Goal: Task Accomplishment & Management: Manage account settings

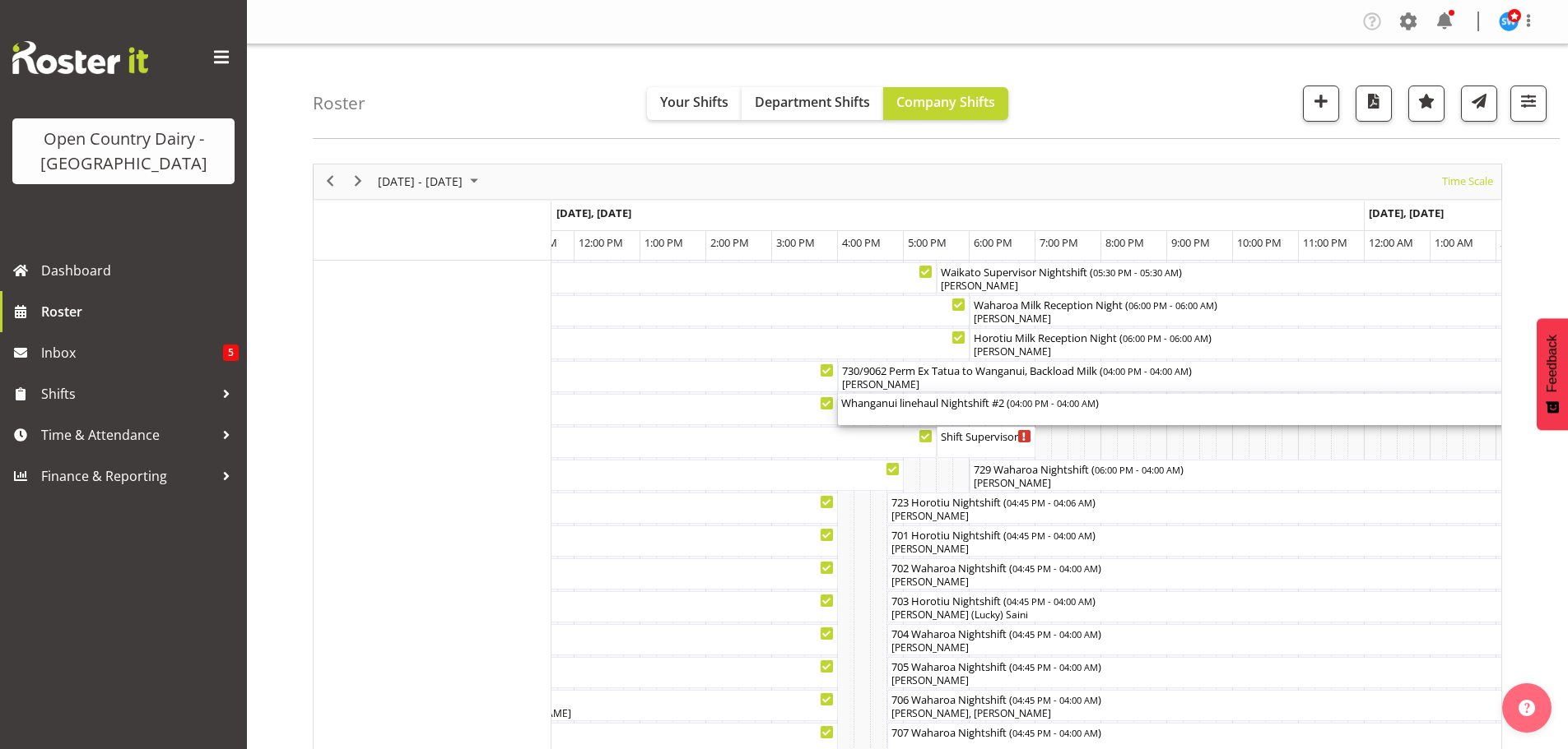
click at [933, 409] on div "Whanganui linehaul Nightshift #2 ( 04:00 PM - 04:00 AM )" at bounding box center [1233, 402] width 784 height 17
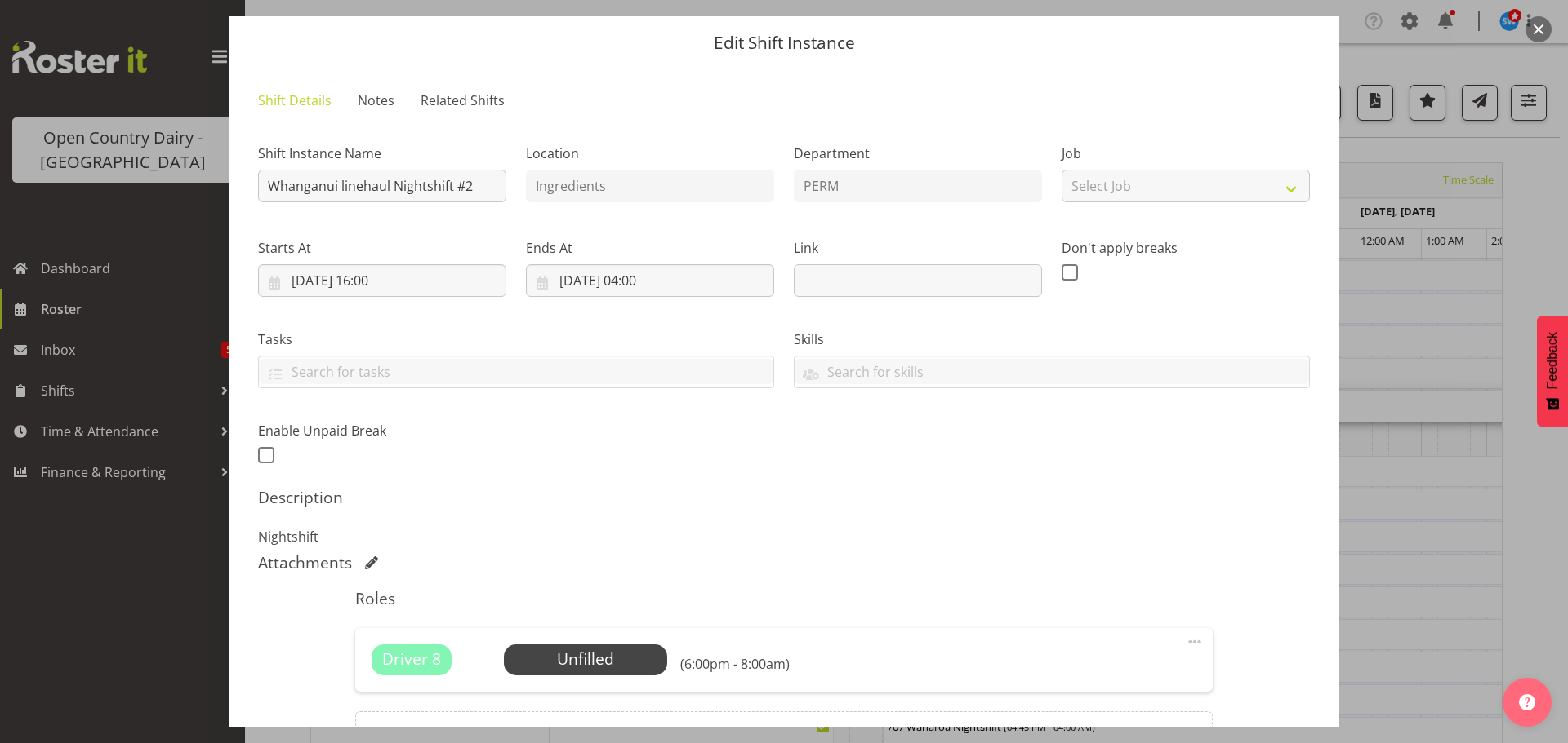
scroll to position [232, 0]
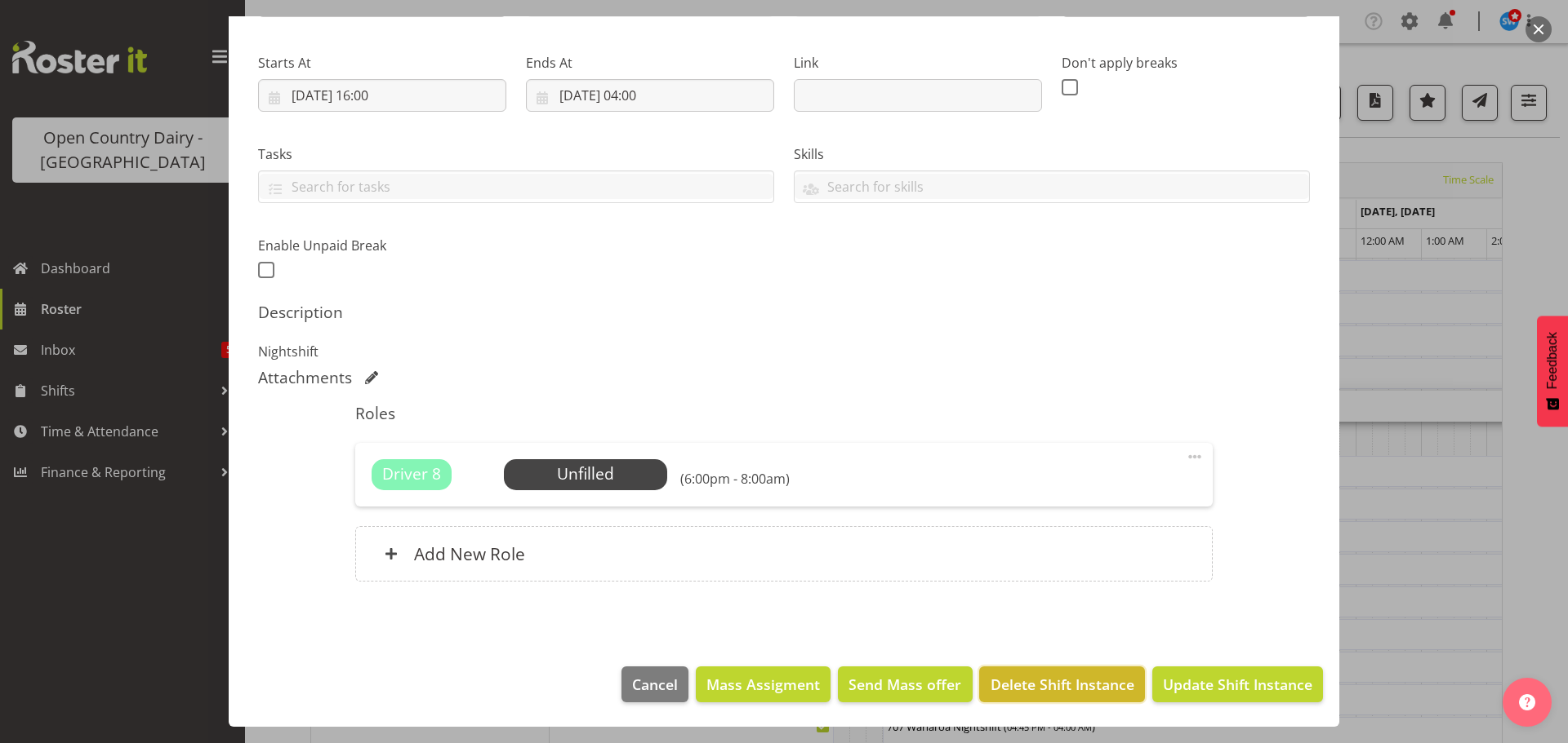
click at [1063, 679] on span "Delete Shift Instance" at bounding box center [1062, 685] width 144 height 22
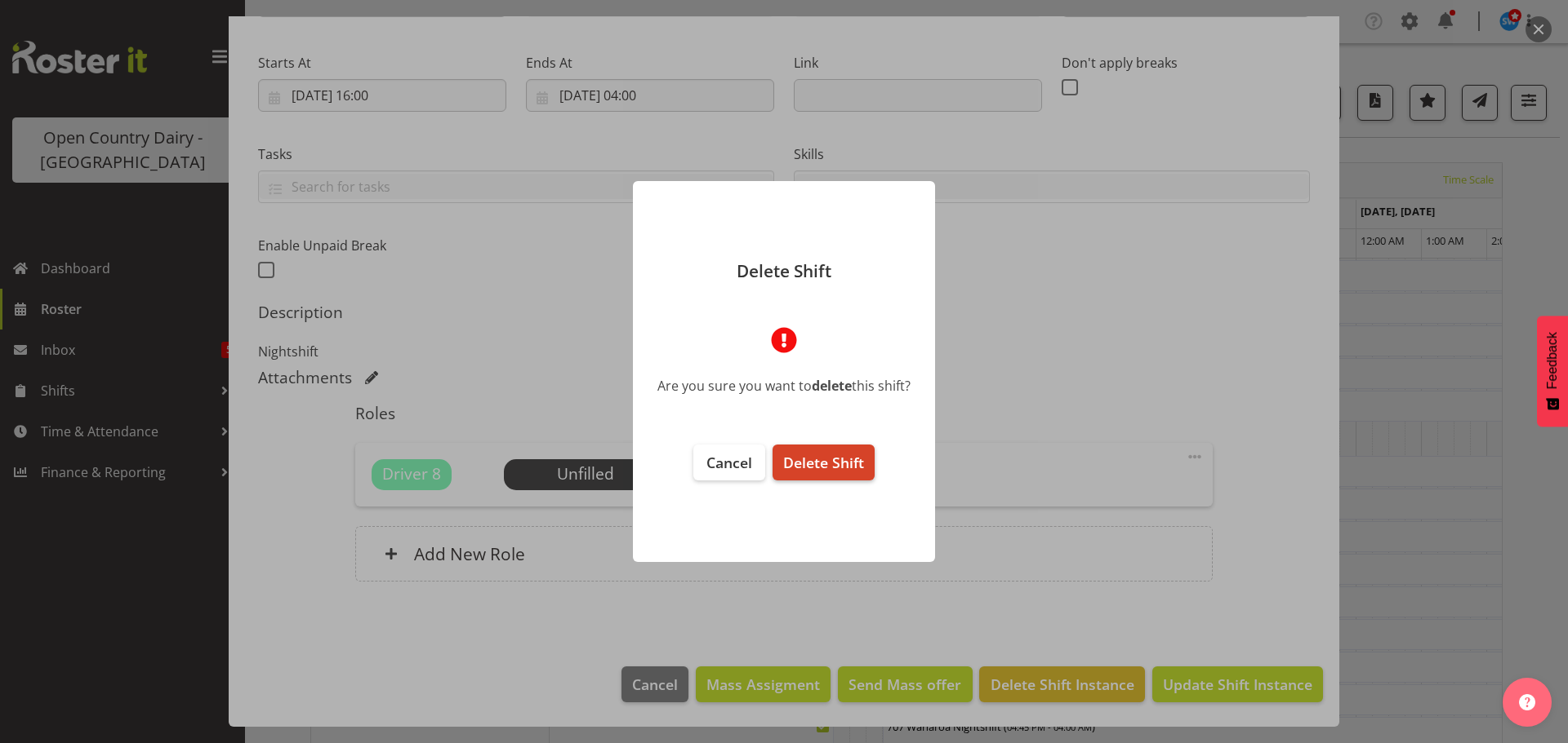
click at [823, 454] on span "Delete Shift" at bounding box center [824, 463] width 81 height 20
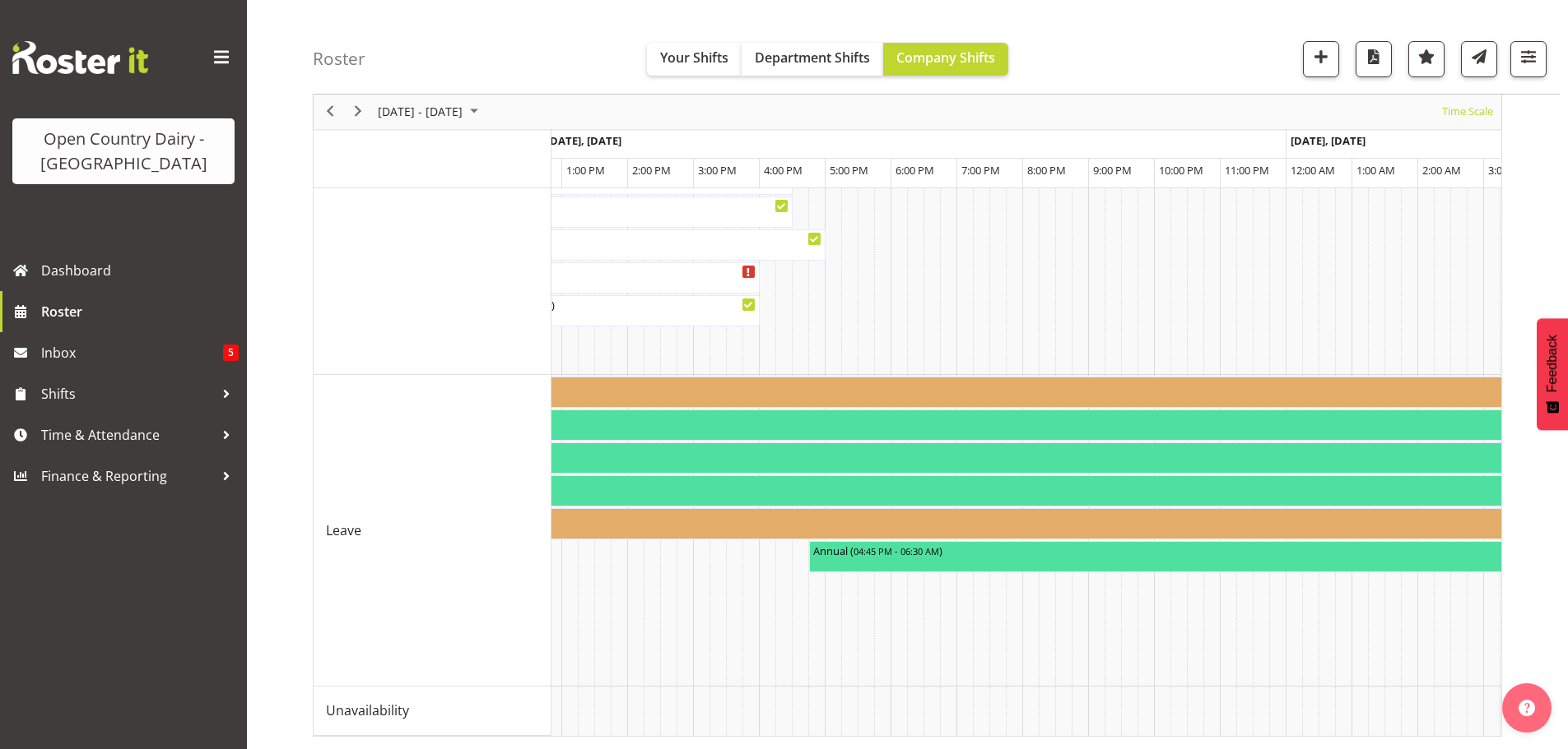
scroll to position [0, 7187]
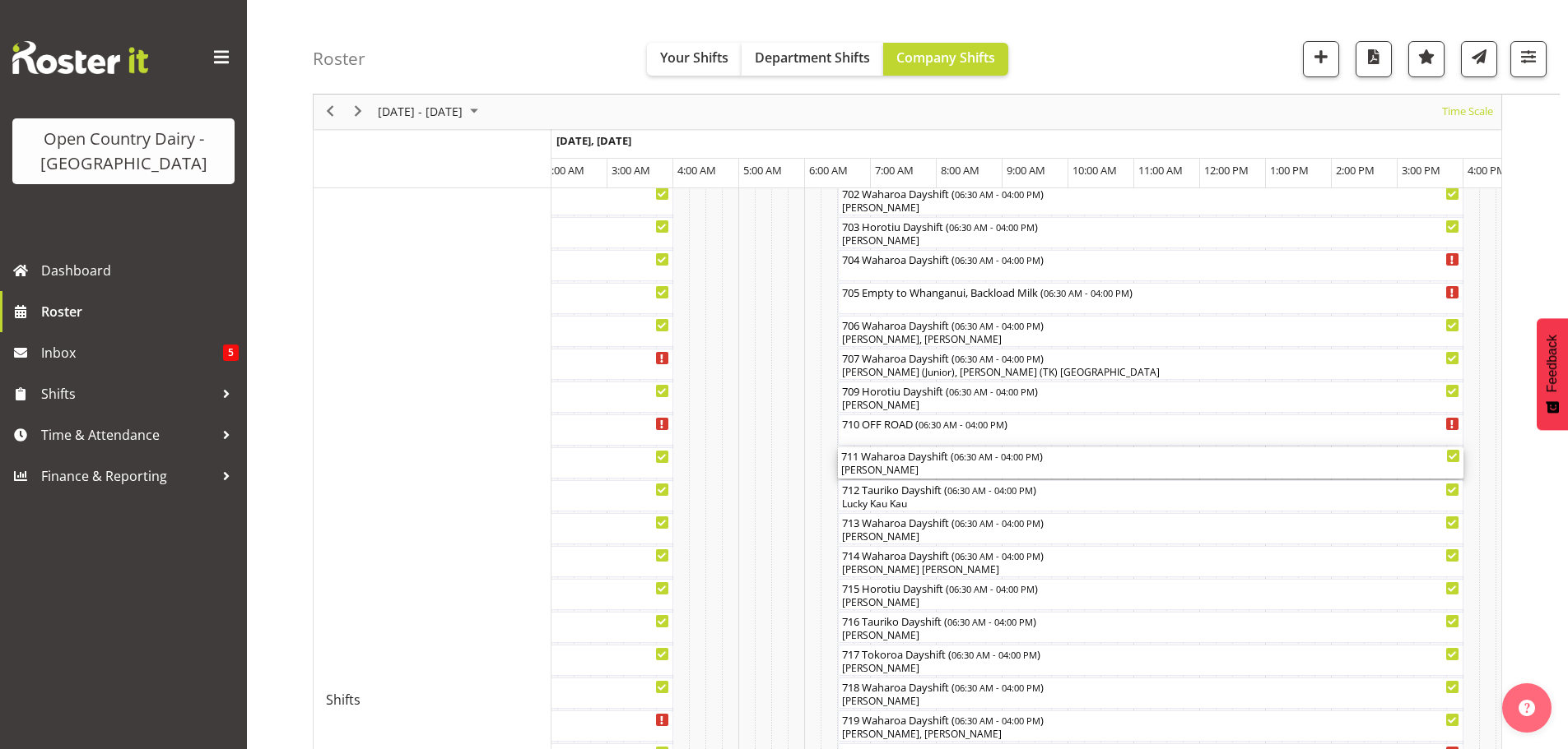
click at [934, 468] on div "[PERSON_NAME]" at bounding box center [1151, 470] width 619 height 15
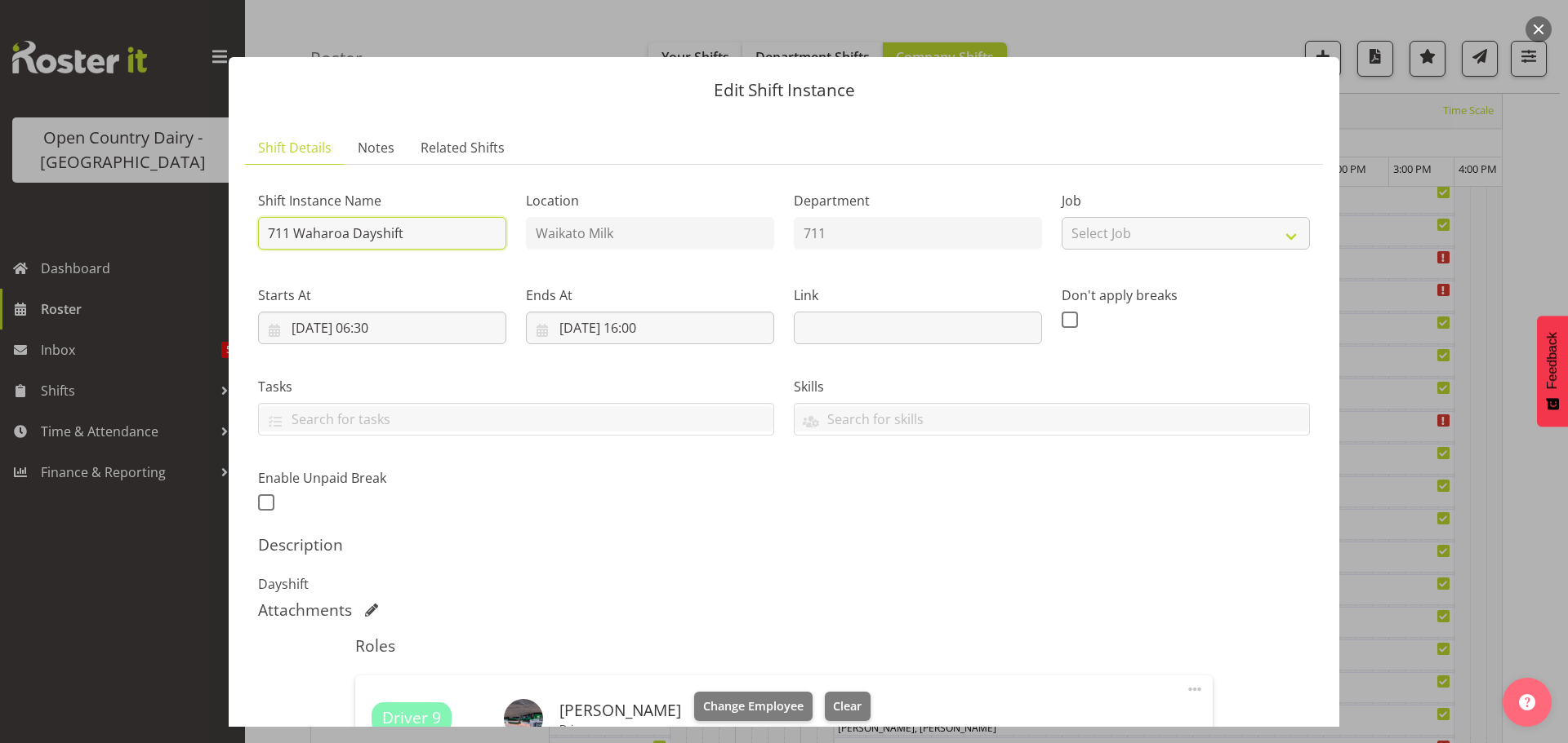
click at [421, 228] on input "711 Waharoa Dayshift" at bounding box center [382, 232] width 248 height 32
type input "711 Milk ex Whanganui"
click at [378, 326] on input "[DATE] 06:30" at bounding box center [382, 328] width 248 height 32
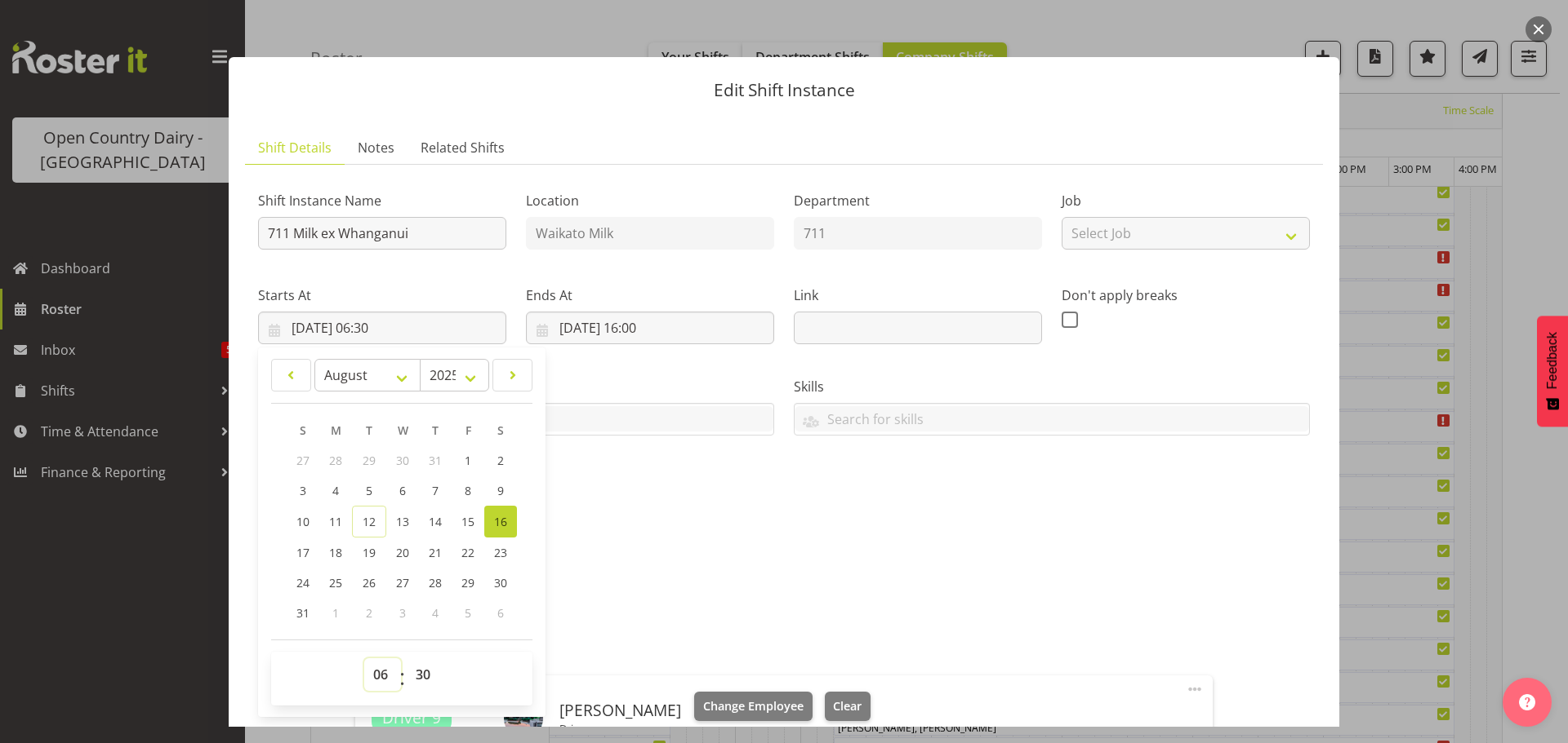
click at [386, 670] on select "00 01 02 03 04 05 06 07 08 09 10 11 12 13 14 15 16 17 18 19 20 21 22 23" at bounding box center [382, 674] width 36 height 32
select select "4"
click at [364, 659] on select "00 01 02 03 04 05 06 07 08 09 10 11 12 13 14 15 16 17 18 19 20 21 22 23" at bounding box center [382, 674] width 36 height 32
type input "[DATE] 04:30"
click at [839, 706] on span "Clear" at bounding box center [847, 707] width 29 height 18
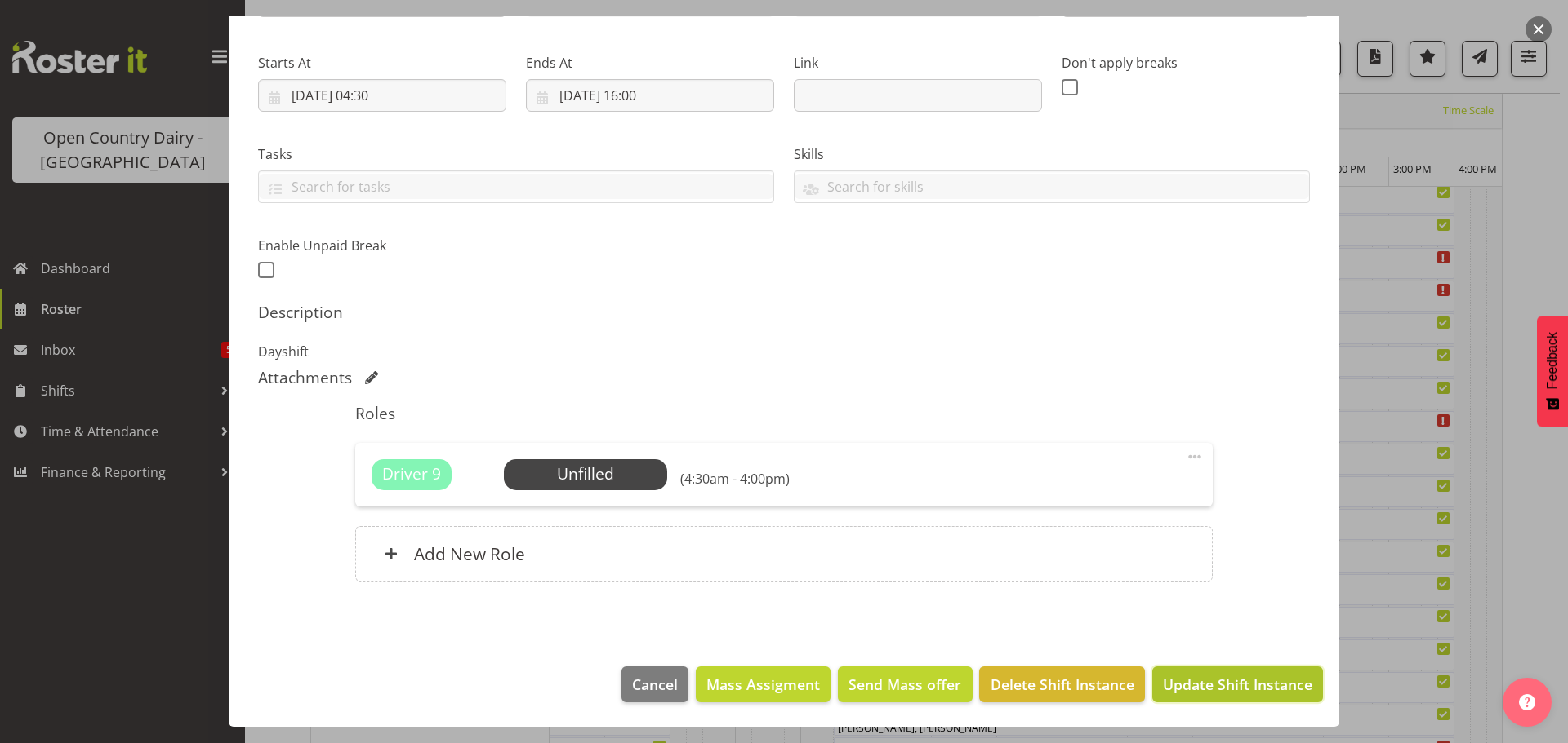
click at [1208, 687] on span "Update Shift Instance" at bounding box center [1237, 685] width 149 height 22
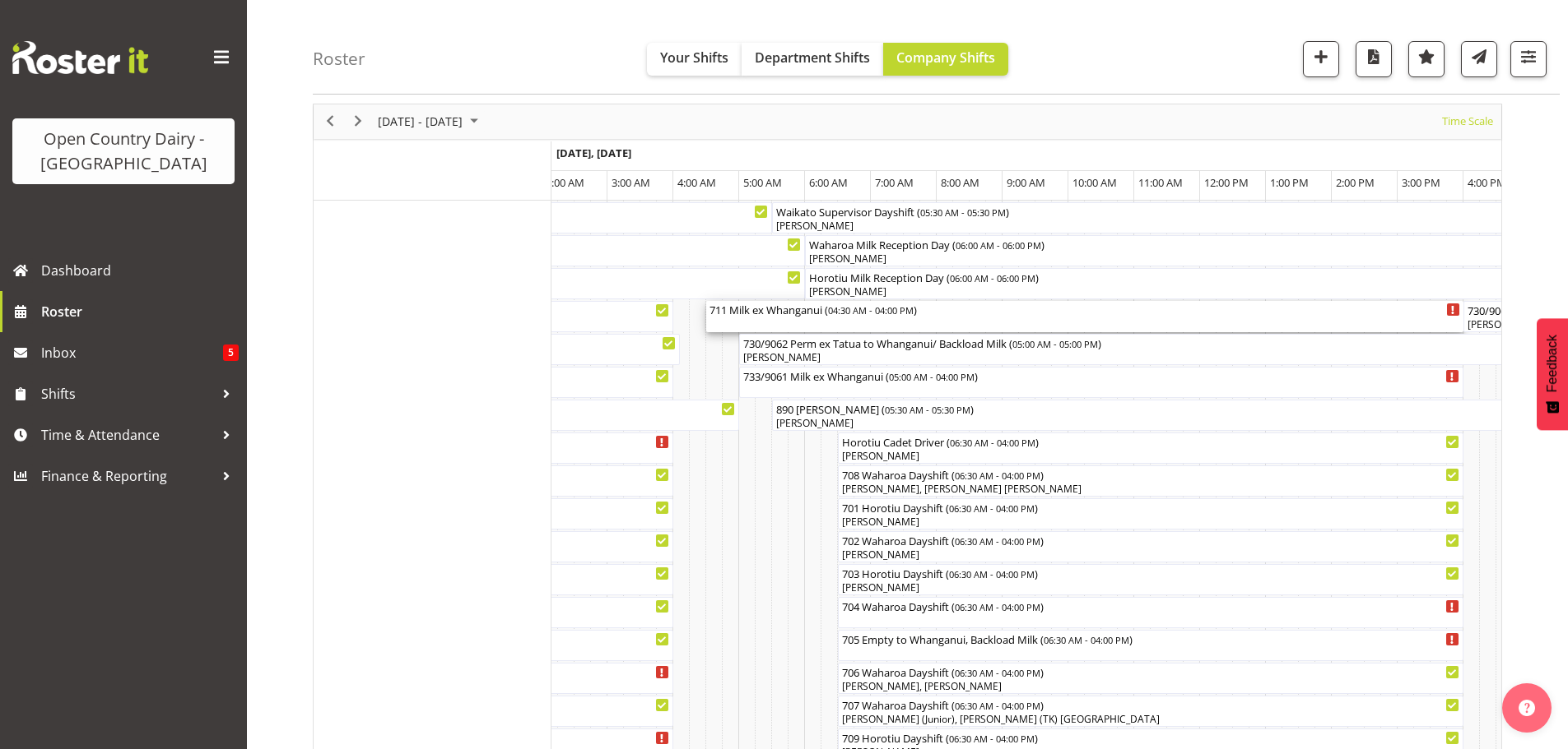
click at [804, 323] on div "711 Milk ex Whanganui ( 04:30 AM - 04:00 PM )" at bounding box center [1084, 316] width 750 height 31
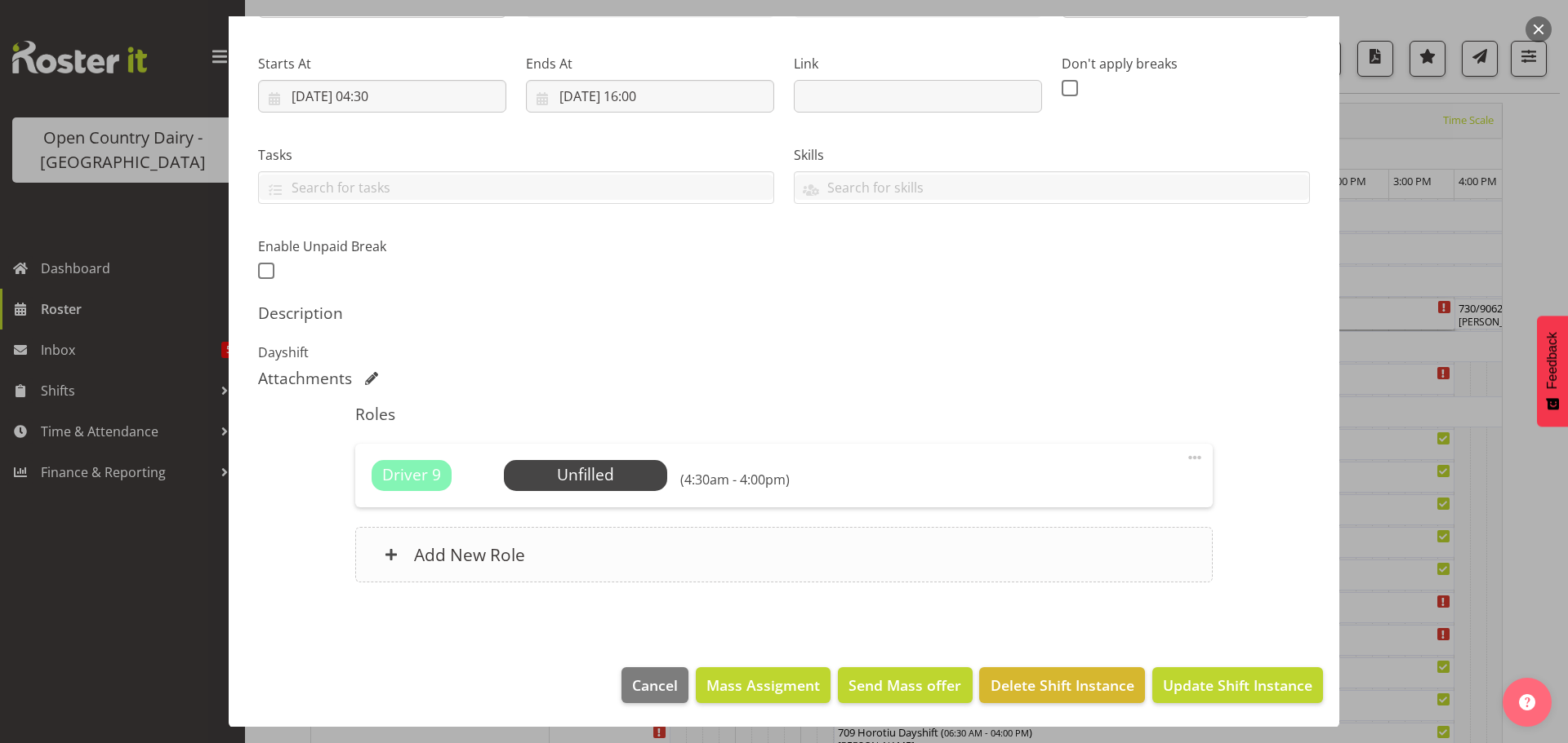
scroll to position [232, 0]
click at [597, 472] on span "Select Employee" at bounding box center [584, 474] width 122 height 24
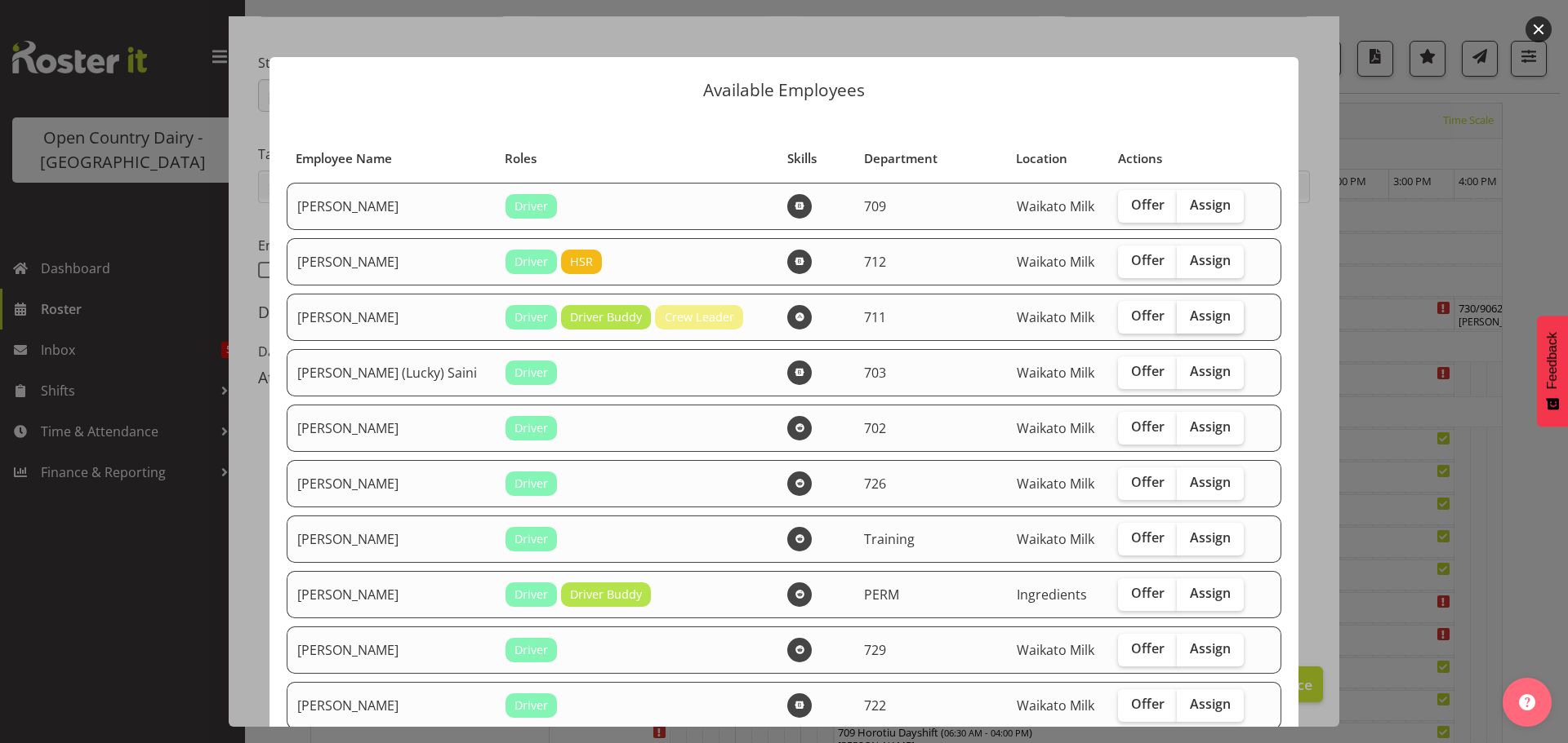
click at [1190, 315] on span "Assign" at bounding box center [1210, 316] width 41 height 17
click at [1185, 315] on input "Assign" at bounding box center [1181, 316] width 11 height 11
checkbox input "true"
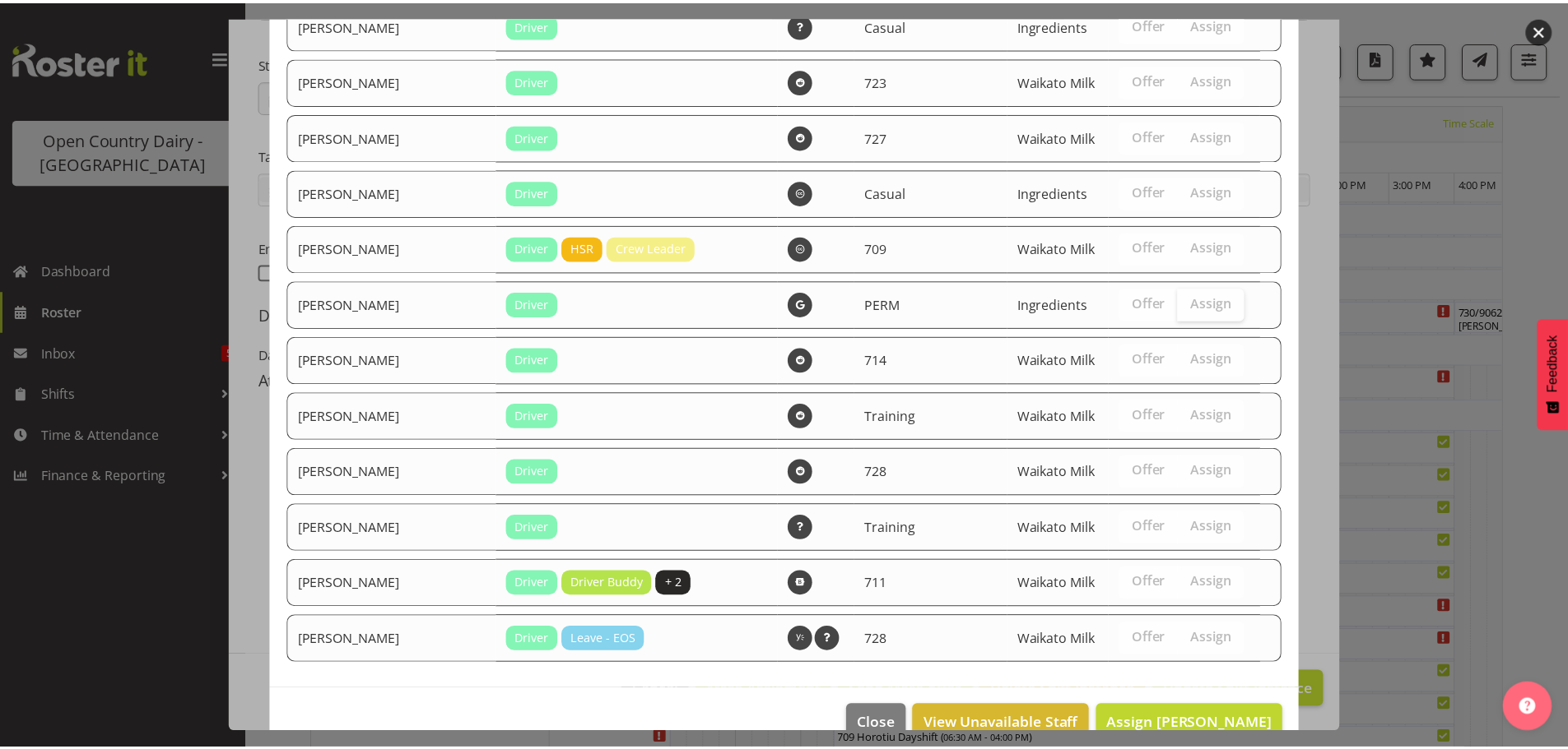
scroll to position [2063, 0]
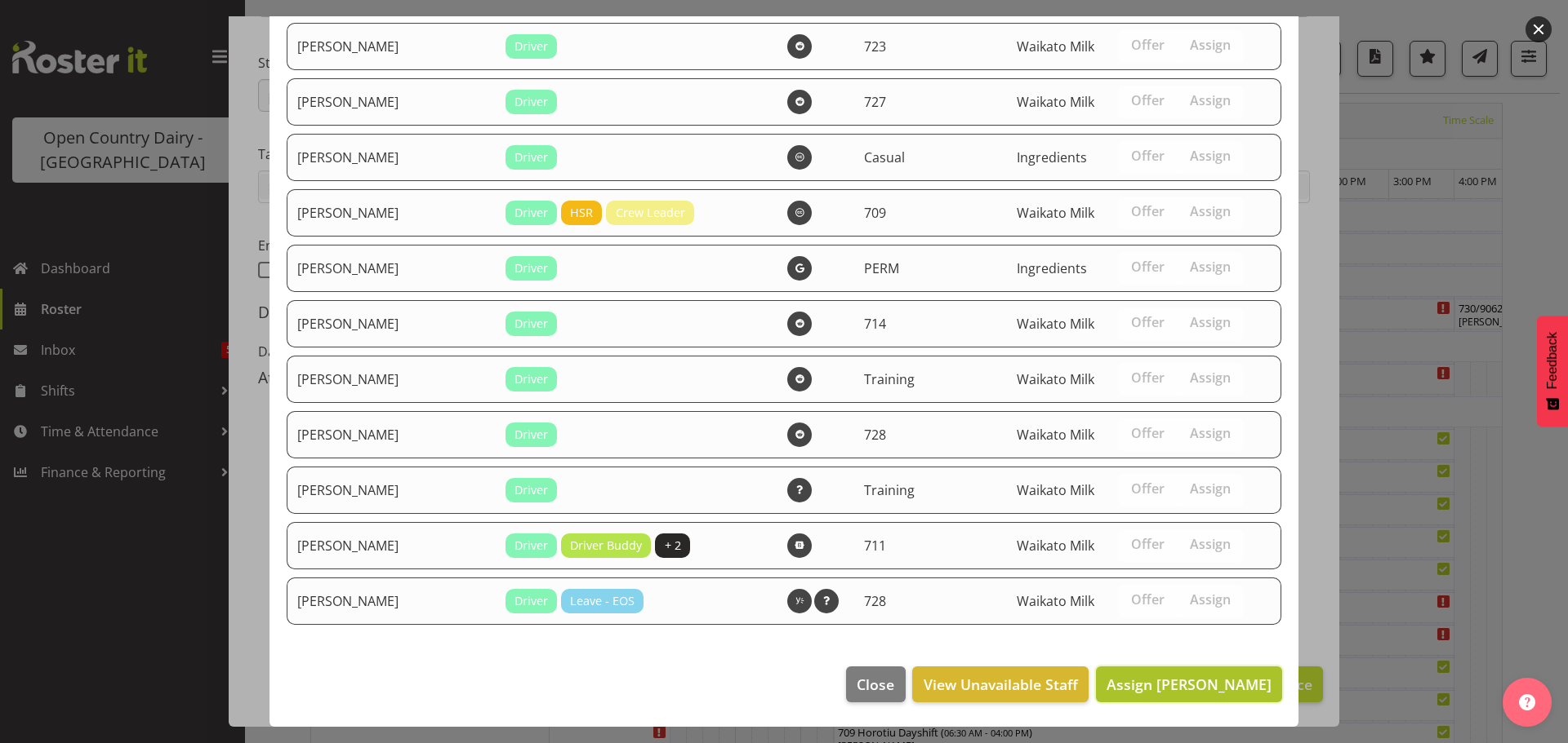
drag, startPoint x: 1181, startPoint y: 678, endPoint x: 1182, endPoint y: 669, distance: 9.1
click at [1181, 677] on span "Assign [PERSON_NAME]" at bounding box center [1188, 685] width 165 height 20
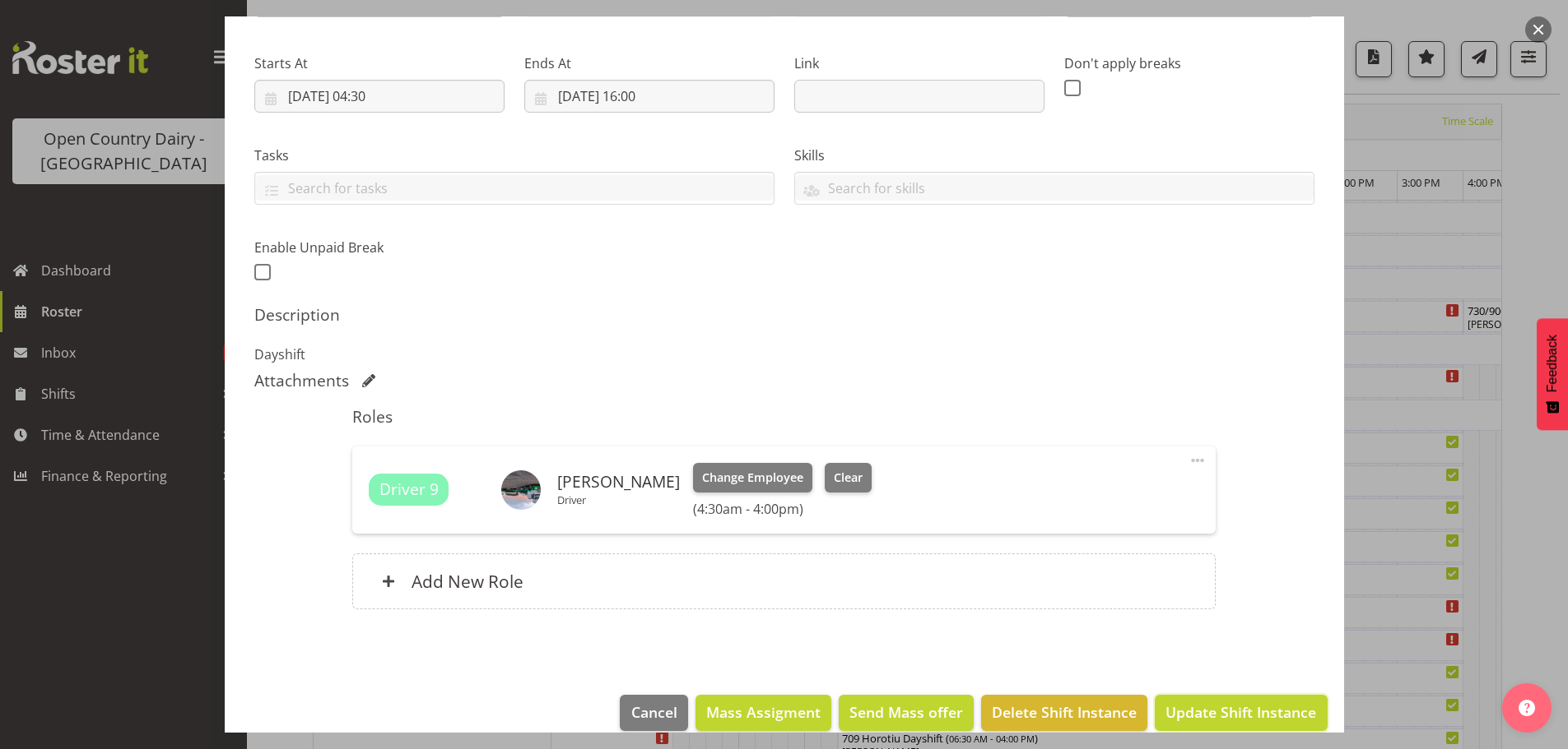
drag, startPoint x: 1213, startPoint y: 711, endPoint x: 1212, endPoint y: 700, distance: 11.0
click at [1213, 709] on span "Update Shift Instance" at bounding box center [1240, 712] width 150 height 22
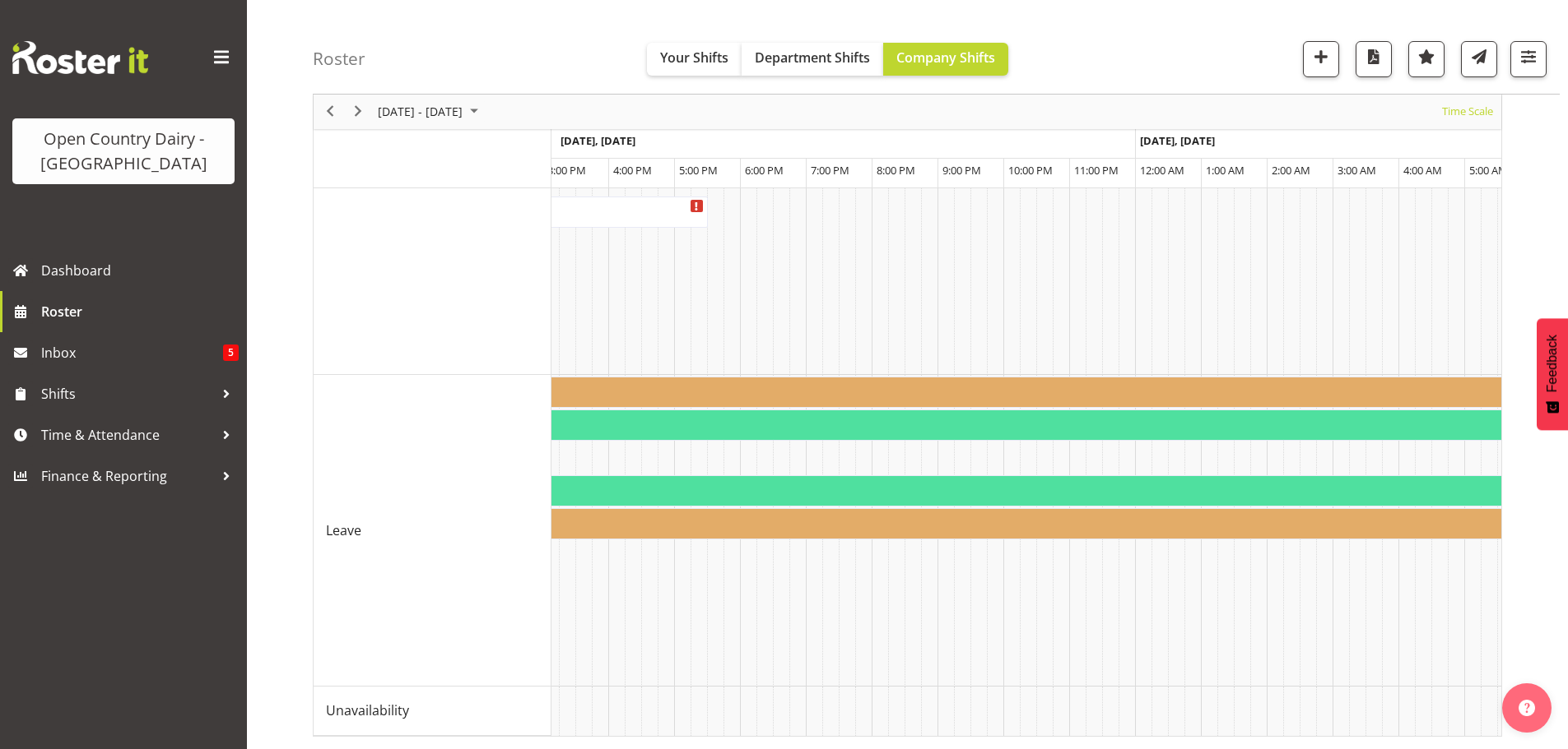
scroll to position [0, 8957]
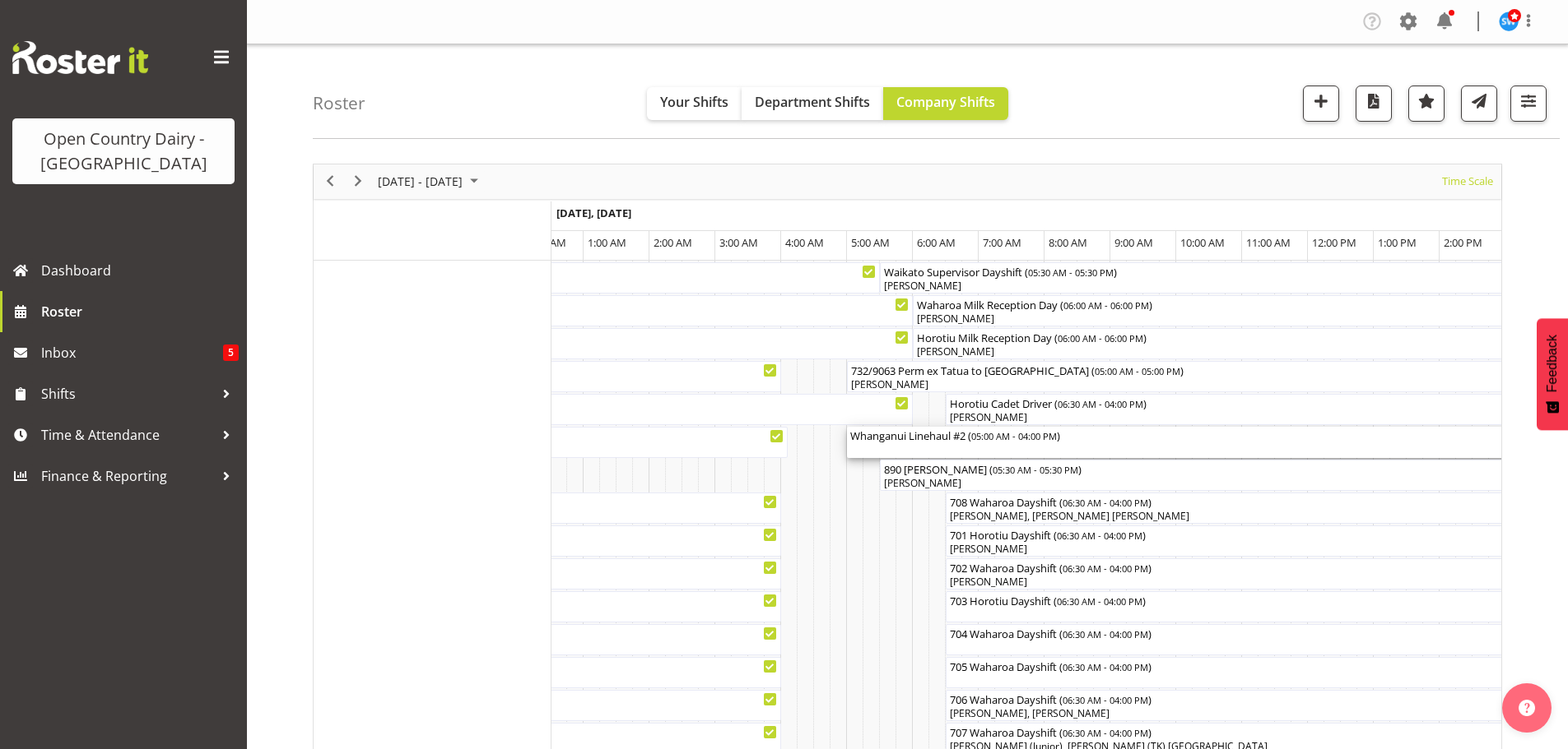
click at [942, 445] on div "Whanganui Linehaul #2 ( 05:00 AM - 04:00 PM )" at bounding box center [1209, 442] width 718 height 31
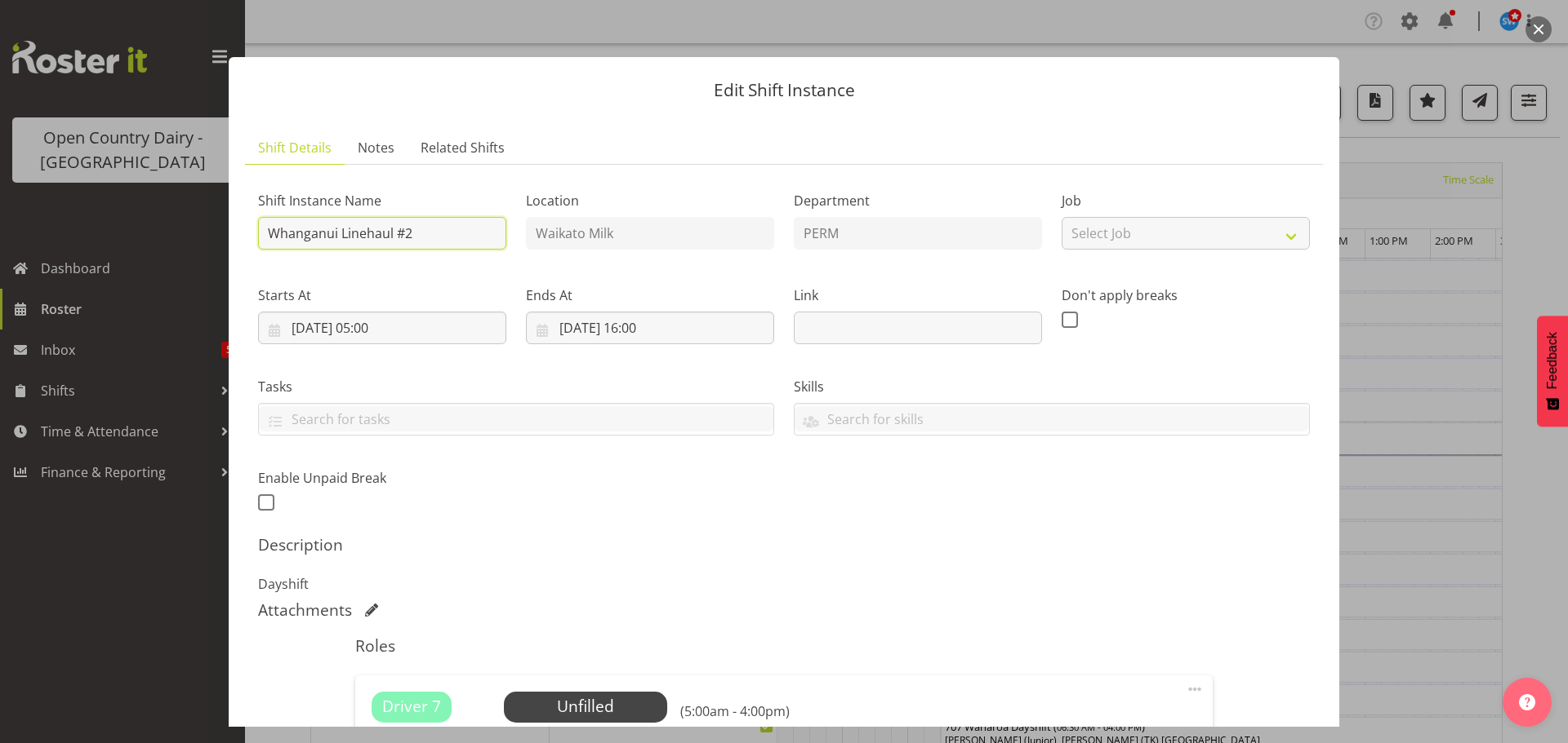
click at [427, 233] on input "Whanganui Linehaul #2" at bounding box center [382, 232] width 248 height 32
type input "W"
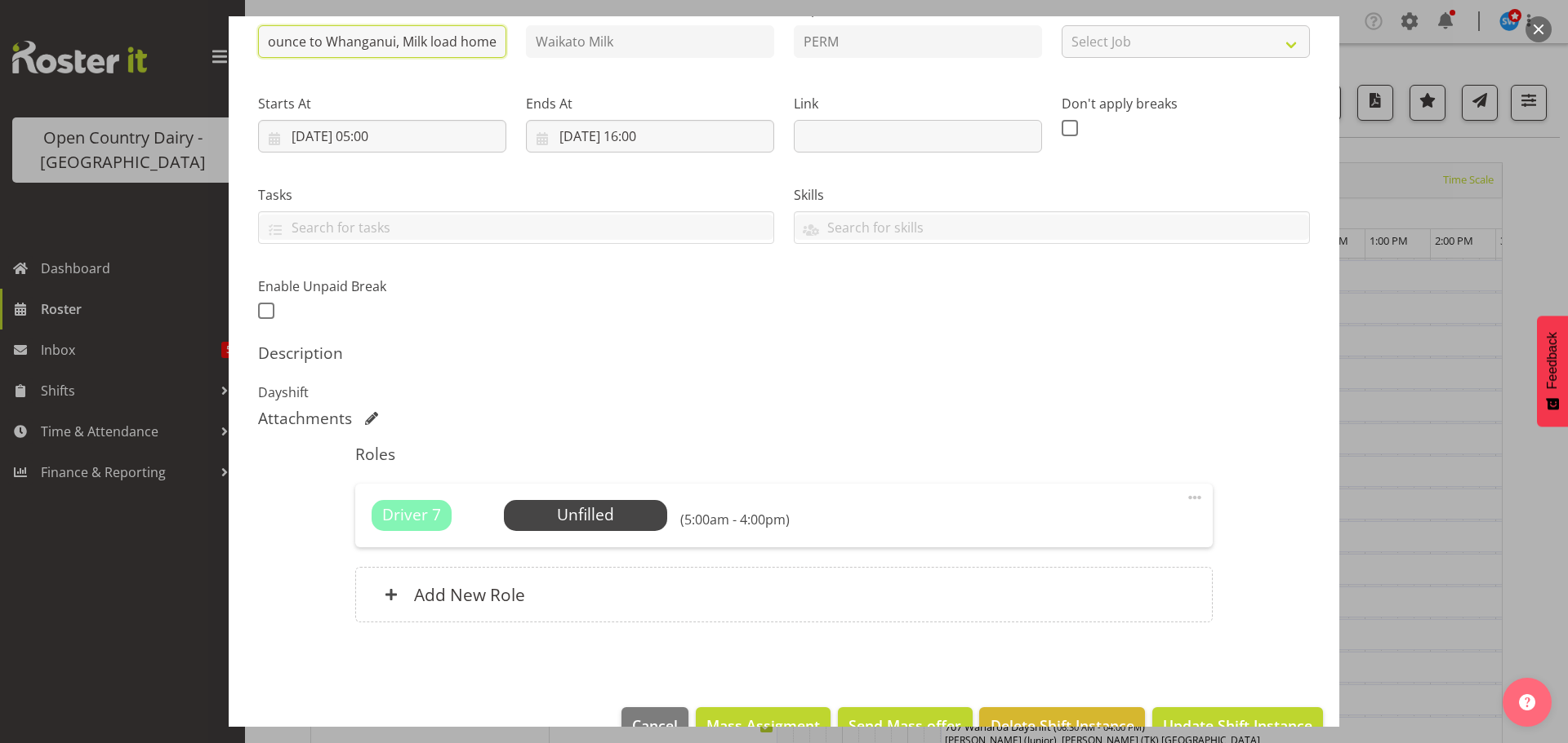
scroll to position [232, 0]
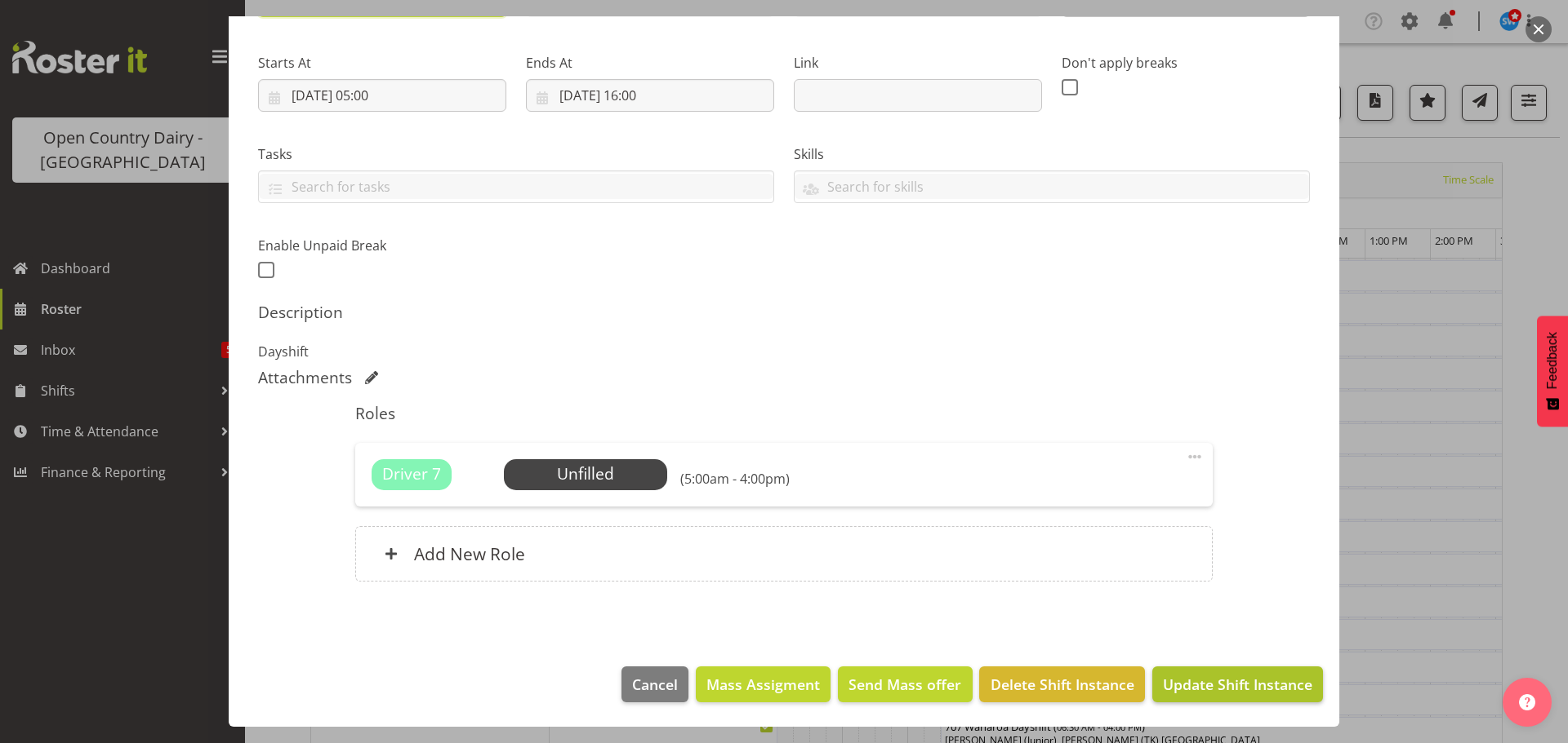
type input "733/9061 Bounce to Whanganui, Milk load home"
click at [1214, 693] on span "Update Shift Instance" at bounding box center [1237, 685] width 149 height 22
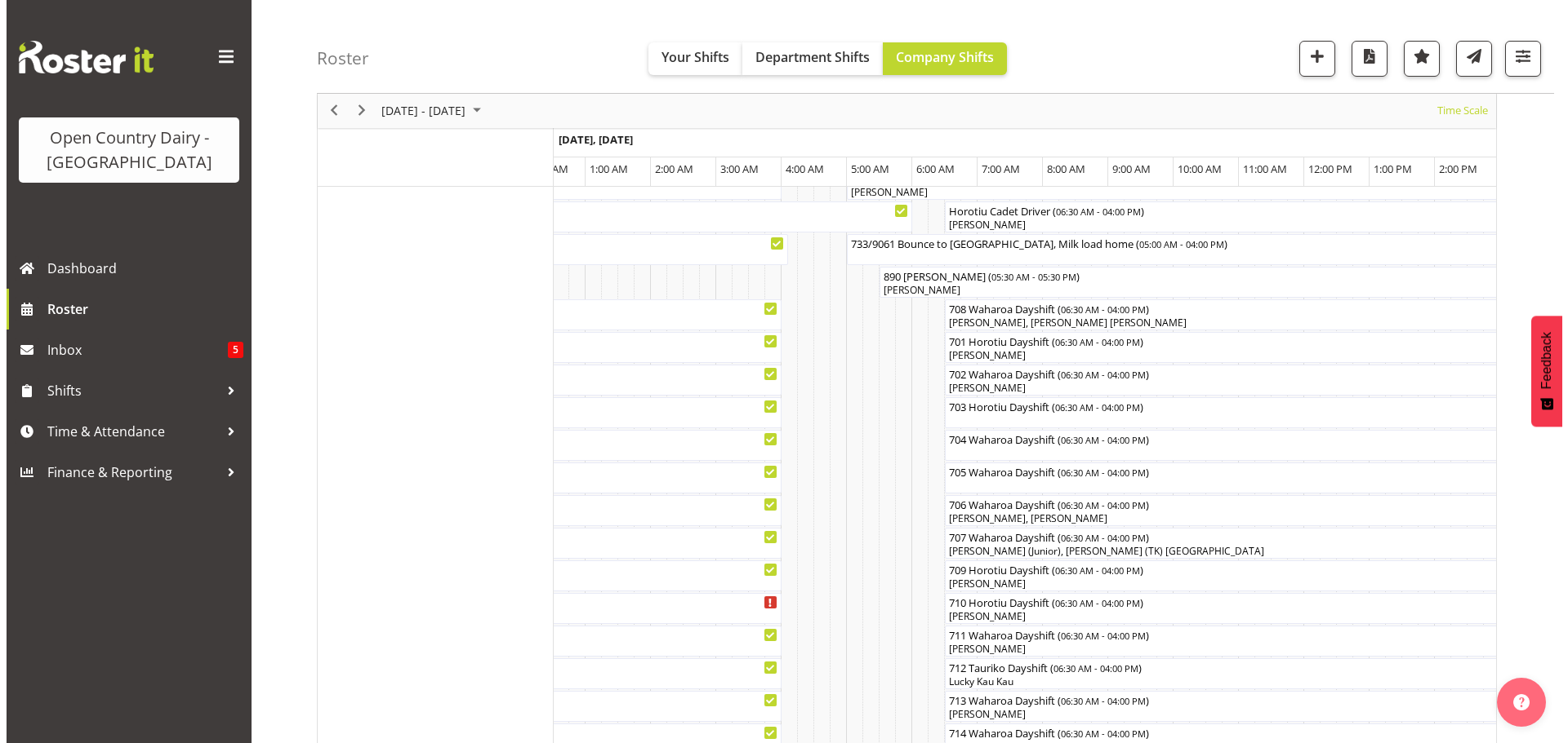
scroll to position [245, 0]
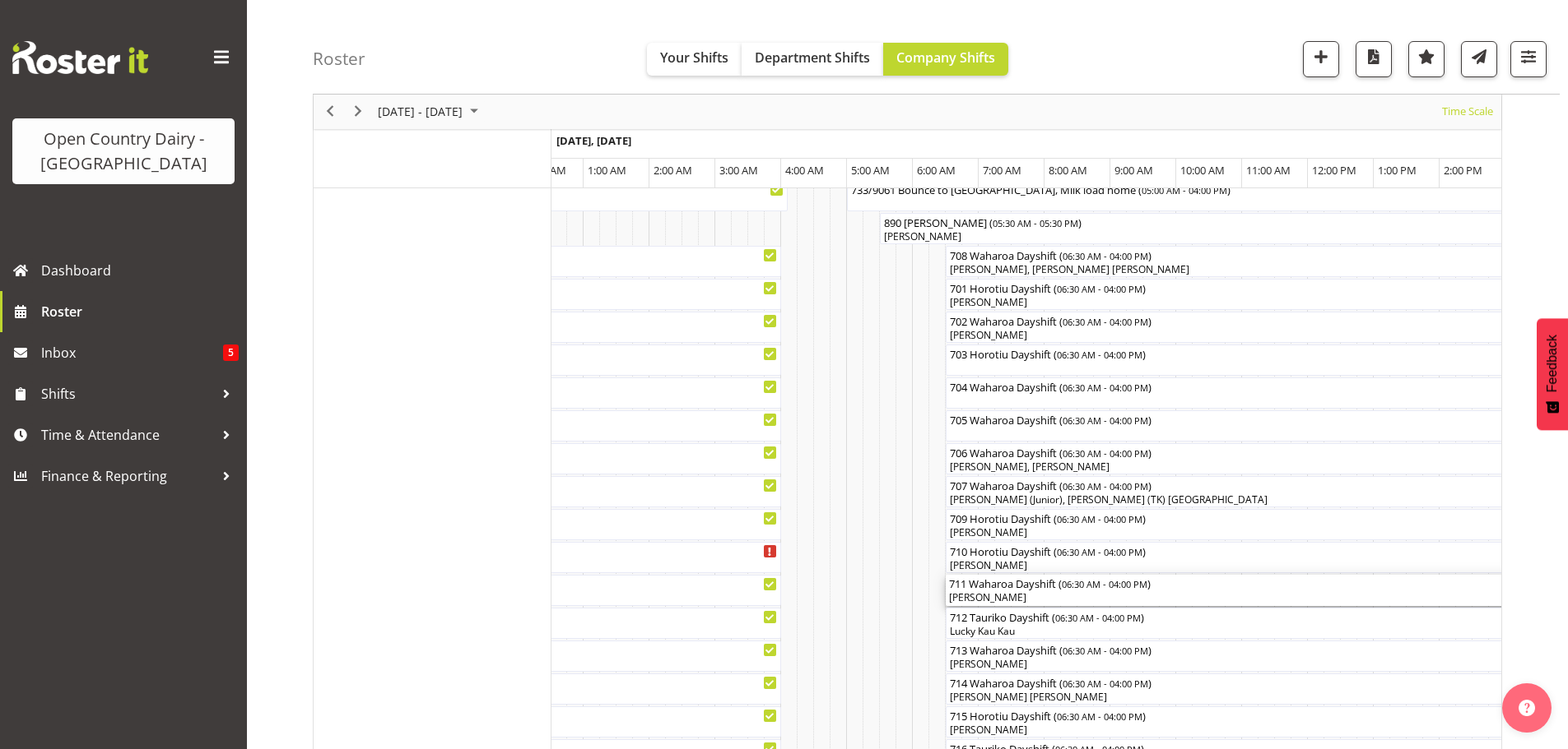
click at [1011, 594] on div "[PERSON_NAME]" at bounding box center [1258, 598] width 619 height 15
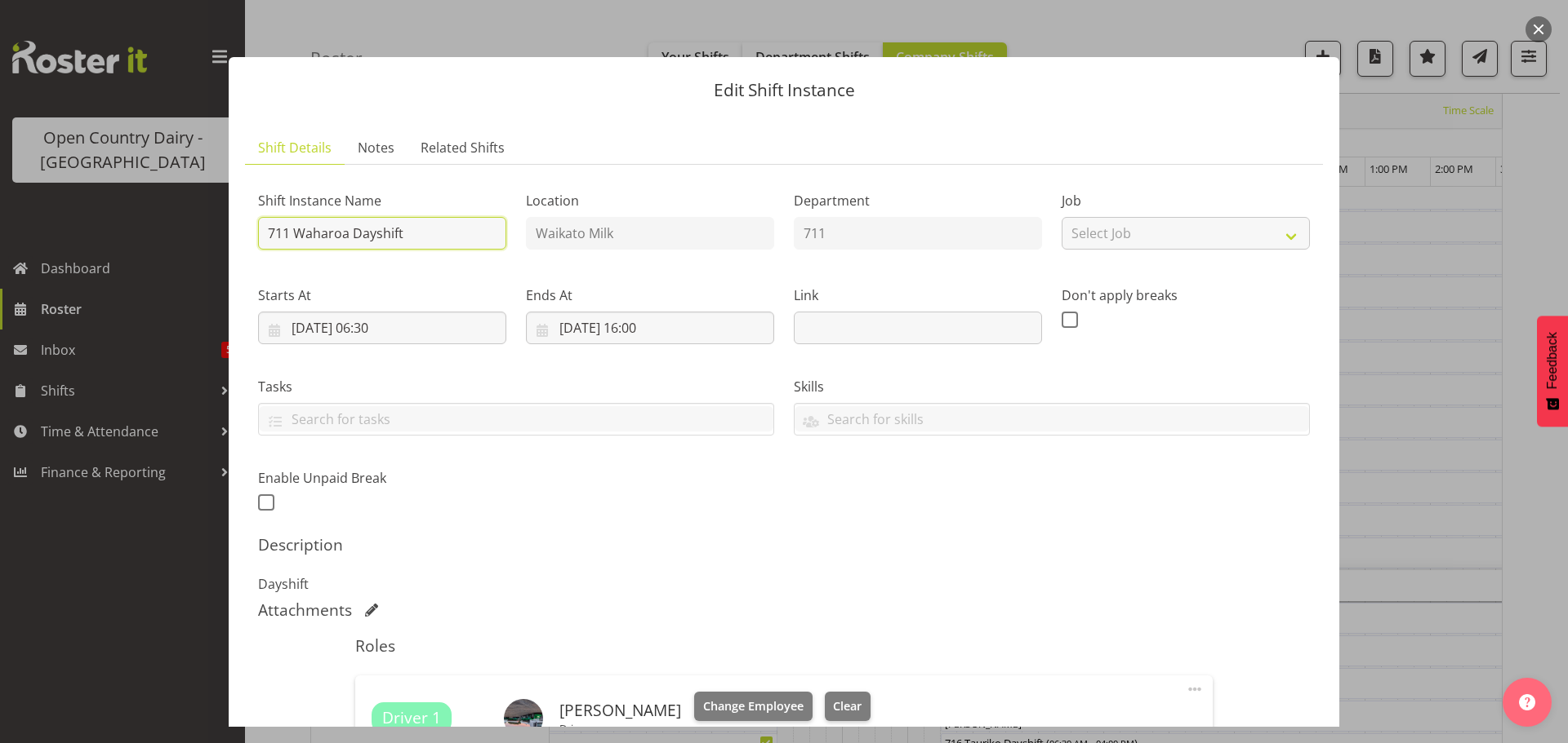
click at [415, 232] on input "711 Waharoa Dayshift" at bounding box center [382, 232] width 248 height 32
type input "711 Whanganui Milk Load"
click at [374, 328] on input "[DATE] 06:30" at bounding box center [382, 328] width 248 height 32
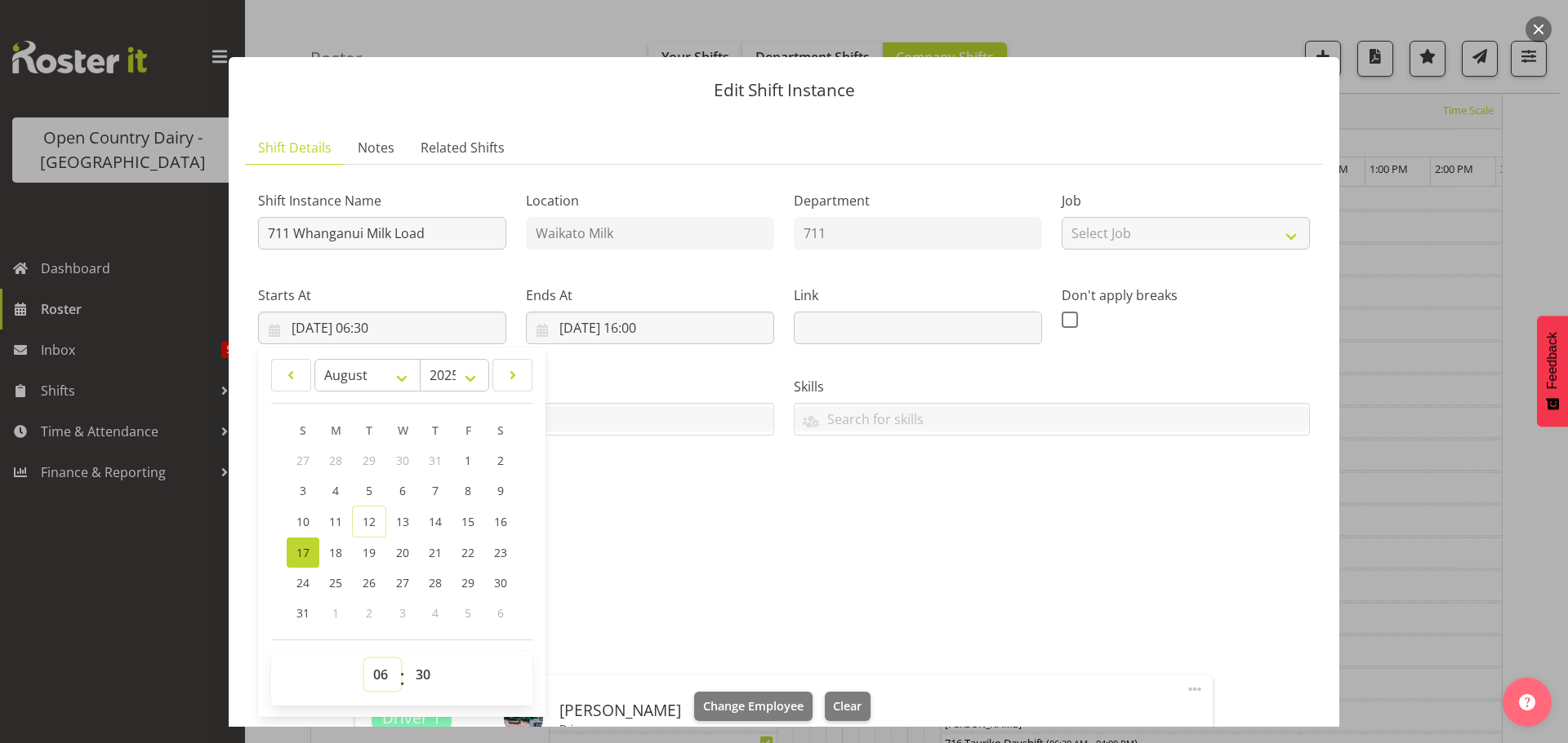
click at [377, 671] on select "00 01 02 03 04 05 06 07 08 09 10 11 12 13 14 15 16 17 18 19 20 21 22 23" at bounding box center [382, 674] width 36 height 32
select select "4"
click at [364, 659] on select "00 01 02 03 04 05 06 07 08 09 10 11 12 13 14 15 16 17 18 19 20 21 22 23" at bounding box center [382, 674] width 36 height 32
type input "[DATE] 04:30"
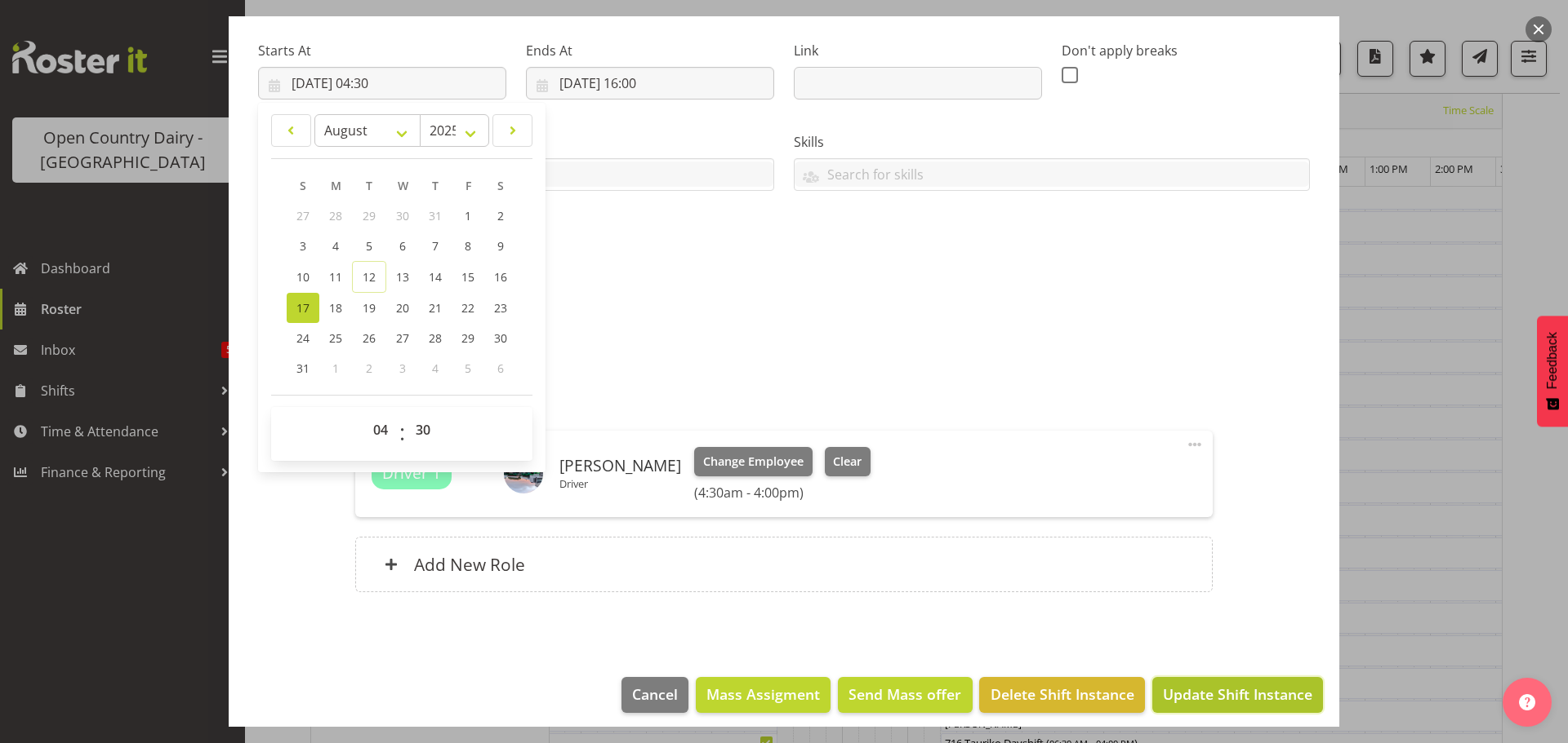
click at [1215, 693] on span "Update Shift Instance" at bounding box center [1237, 694] width 149 height 22
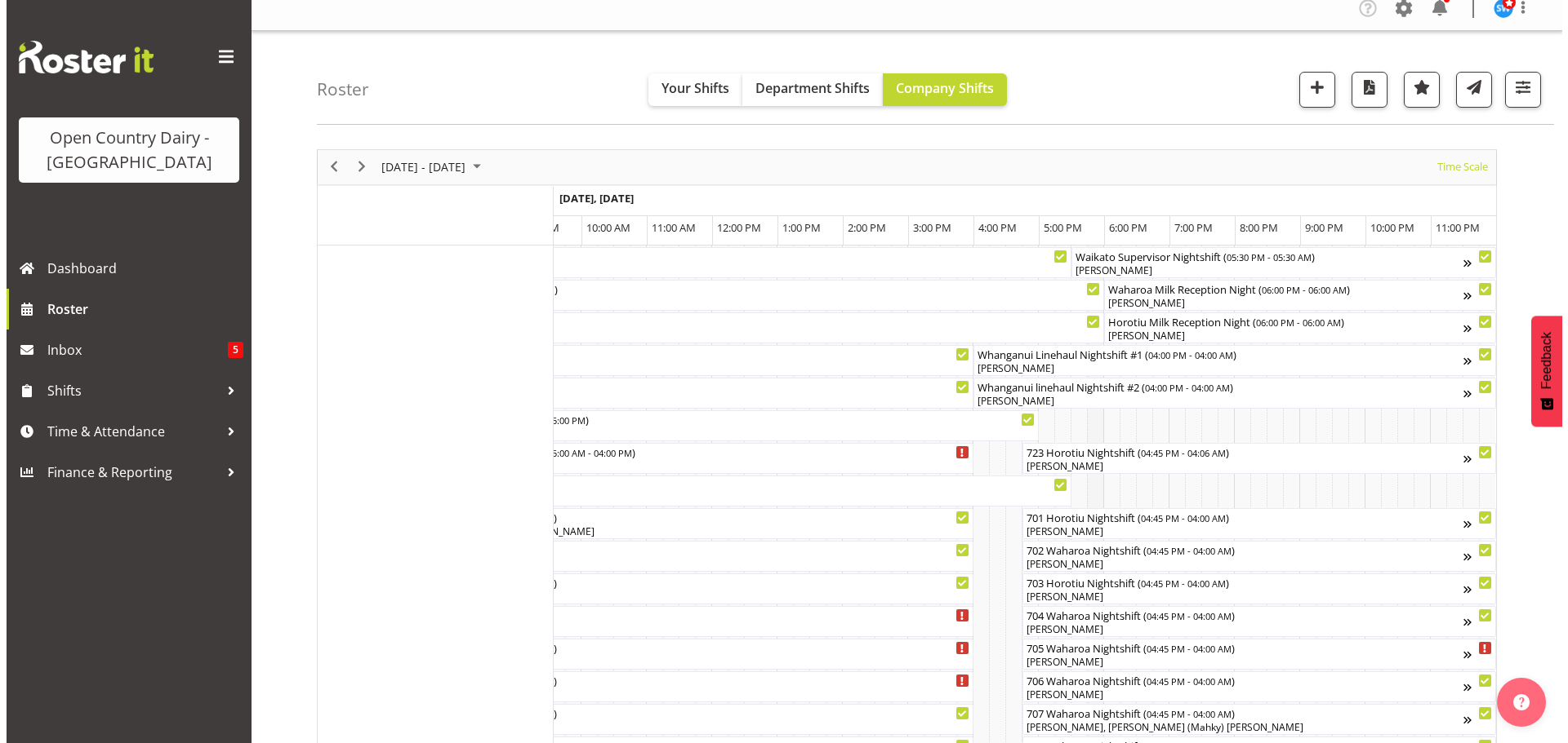
scroll to position [0, 0]
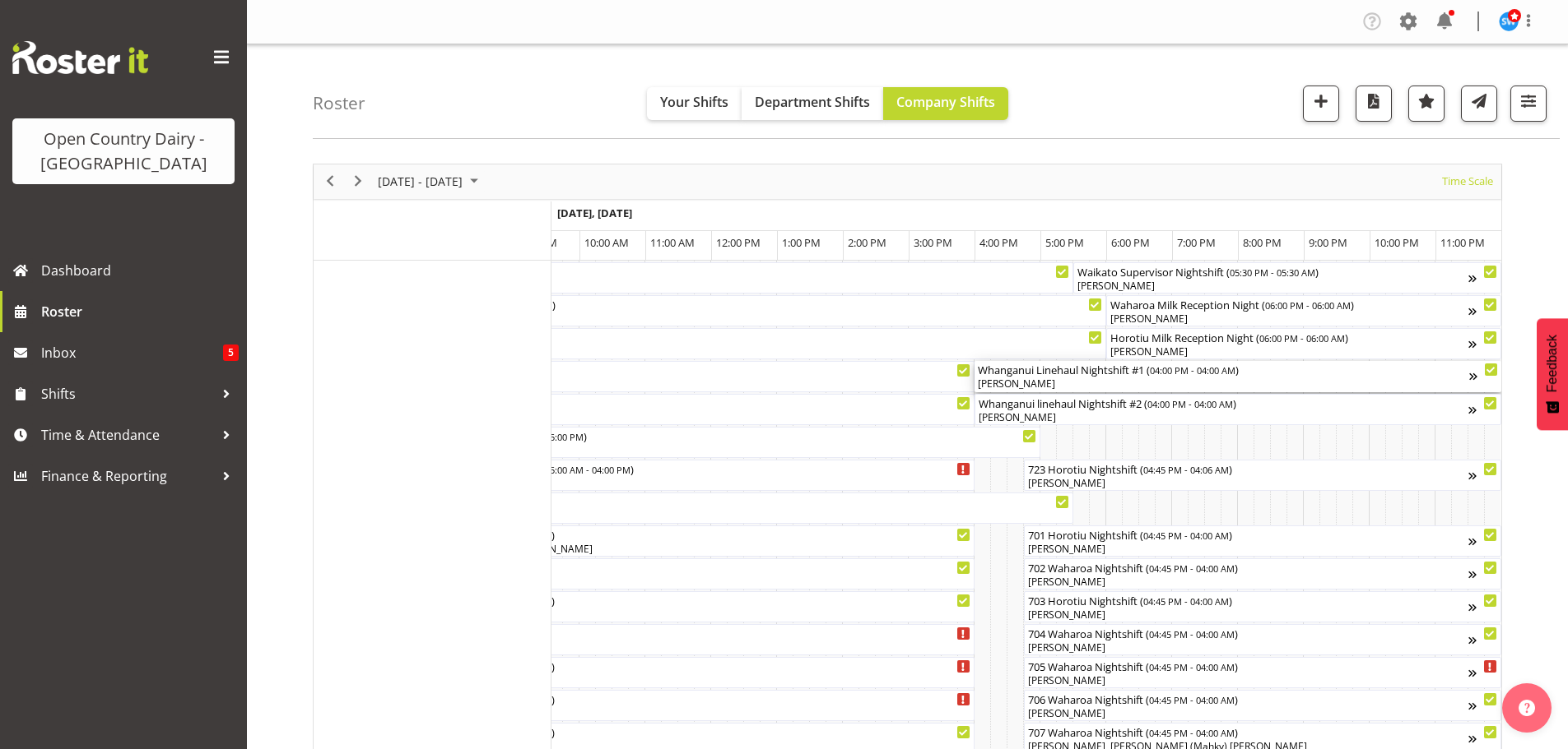
click at [1063, 384] on div "[PERSON_NAME]" at bounding box center [1223, 385] width 492 height 15
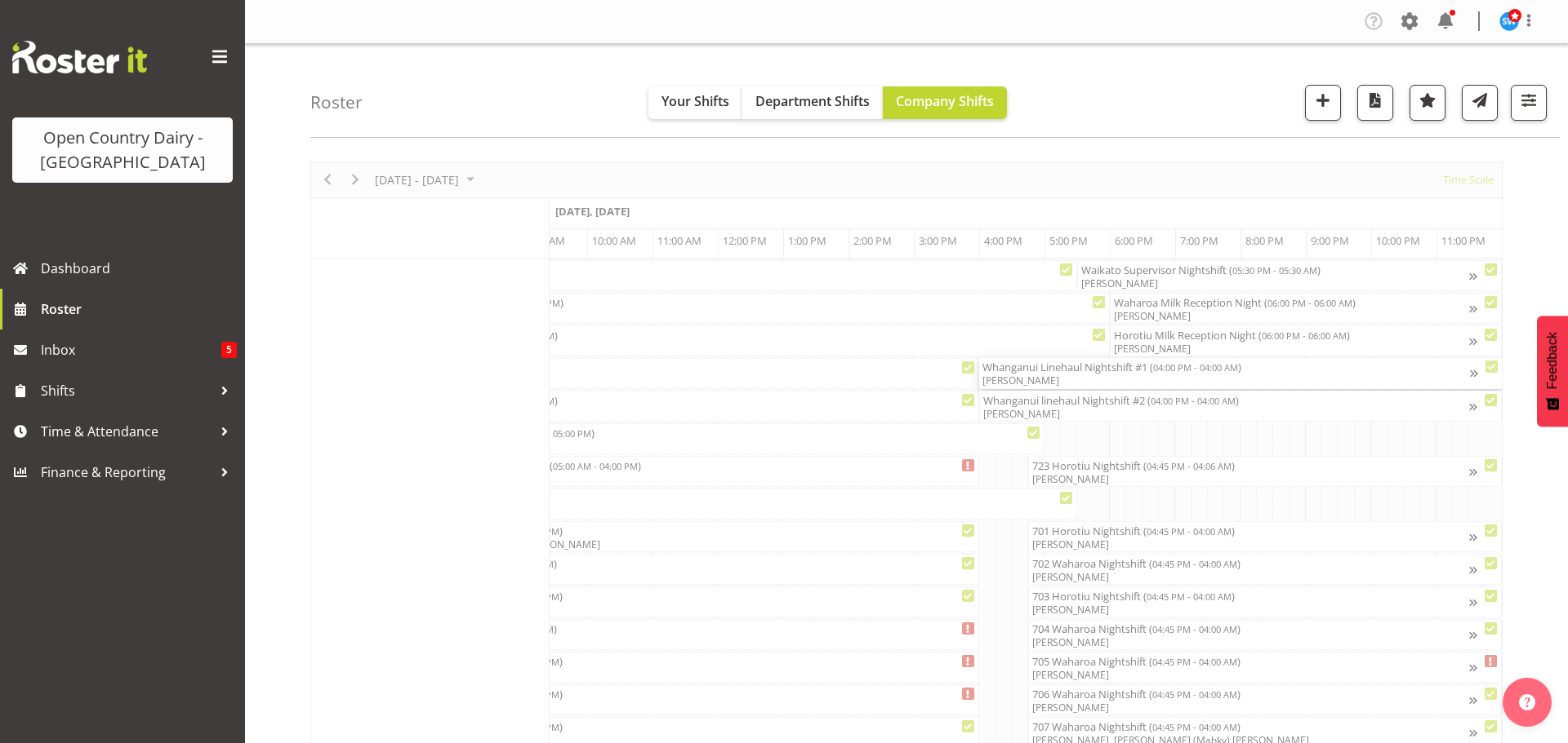
scroll to position [0, 10022]
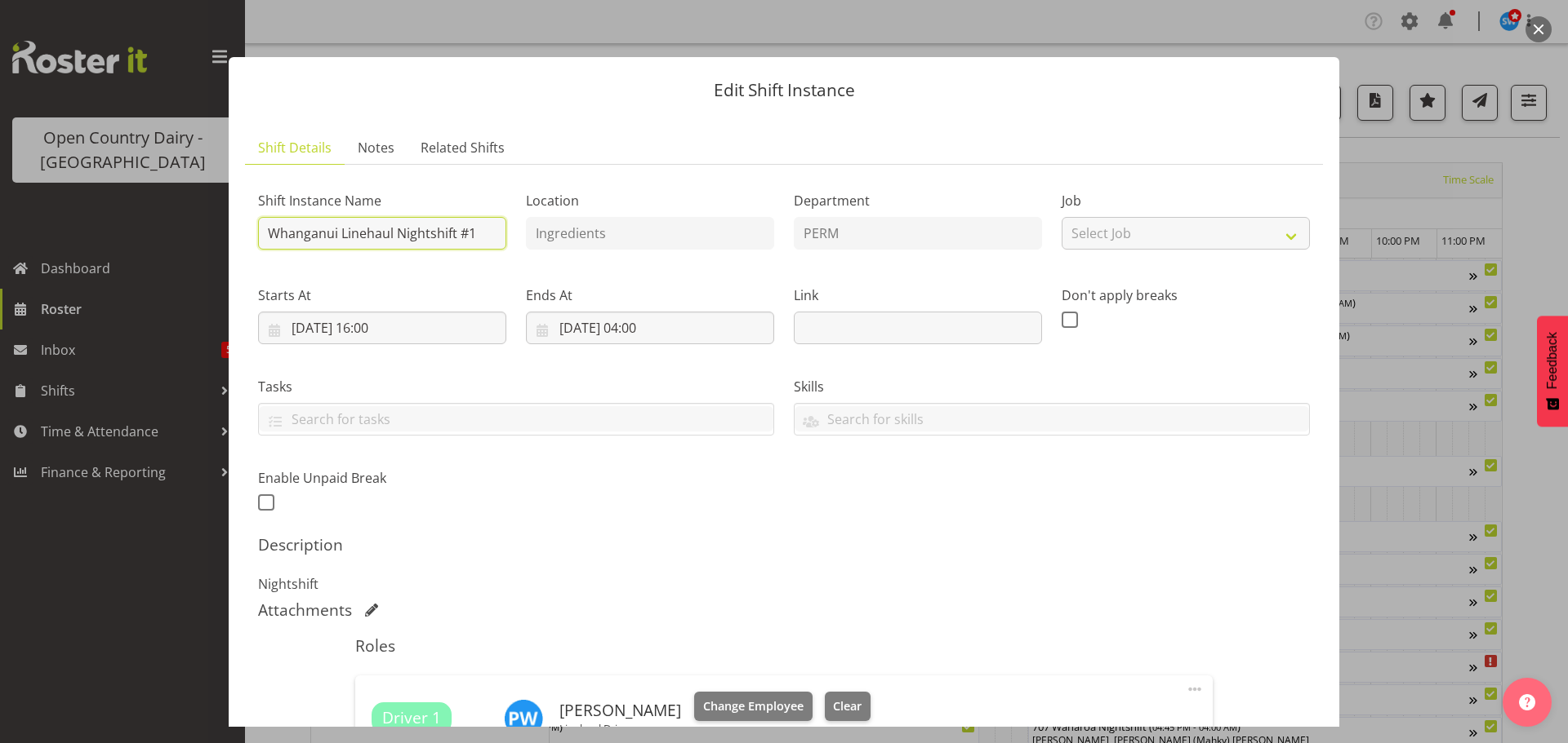
click at [480, 228] on input "Whanganui Linehaul Nightshift #1" at bounding box center [382, 232] width 248 height 32
type input "W"
type input "730/9062 Perm ex Tatua to [GEOGRAPHIC_DATA], Milk Load Home 5pm"
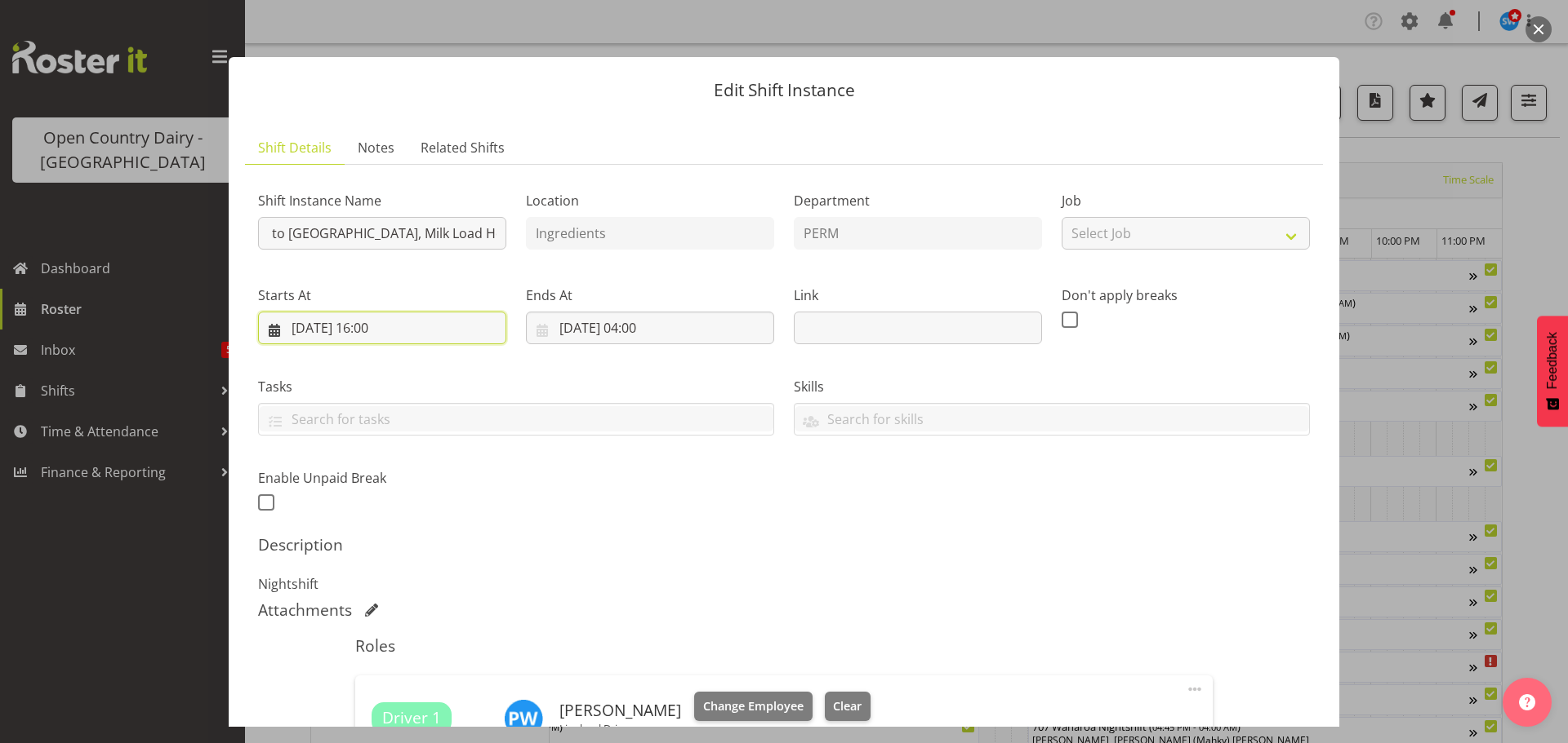
scroll to position [0, 0]
click at [380, 325] on input "[DATE] 16:00" at bounding box center [382, 328] width 248 height 32
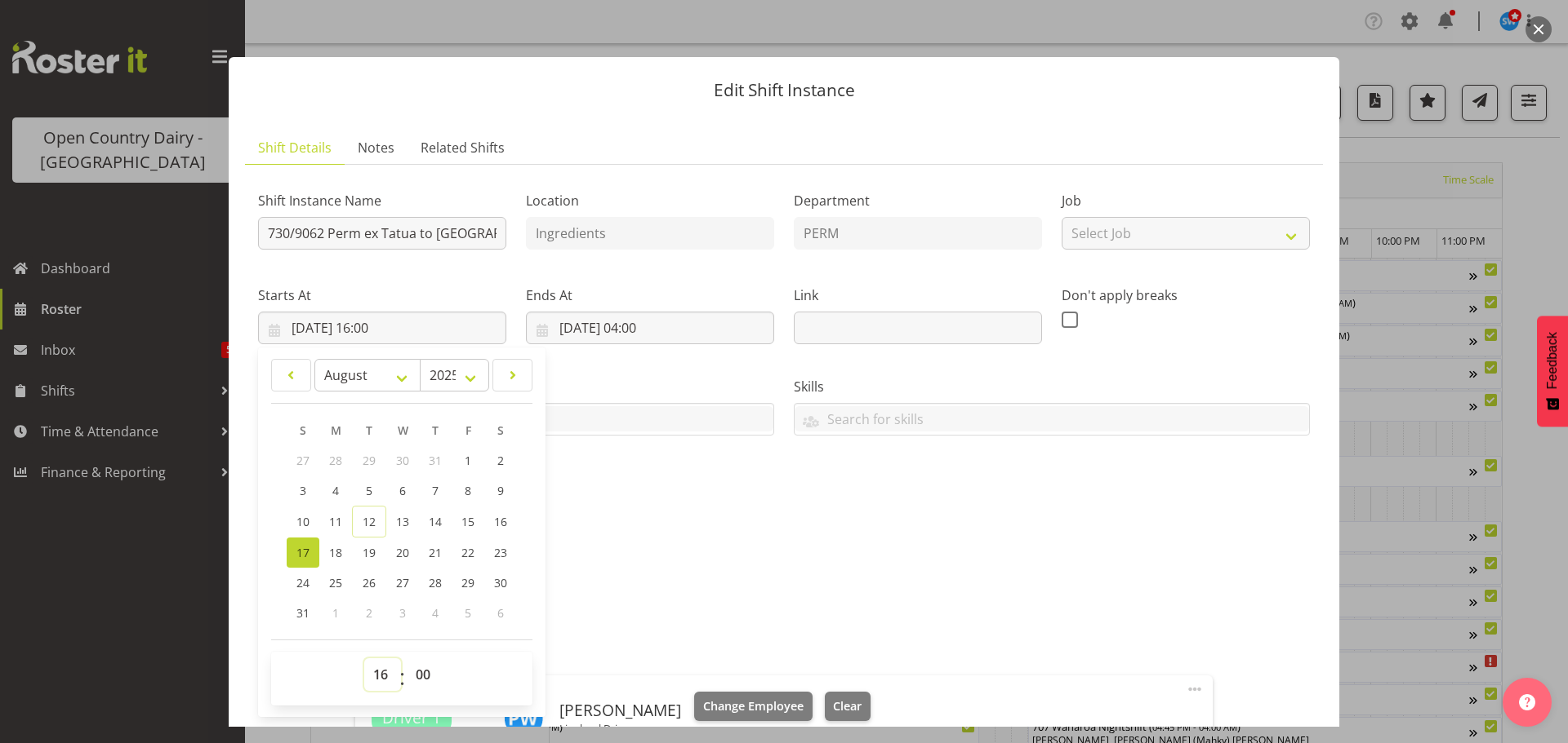
click at [381, 672] on select "00 01 02 03 04 05 06 07 08 09 10 11 12 13 14 15 16 17 18 19 20 21 22 23" at bounding box center [382, 674] width 36 height 32
select select "17"
click at [364, 659] on select "00 01 02 03 04 05 06 07 08 09 10 11 12 13 14 15 16 17 18 19 20 21 22 23" at bounding box center [382, 674] width 36 height 32
type input "[DATE] 17:00"
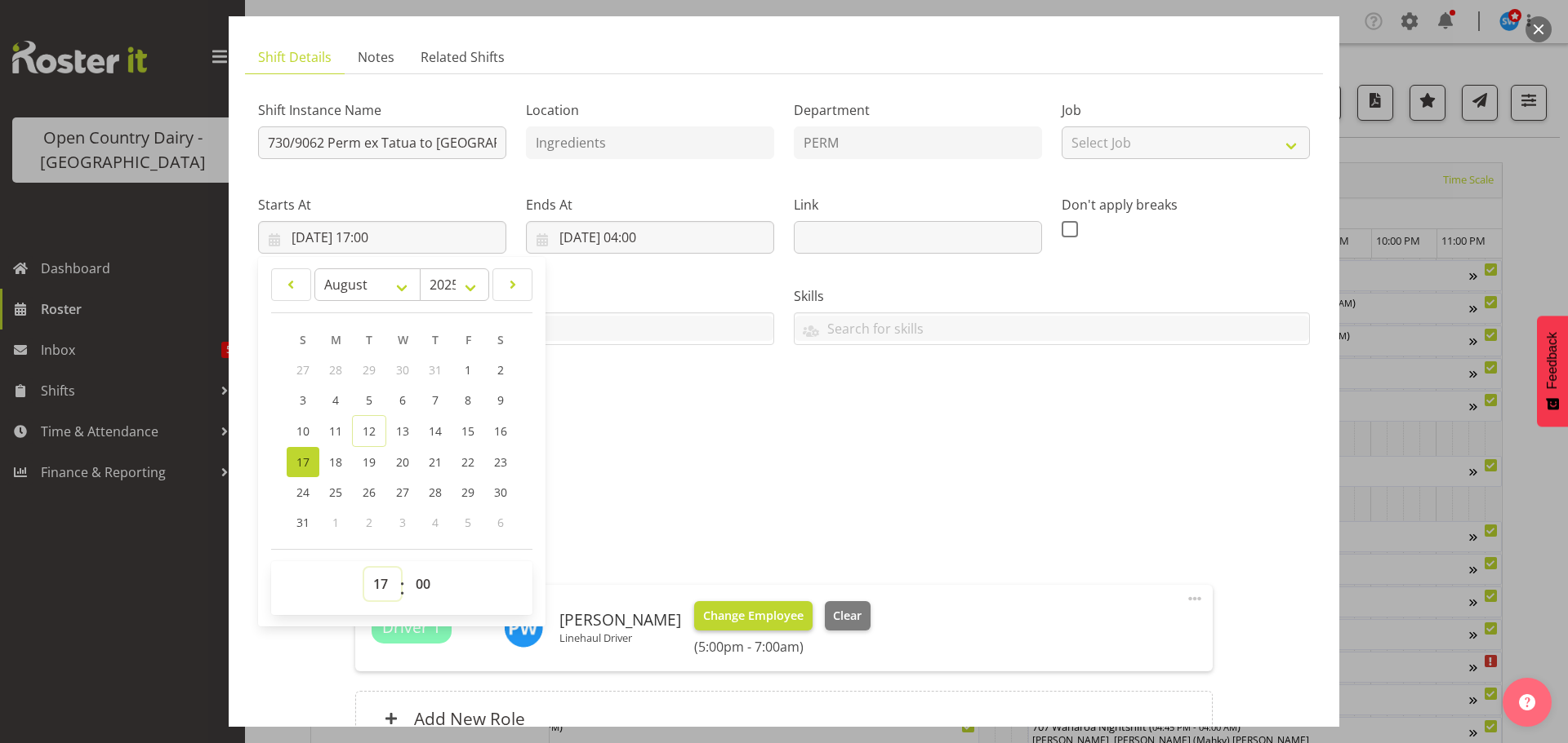
scroll to position [163, 0]
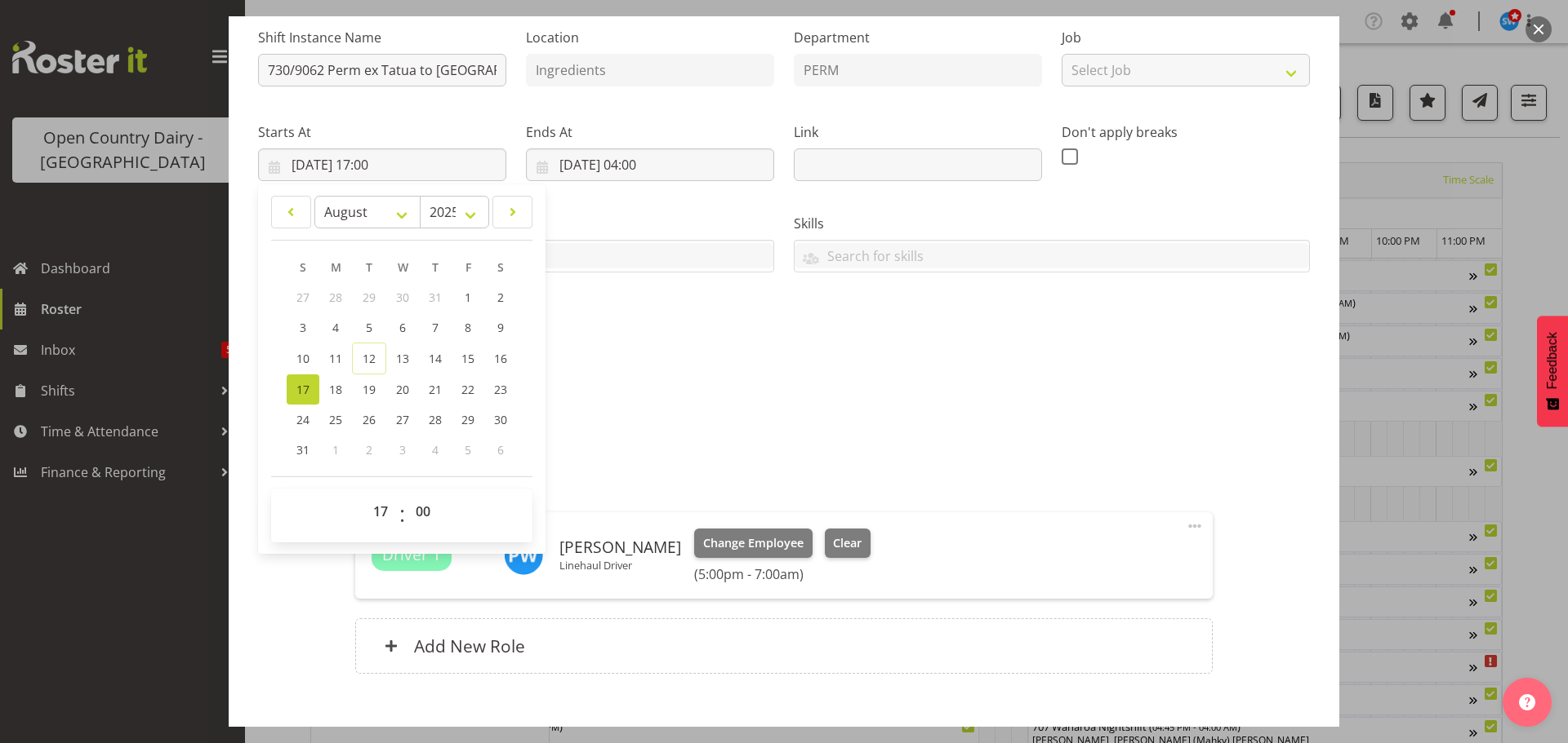
click at [739, 444] on div "Attachments" at bounding box center [784, 448] width 1051 height 20
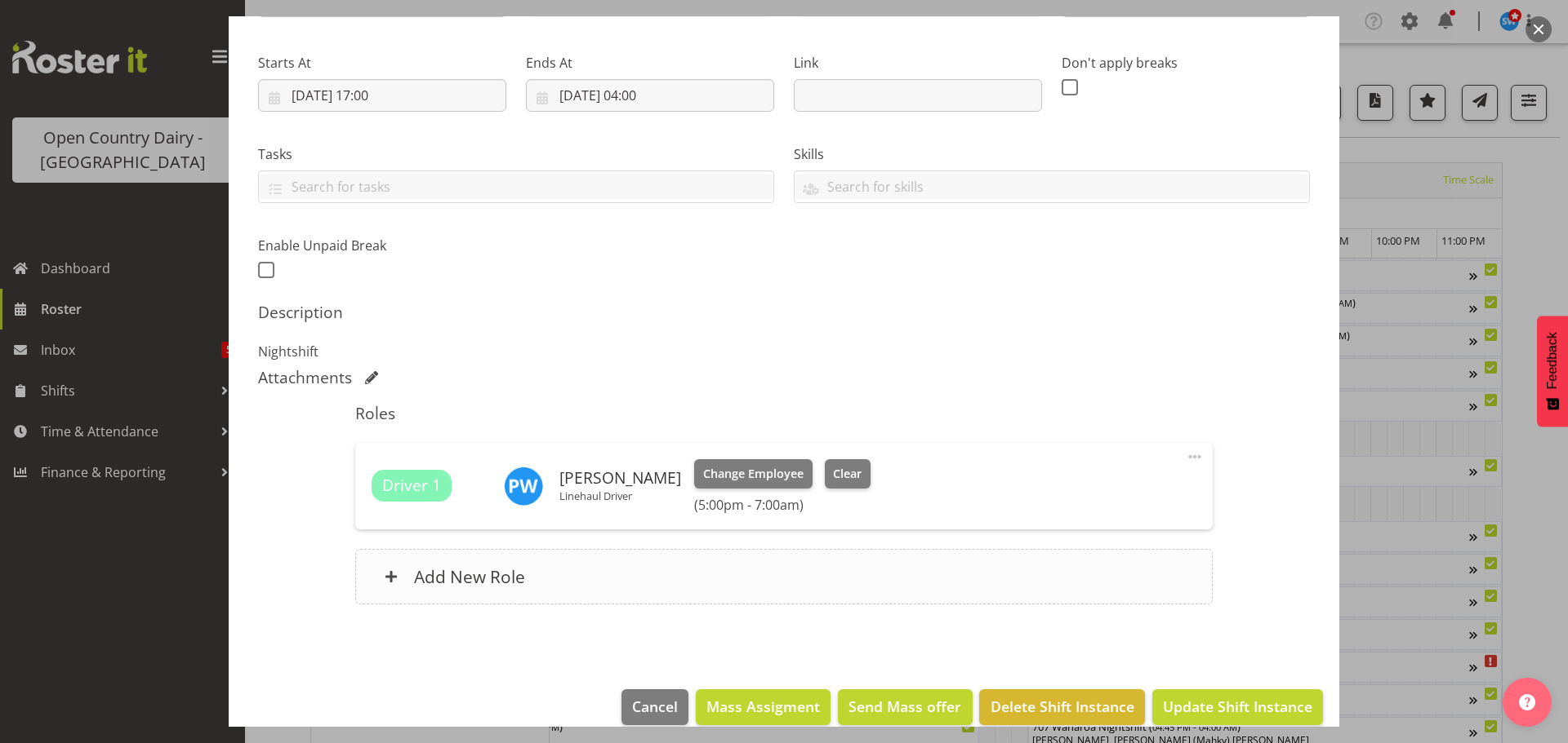
scroll to position [256, 0]
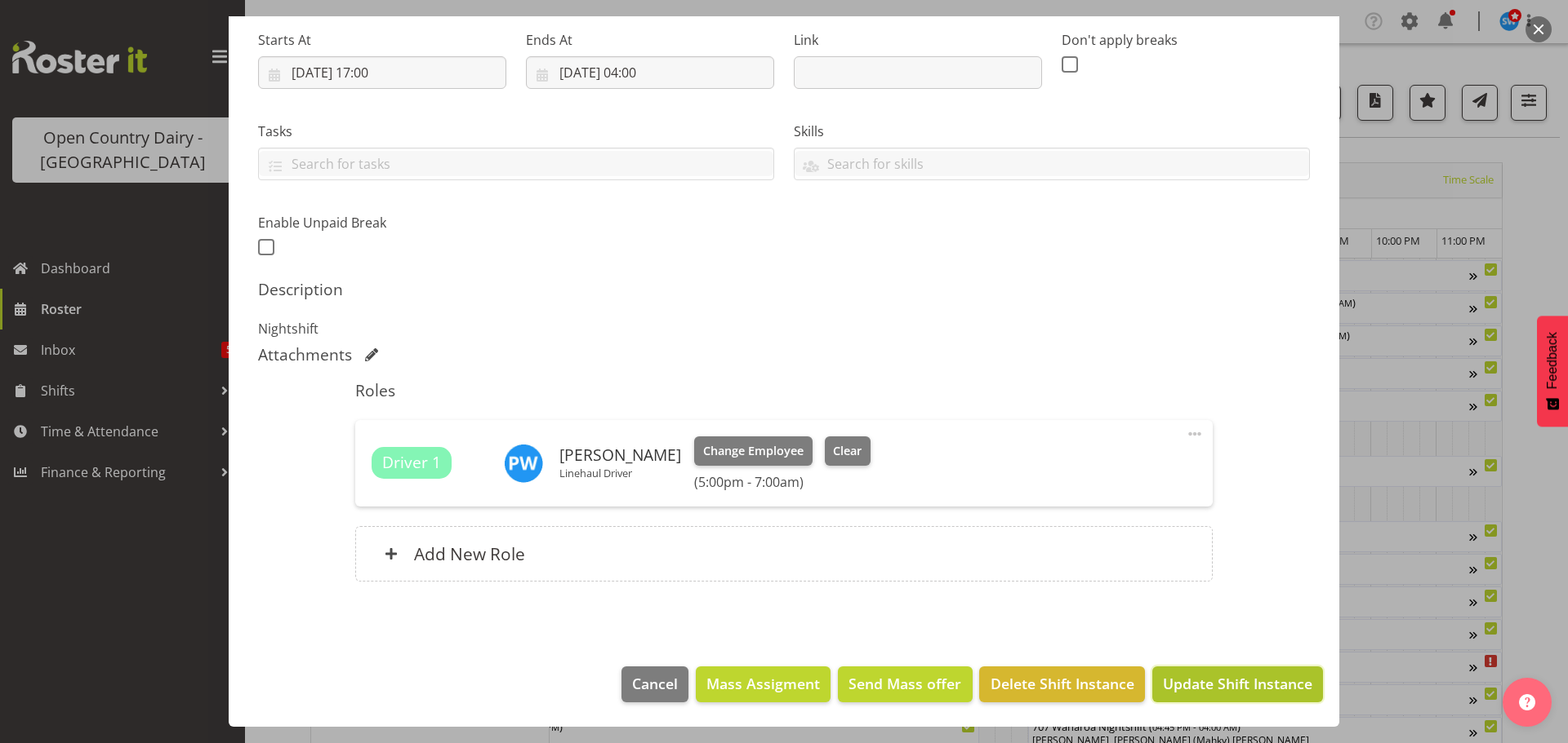
click at [1211, 682] on span "Update Shift Instance" at bounding box center [1237, 684] width 149 height 22
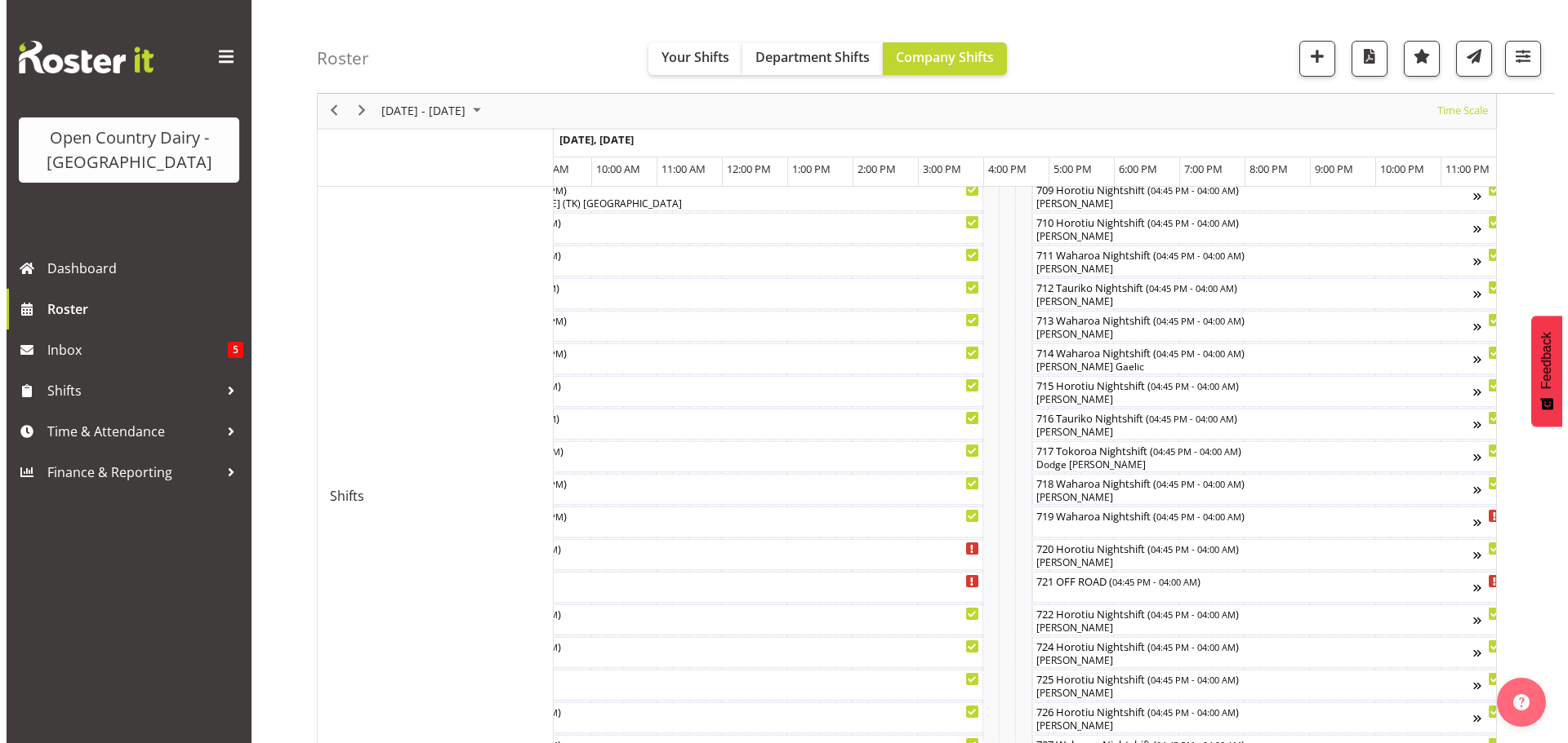
scroll to position [571, 0]
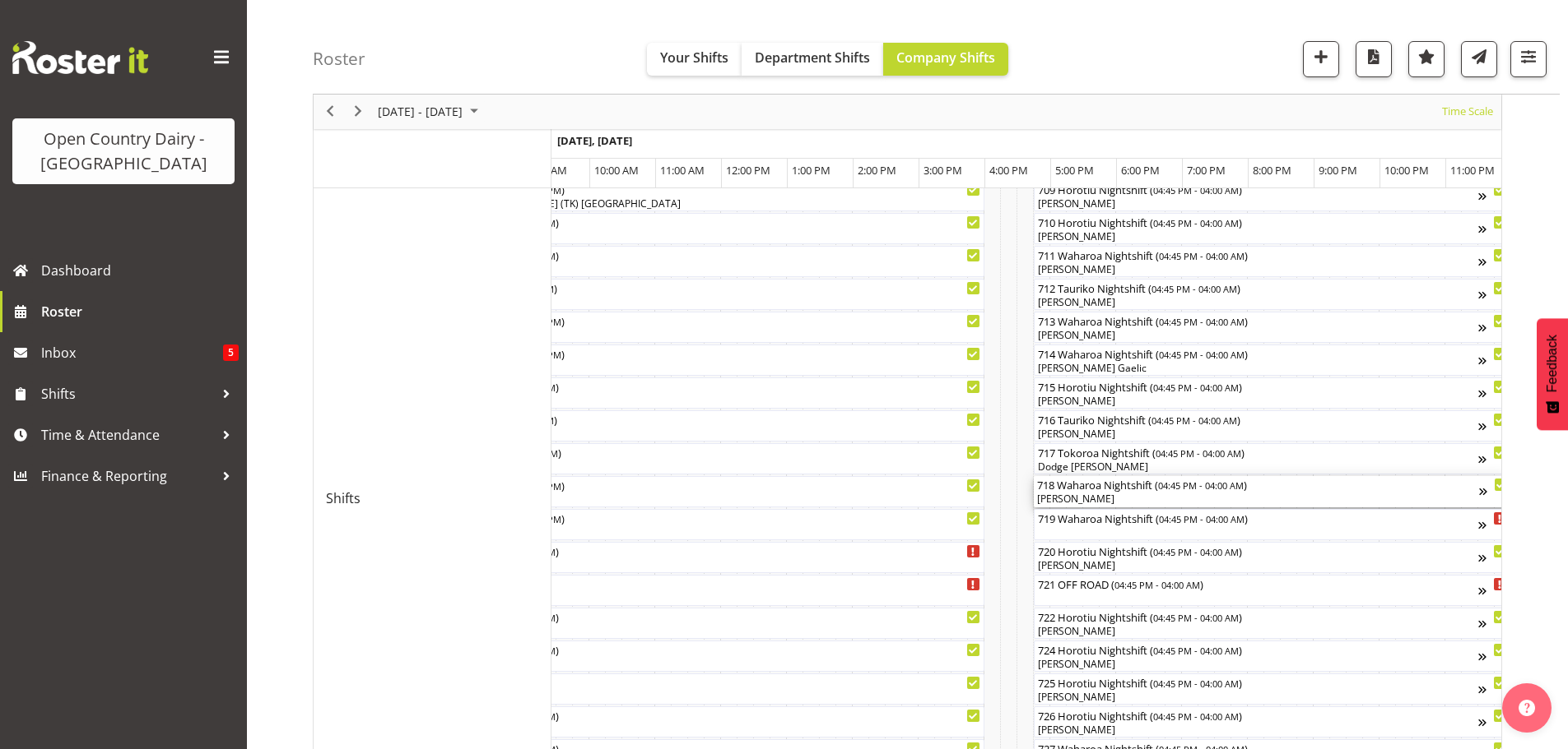
click at [1094, 498] on div "[PERSON_NAME]" at bounding box center [1258, 500] width 442 height 15
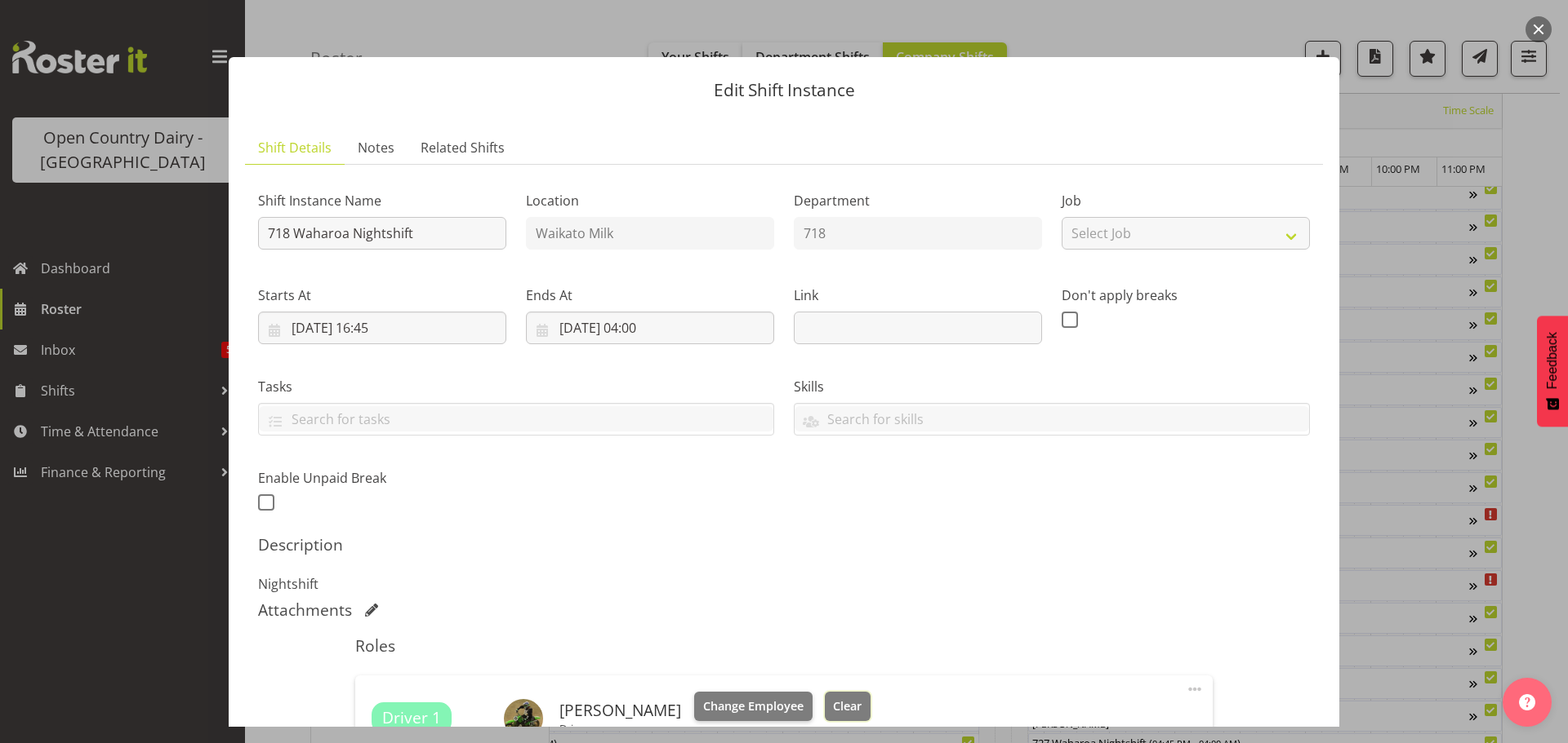
drag, startPoint x: 832, startPoint y: 702, endPoint x: 843, endPoint y: 660, distance: 43.4
click at [833, 702] on span "Clear" at bounding box center [847, 707] width 29 height 18
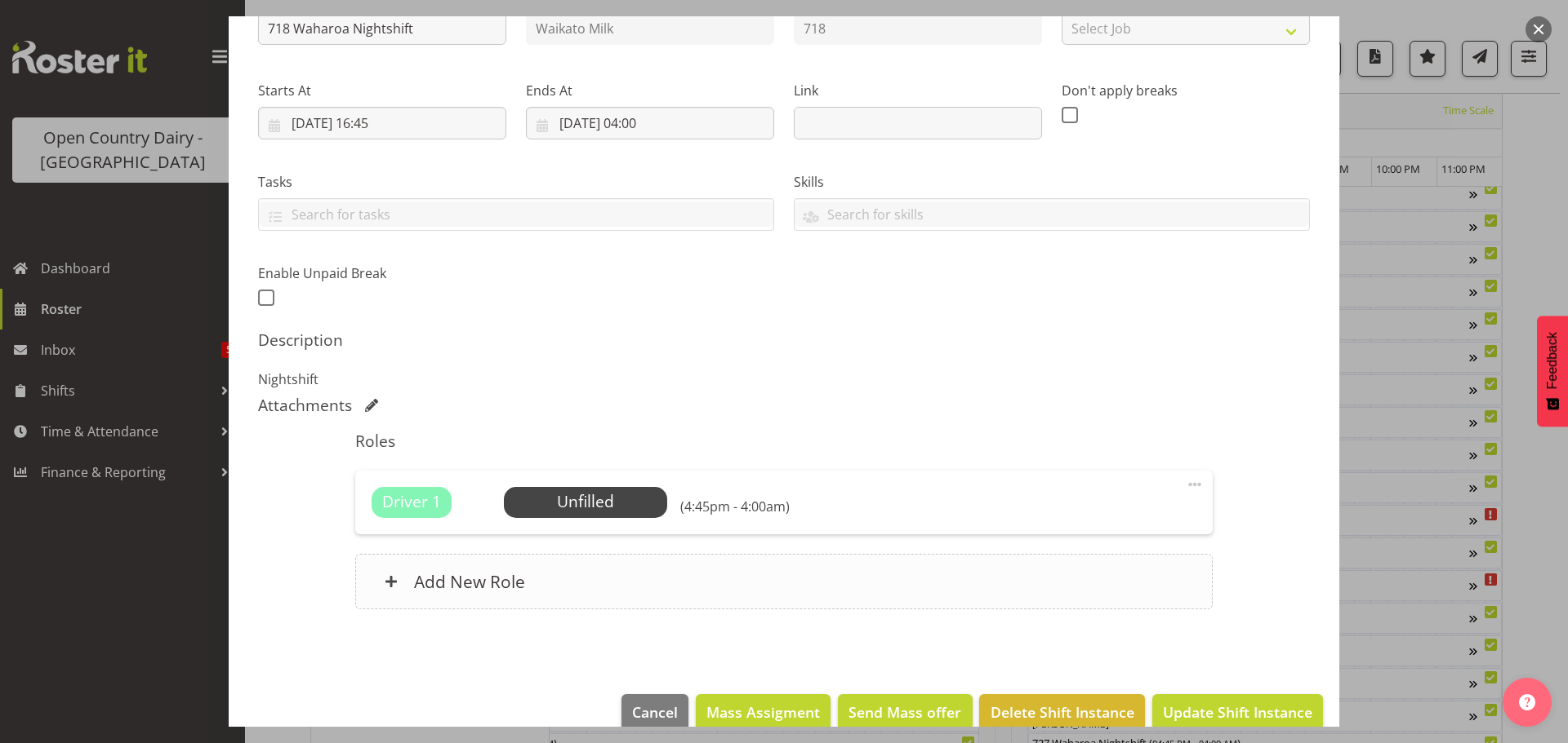
scroll to position [232, 0]
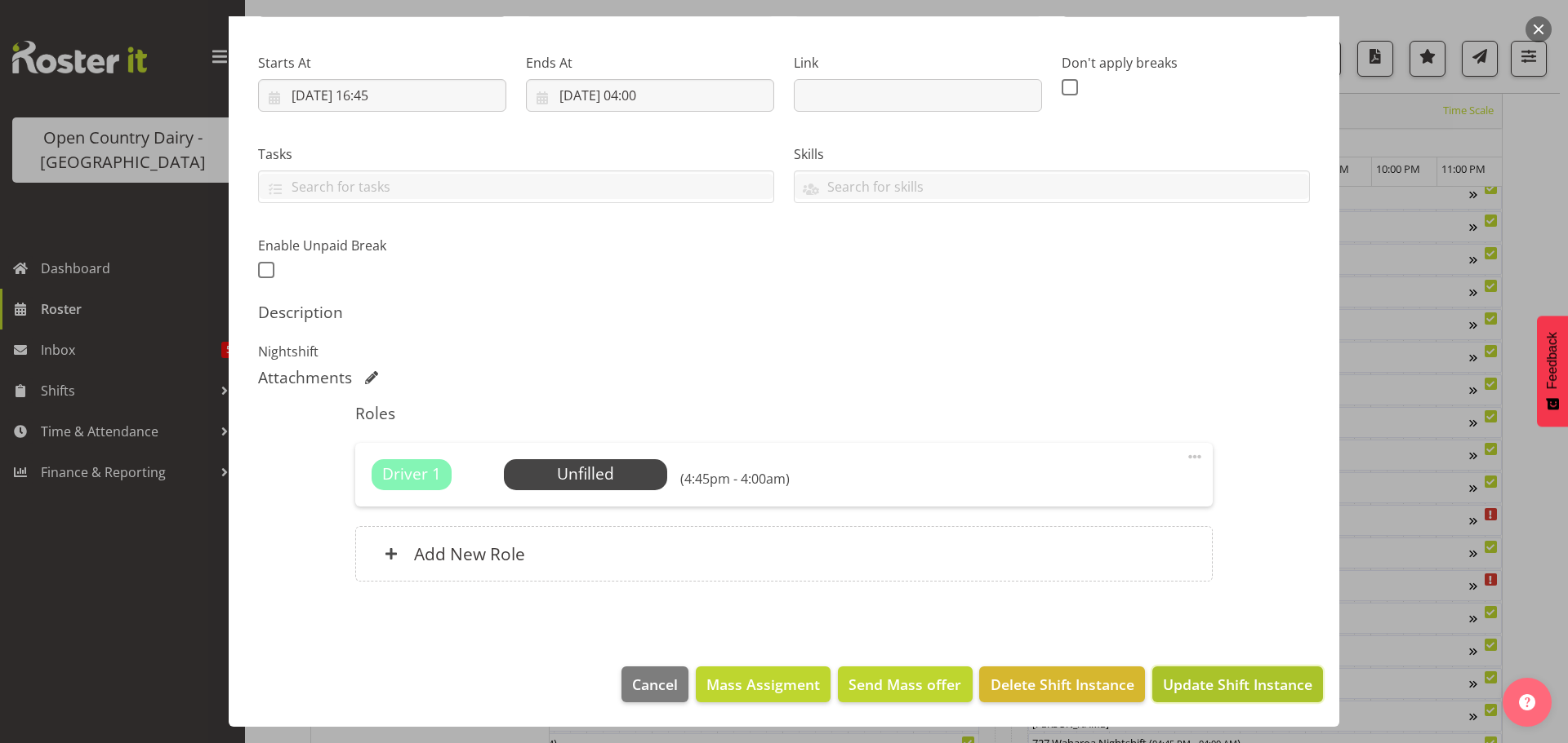
click at [1192, 679] on span "Update Shift Instance" at bounding box center [1237, 685] width 149 height 22
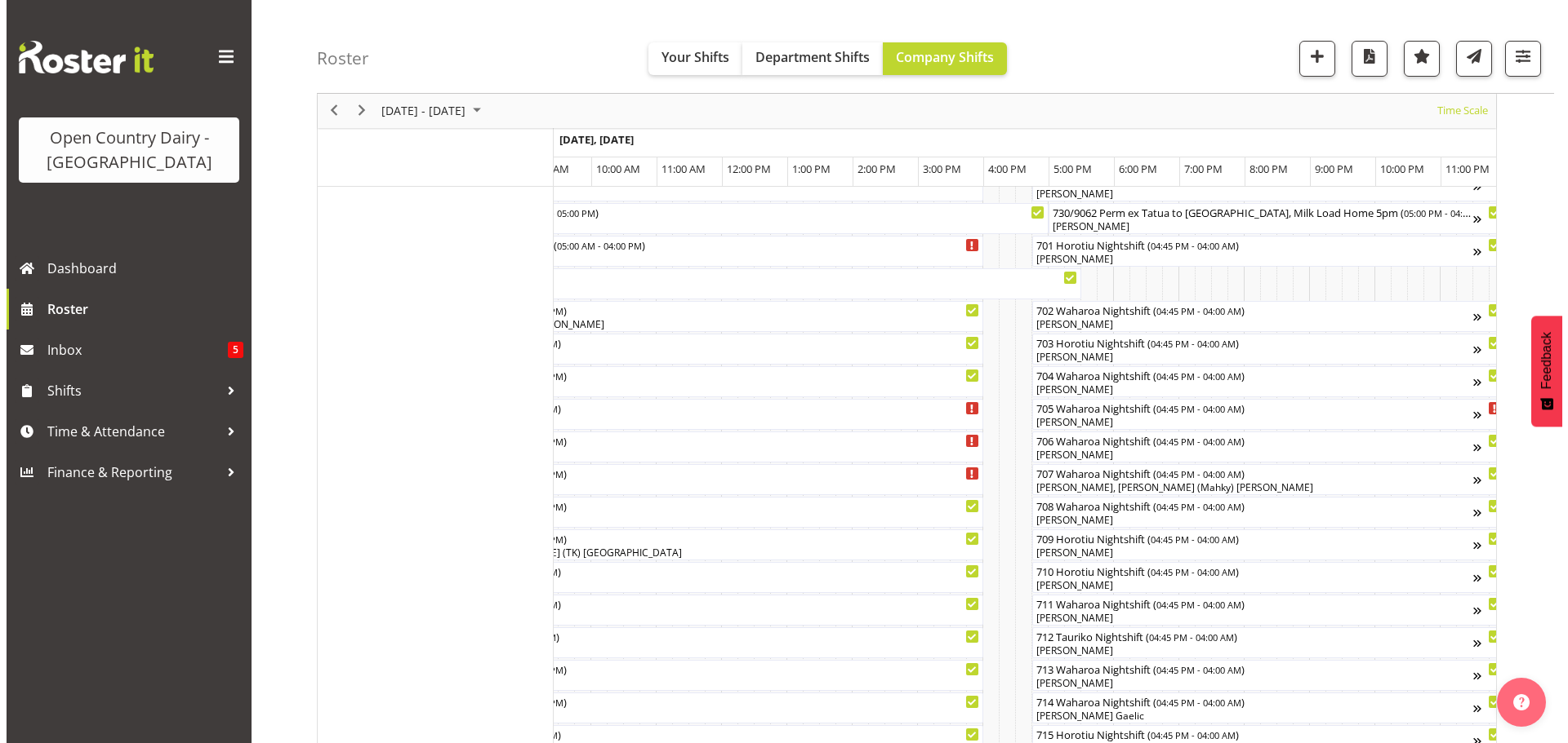
scroll to position [60, 0]
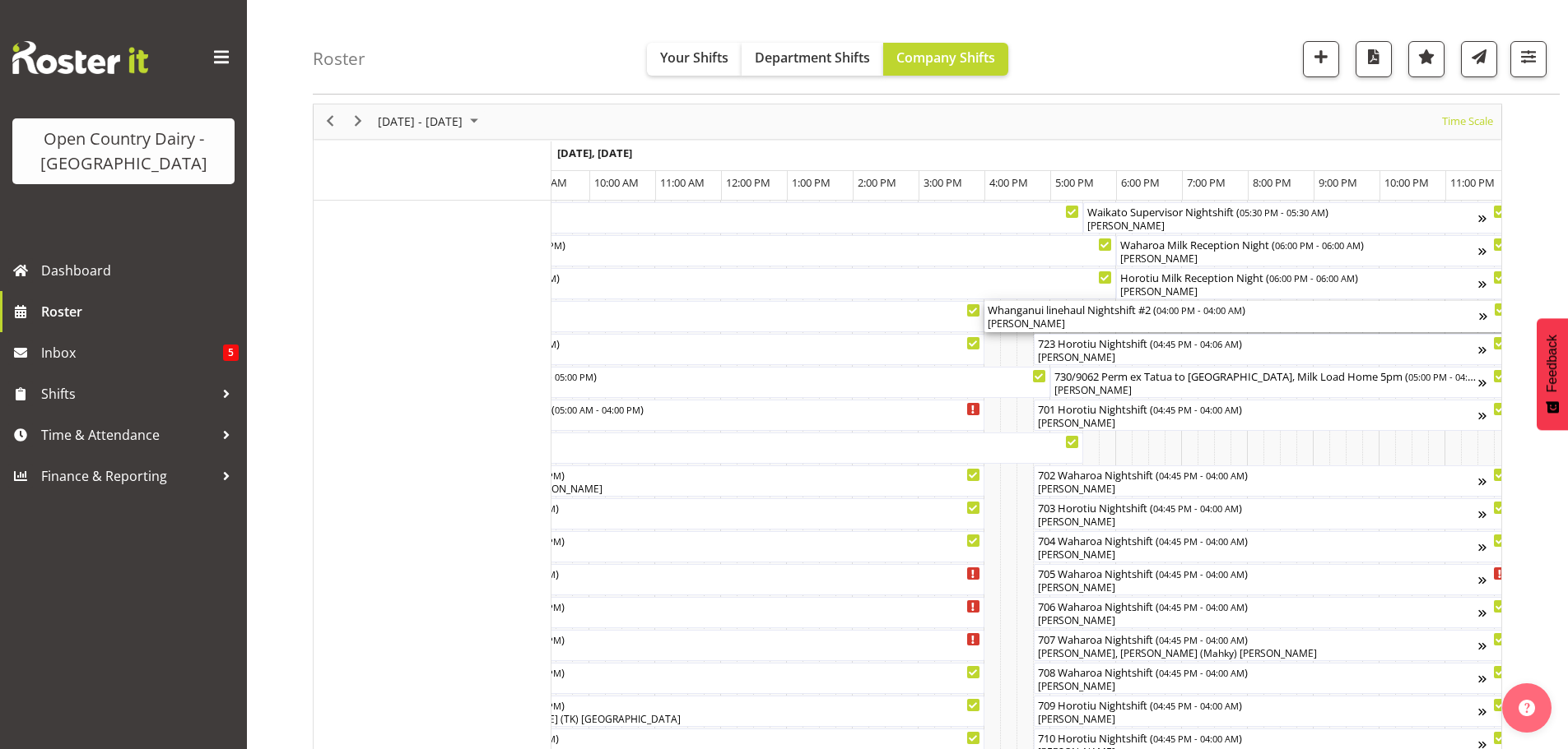
click at [1063, 321] on div "[PERSON_NAME]" at bounding box center [1233, 324] width 492 height 15
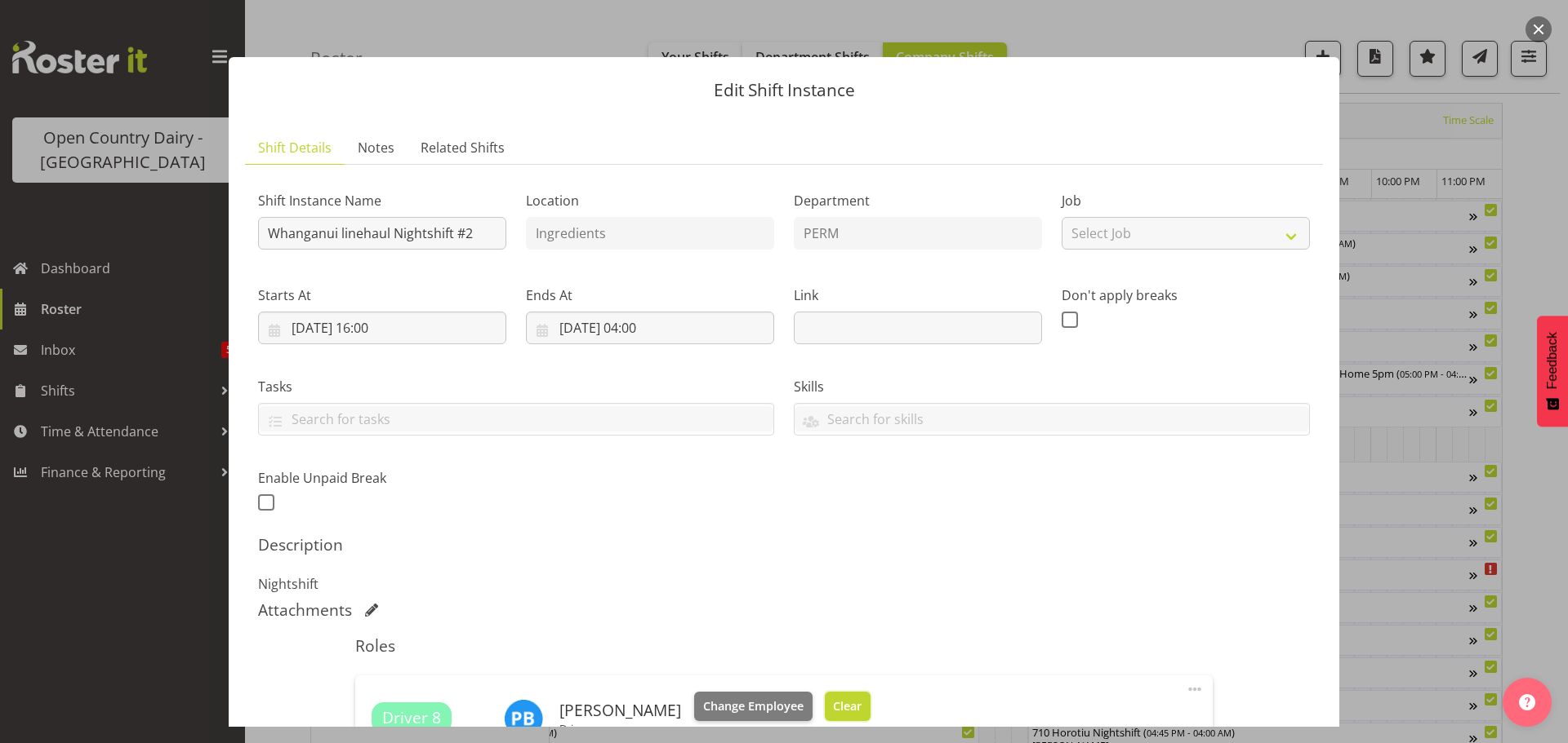
click at [835, 702] on span "Clear" at bounding box center [847, 707] width 29 height 18
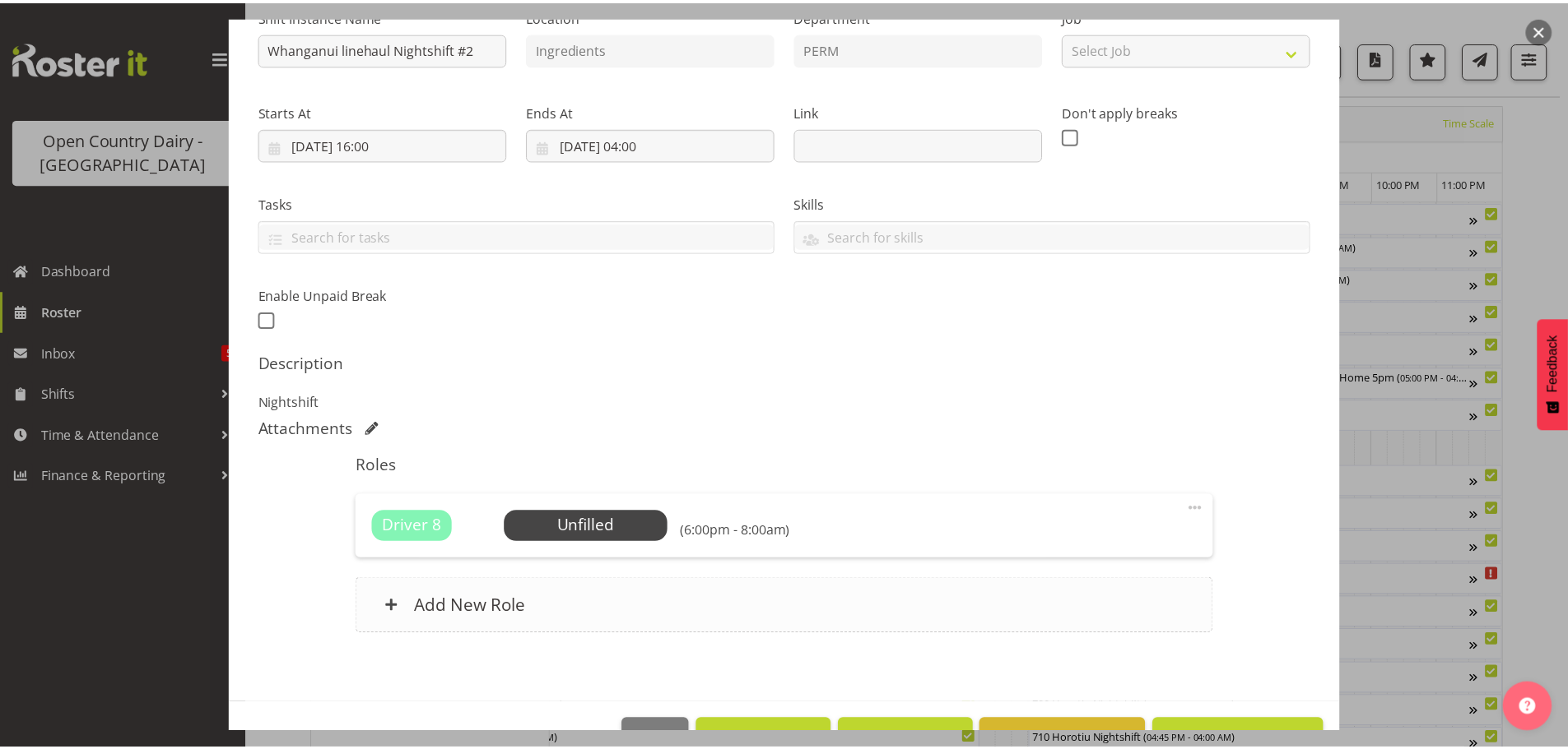
scroll to position [234, 0]
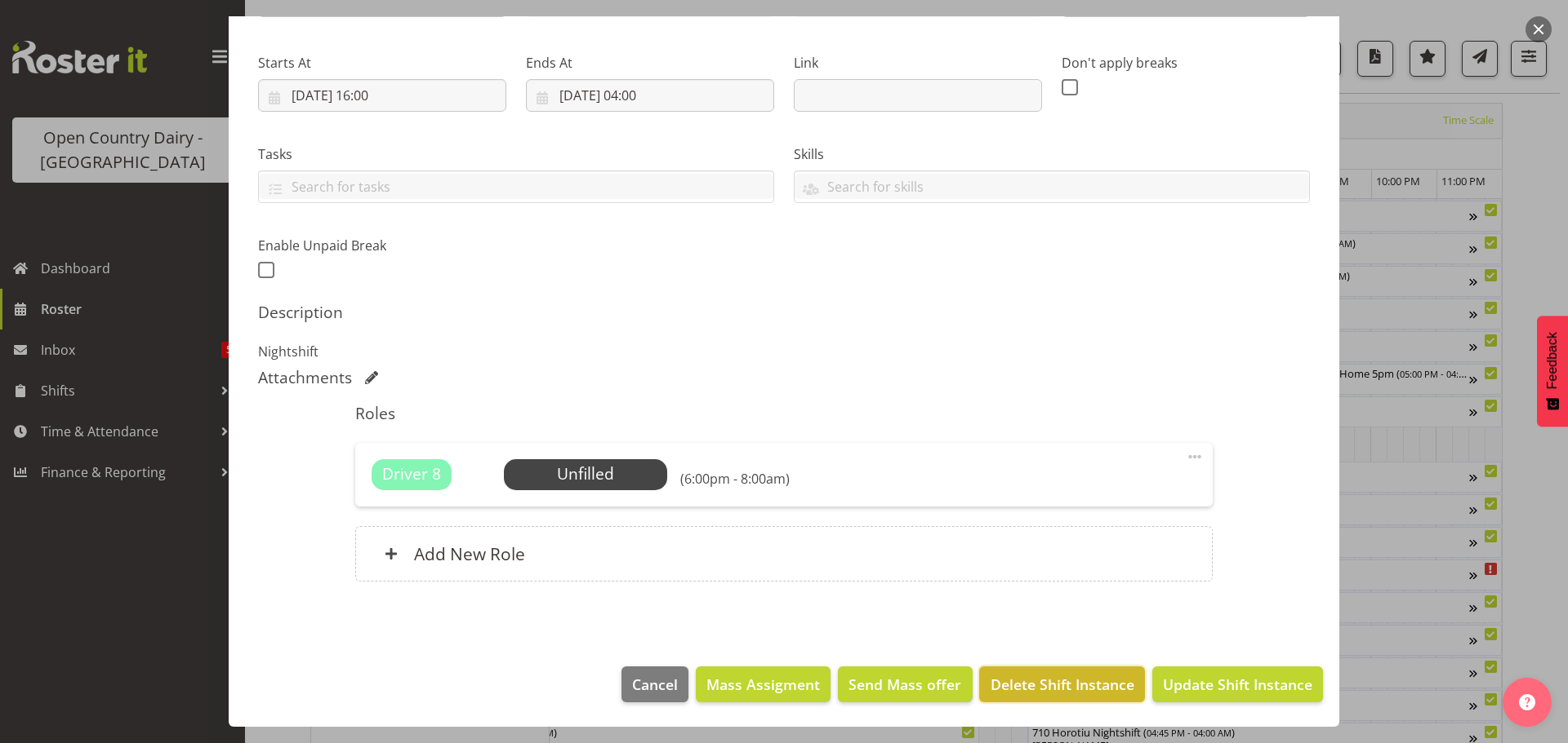
click at [1042, 684] on span "Delete Shift Instance" at bounding box center [1062, 685] width 144 height 22
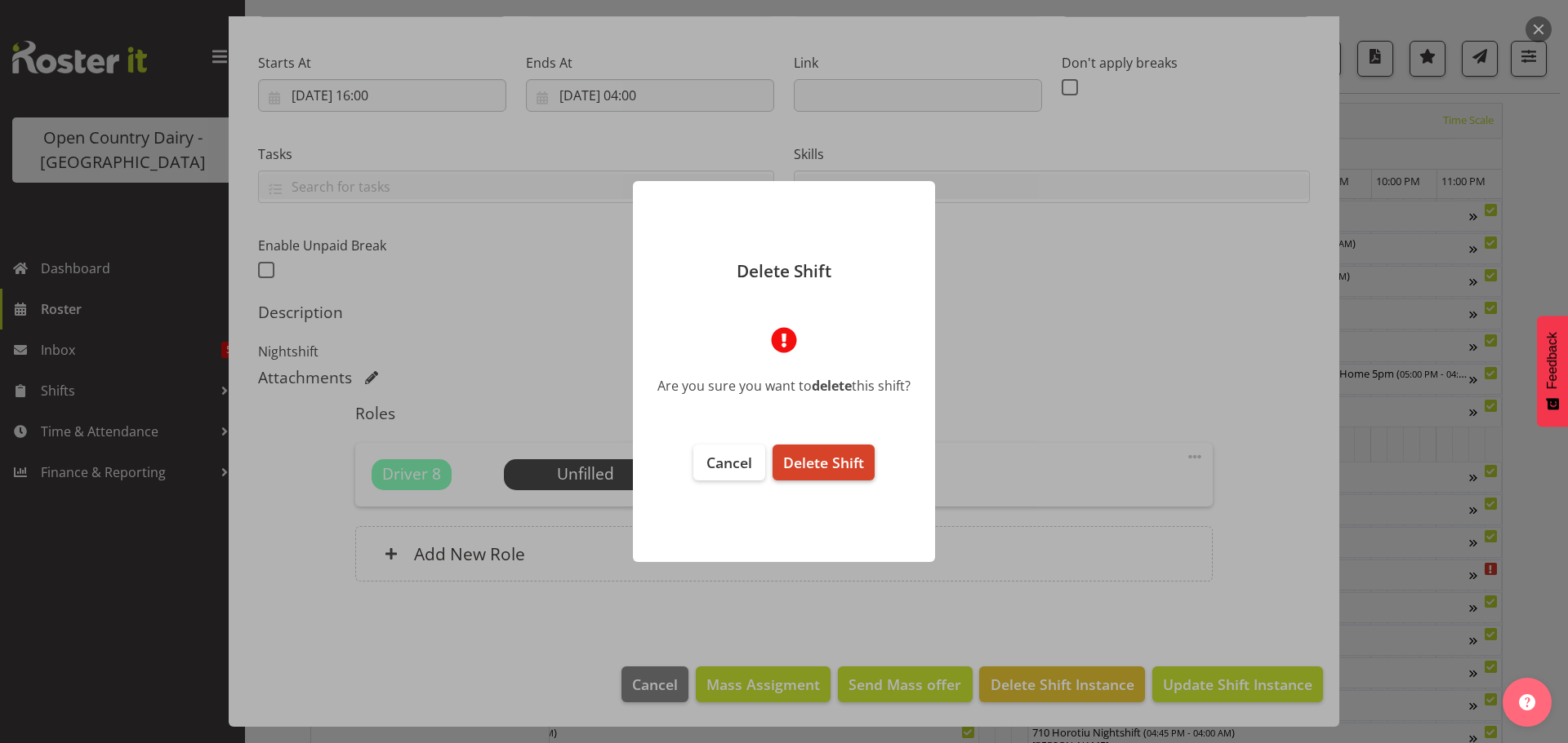
click at [838, 457] on span "Delete Shift" at bounding box center [824, 463] width 81 height 20
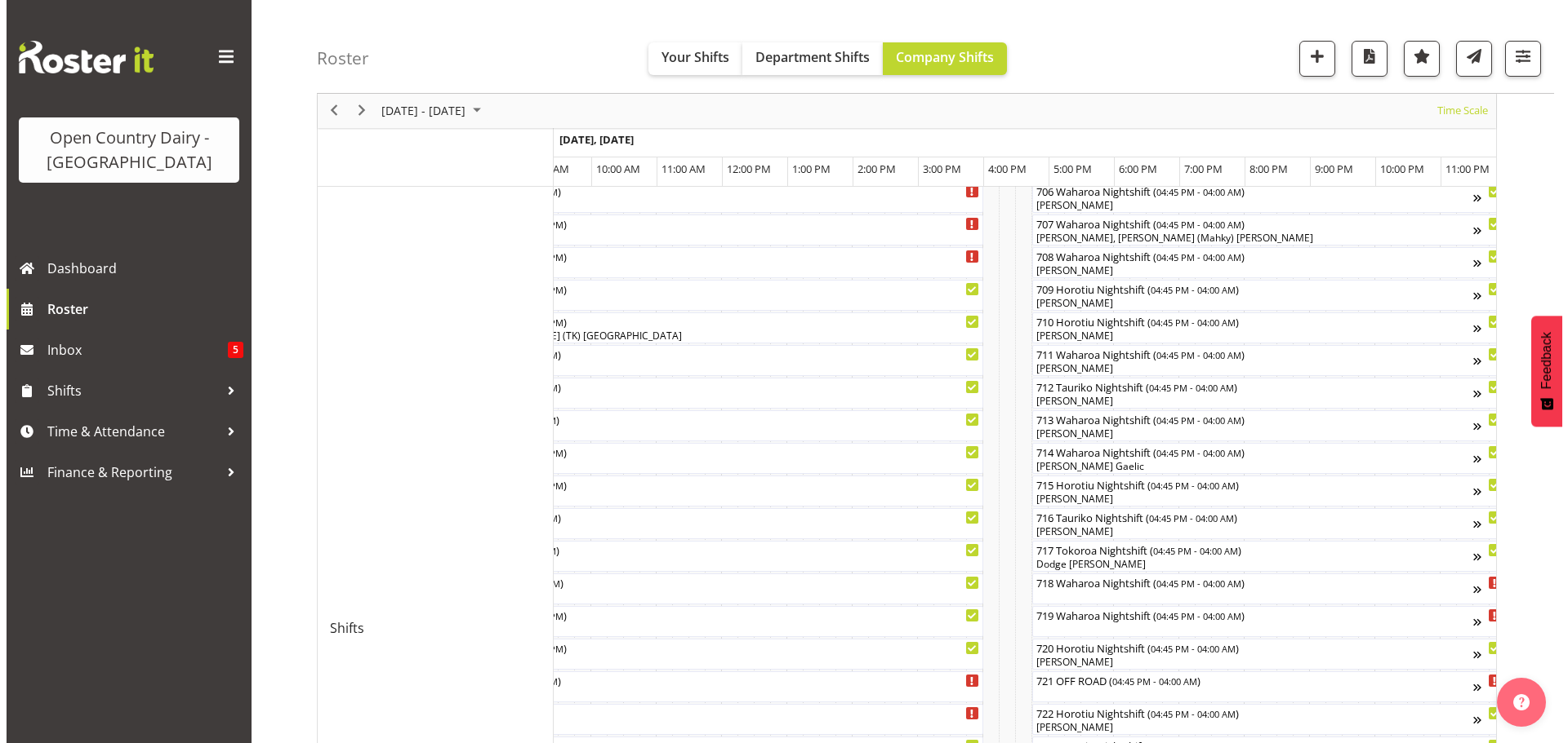
scroll to position [549, 0]
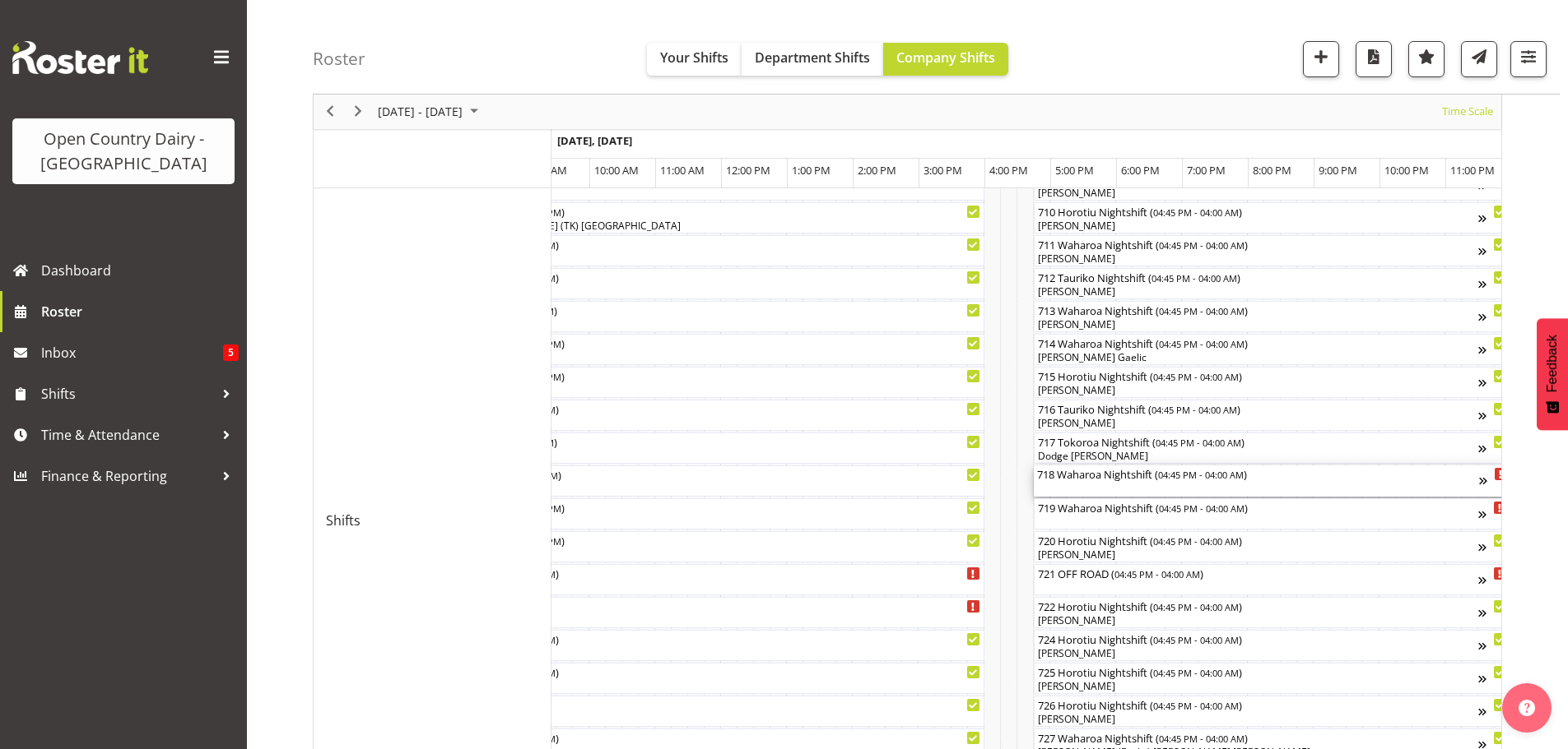
click at [1093, 484] on div "718 Waharoa Nightshift ( 04:45 PM - 04:00 AM )" at bounding box center [1258, 480] width 442 height 31
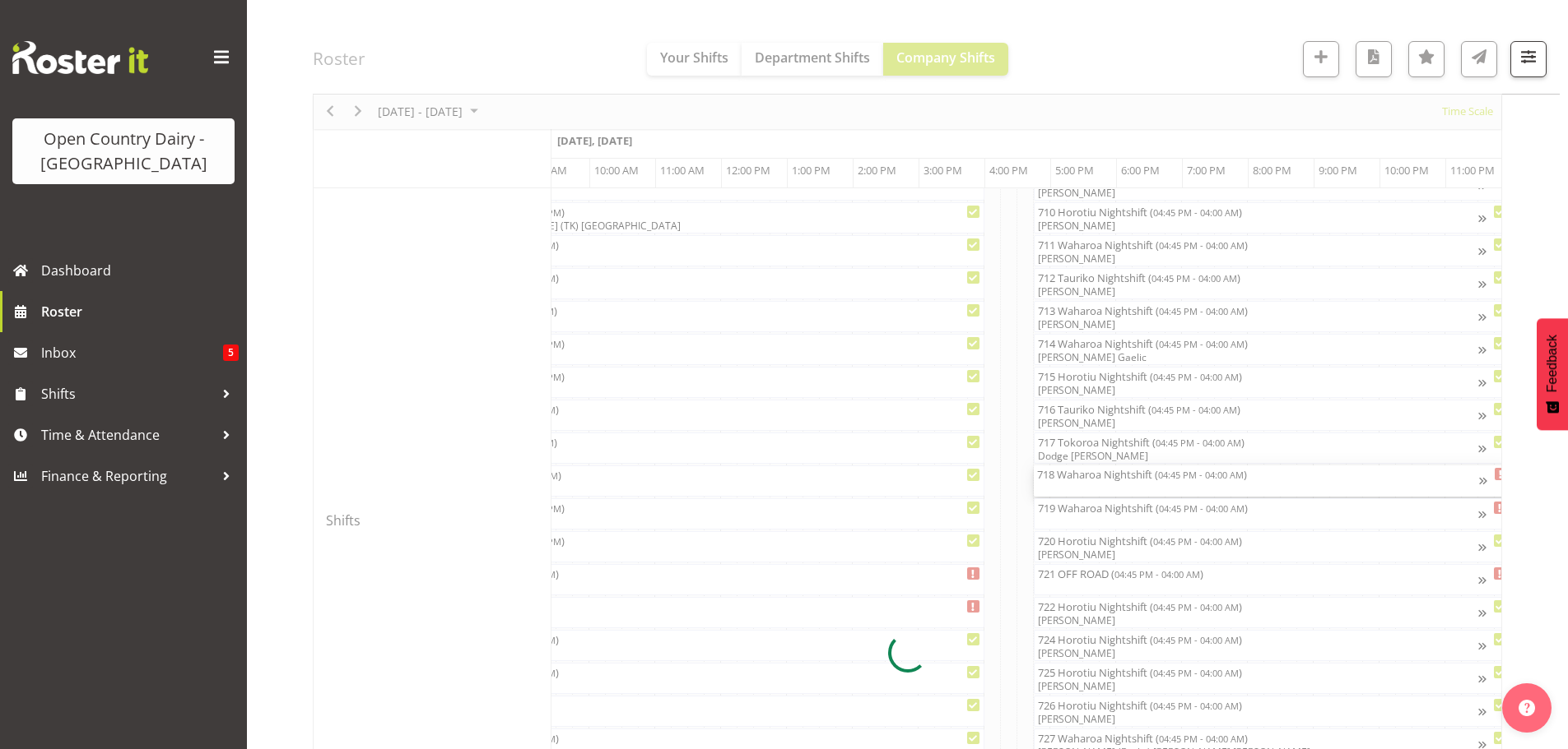
select select "7"
select select "2025"
select select "16"
select select "45"
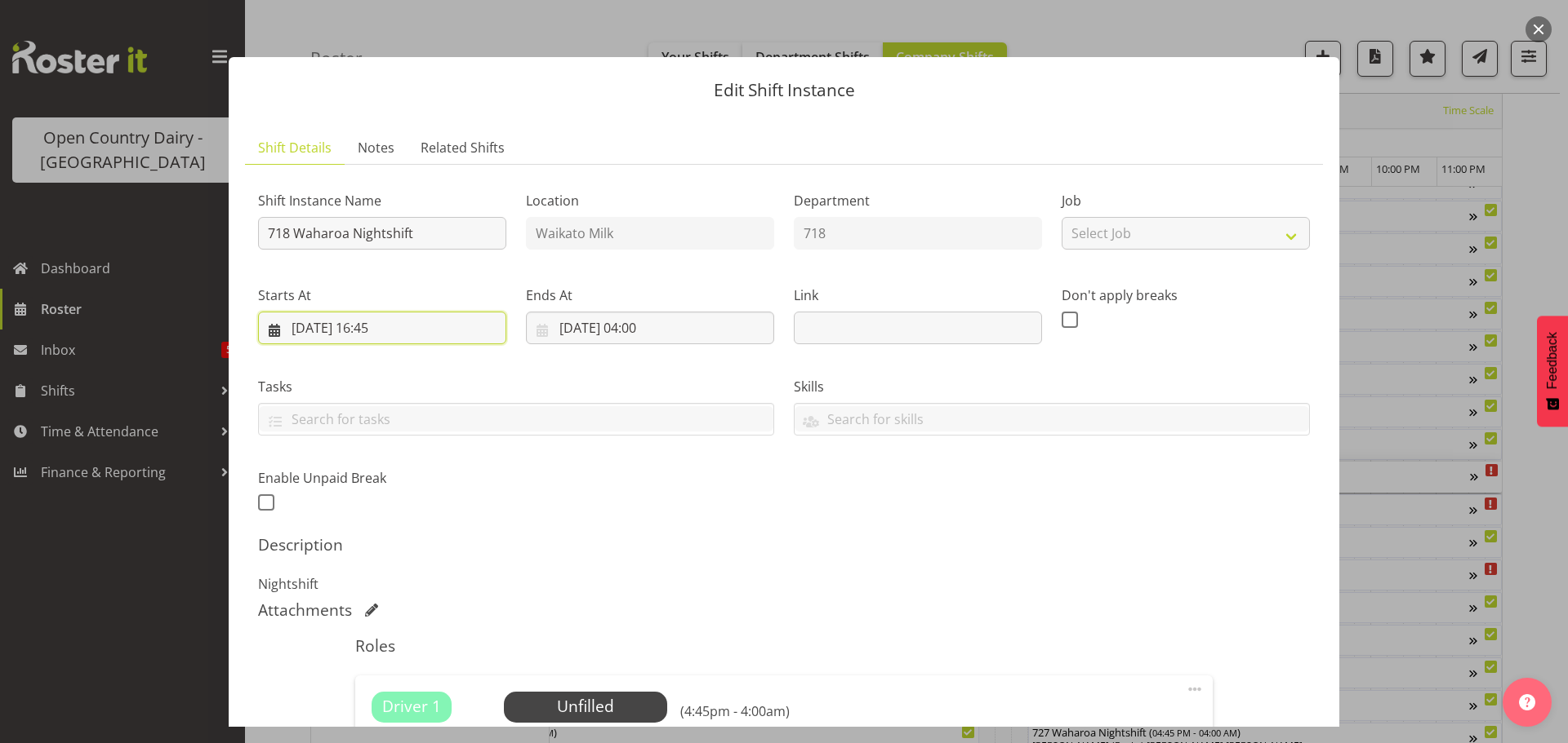
click at [393, 328] on input "[DATE] 16:45" at bounding box center [382, 328] width 248 height 32
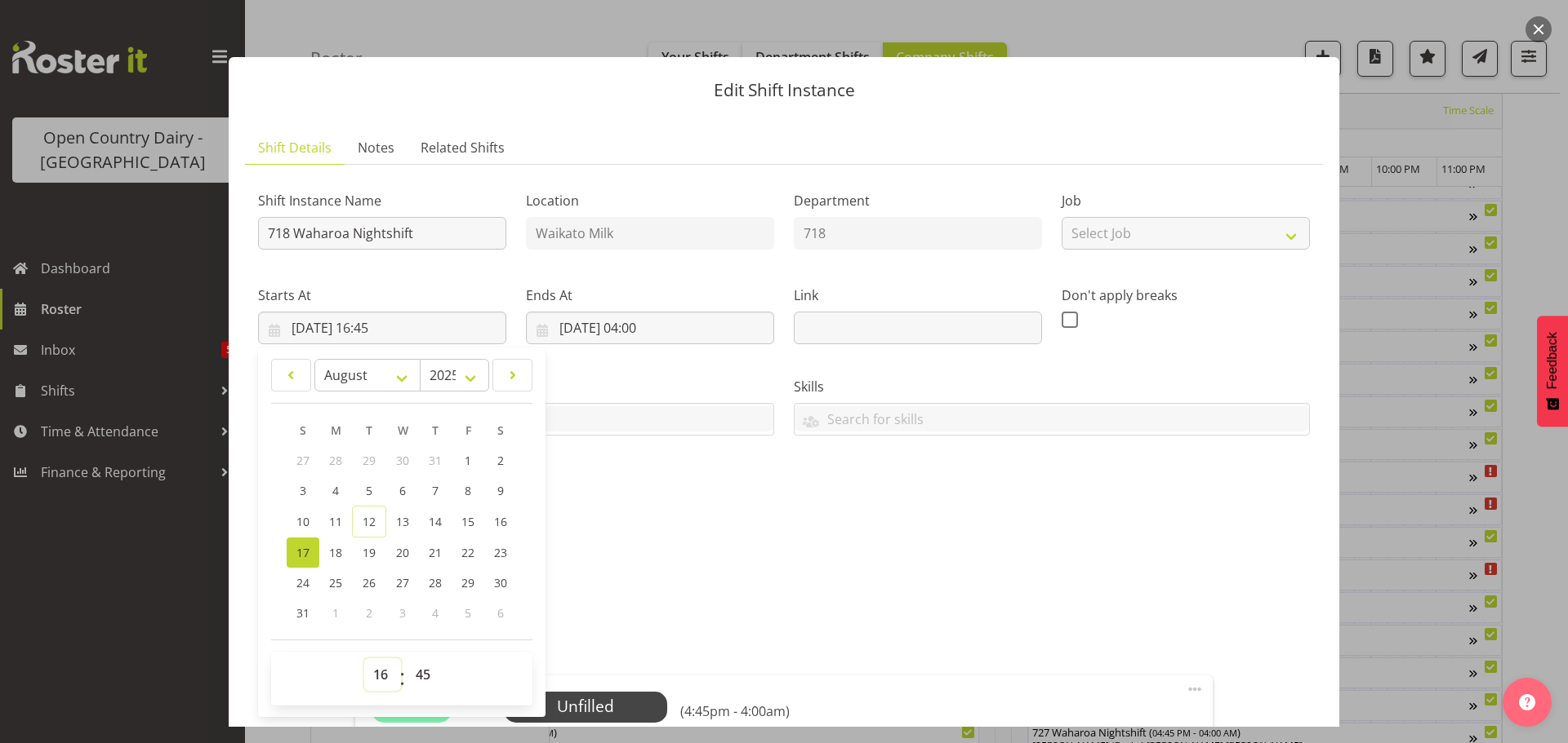
click at [380, 673] on select "00 01 02 03 04 05 06 07 08 09 10 11 12 13 14 15 16 17 18 19 20 21 22 23" at bounding box center [382, 674] width 36 height 32
select select "5"
click at [364, 659] on select "00 01 02 03 04 05 06 07 08 09 10 11 12 13 14 15 16 17 18 19 20 21 22 23" at bounding box center [382, 674] width 36 height 32
type input "[DATE] 05:45"
click at [384, 673] on select "00 01 02 03 04 05 06 07 08 09 10 11 12 13 14 15 16 17 18 19 20 21 22 23" at bounding box center [382, 674] width 36 height 32
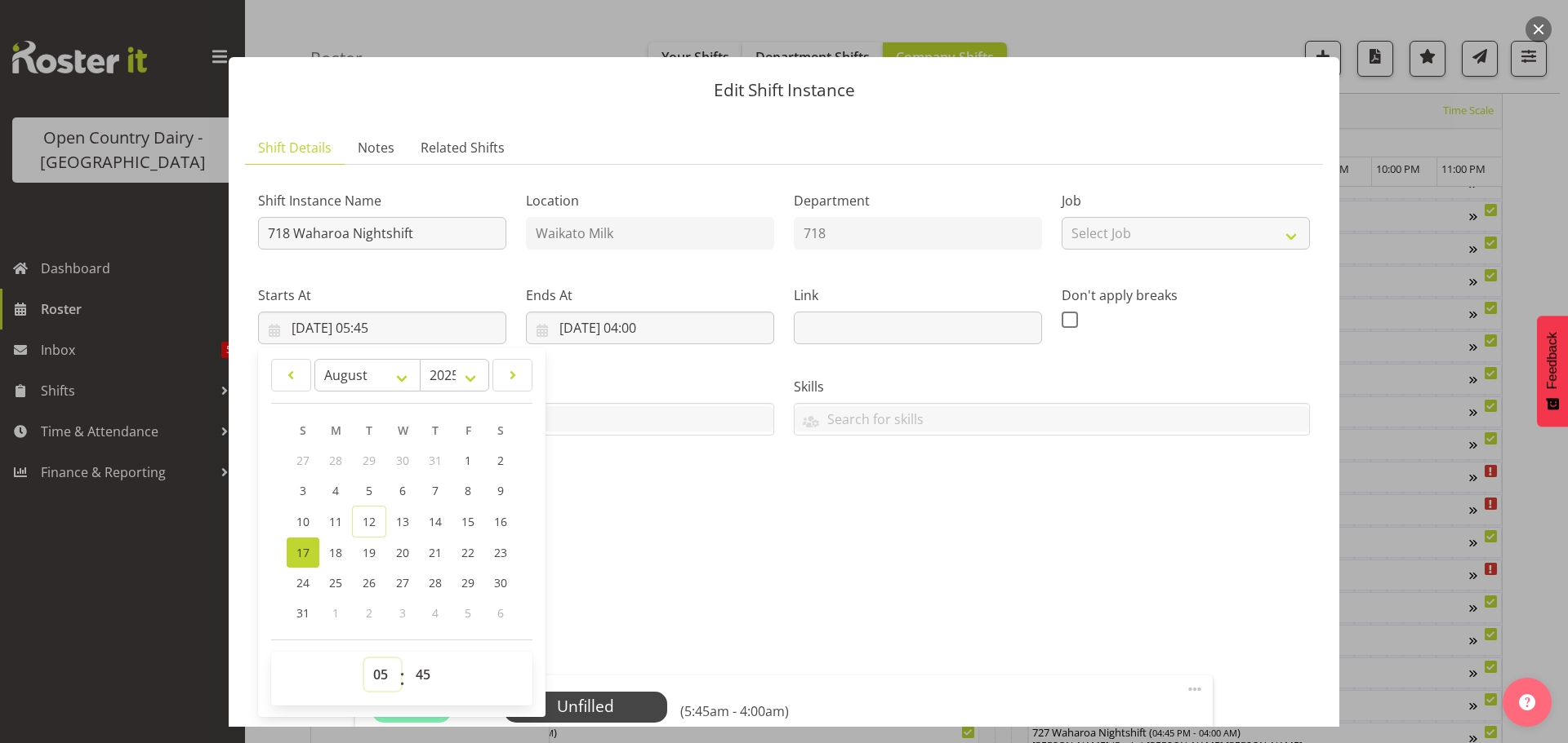
select select "17"
click at [364, 659] on select "00 01 02 03 04 05 06 07 08 09 10 11 12 13 14 15 16 17 18 19 20 21 22 23" at bounding box center [382, 674] width 36 height 32
type input "[DATE] 17:45"
click at [420, 674] on select "00 01 02 03 04 05 06 07 08 09 10 11 12 13 14 15 16 17 18 19 20 21 22 23 24 25 2…" at bounding box center [425, 674] width 36 height 32
click at [423, 672] on select "00 01 02 03 04 05 06 07 08 09 10 11 12 13 14 15 16 17 18 19 20 21 22 23 24 25 2…" at bounding box center [425, 674] width 36 height 32
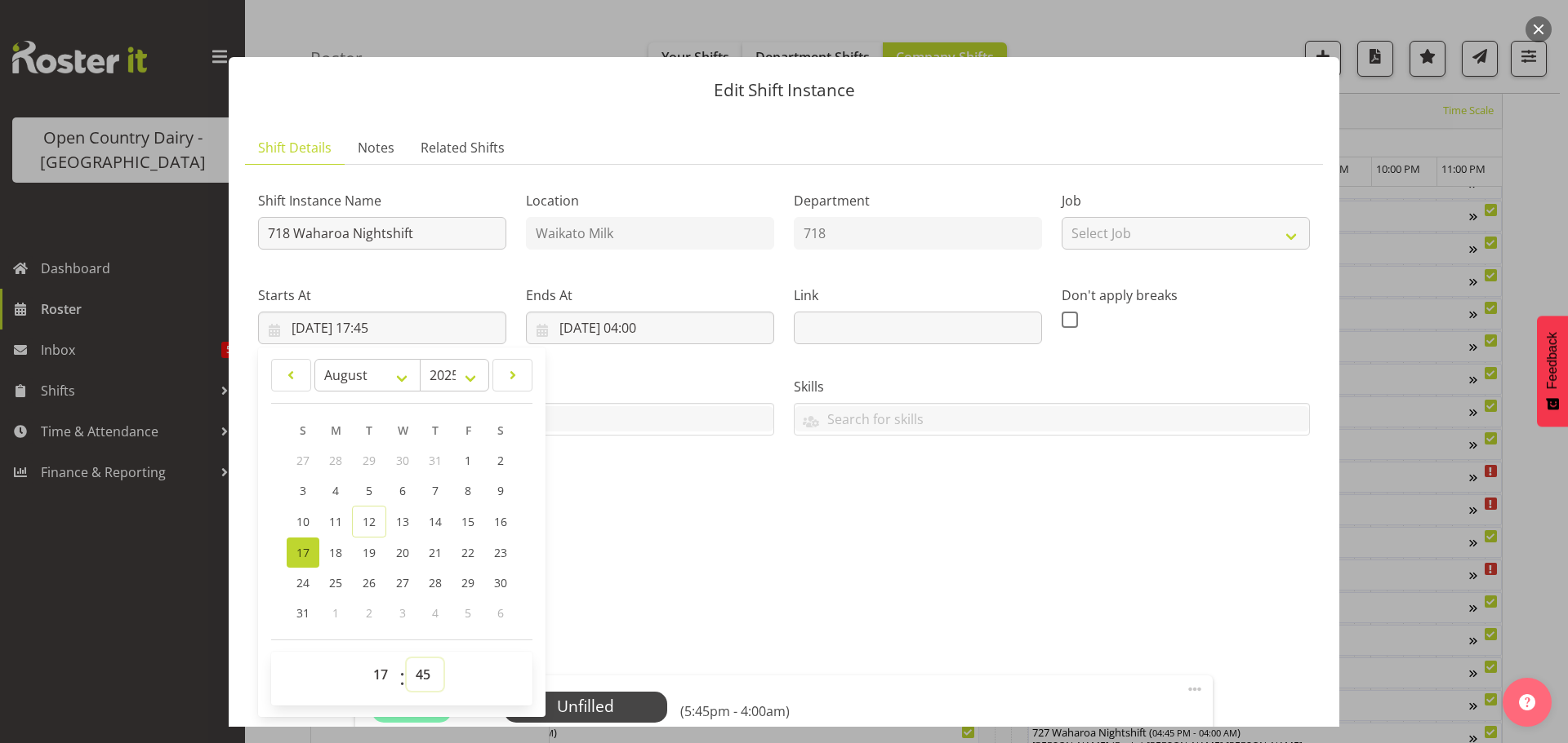
select select "0"
click at [406, 659] on select "00 01 02 03 04 05 06 07 08 09 10 11 12 13 14 15 16 17 18 19 20 21 22 23 24 25 2…" at bounding box center [425, 674] width 36 height 32
type input "[DATE] 17:00"
click at [693, 546] on h5 "Description" at bounding box center [784, 545] width 1051 height 20
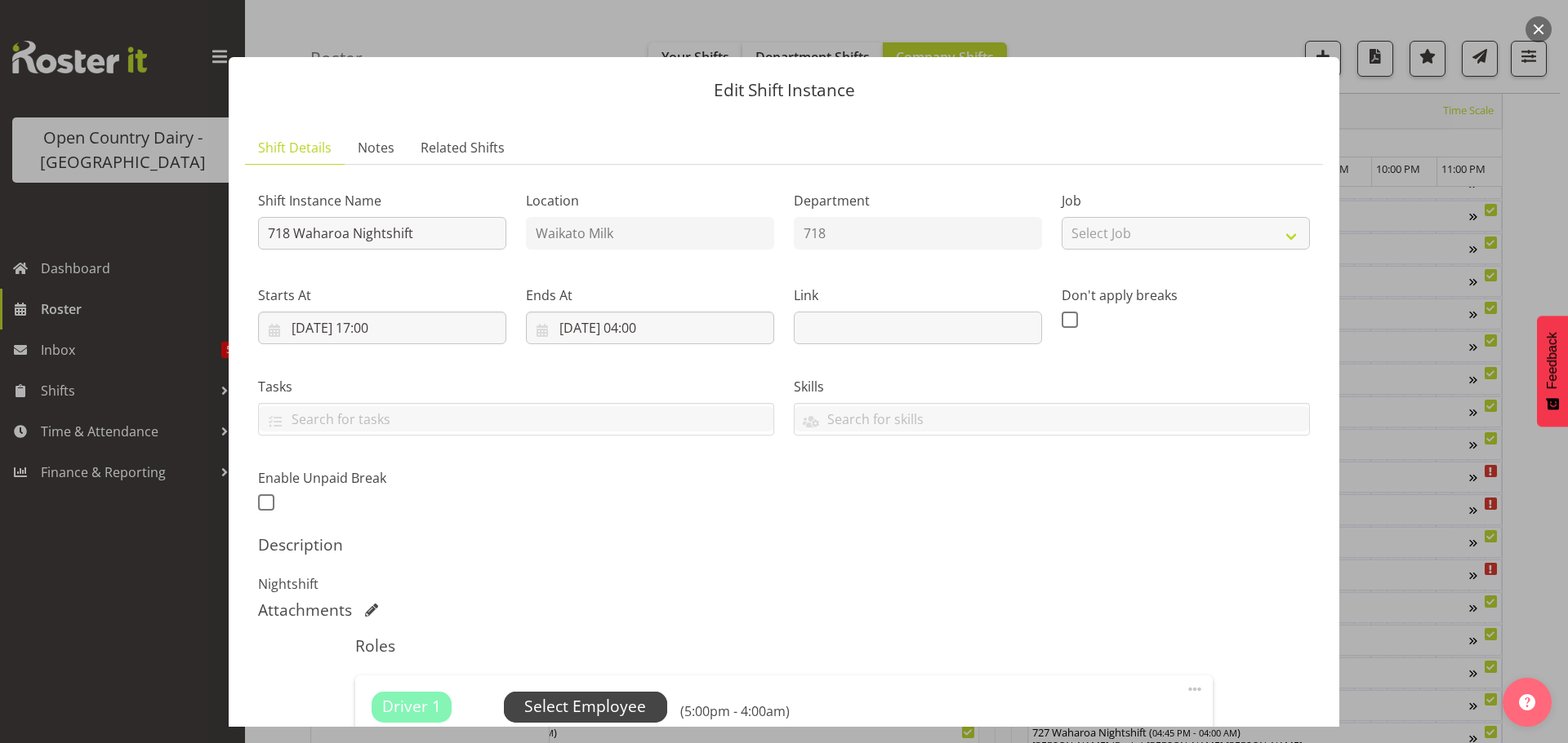
click at [583, 702] on span "Select Employee" at bounding box center [584, 707] width 122 height 24
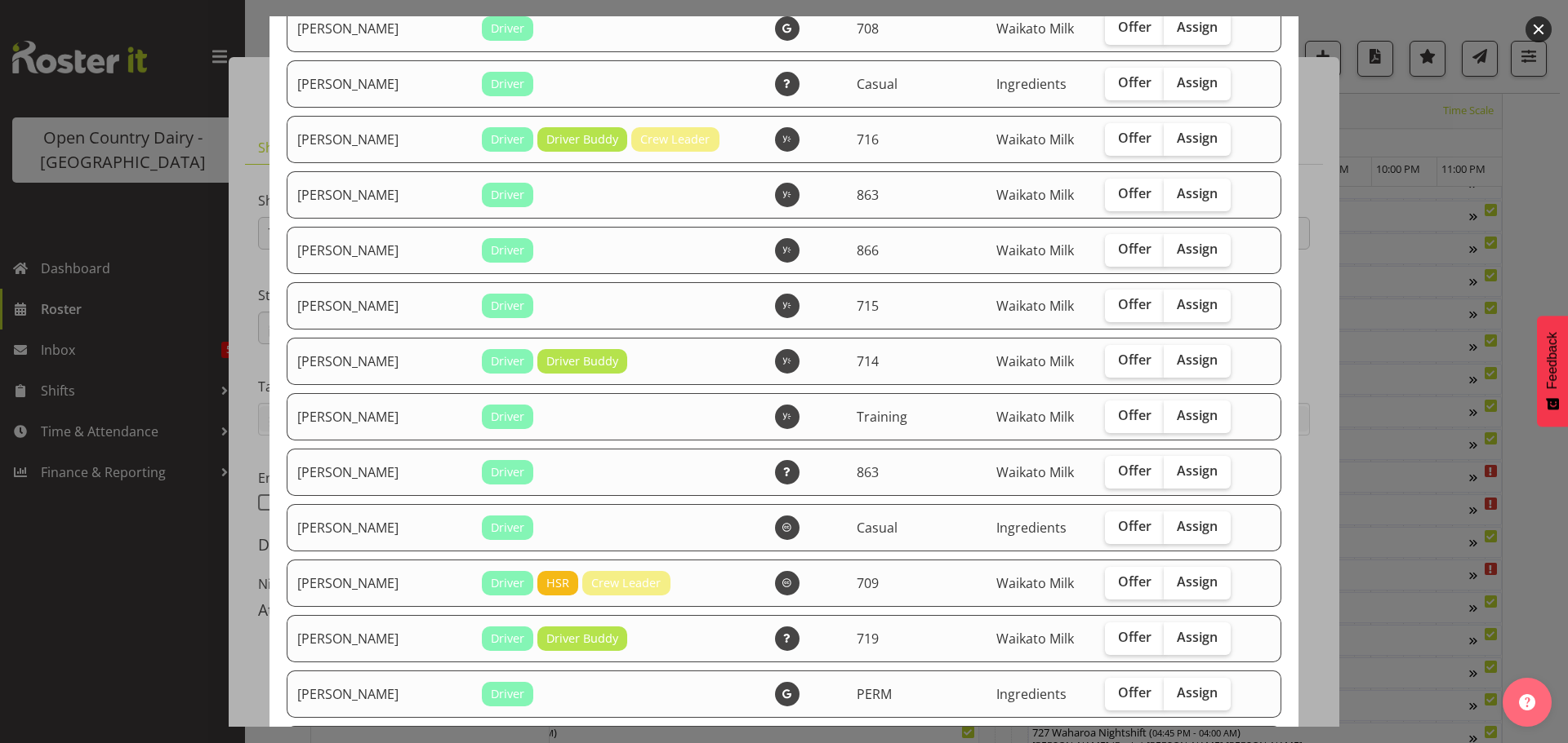
scroll to position [1306, 0]
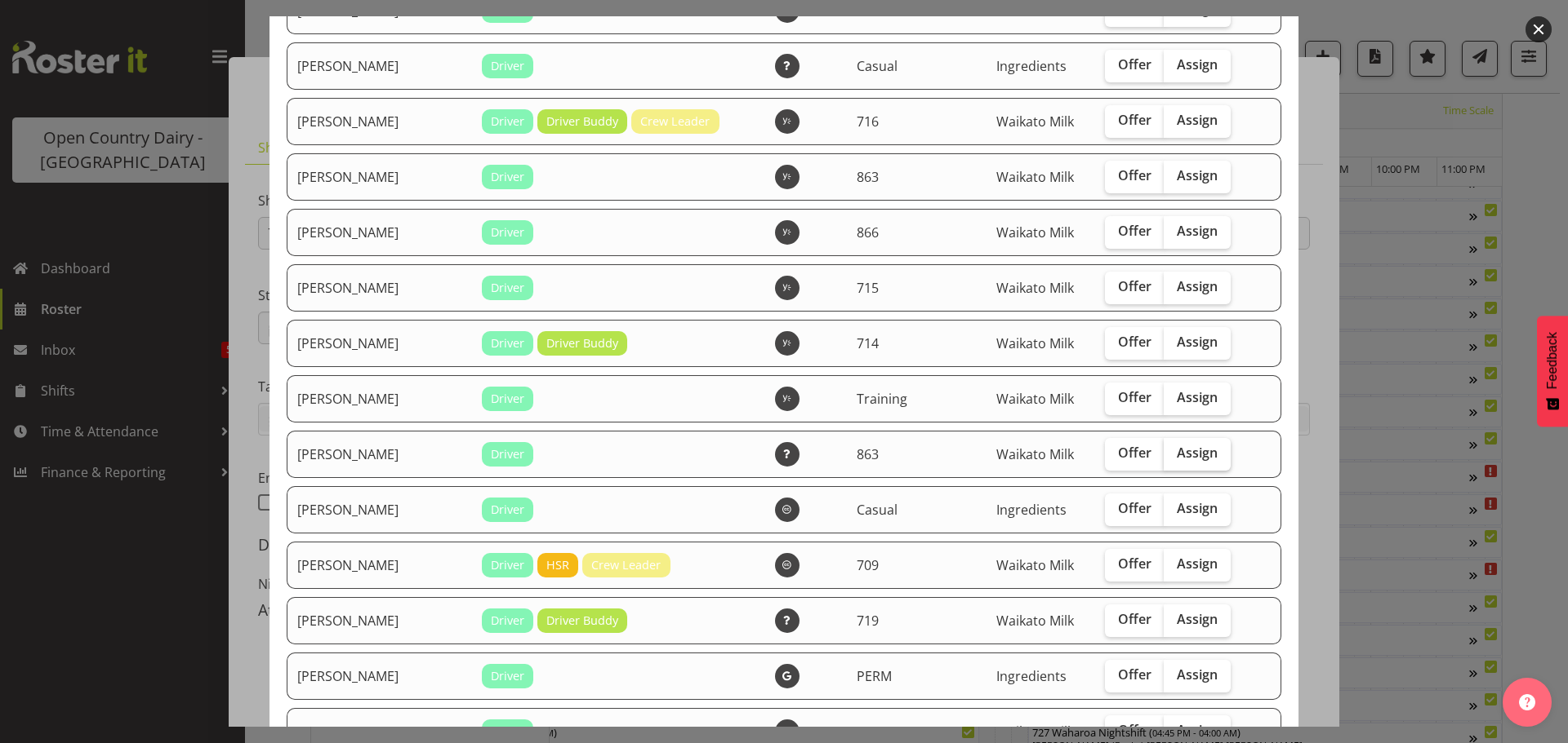
click at [1179, 450] on span "Assign" at bounding box center [1196, 453] width 41 height 17
click at [1174, 450] on input "Assign" at bounding box center [1168, 453] width 11 height 11
checkbox input "true"
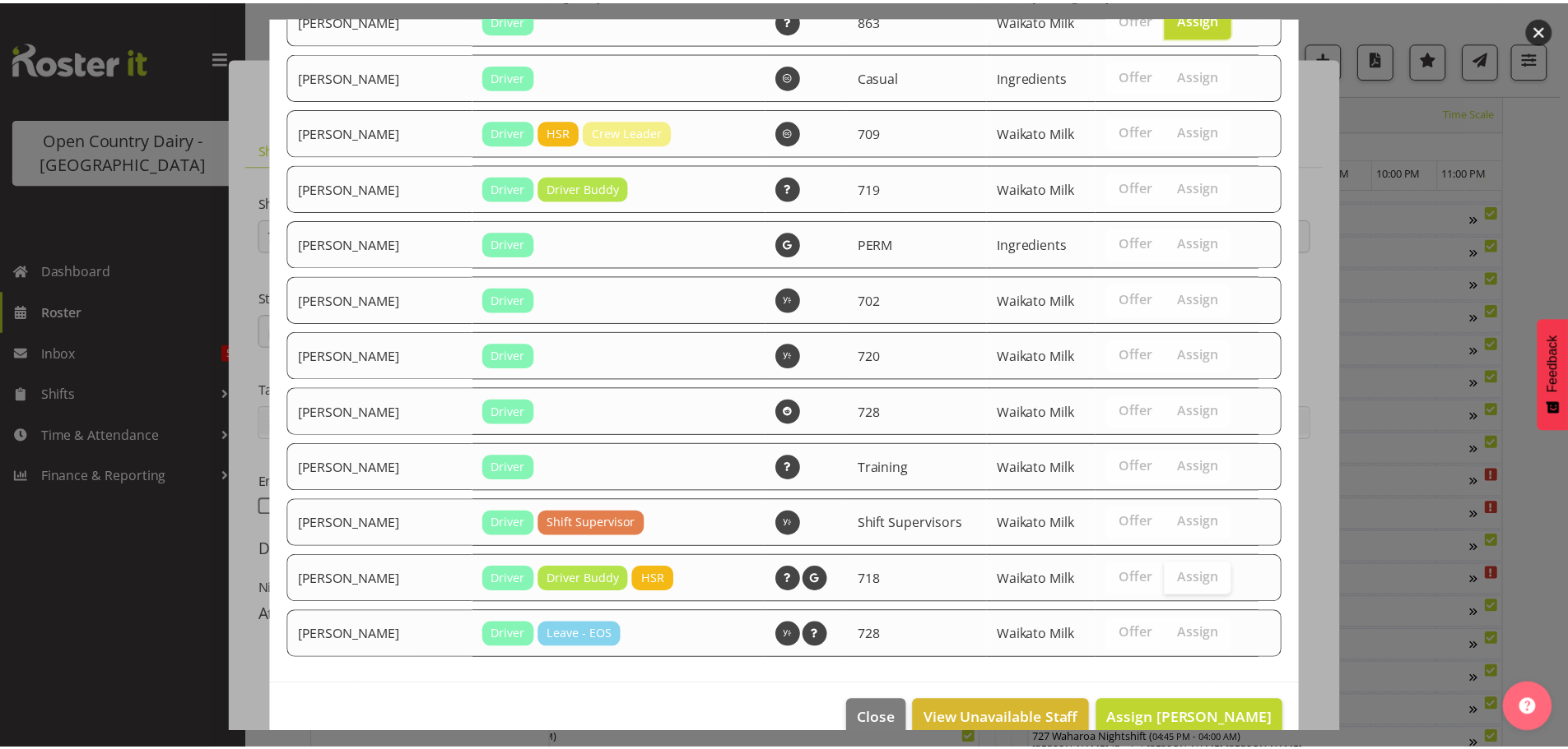
scroll to position [1783, 0]
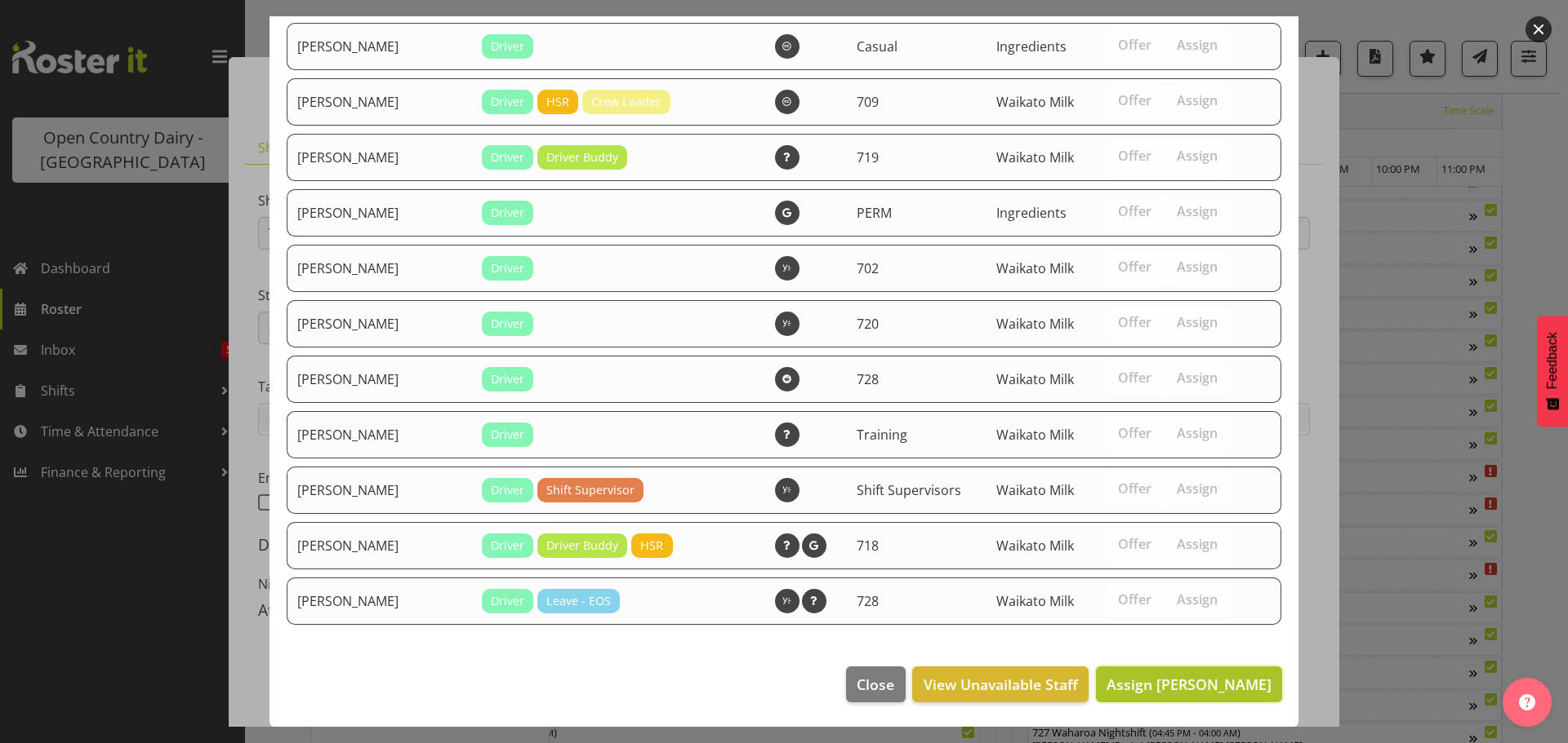
click at [1183, 684] on span "Assign [PERSON_NAME]" at bounding box center [1188, 685] width 165 height 20
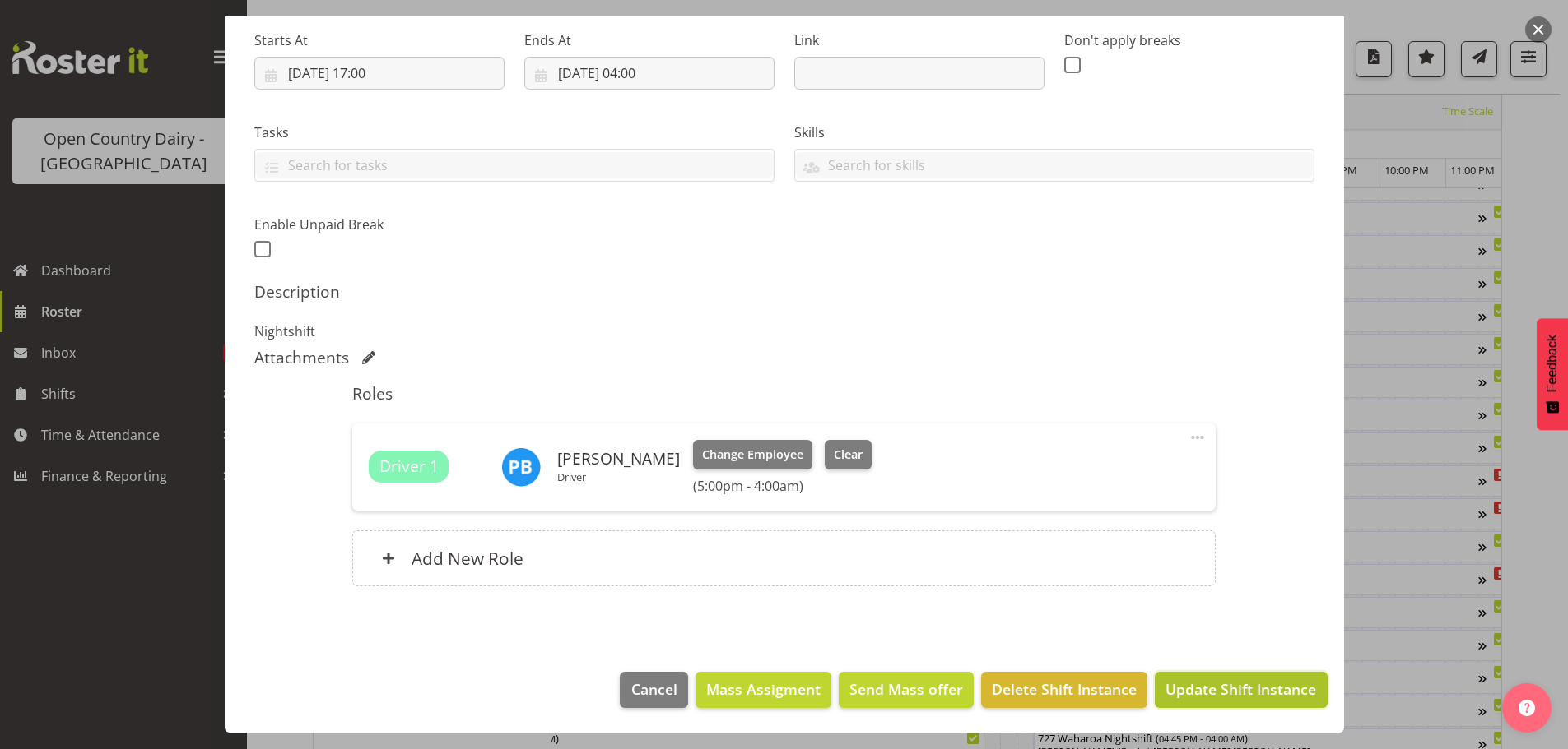
click at [1229, 684] on span "Update Shift Instance" at bounding box center [1240, 690] width 150 height 22
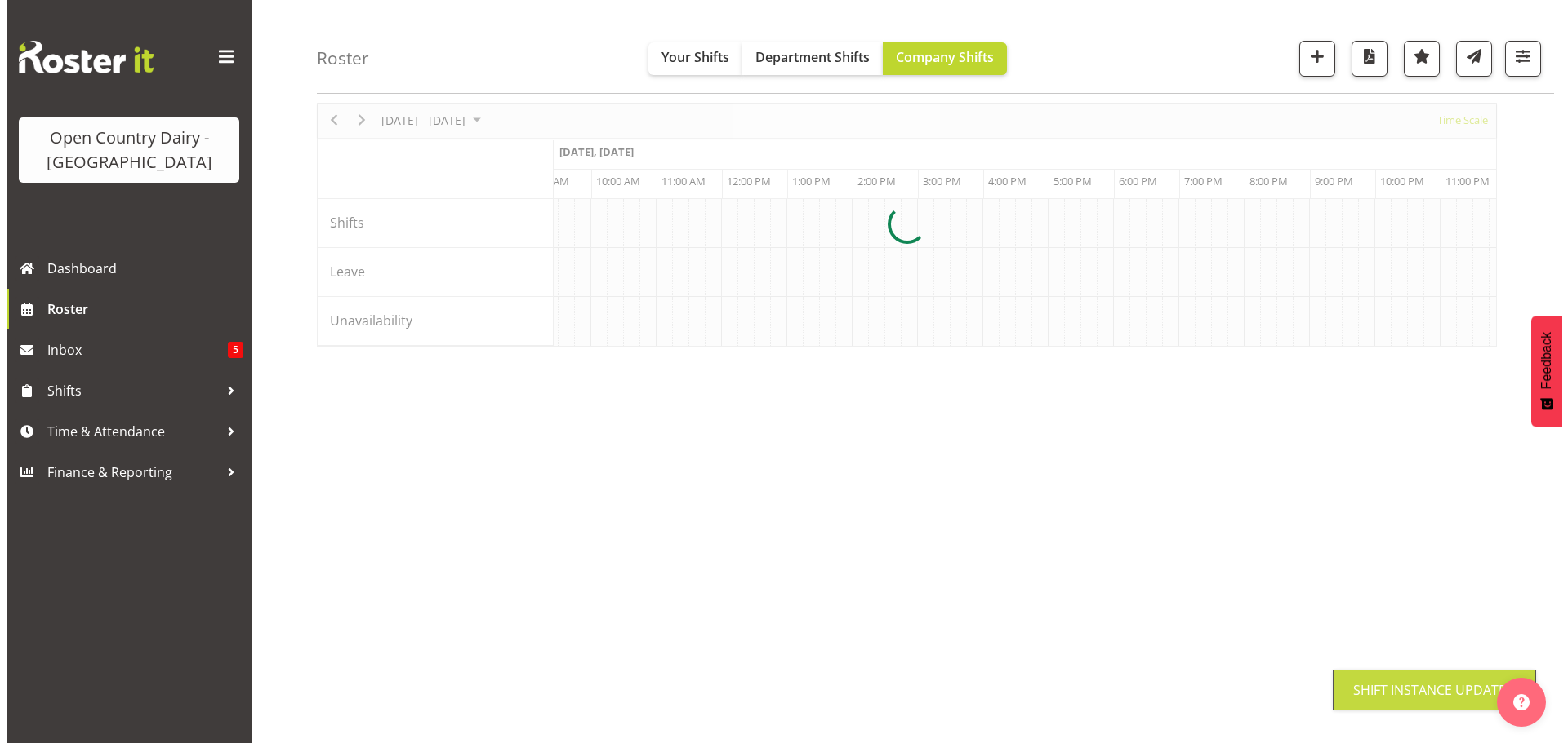
scroll to position [60, 0]
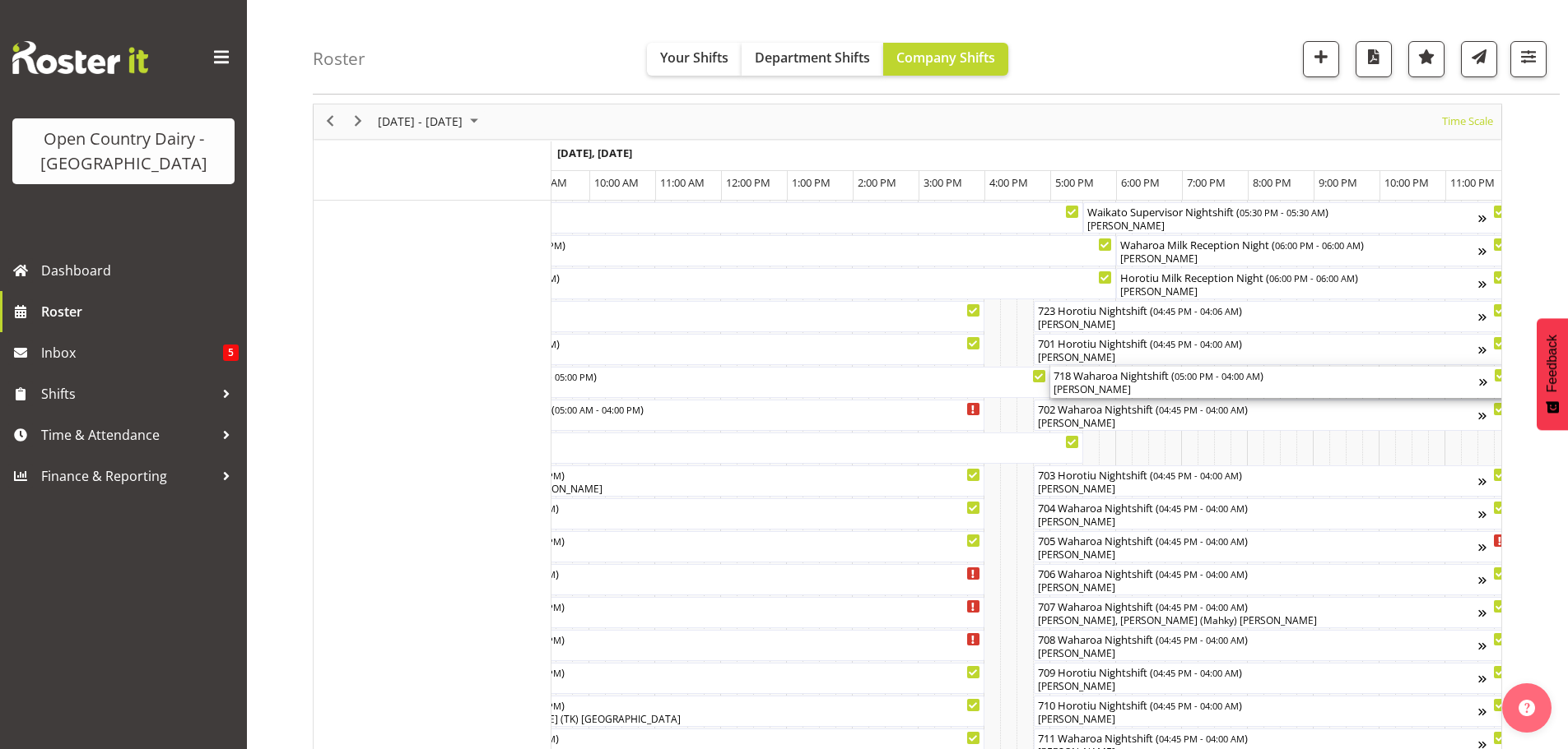
click at [1126, 386] on div "[PERSON_NAME]" at bounding box center [1266, 390] width 426 height 15
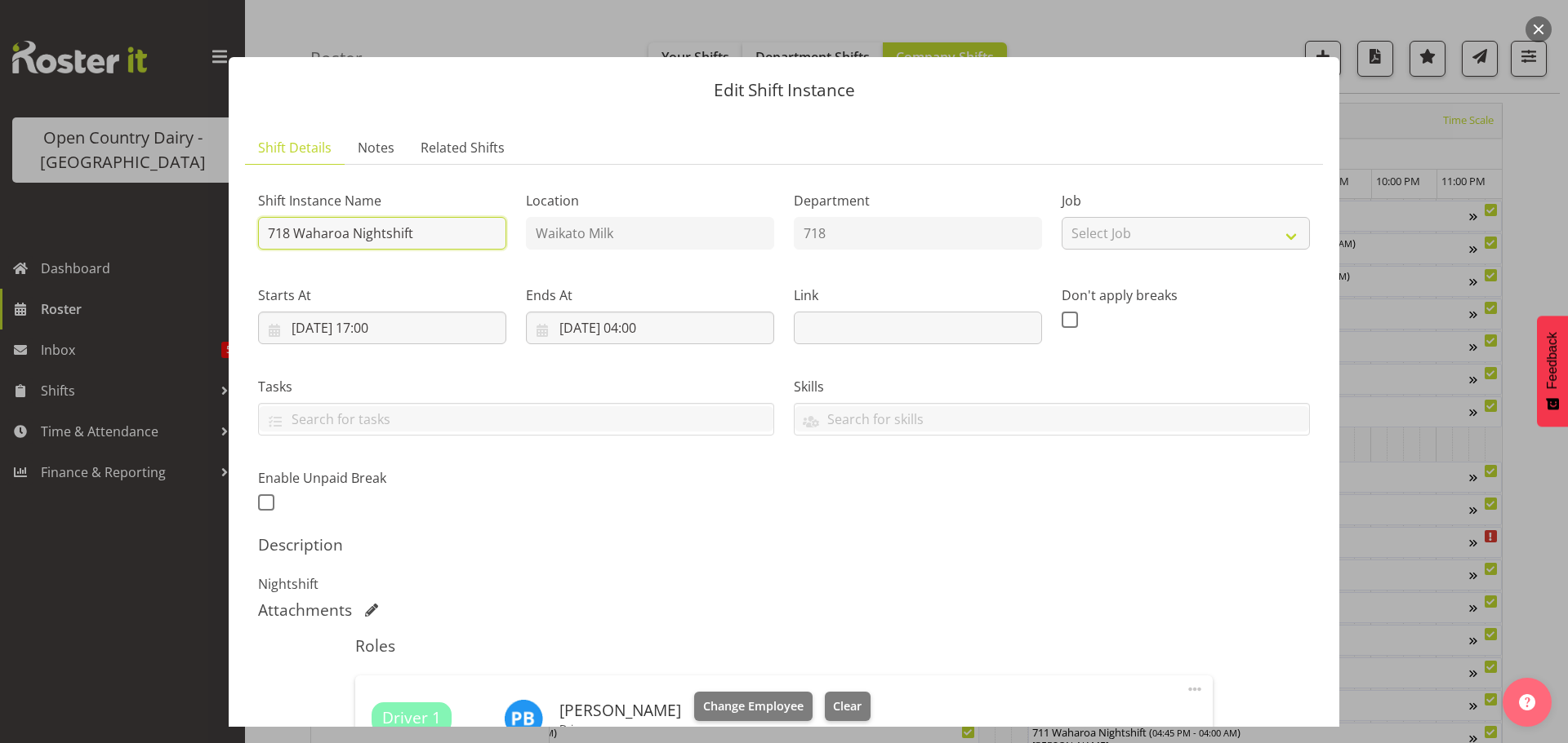
click at [442, 229] on input "718 Waharoa Nightshift" at bounding box center [382, 232] width 248 height 32
type input "718 Milk ex Whanganui 5pm"
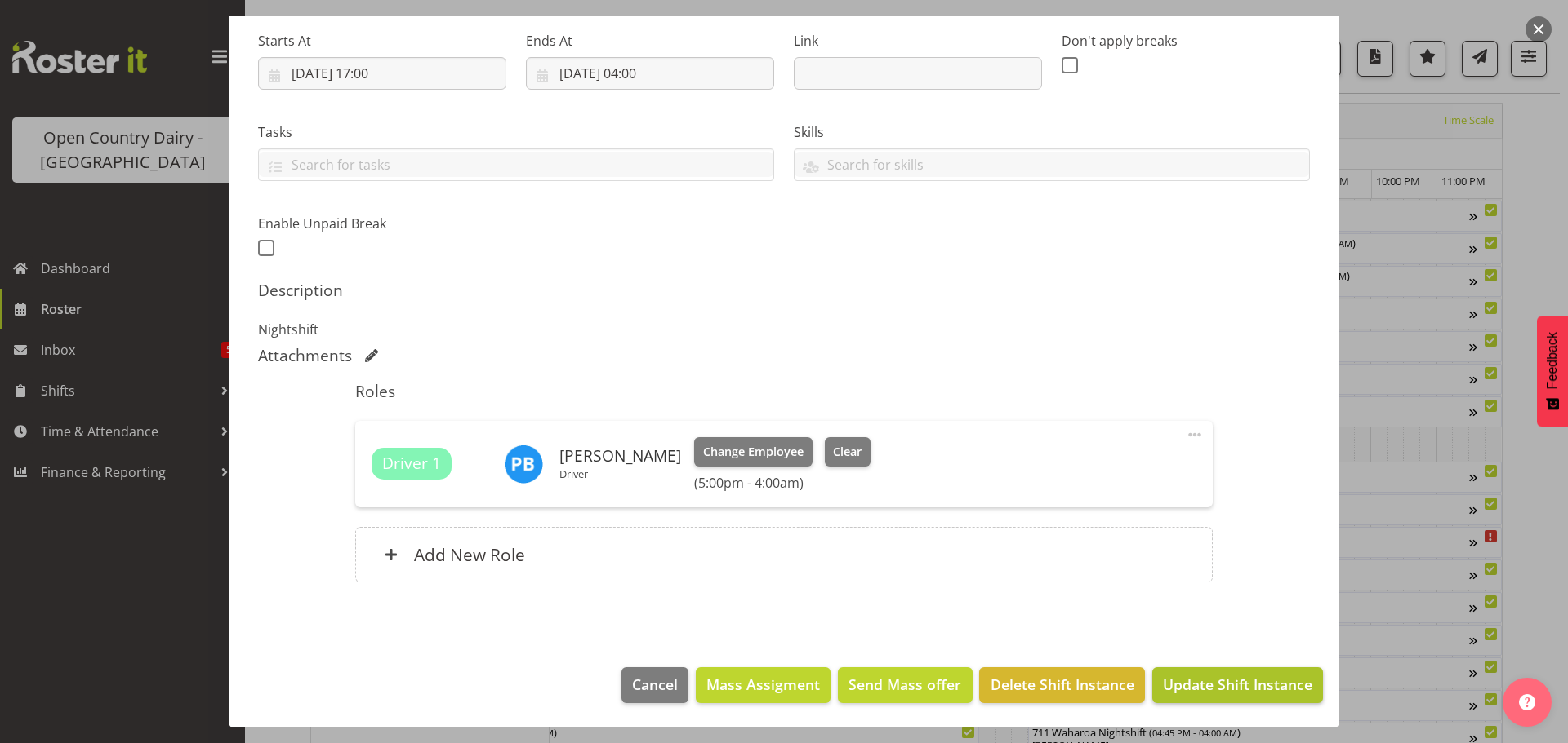
scroll to position [256, 0]
click at [1219, 682] on span "Update Shift Instance" at bounding box center [1237, 684] width 149 height 22
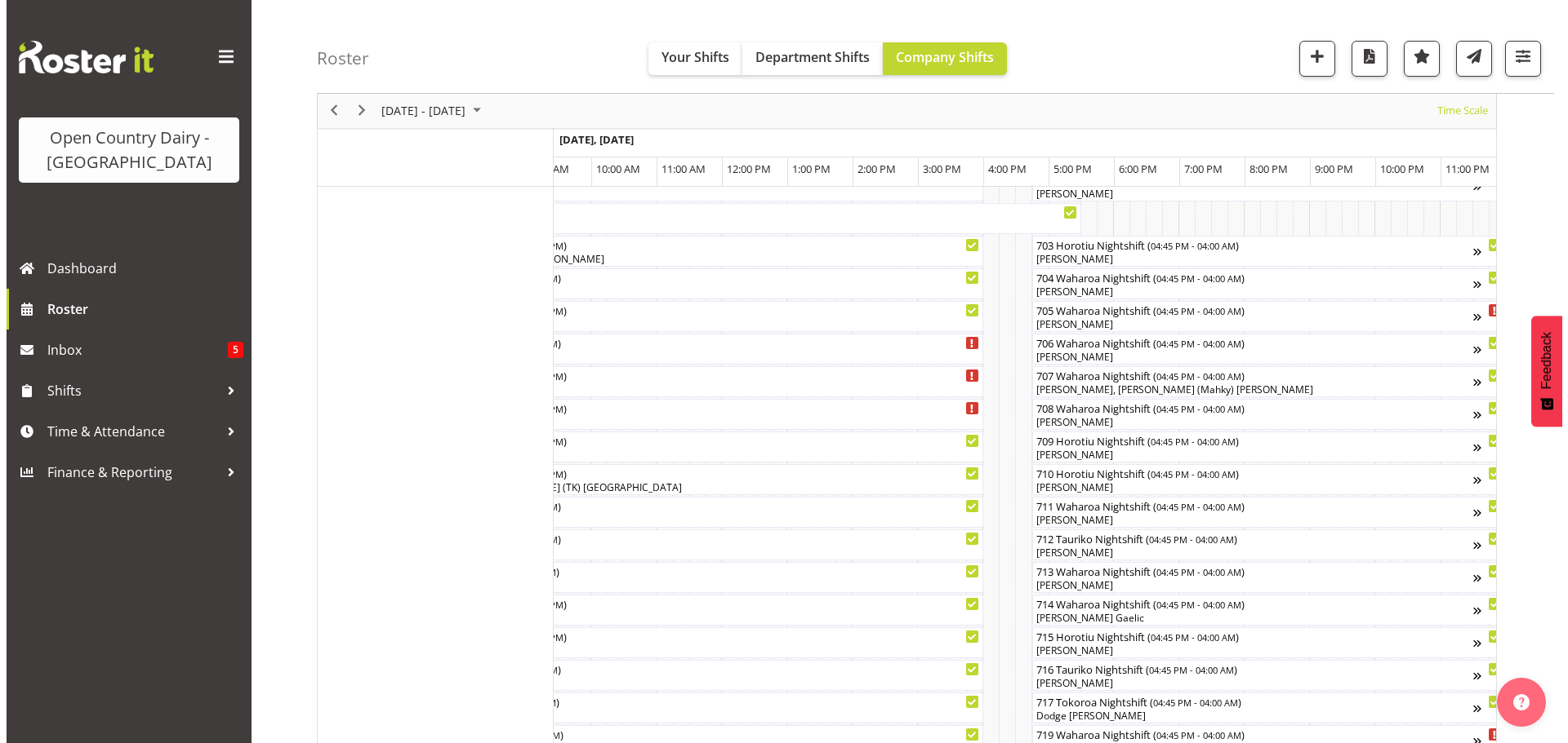
scroll to position [163, 0]
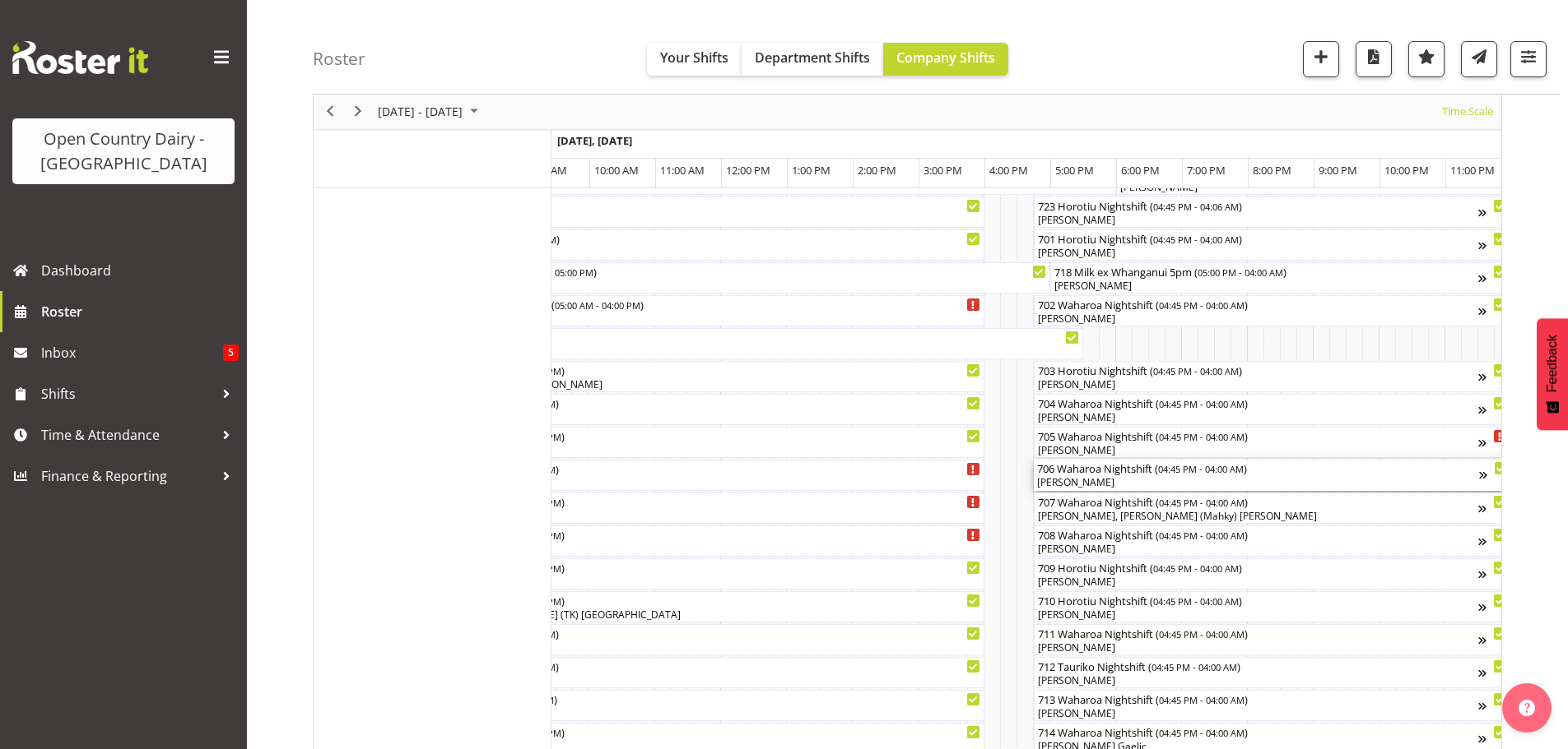
click at [1092, 475] on div "706 Waharoa Nightshift ( 04:45 PM - 04:00 AM ) [PERSON_NAME]" at bounding box center [1258, 475] width 442 height 31
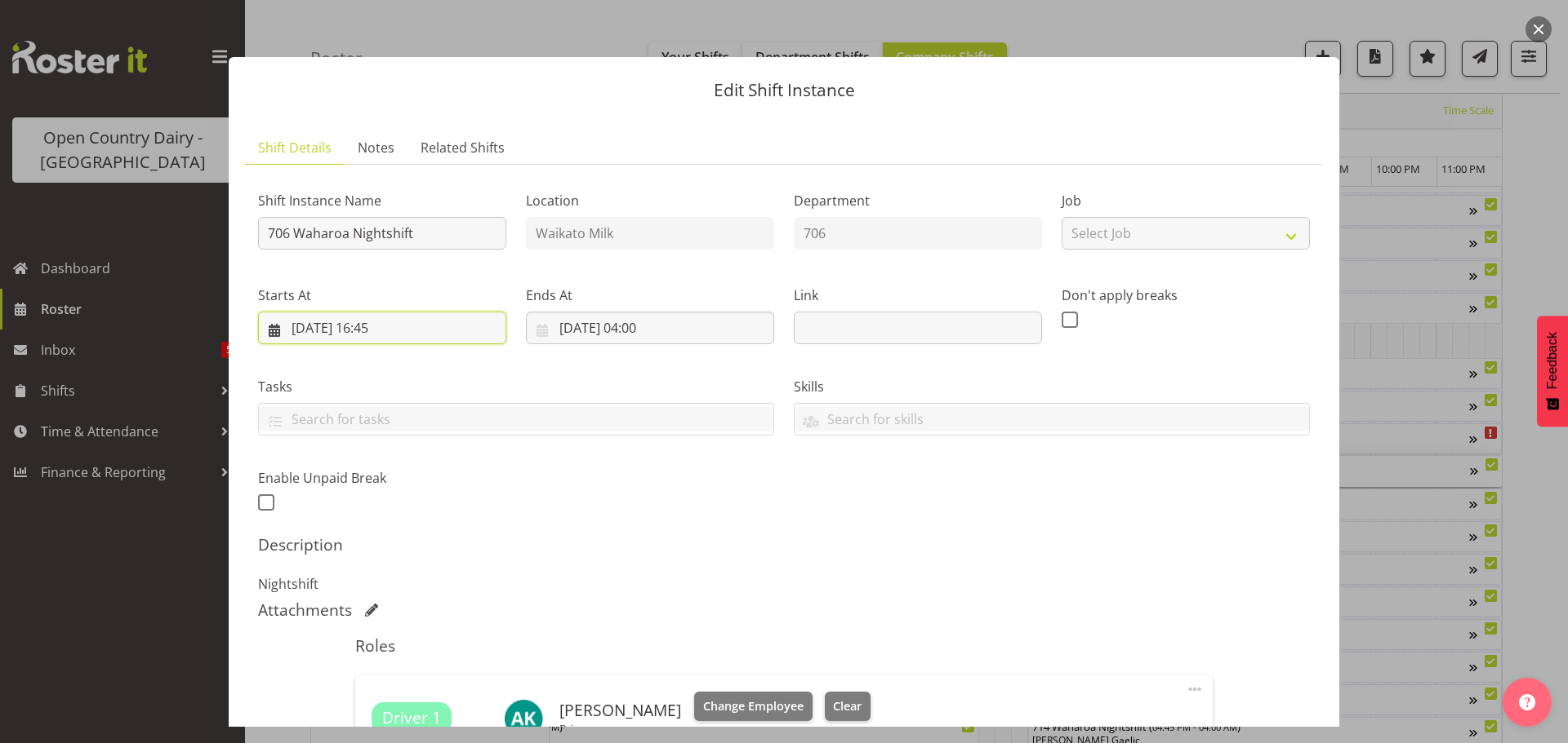
click at [382, 324] on input "[DATE] 16:45" at bounding box center [382, 328] width 248 height 32
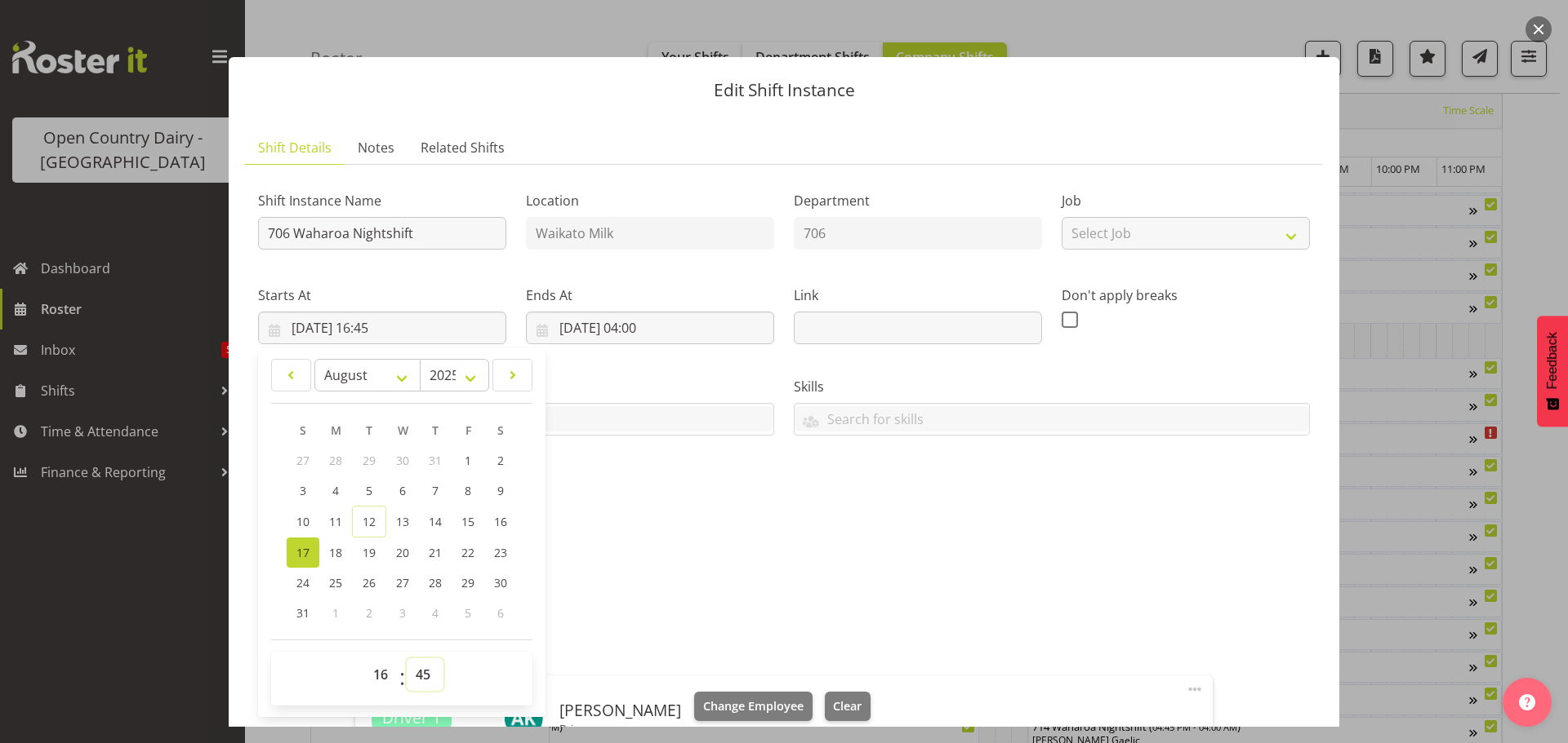
click at [421, 673] on select "00 01 02 03 04 05 06 07 08 09 10 11 12 13 14 15 16 17 18 19 20 21 22 23 24 25 2…" at bounding box center [425, 674] width 36 height 32
select select "30"
click at [406, 659] on select "00 01 02 03 04 05 06 07 08 09 10 11 12 13 14 15 16 17 18 19 20 21 22 23 24 25 2…" at bounding box center [425, 674] width 36 height 32
type input "[DATE] 16:30"
click at [431, 237] on input "706 Waharoa Nightshift" at bounding box center [382, 232] width 248 height 32
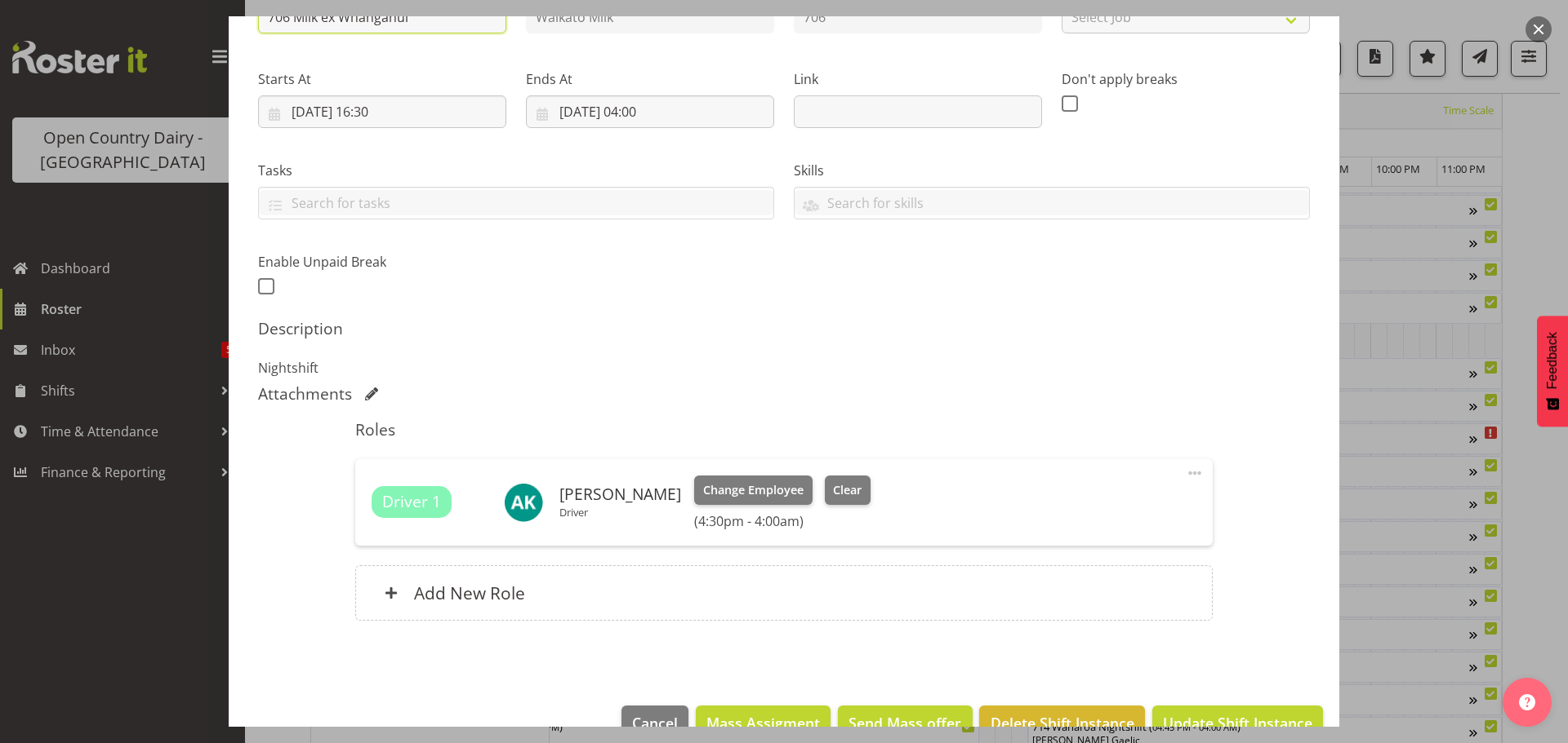
scroll to position [245, 0]
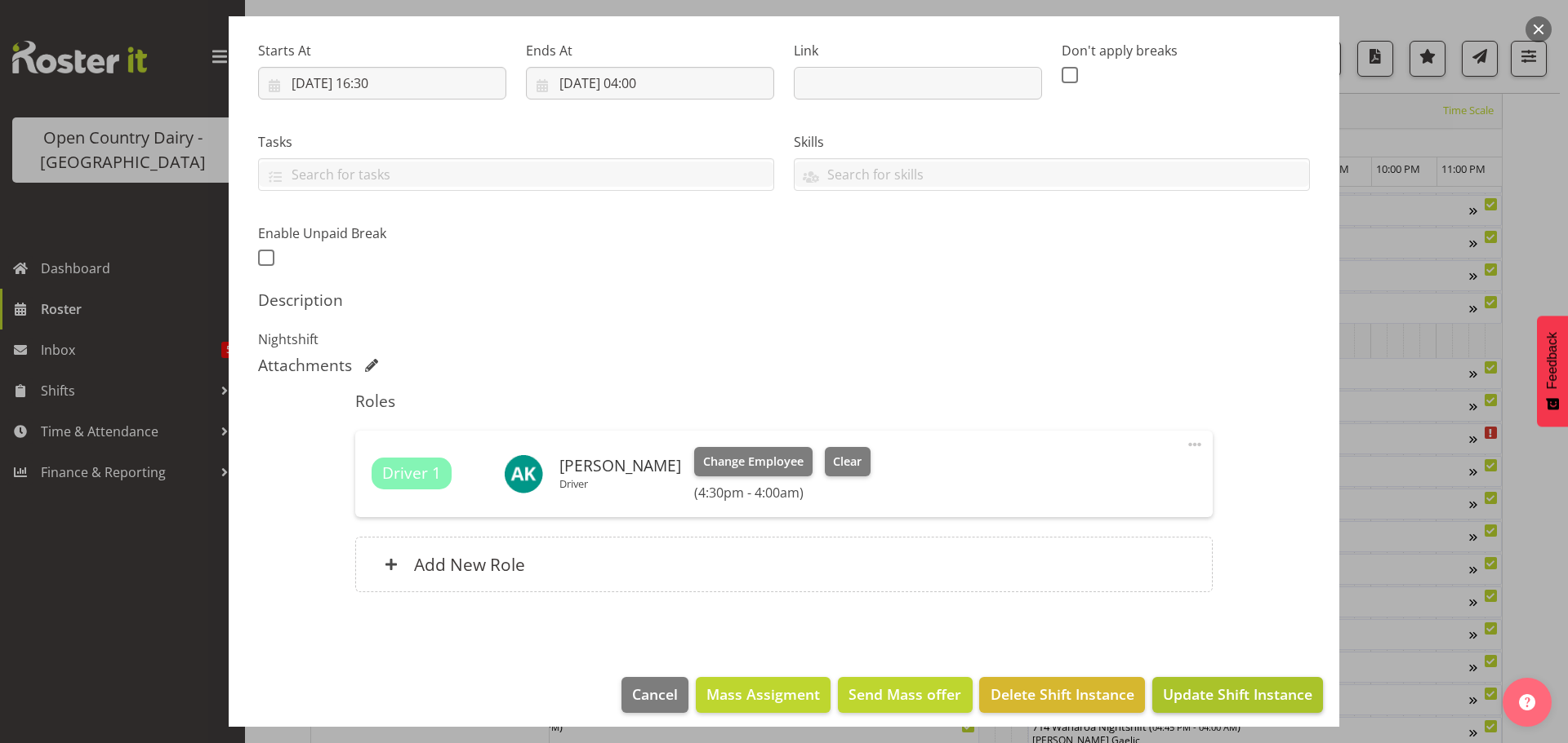
type input "706 Milk ex Whanganui"
click at [1205, 692] on span "Update Shift Instance" at bounding box center [1237, 694] width 149 height 22
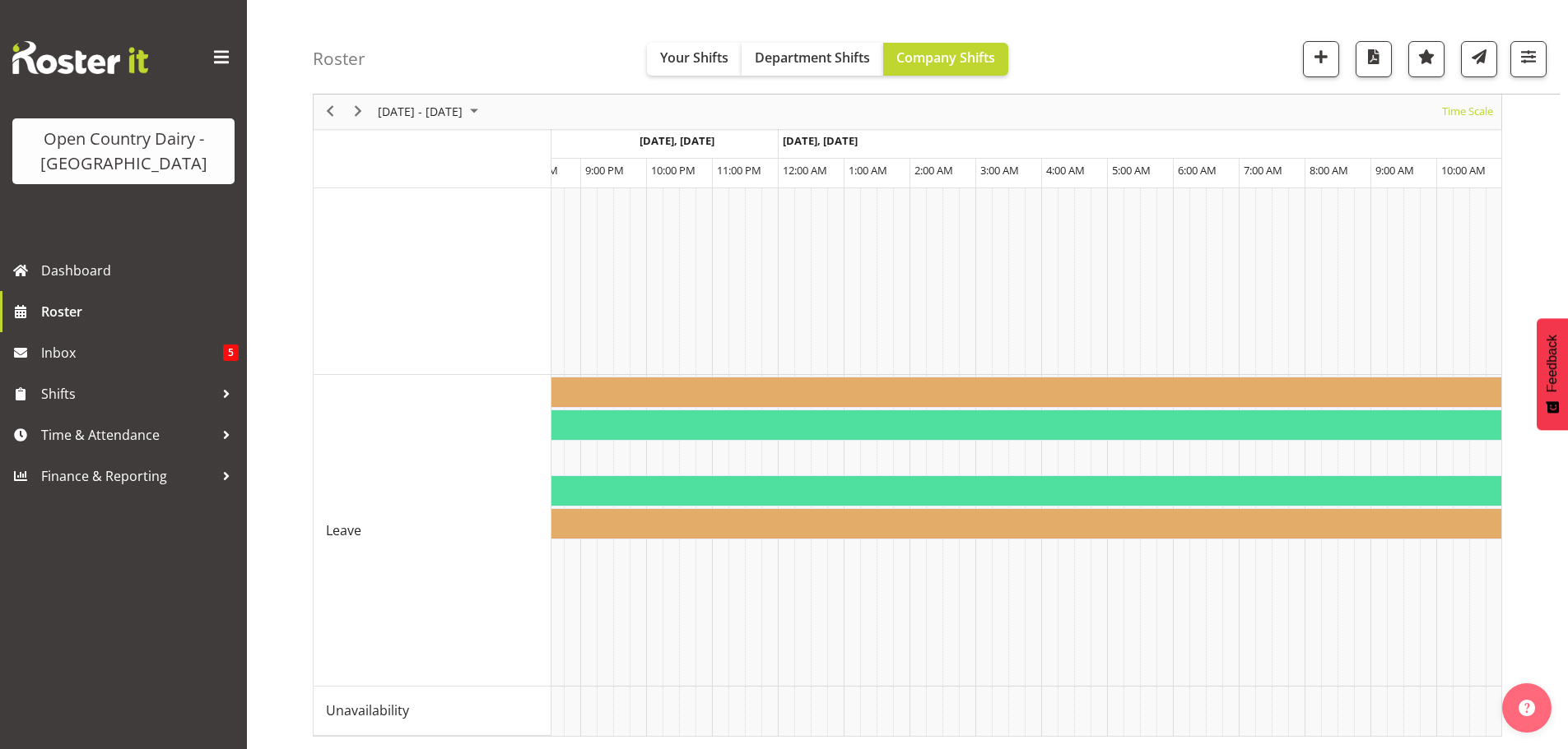
scroll to position [0, 9199]
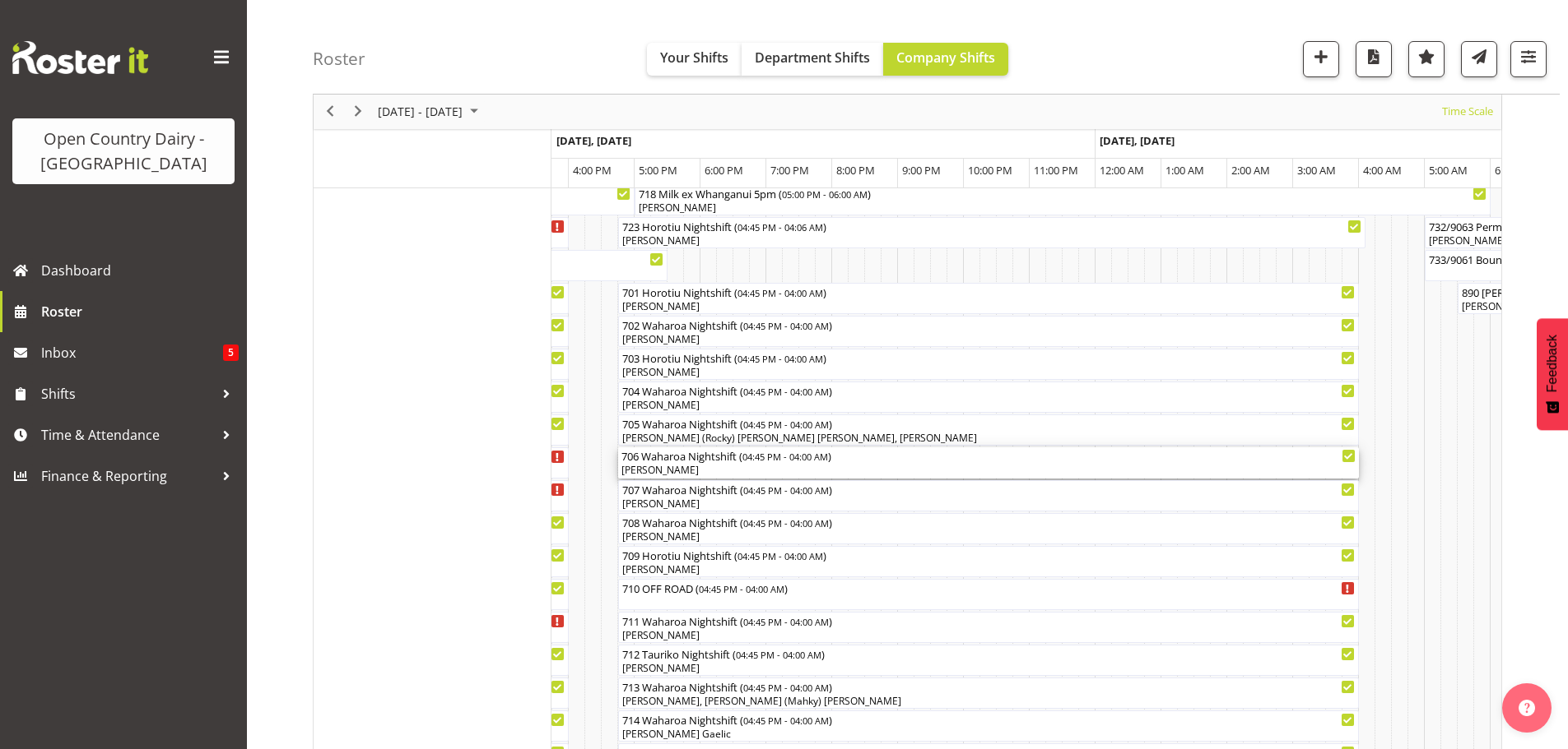
click at [701, 465] on div "[PERSON_NAME]" at bounding box center [989, 470] width 734 height 15
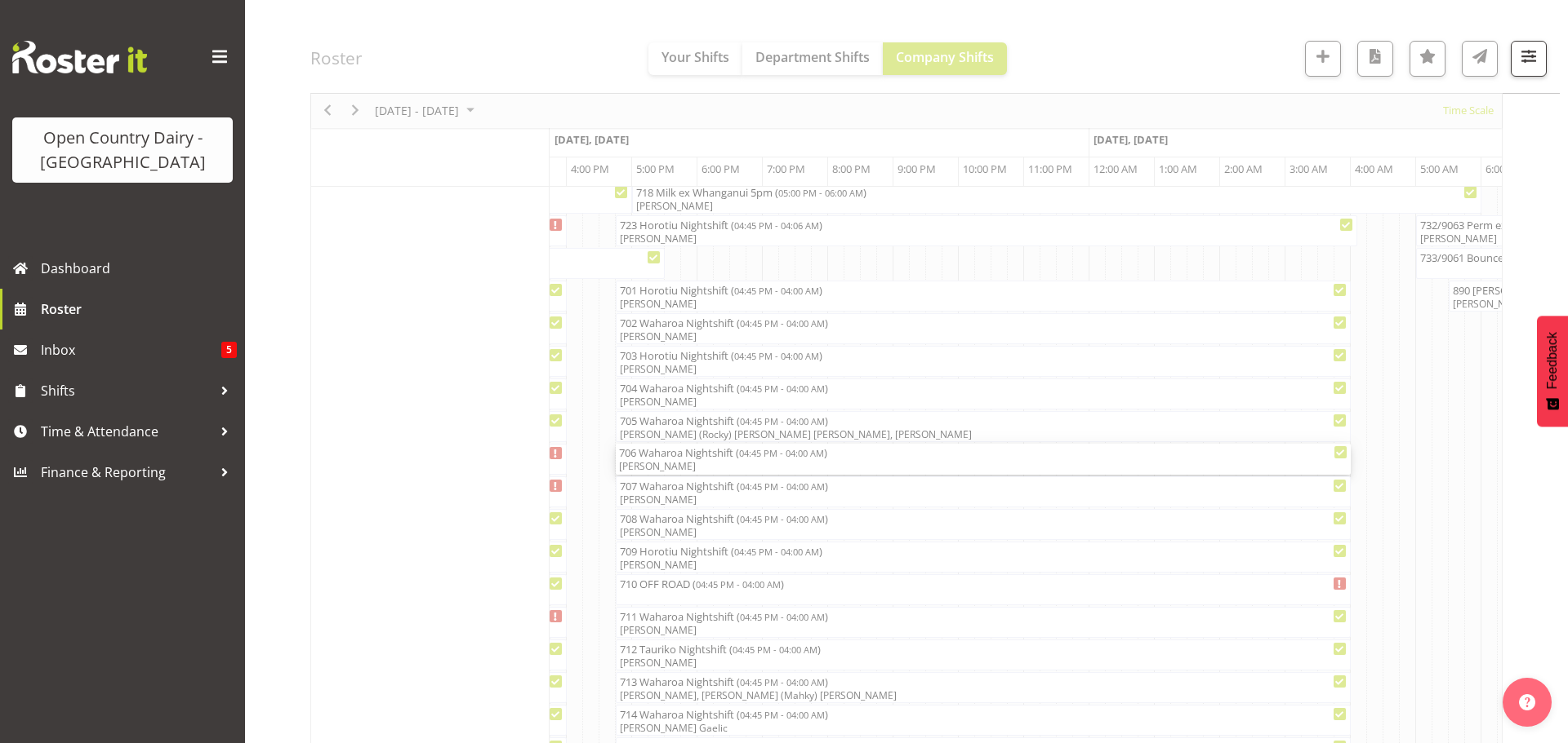
select select "7"
select select "2025"
select select "16"
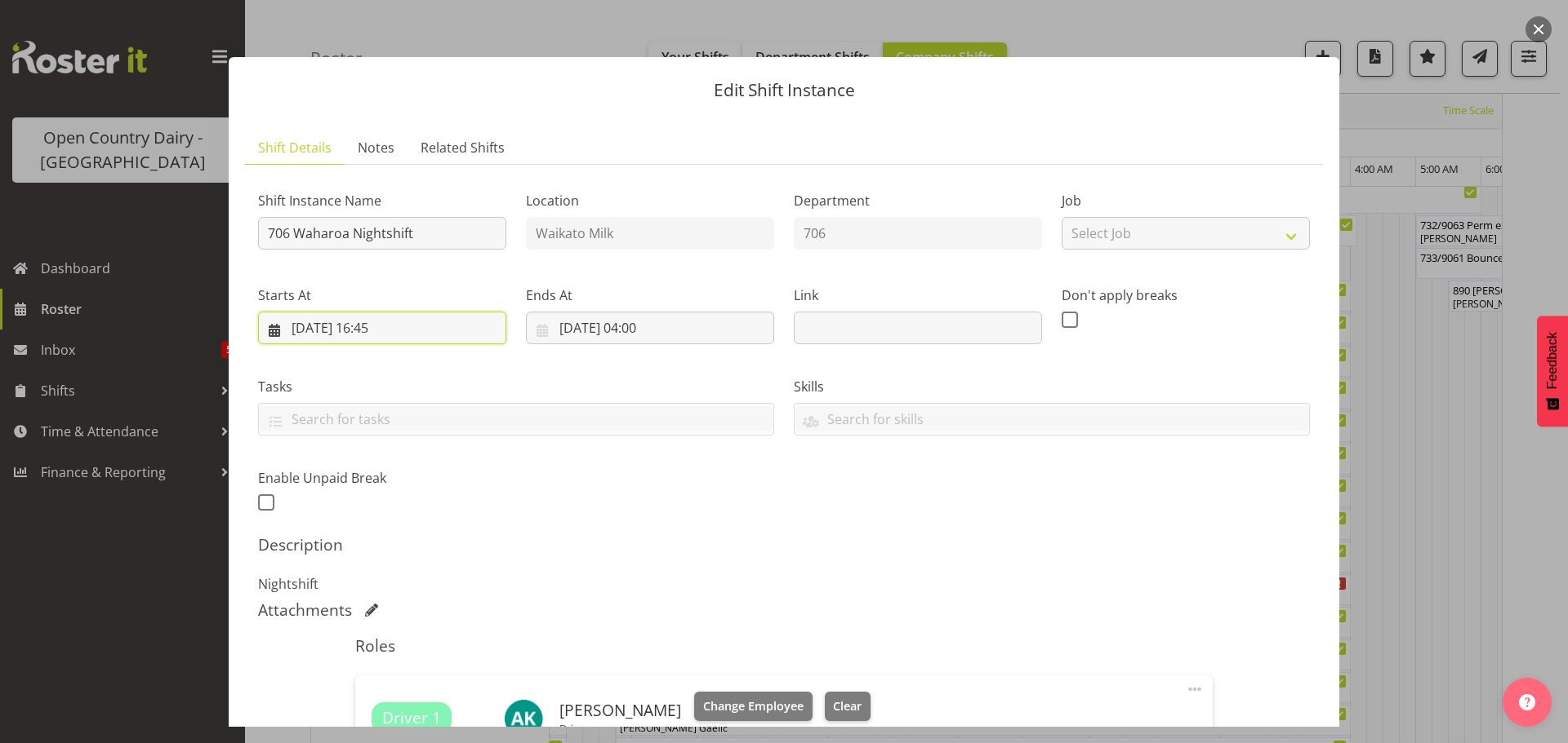
click at [386, 327] on input "[DATE] 16:45" at bounding box center [382, 328] width 248 height 32
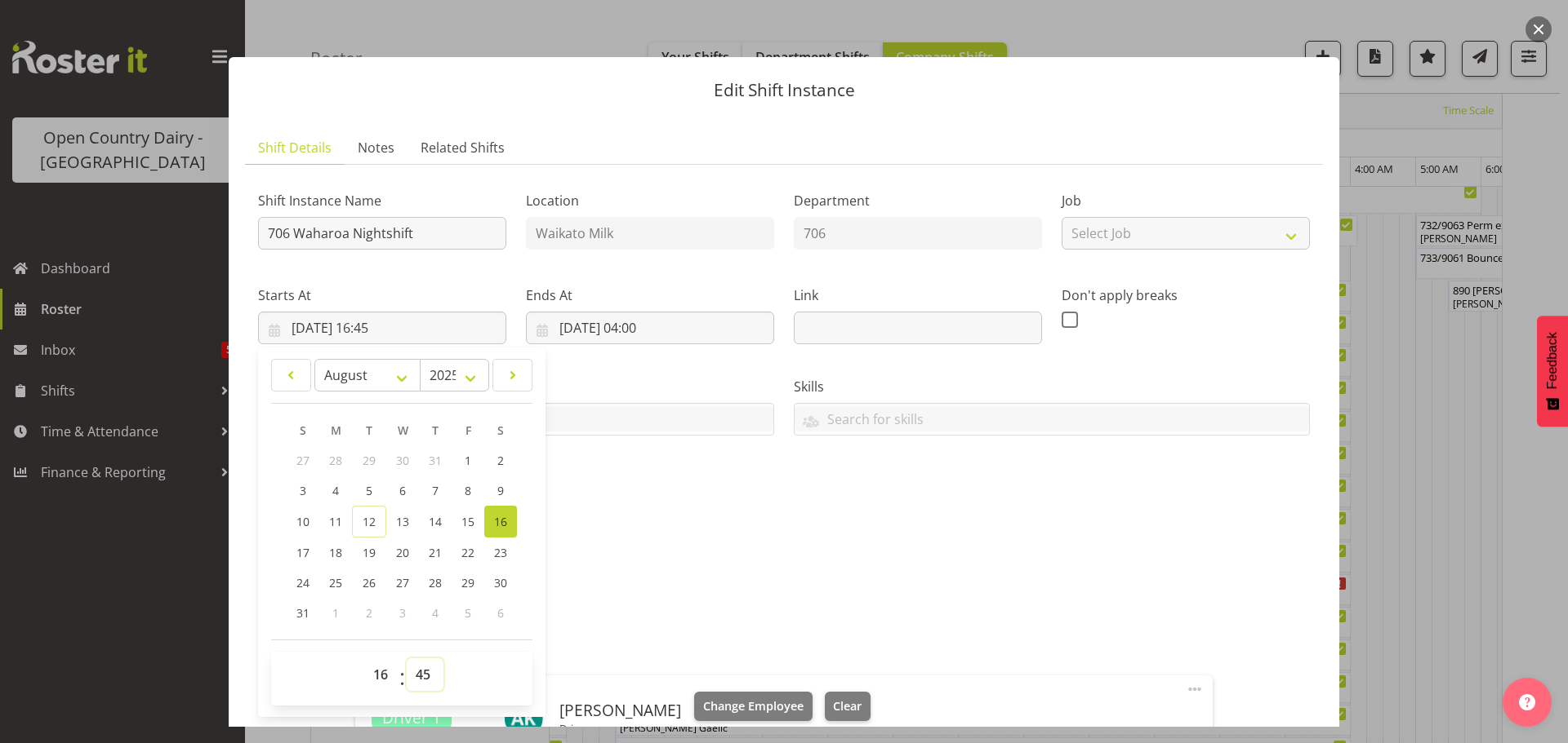
click at [426, 678] on select "00 01 02 03 04 05 06 07 08 09 10 11 12 13 14 15 16 17 18 19 20 21 22 23 24 25 2…" at bounding box center [425, 674] width 36 height 32
select select "30"
click at [406, 659] on select "00 01 02 03 04 05 06 07 08 09 10 11 12 13 14 15 16 17 18 19 20 21 22 23 24 25 2…" at bounding box center [425, 674] width 36 height 32
type input "[DATE] 16:30"
click at [432, 231] on input "706 Waharoa Nightshift" at bounding box center [382, 232] width 248 height 32
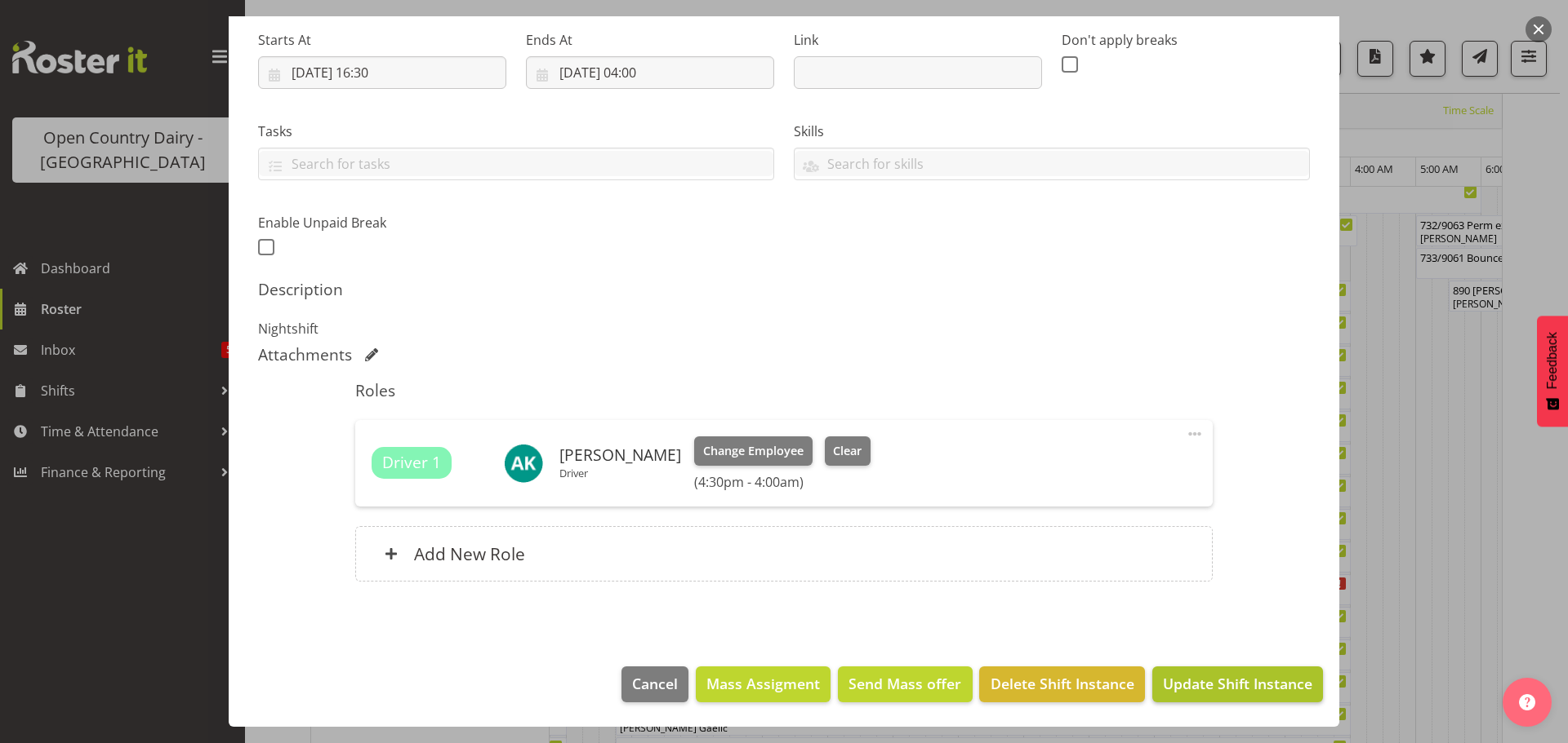
type input "706 Milk ex Whanganui"
click at [1211, 683] on span "Update Shift Instance" at bounding box center [1237, 684] width 149 height 22
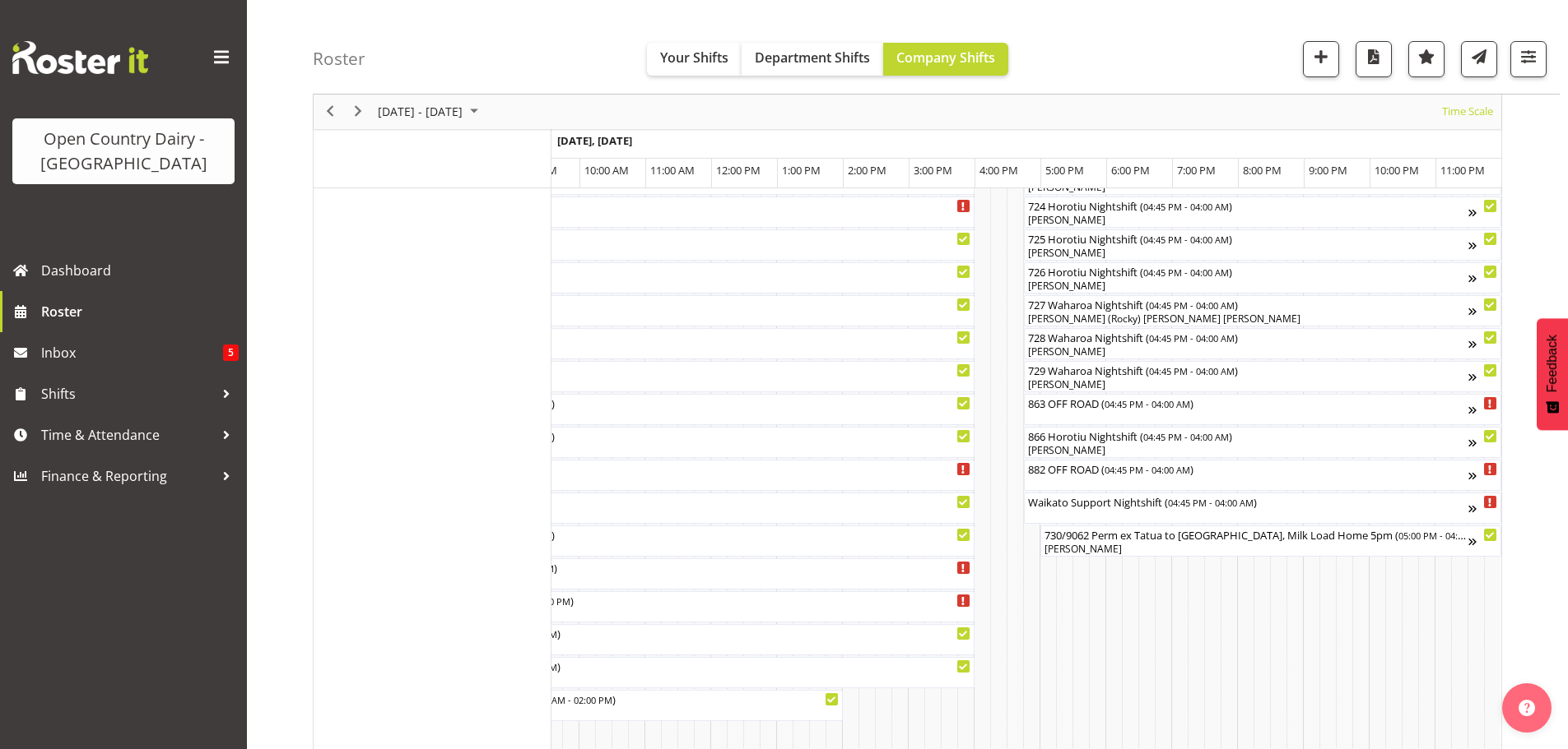
scroll to position [950, 0]
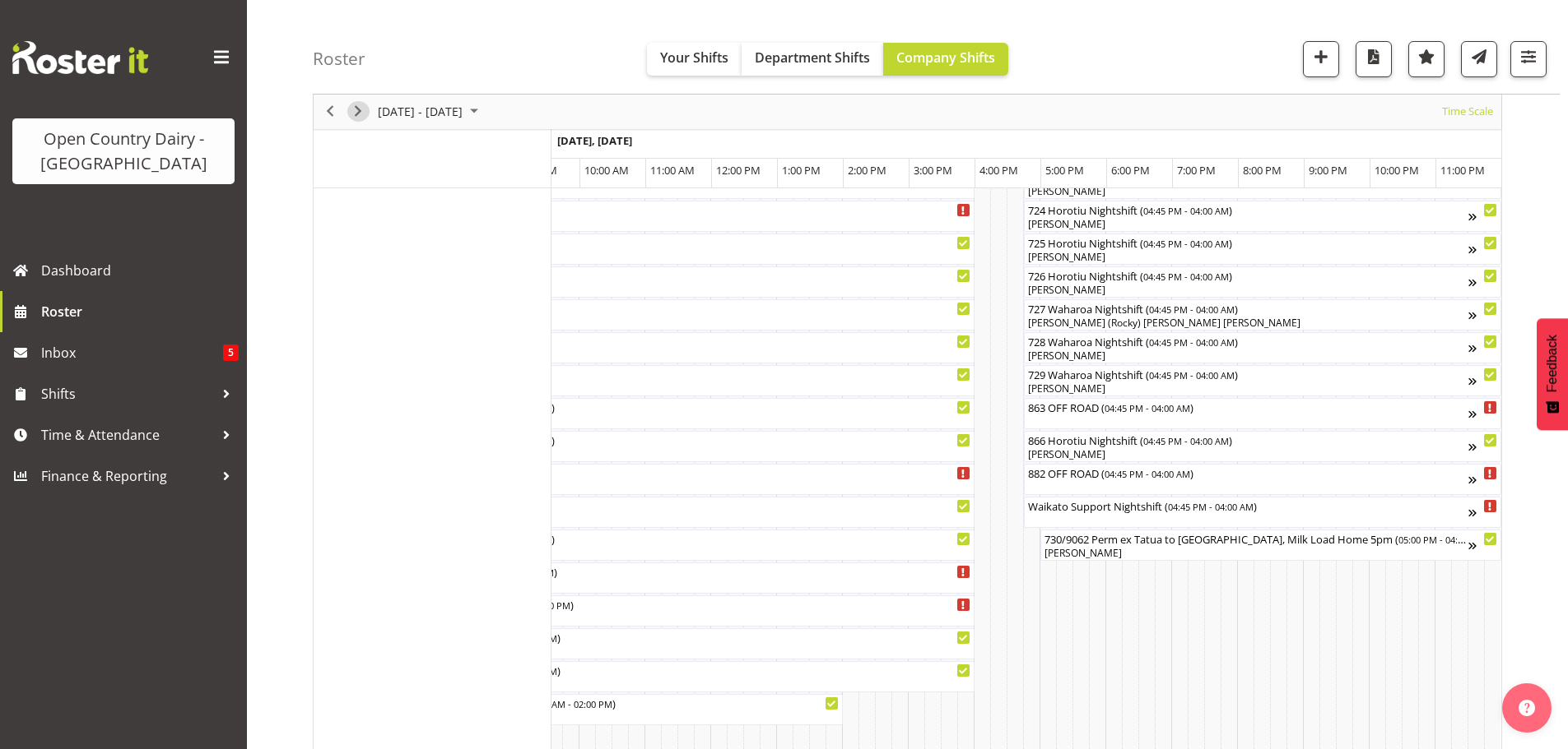
drag, startPoint x: 353, startPoint y: 110, endPoint x: 355, endPoint y: 123, distance: 13.2
click at [353, 110] on span "Next" at bounding box center [358, 112] width 20 height 21
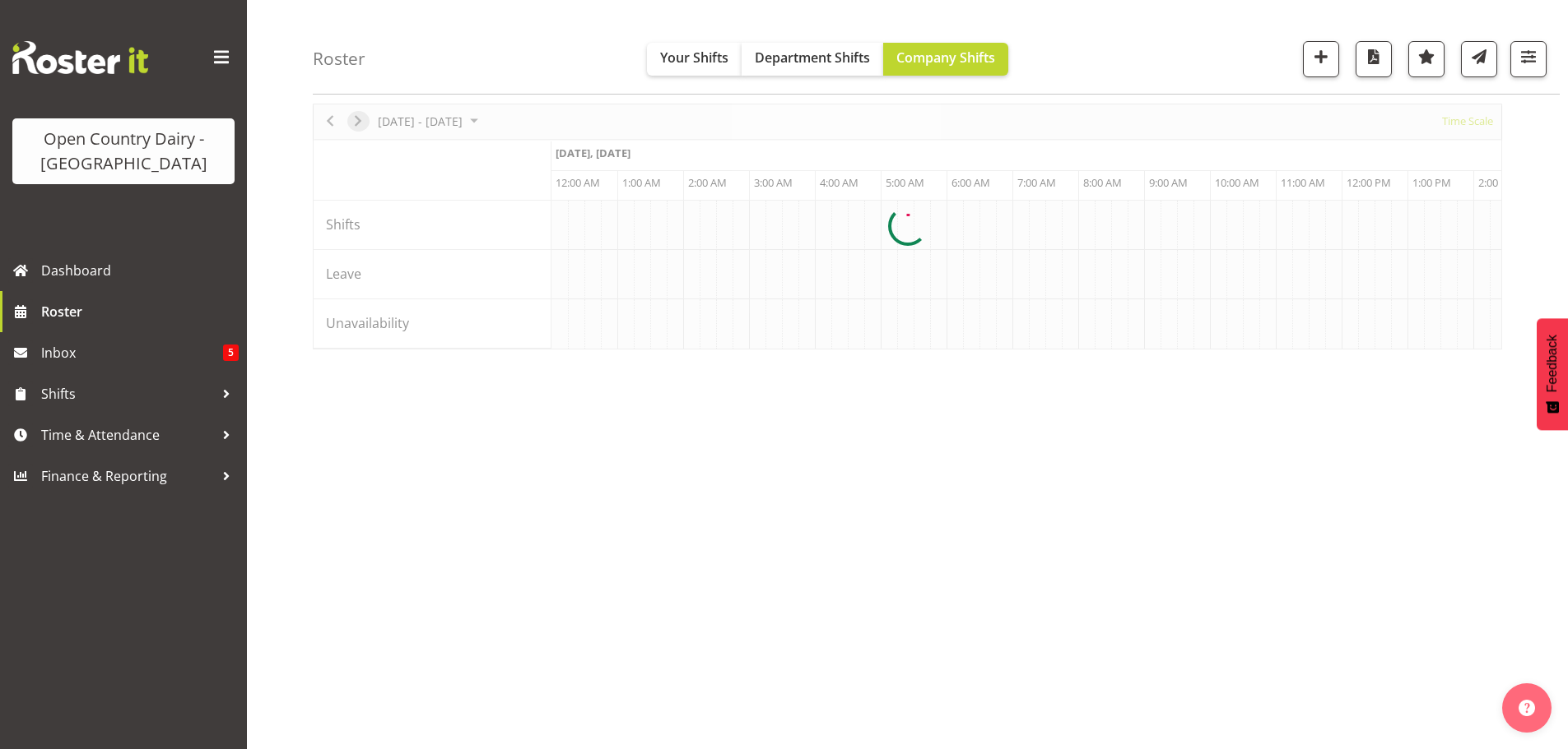
scroll to position [60, 0]
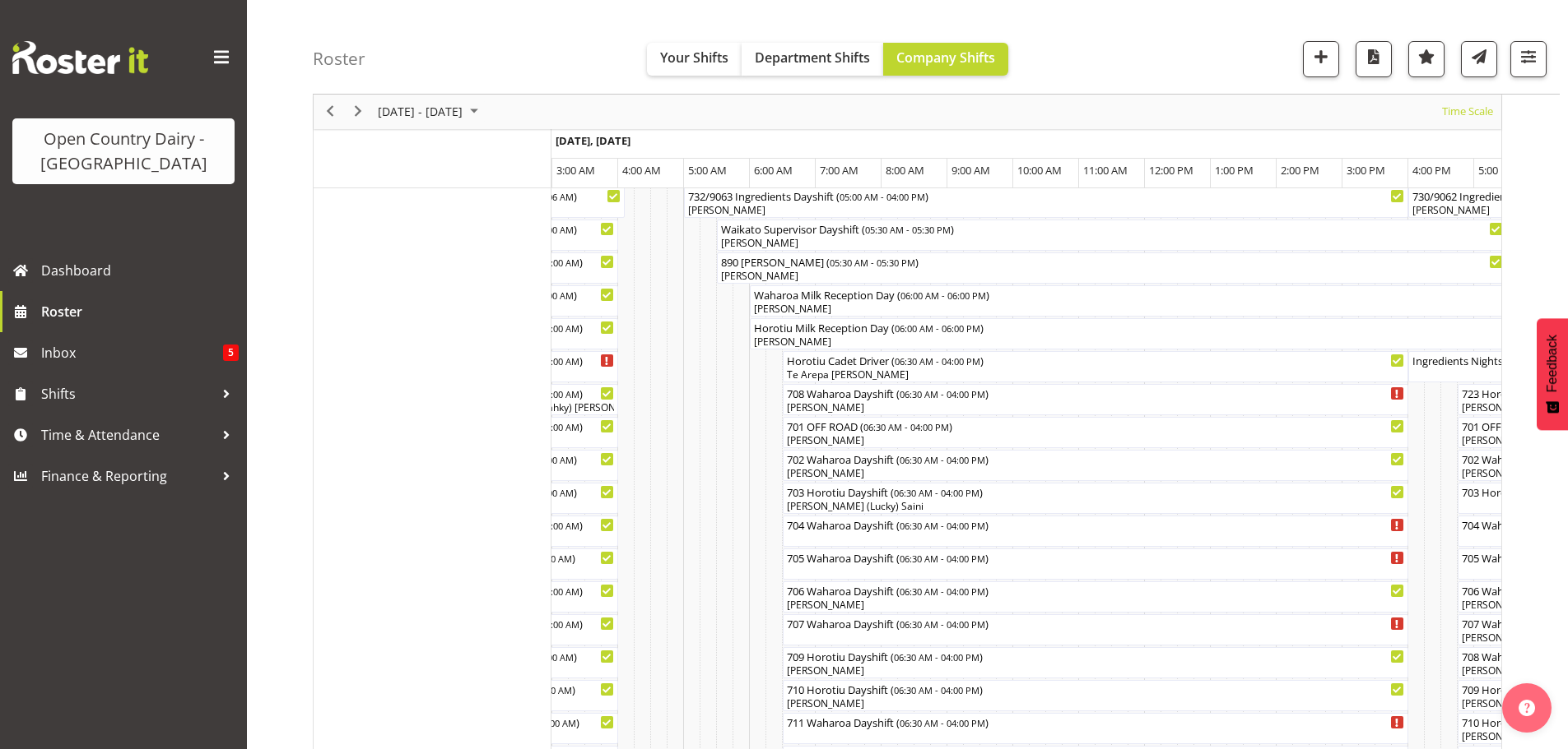
scroll to position [164, 0]
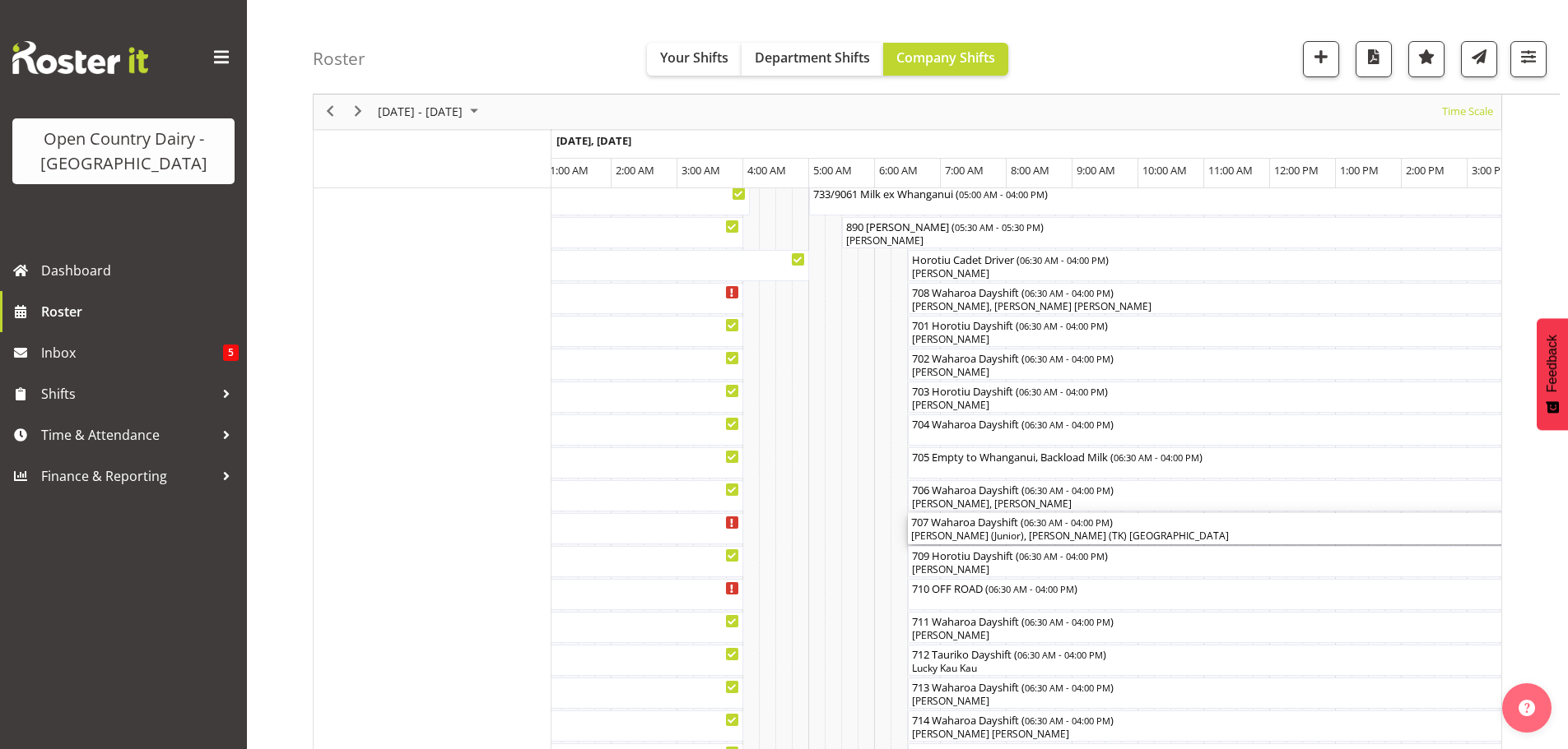
click at [1006, 534] on div "[PERSON_NAME] (Junior), [PERSON_NAME] (TK) [GEOGRAPHIC_DATA]" at bounding box center [1221, 536] width 619 height 15
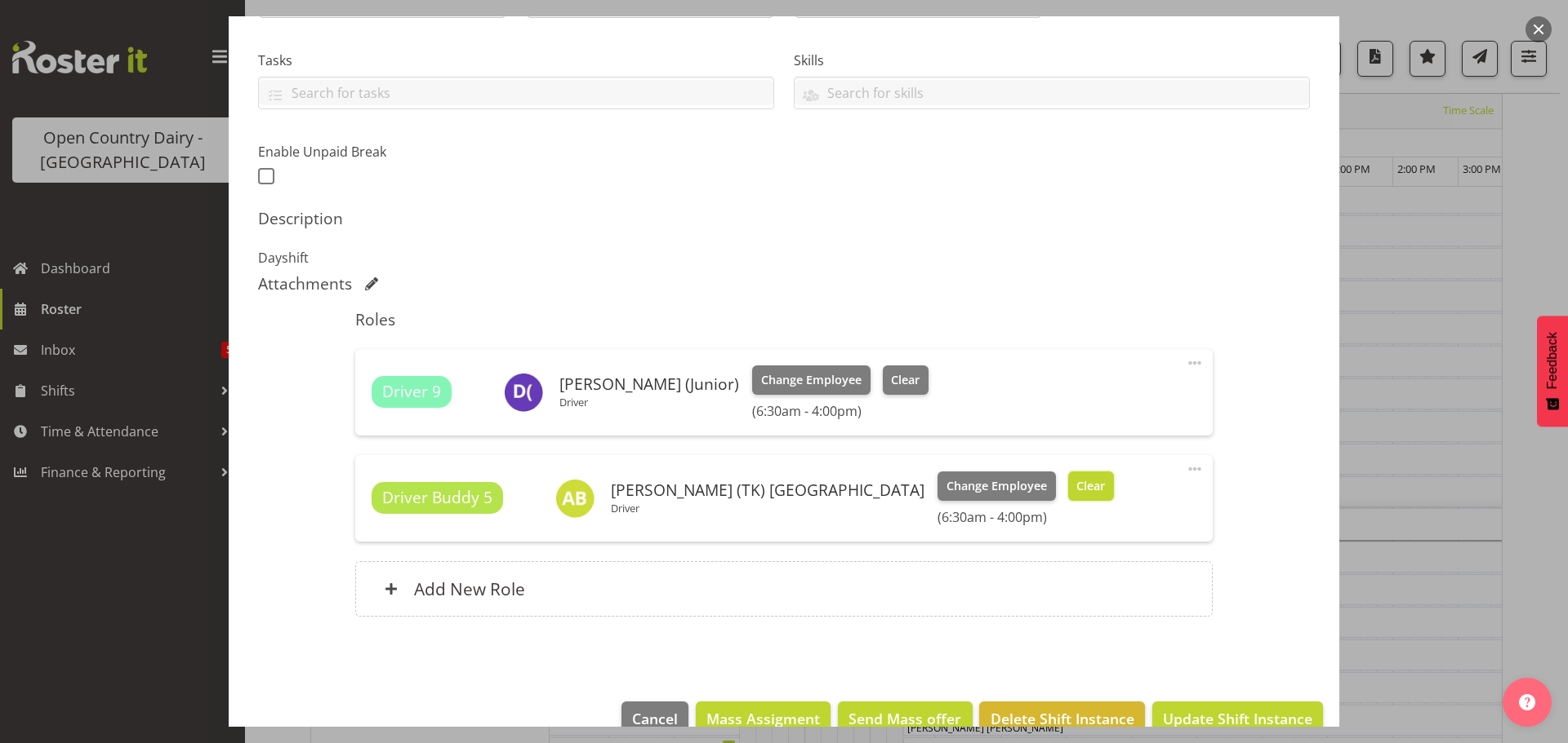
click at [1076, 485] on span "Clear" at bounding box center [1090, 487] width 29 height 18
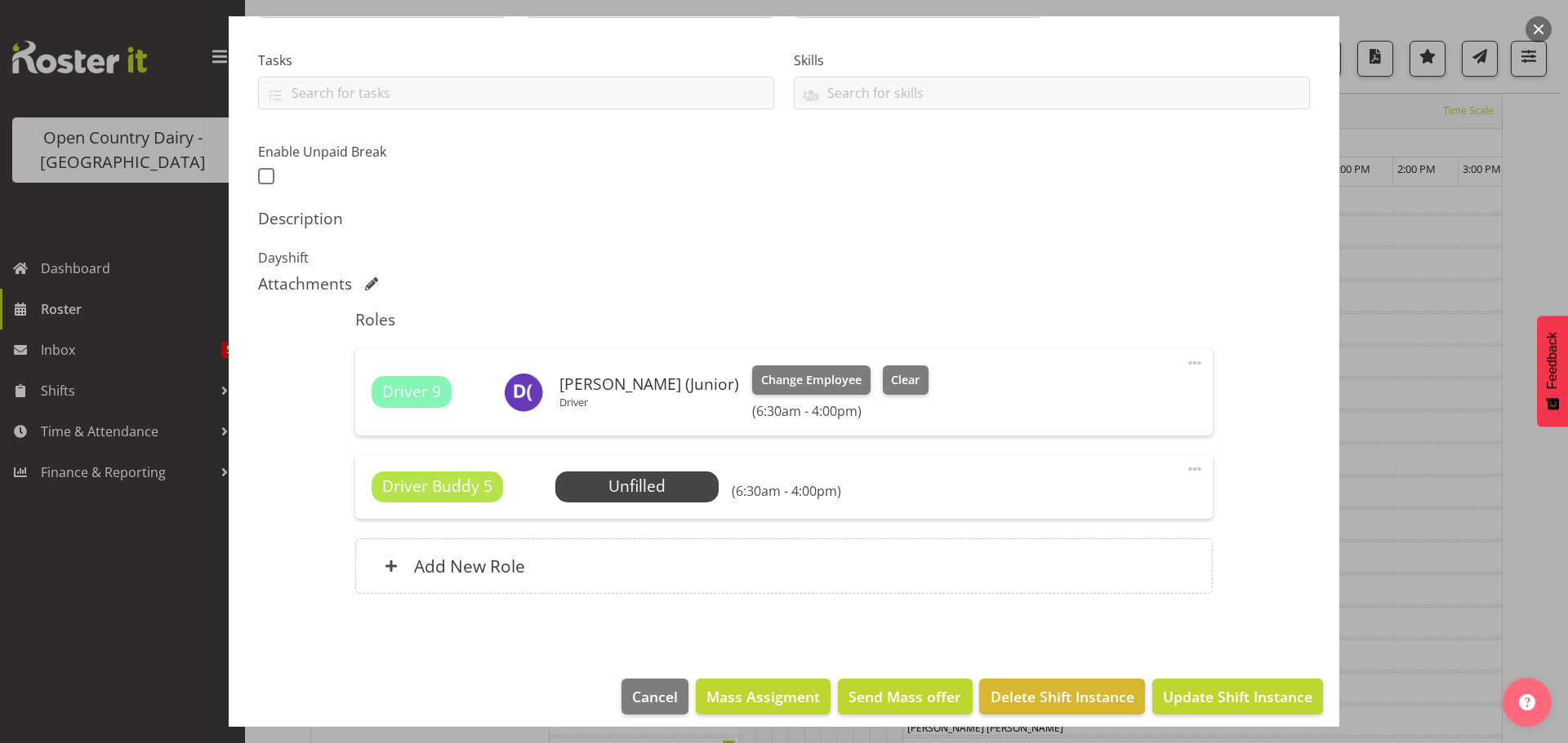
click at [1185, 467] on span at bounding box center [1195, 469] width 20 height 20
click at [1070, 561] on link "Delete" at bounding box center [1125, 564] width 156 height 30
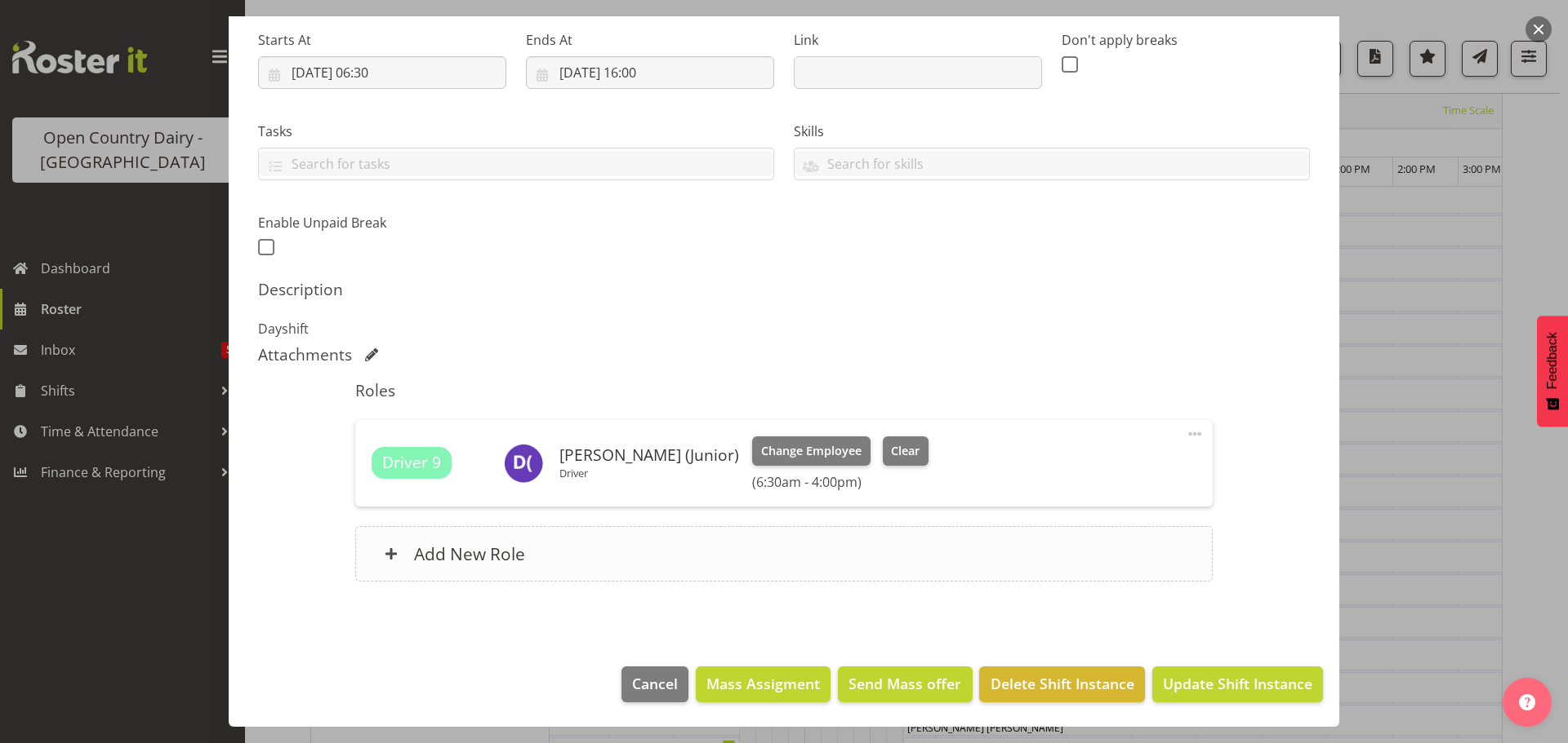
click at [471, 550] on h6 "Add New Role" at bounding box center [469, 554] width 111 height 22
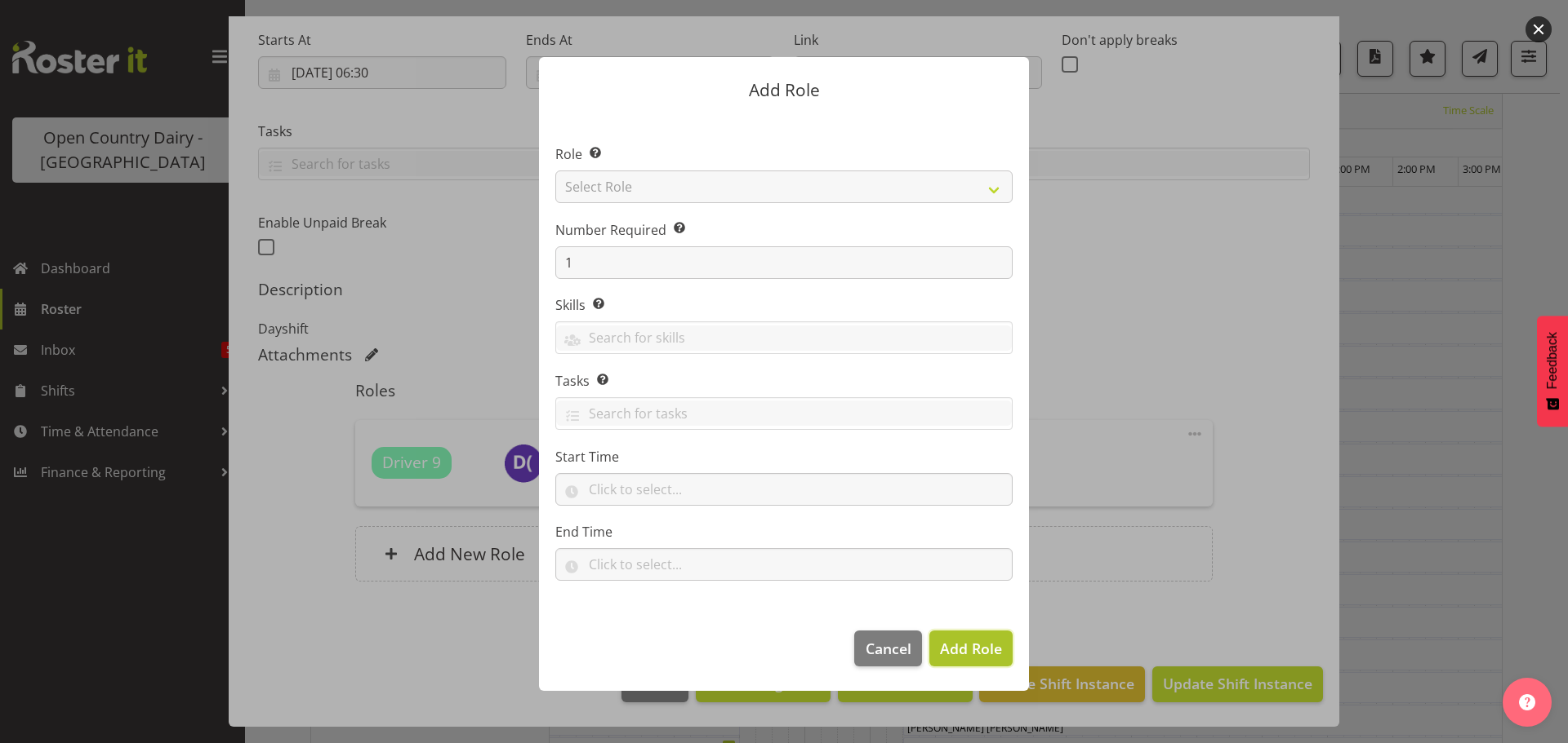
click at [974, 647] on span "Add Role" at bounding box center [970, 649] width 62 height 20
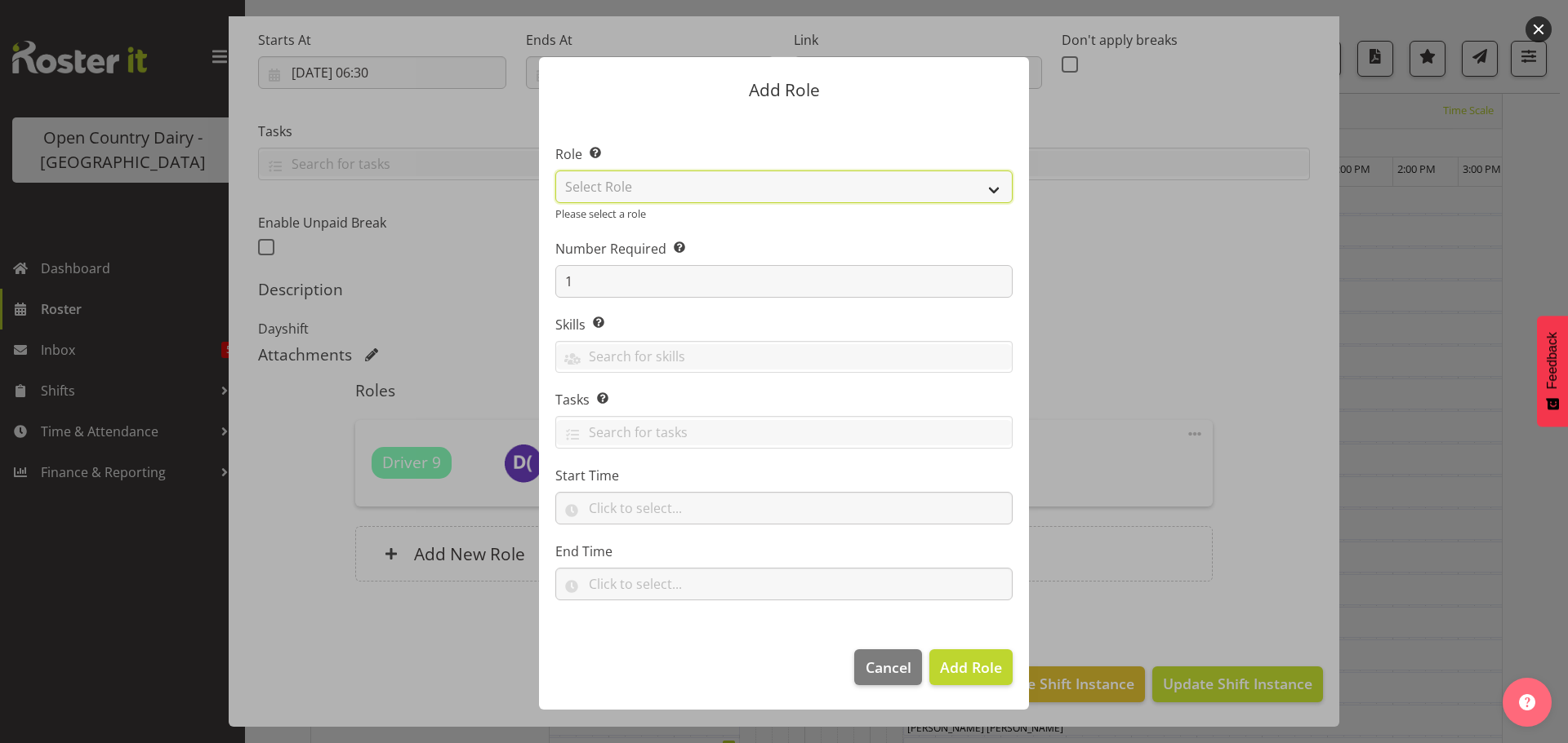
click at [781, 188] on select "Select Role Cadet Driver Crew Leader Driver Driver Buddy Driver Assessor Dayshi…" at bounding box center [784, 186] width 457 height 32
select select "1386"
click at [556, 170] on select "Select Role Cadet Driver Crew Leader Driver Driver Buddy Driver Assessor Dayshi…" at bounding box center [784, 186] width 457 height 32
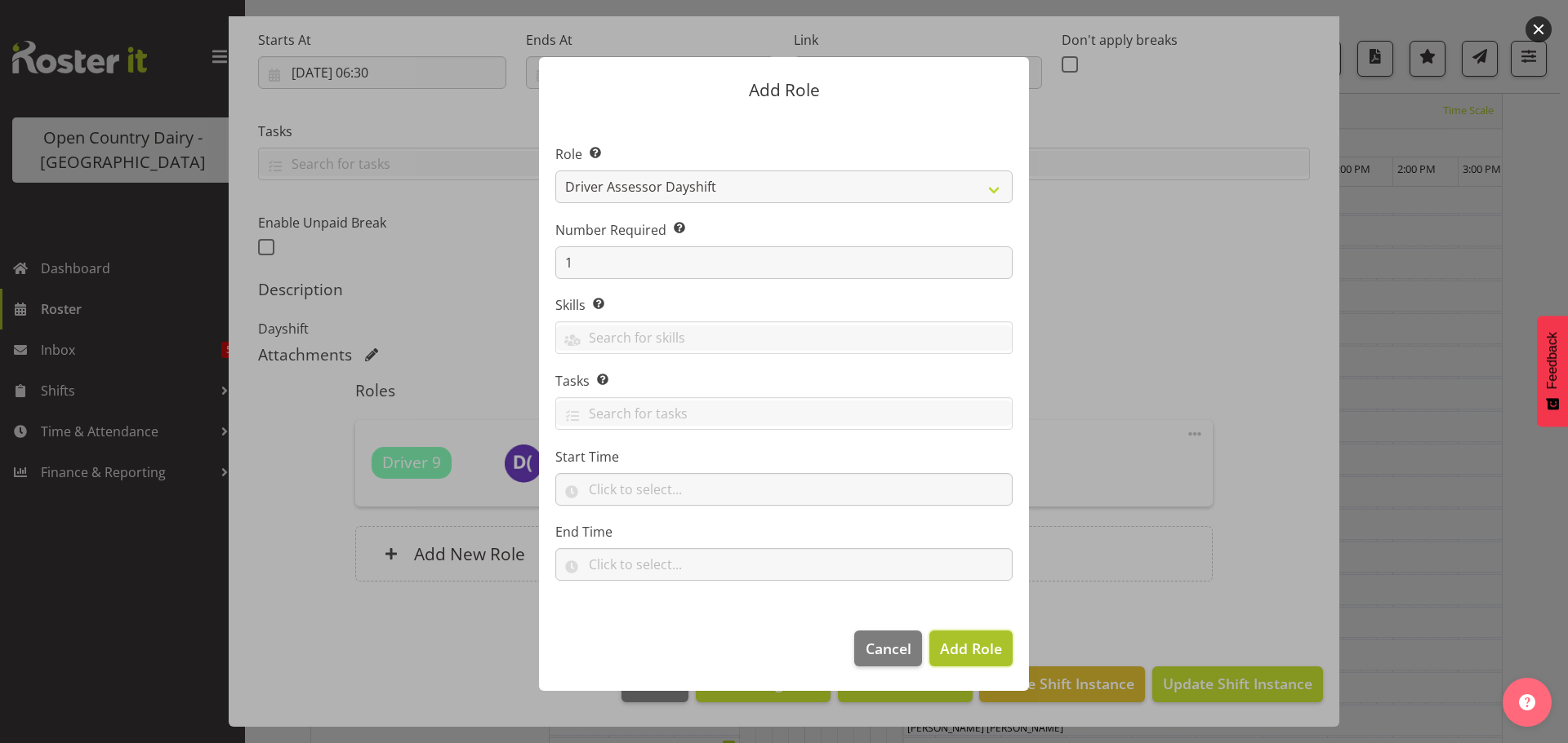
click at [960, 649] on span "Add Role" at bounding box center [970, 649] width 62 height 20
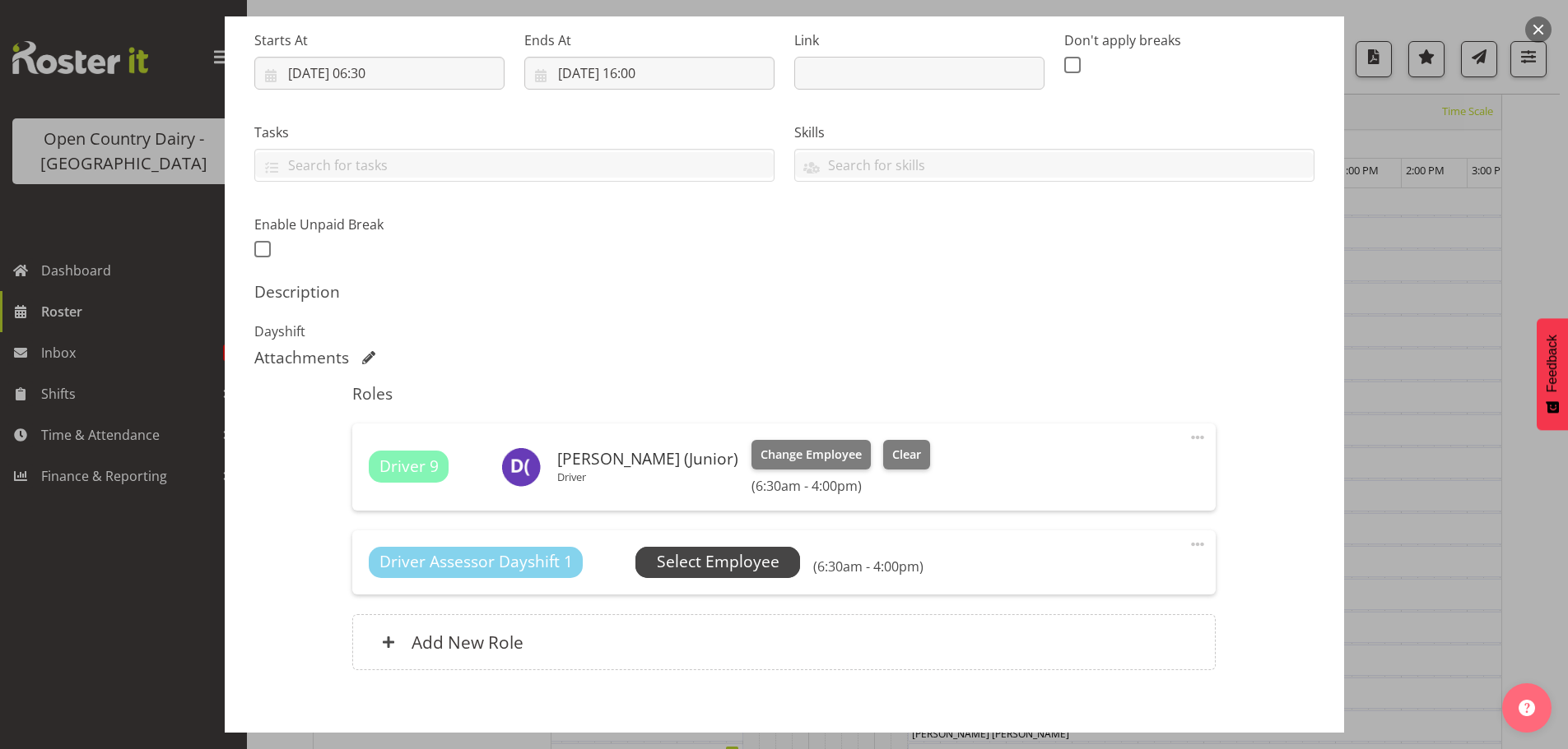
click at [724, 556] on span "Select Employee" at bounding box center [718, 562] width 123 height 24
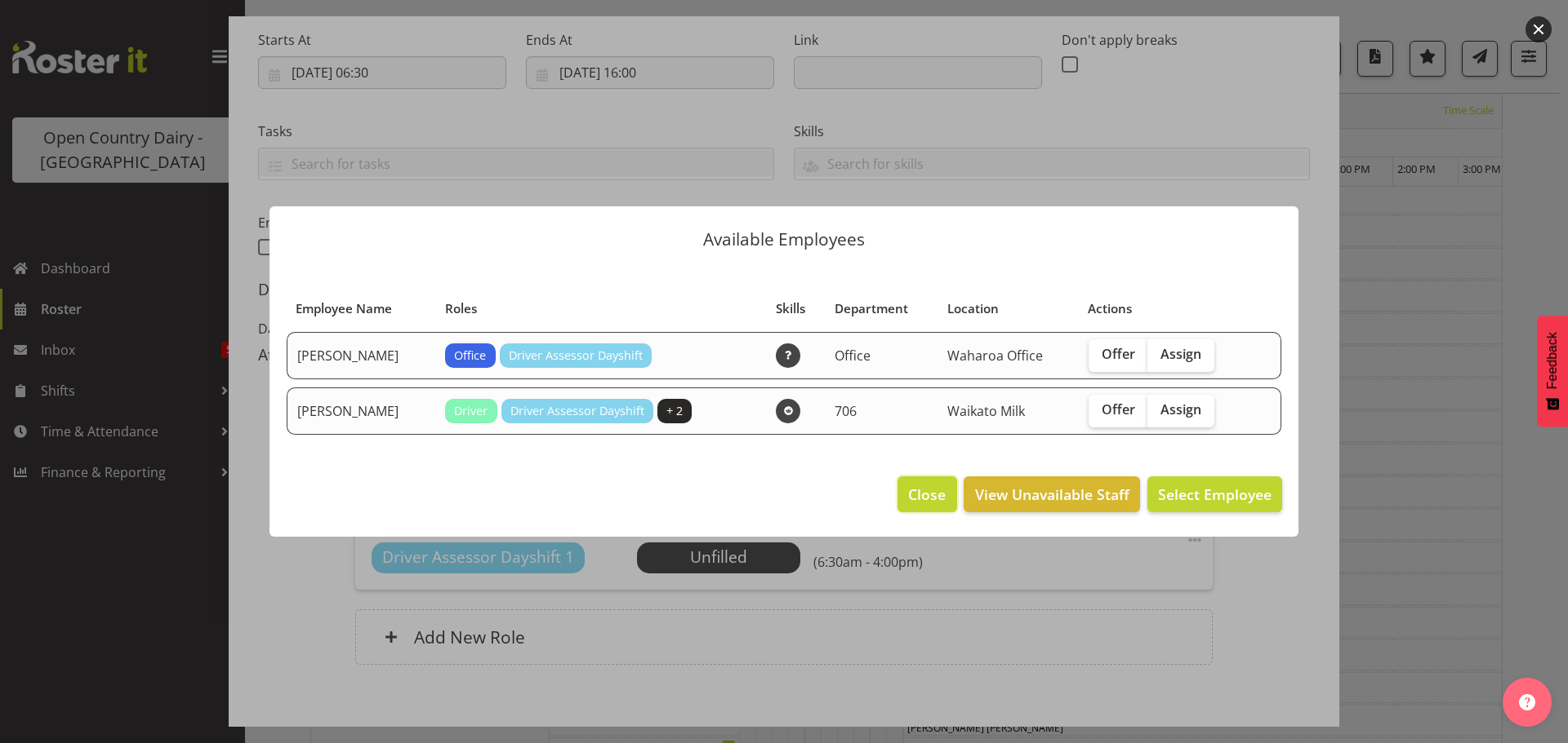
click at [930, 500] on span "Close" at bounding box center [926, 495] width 37 height 22
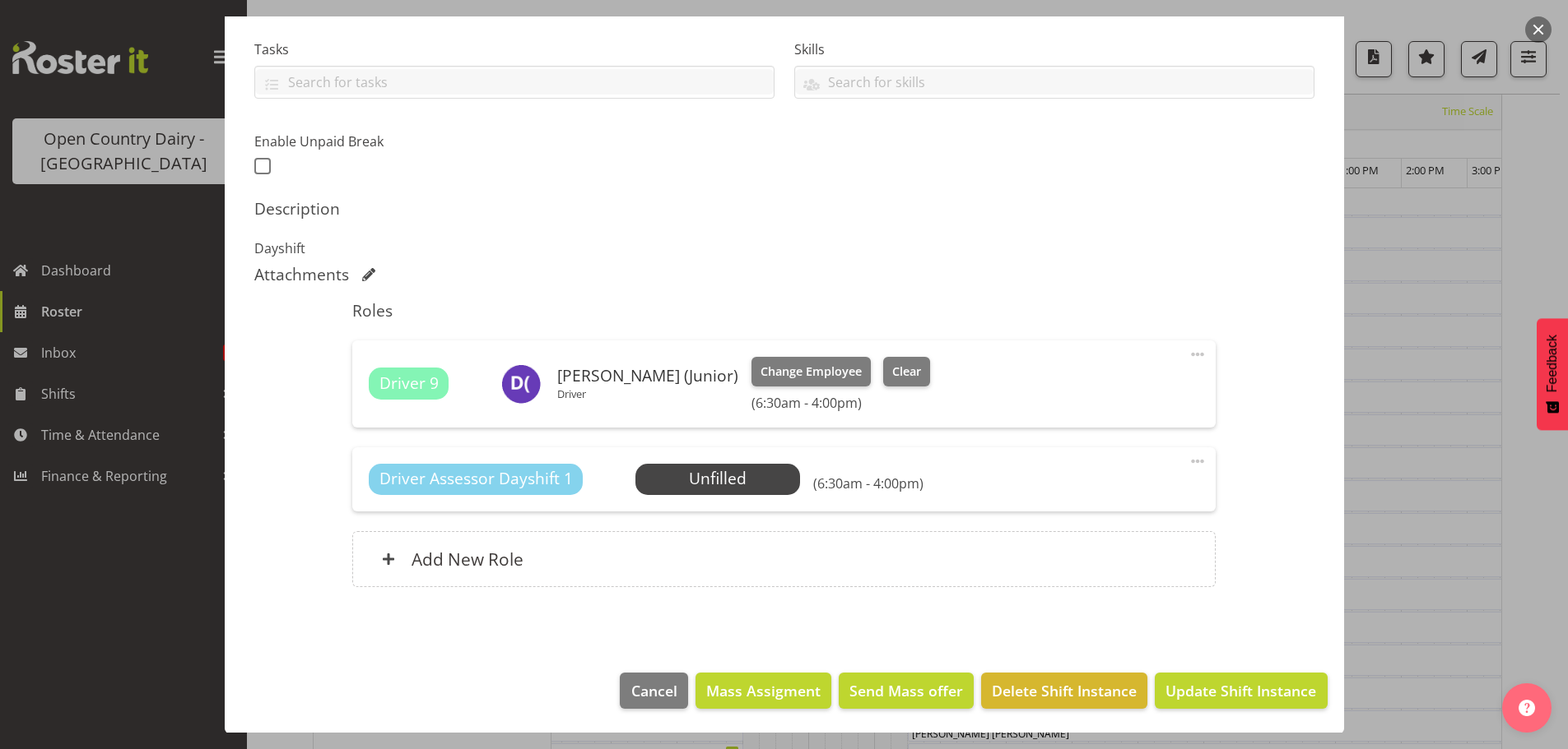
scroll to position [341, 0]
click at [1220, 686] on span "Update Shift Instance" at bounding box center [1240, 691] width 150 height 22
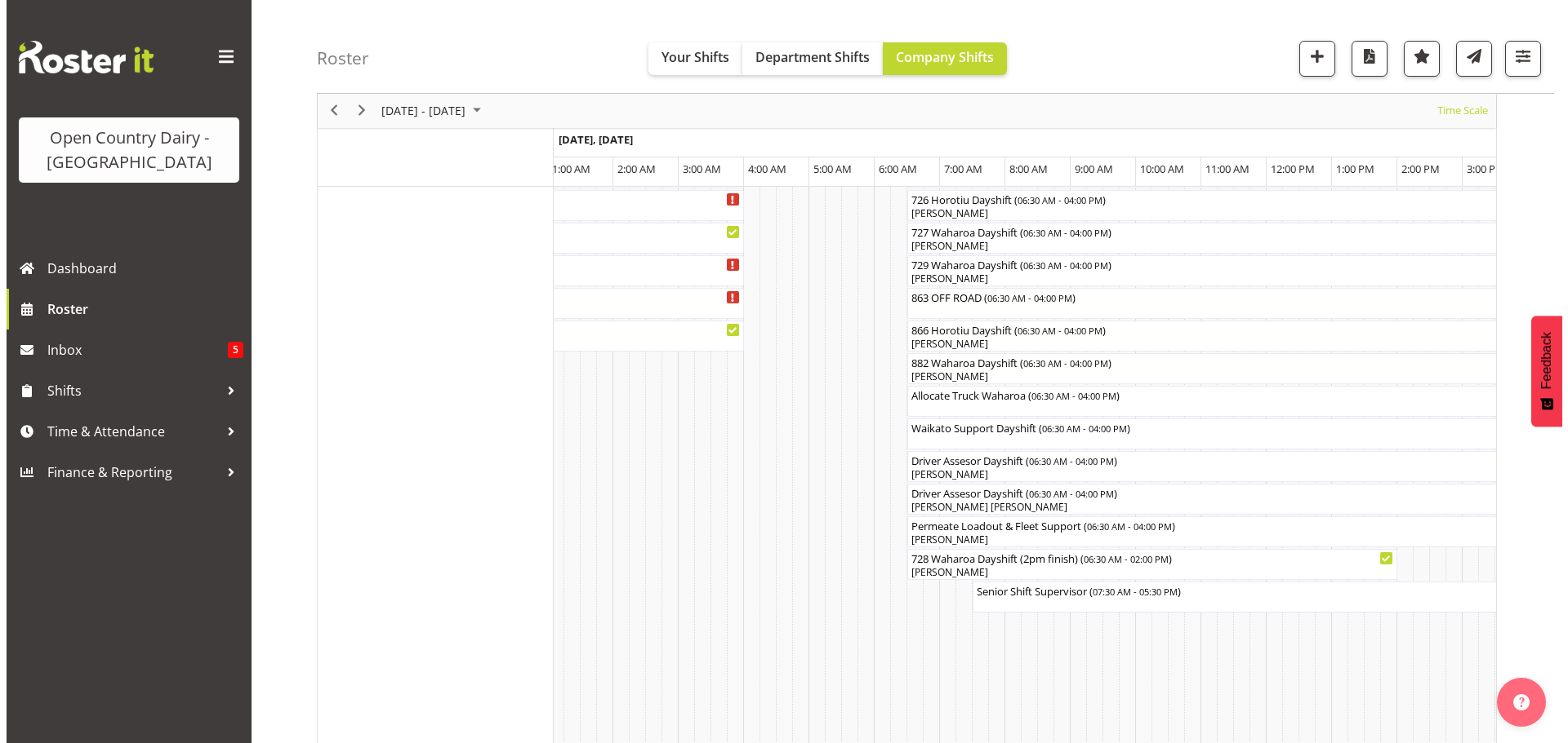
scroll to position [1120, 0]
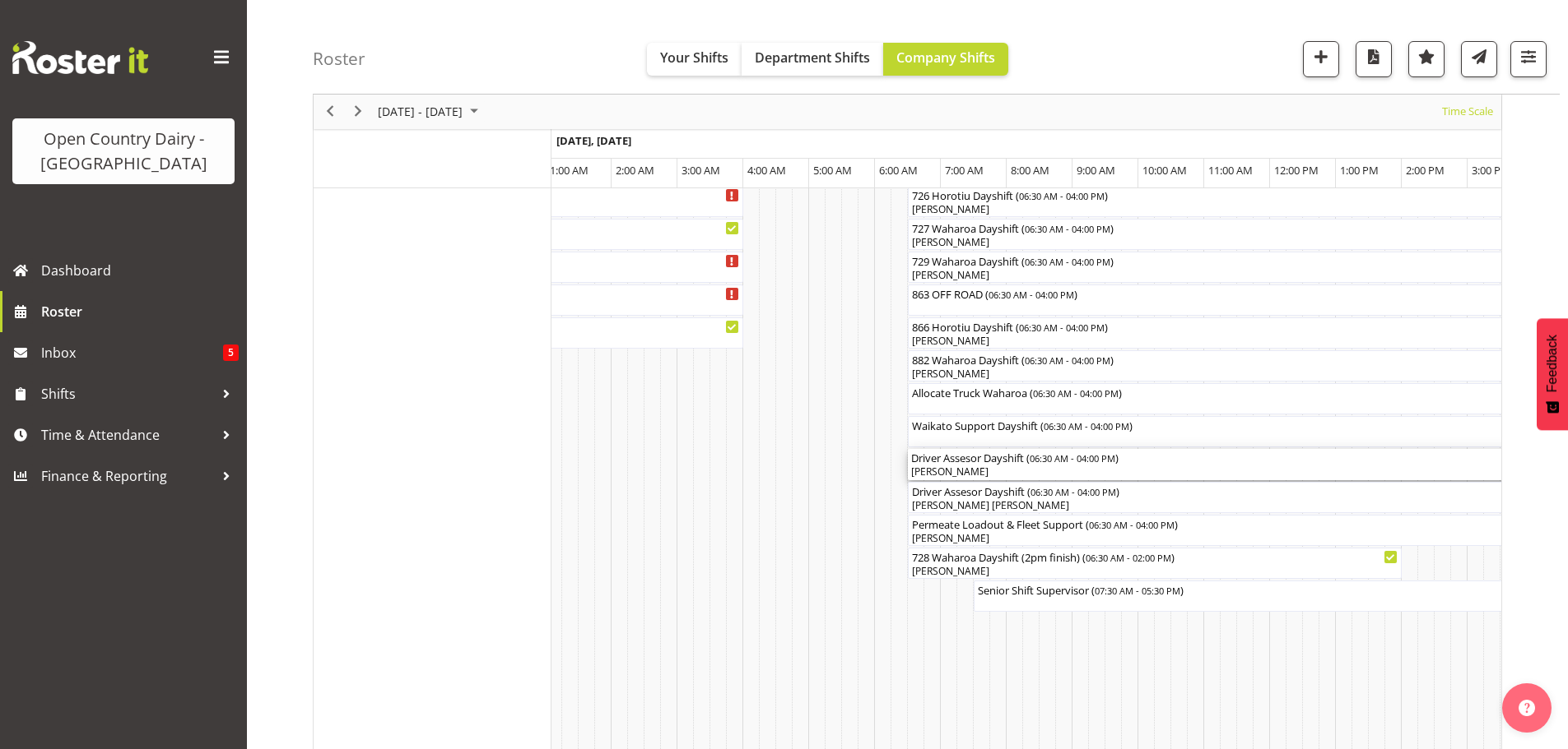
click at [1008, 468] on div "[PERSON_NAME]" at bounding box center [1221, 472] width 619 height 15
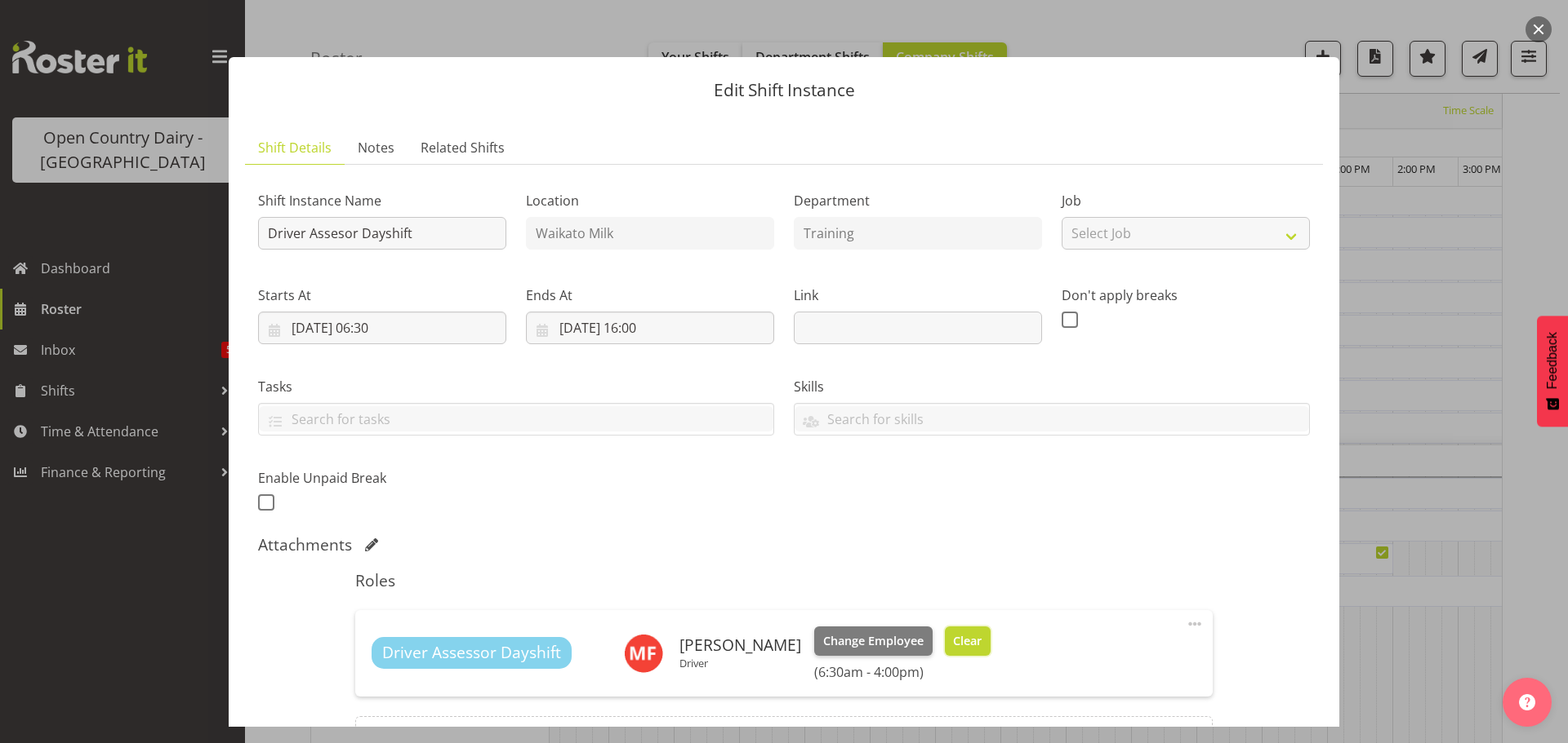
click at [953, 645] on span "Clear" at bounding box center [967, 641] width 29 height 18
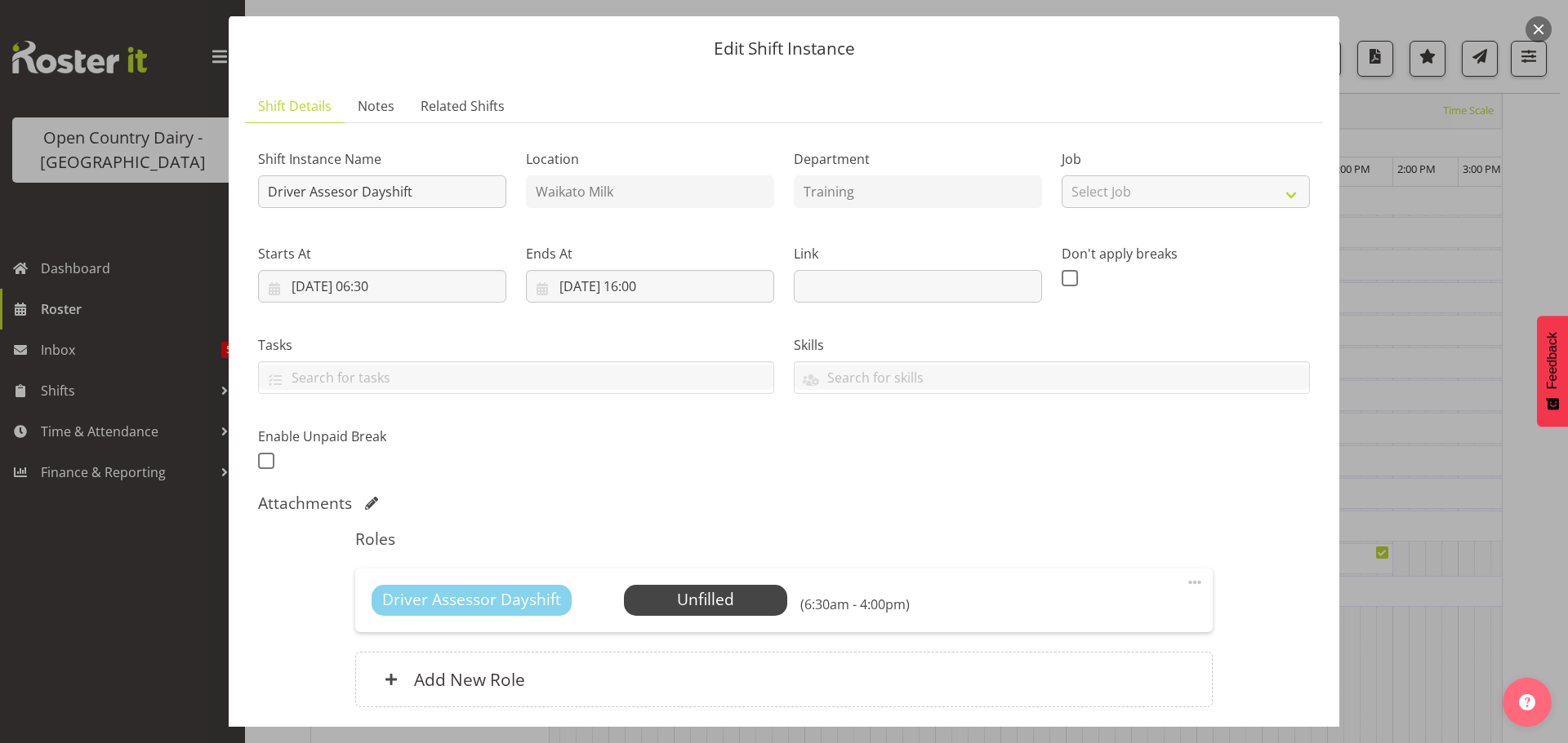
scroll to position [167, 0]
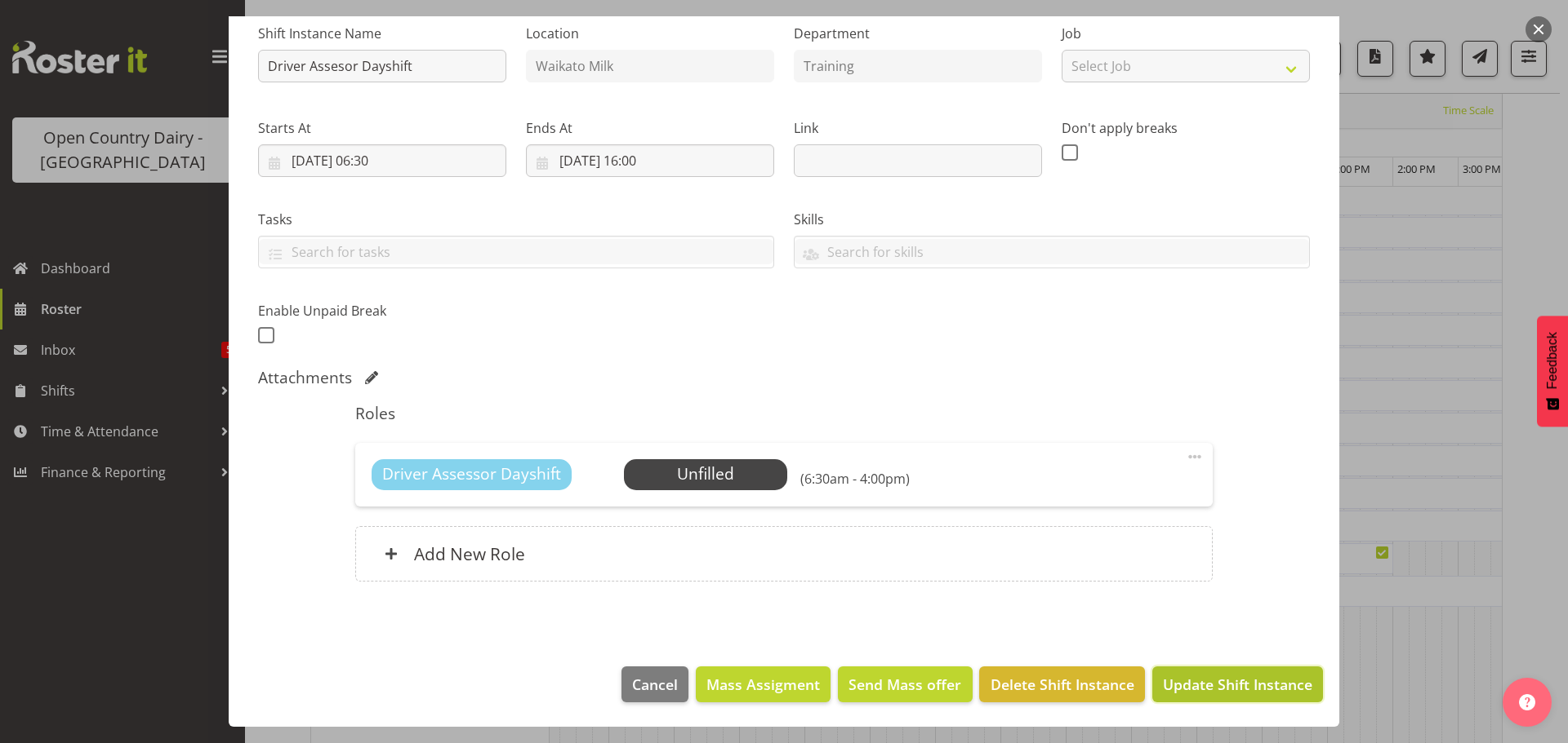
click at [1220, 681] on span "Update Shift Instance" at bounding box center [1237, 685] width 149 height 22
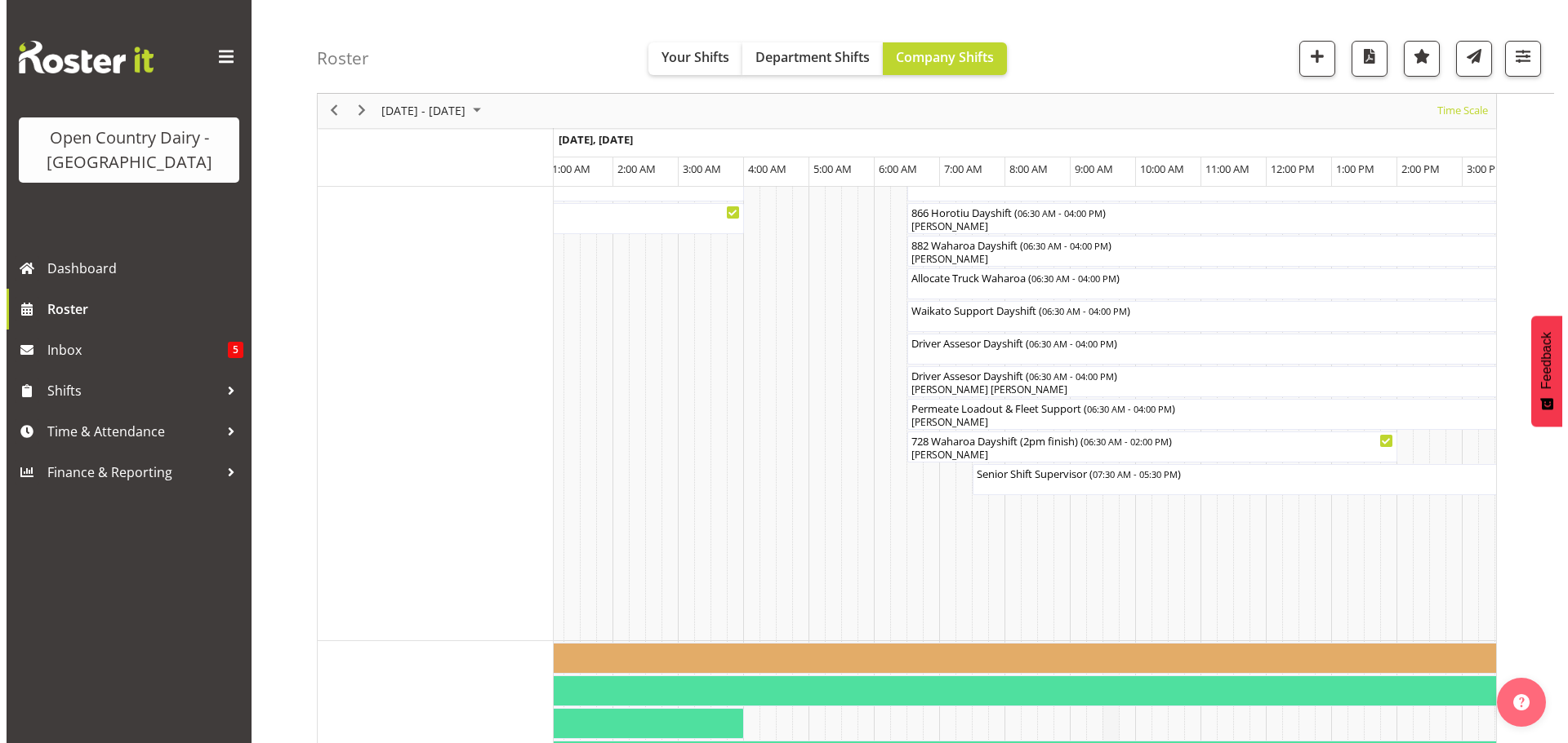
scroll to position [1269, 0]
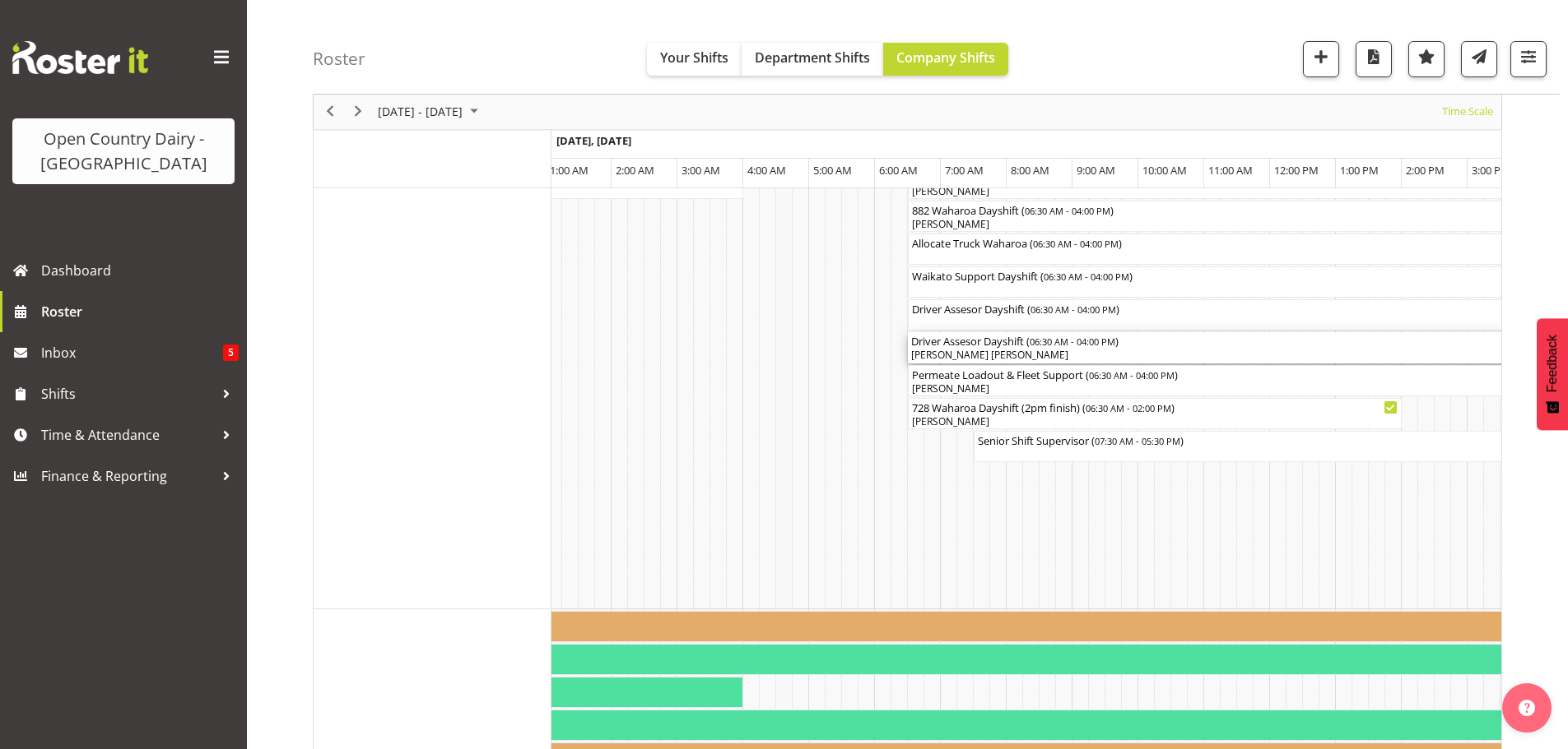
click at [1020, 350] on div "[PERSON_NAME] [PERSON_NAME]" at bounding box center [1221, 355] width 619 height 15
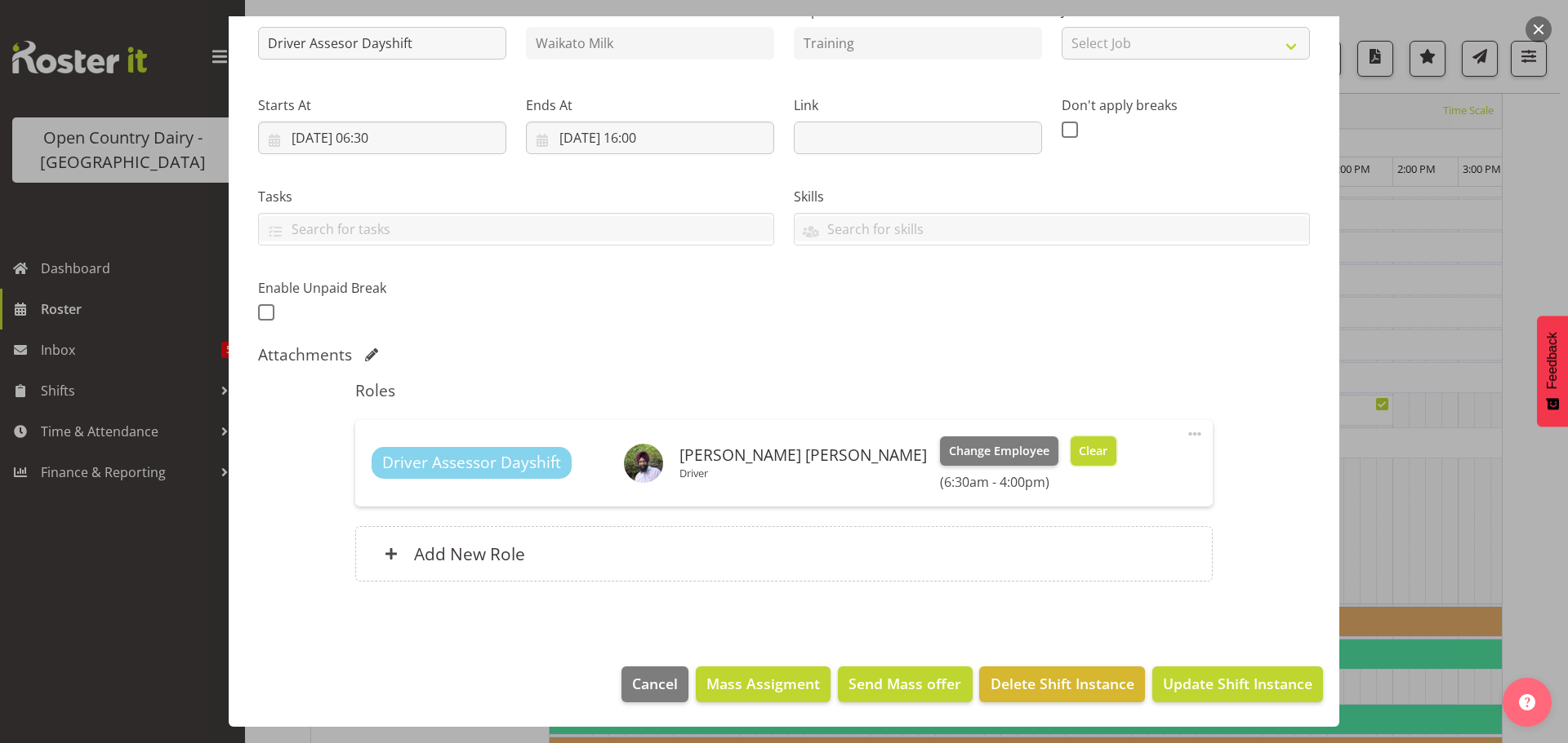
click at [1079, 450] on span "Clear" at bounding box center [1093, 452] width 29 height 18
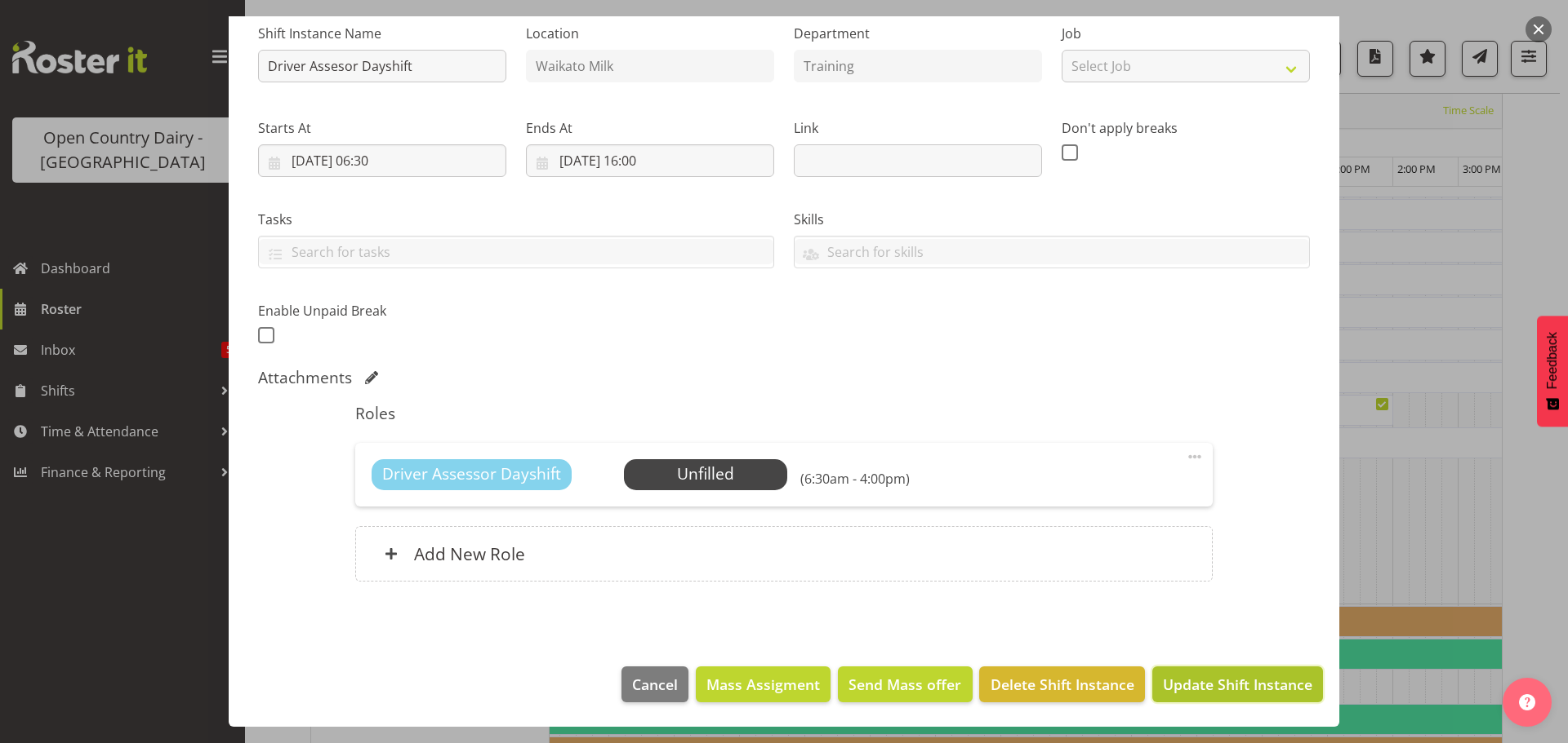
click at [1235, 676] on span "Update Shift Instance" at bounding box center [1237, 685] width 149 height 22
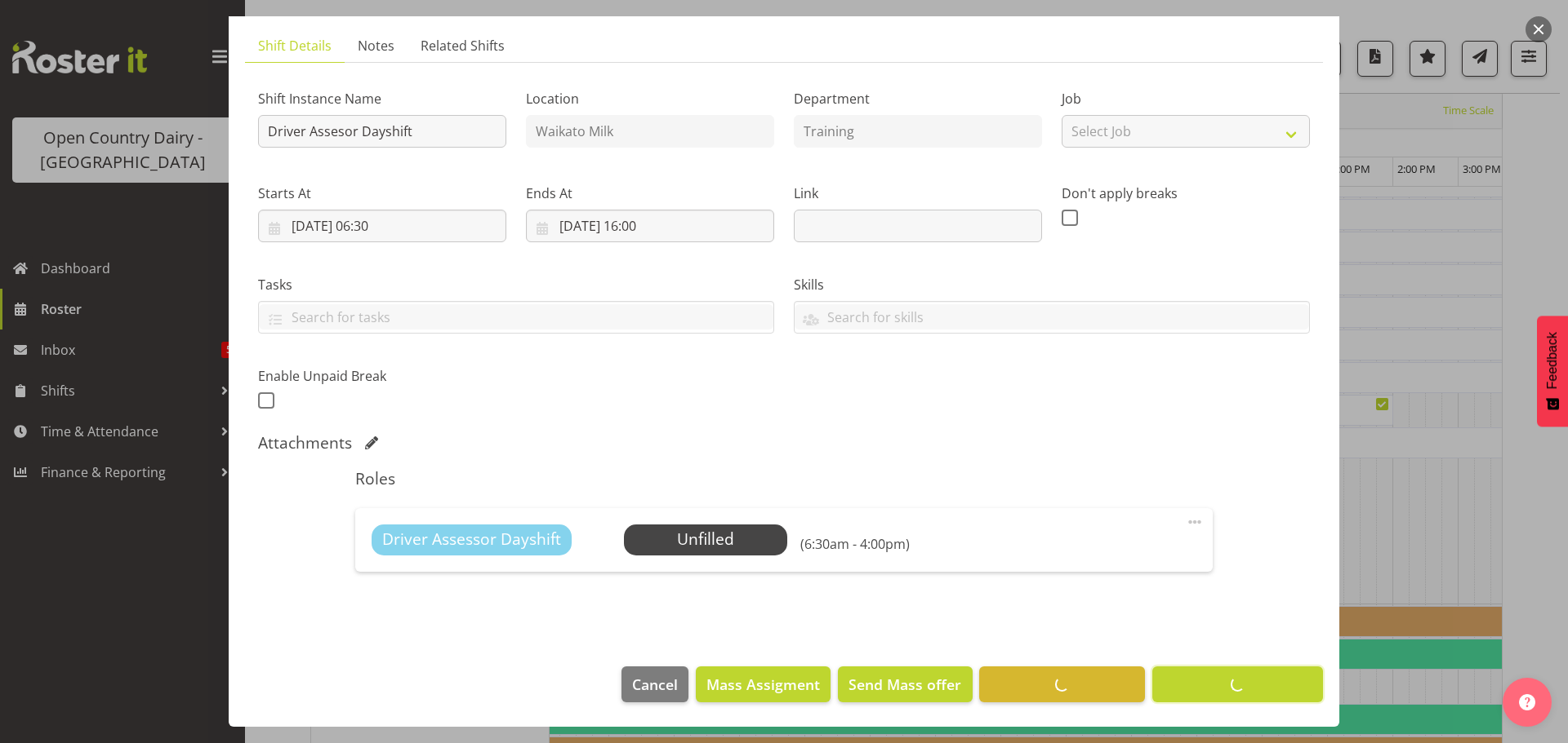
scroll to position [60, 0]
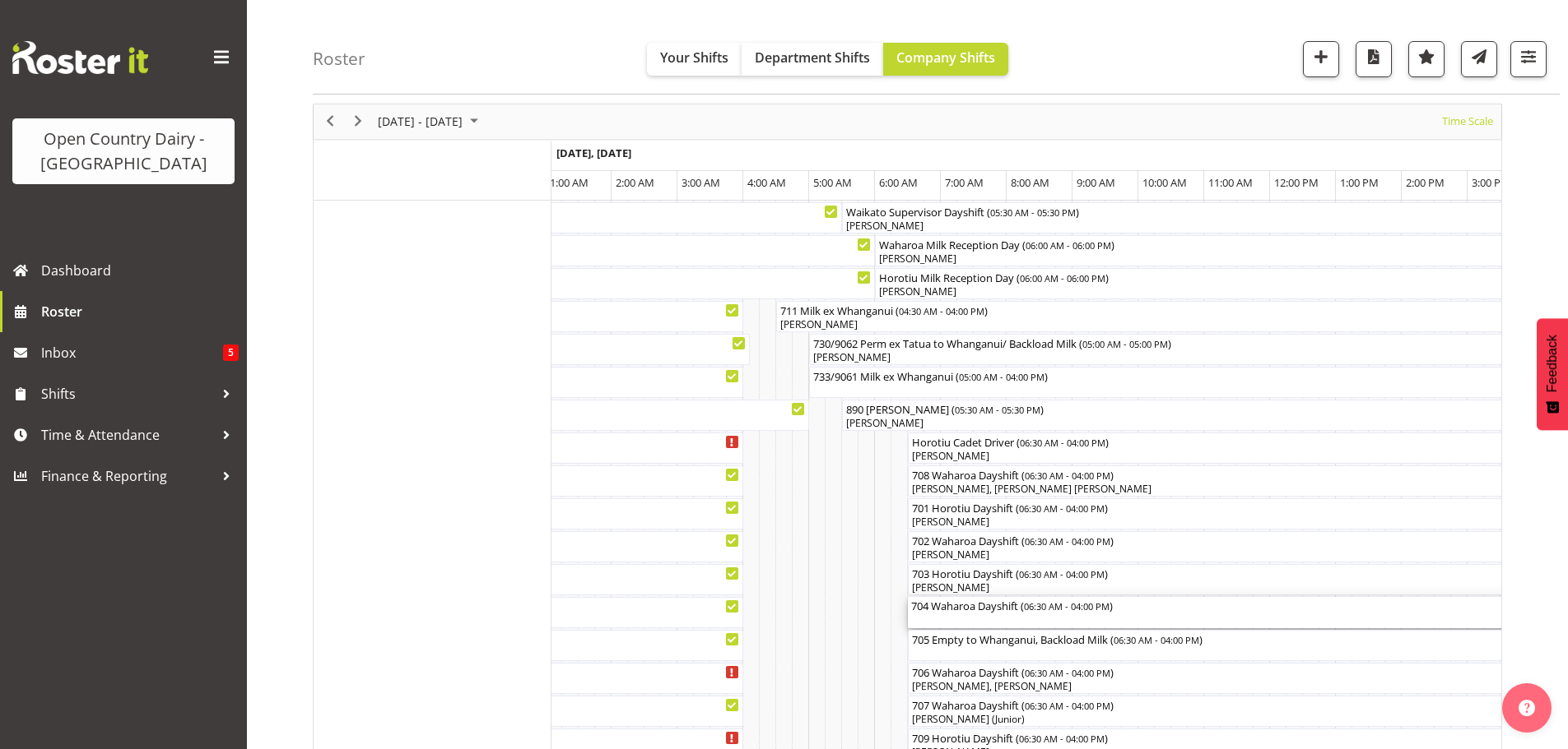
click at [986, 616] on div "704 Waharoa Dayshift ( 06:30 AM - 04:00 PM )" at bounding box center [1221, 612] width 619 height 31
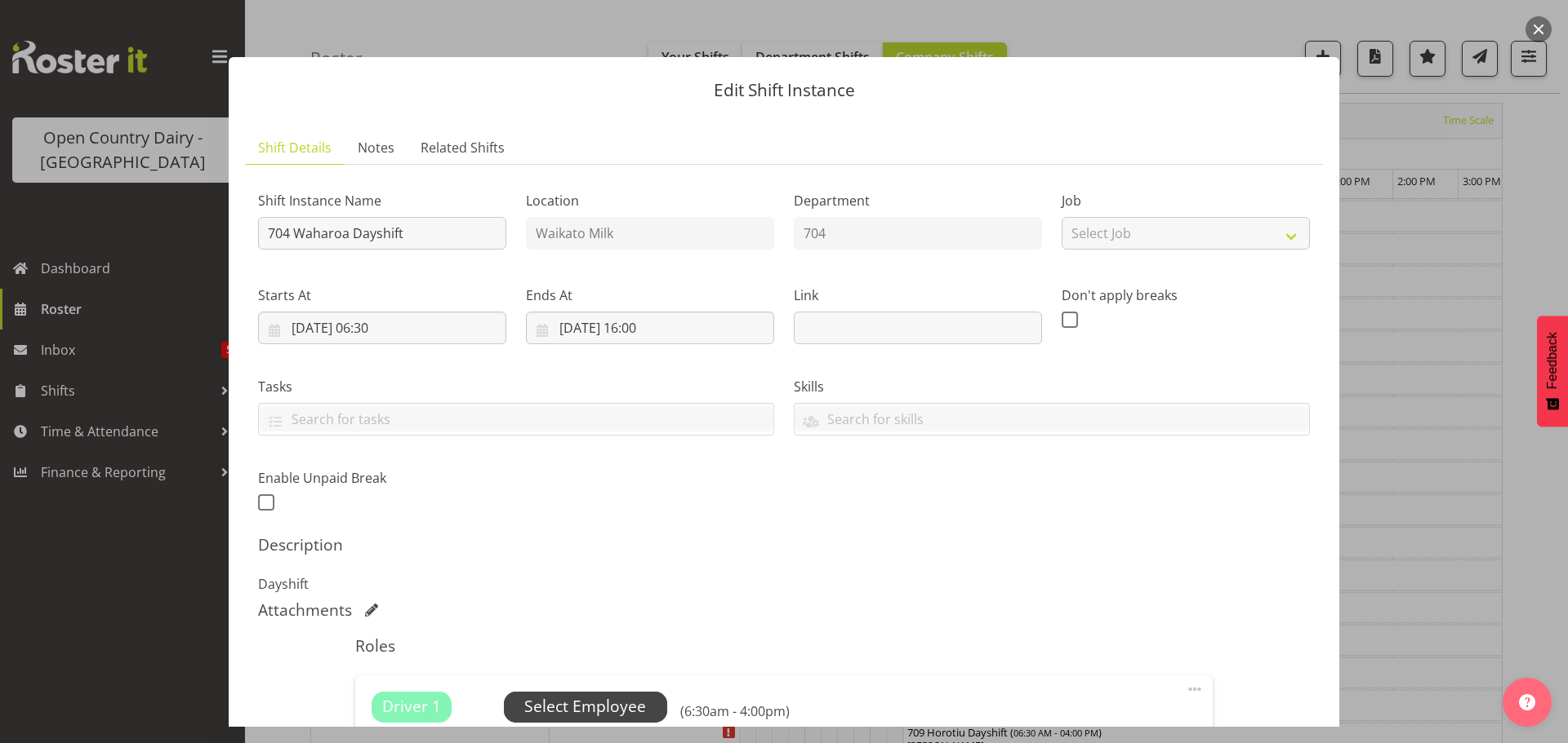
click at [606, 708] on span "Select Employee" at bounding box center [584, 707] width 122 height 24
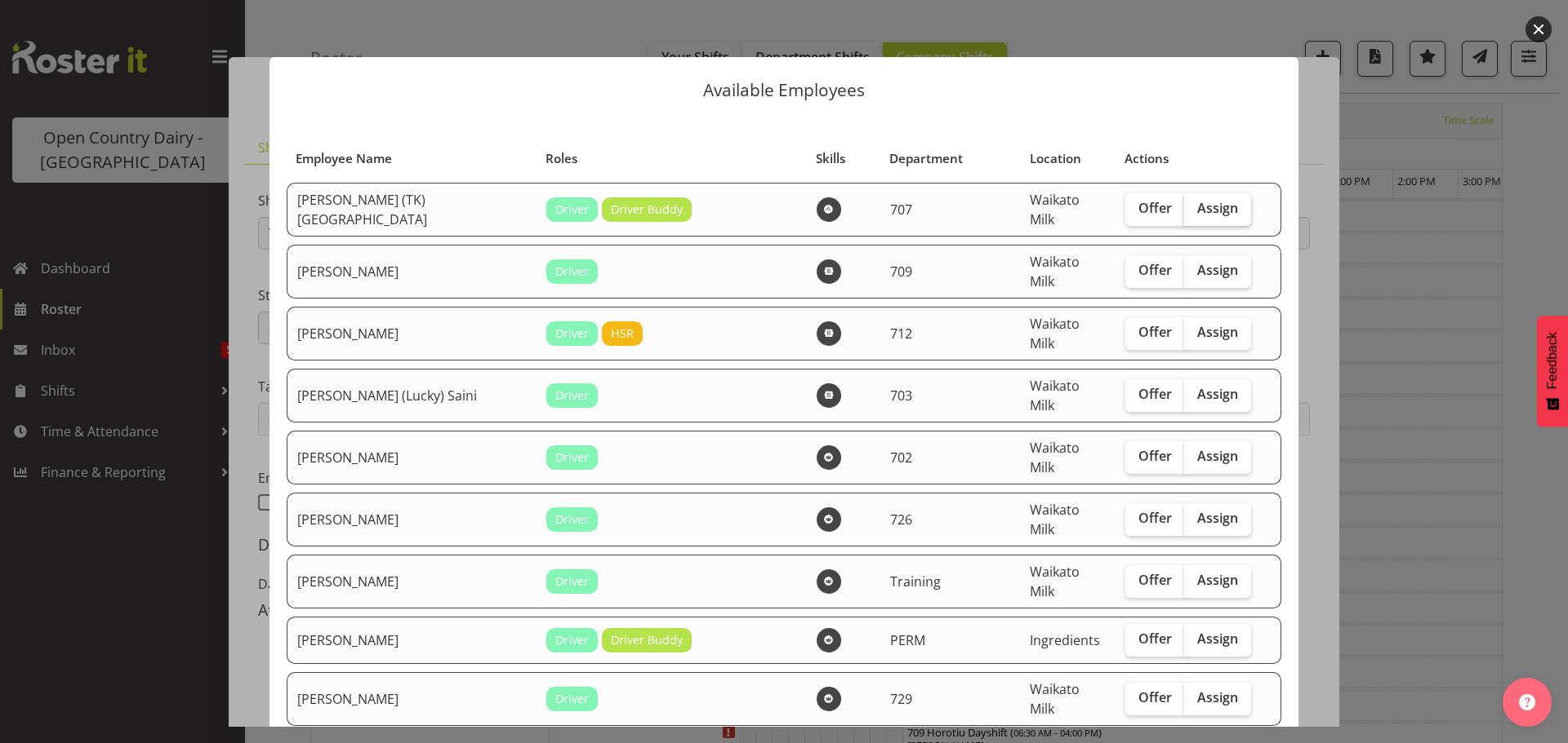
click at [1197, 204] on span "Assign" at bounding box center [1217, 209] width 41 height 17
click at [1185, 204] on input "Assign" at bounding box center [1189, 209] width 11 height 11
checkbox input "true"
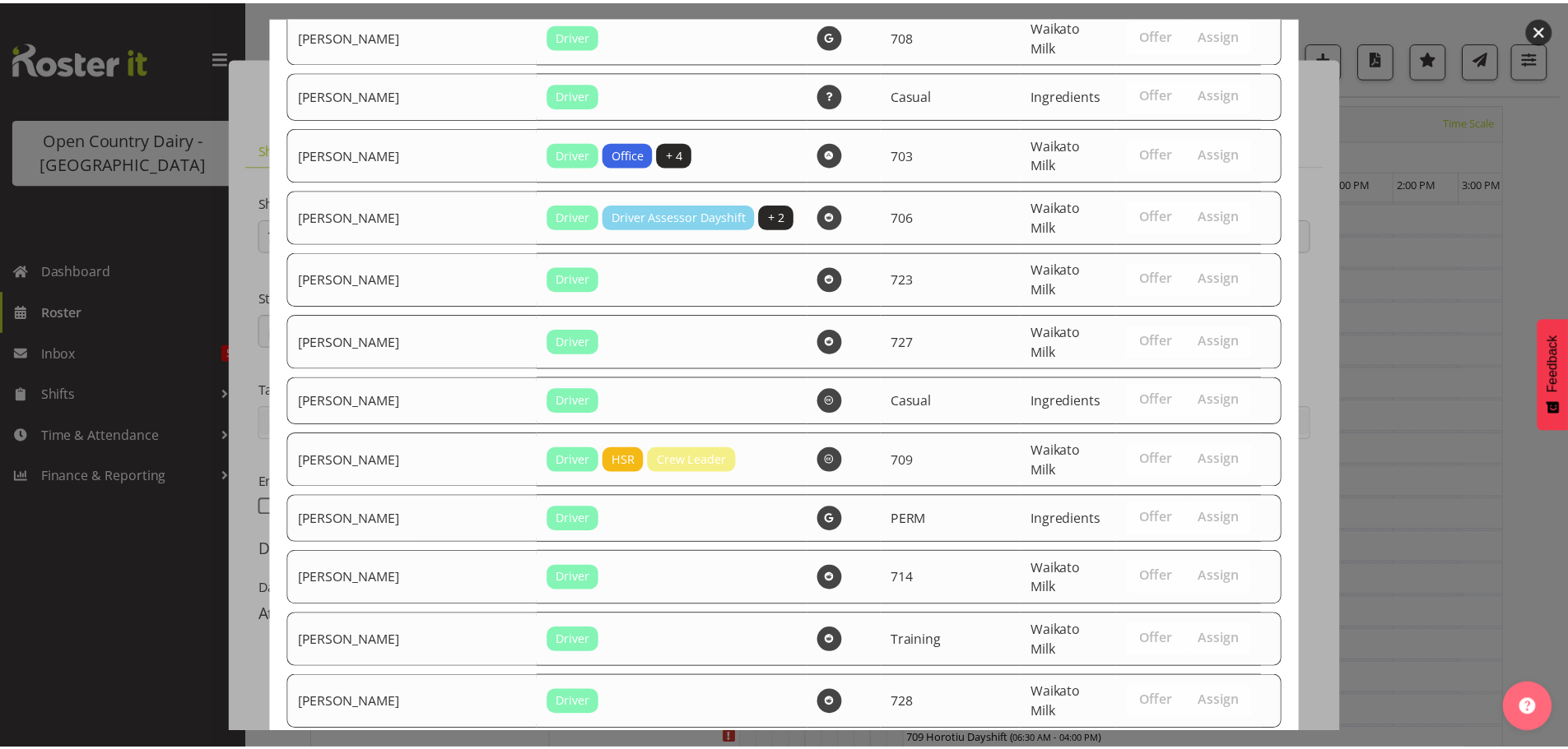
scroll to position [2231, 0]
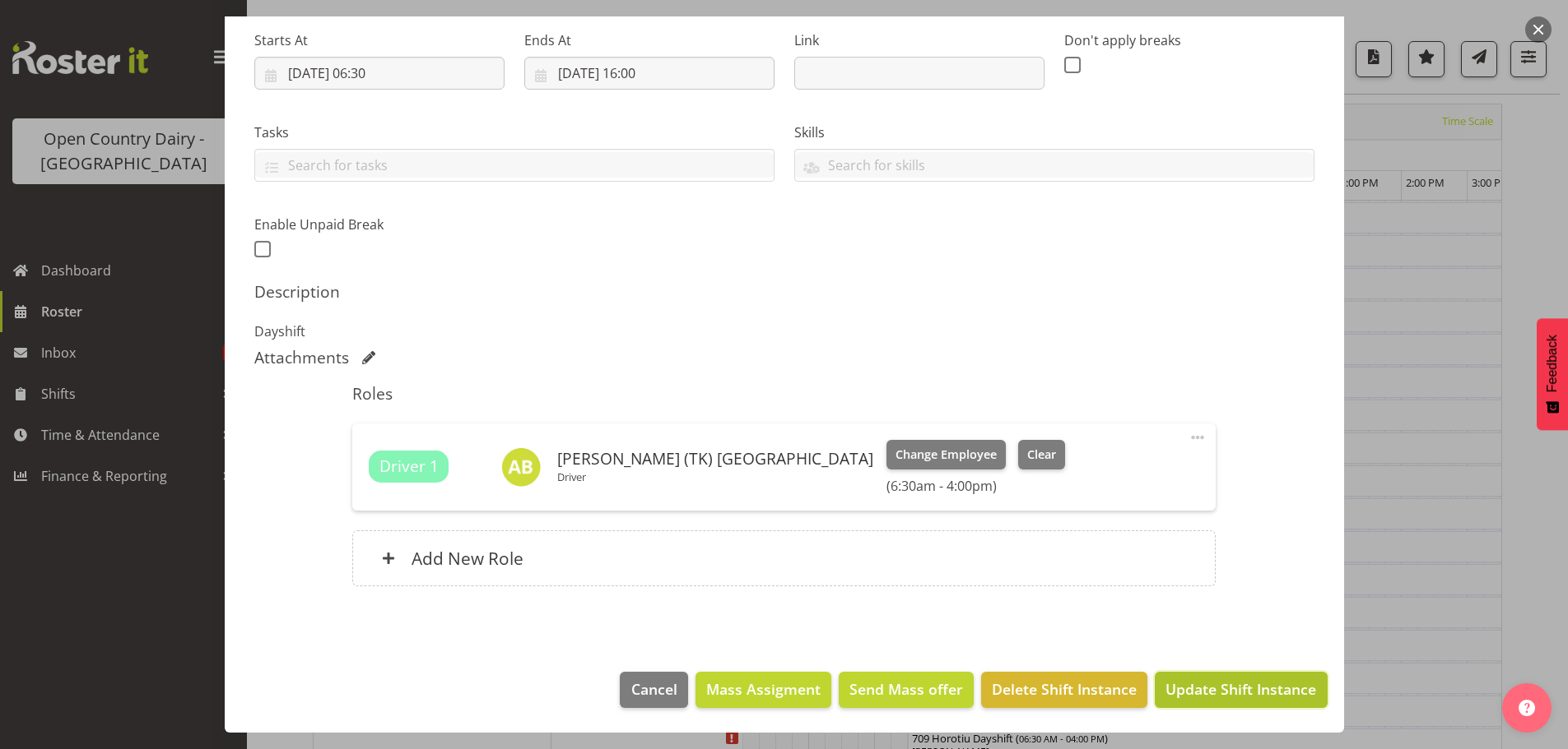
click at [1207, 693] on span "Update Shift Instance" at bounding box center [1240, 690] width 150 height 22
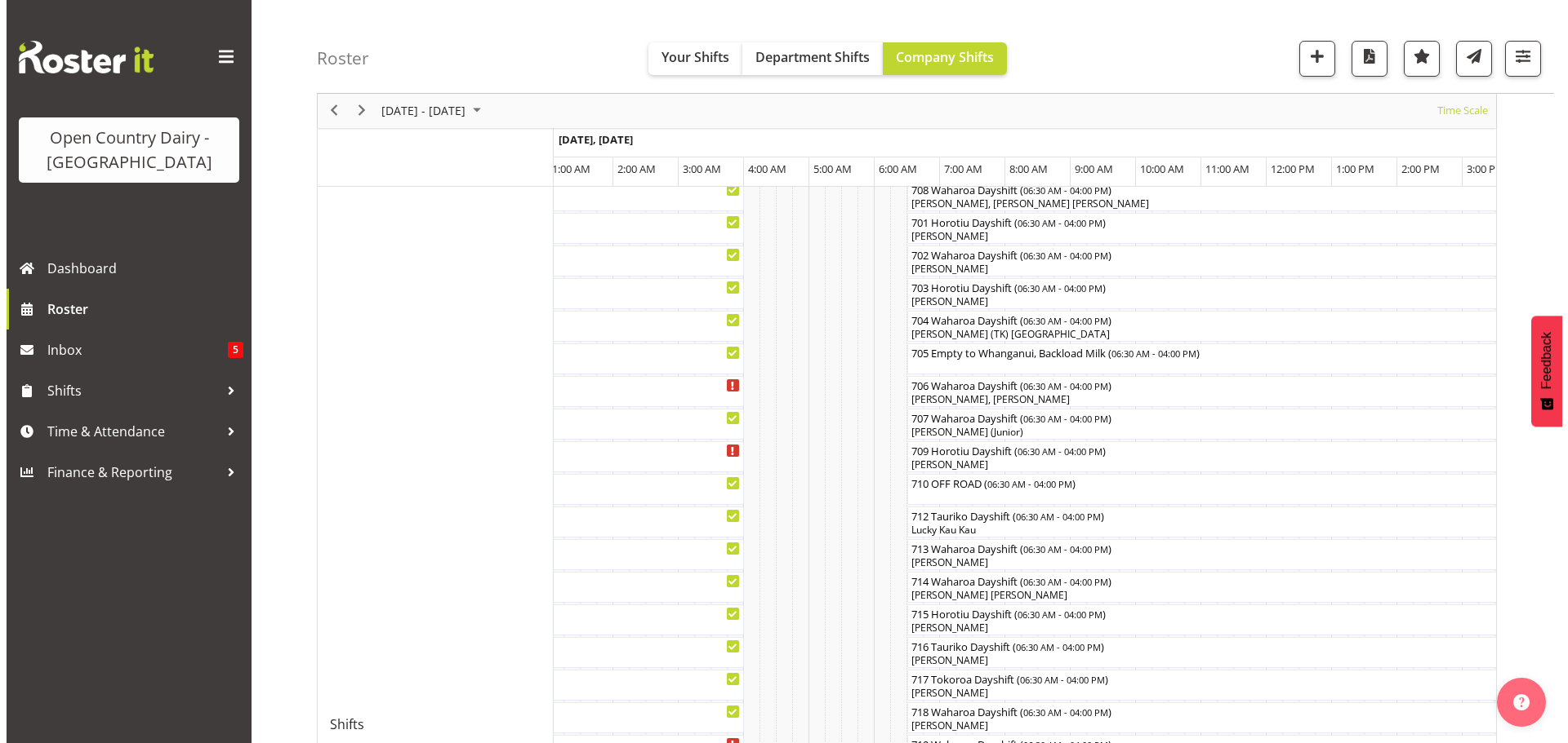
scroll to position [386, 0]
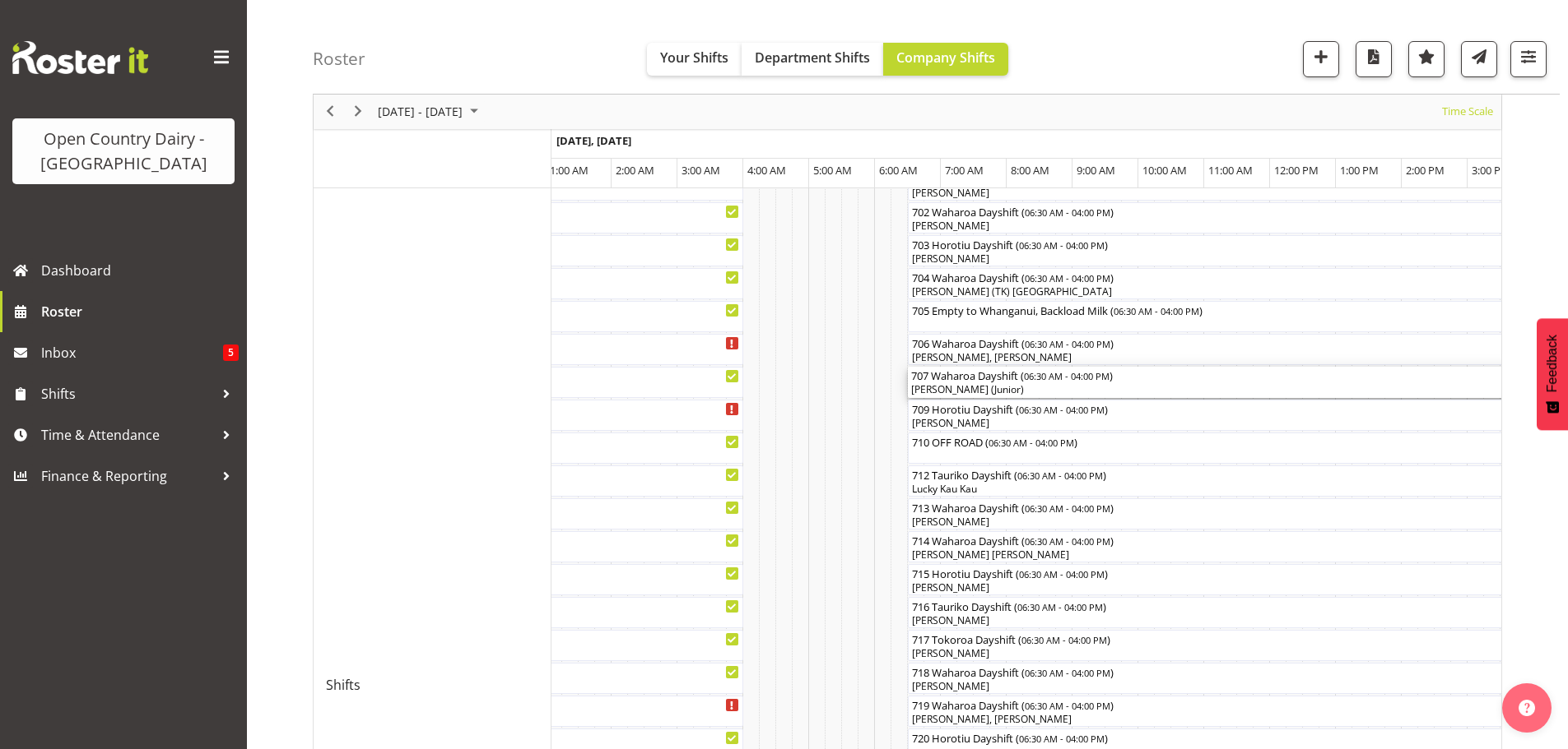
click at [1031, 387] on div "David Foote (Junior)" at bounding box center [1221, 390] width 619 height 15
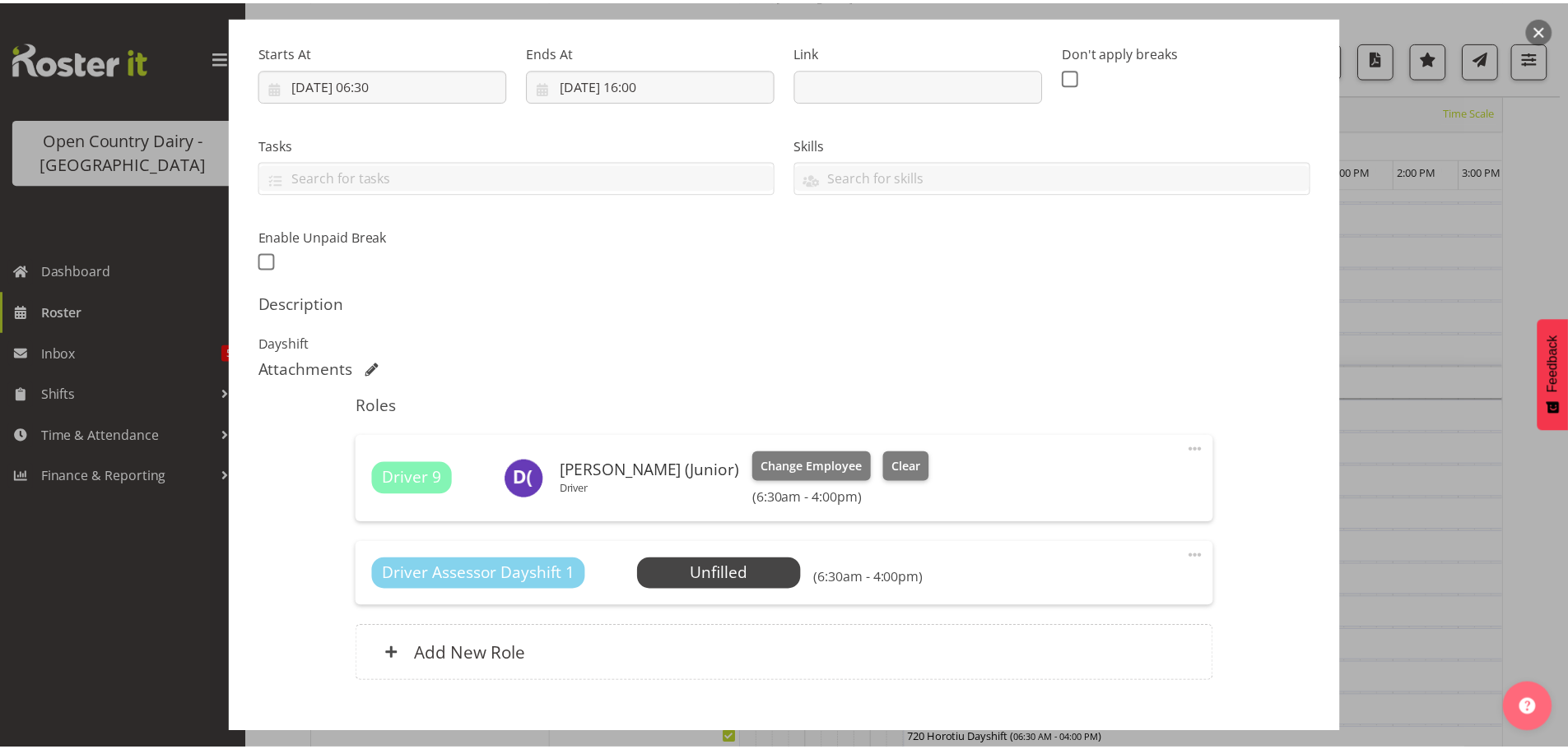
scroll to position [247, 0]
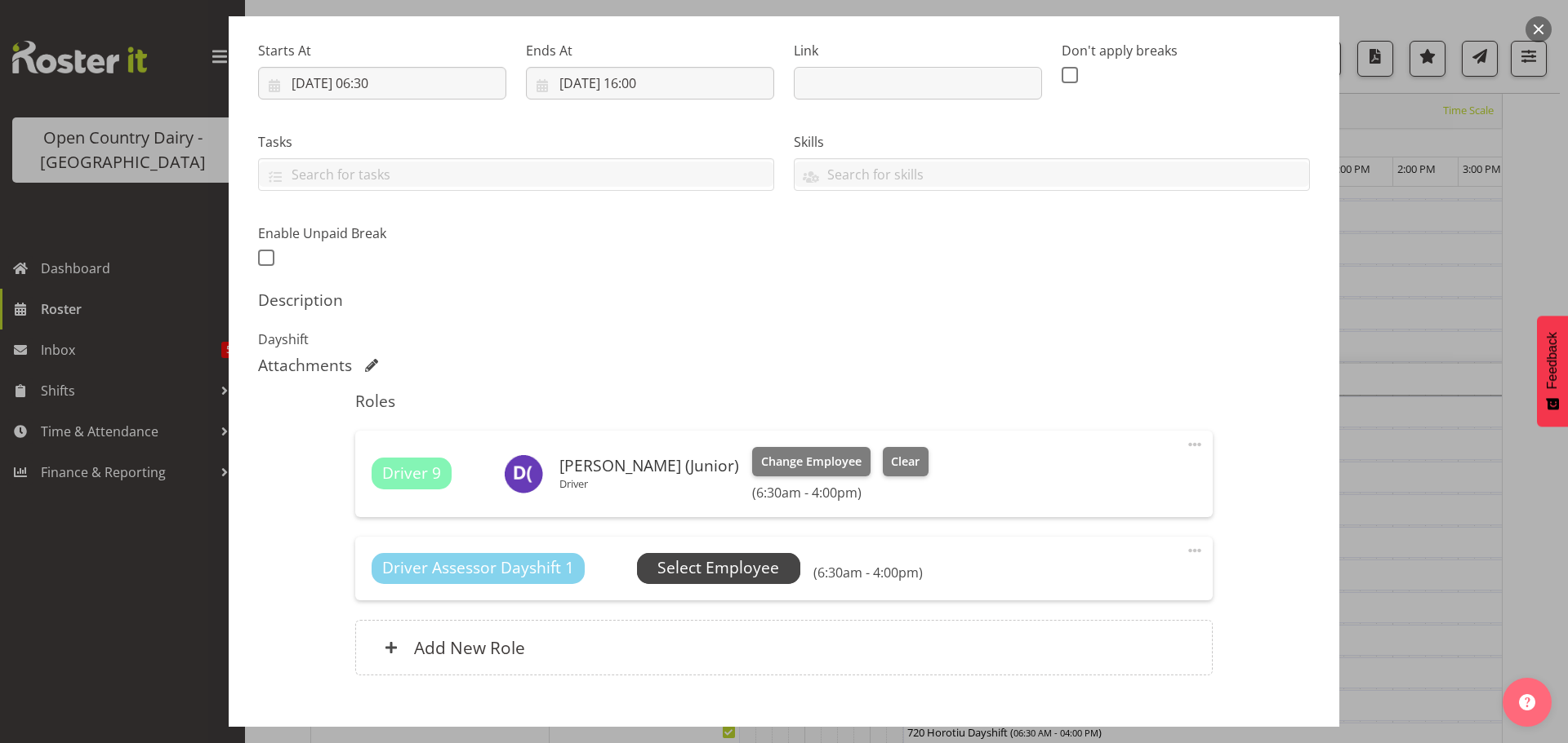
click at [701, 567] on span "Select Employee" at bounding box center [718, 568] width 122 height 24
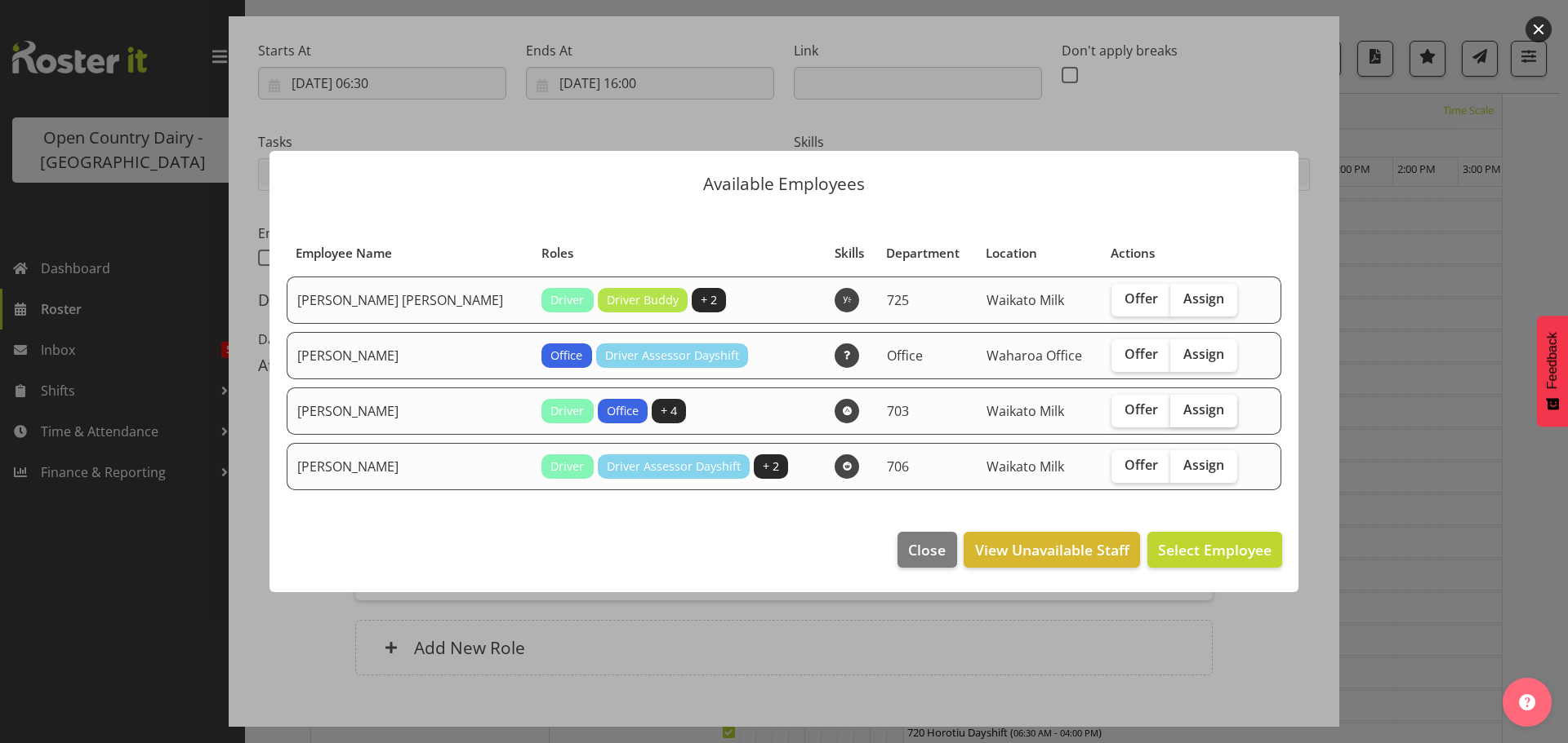
click at [1185, 406] on span "Assign" at bounding box center [1203, 410] width 41 height 17
click at [1181, 406] on input "Assign" at bounding box center [1175, 410] width 11 height 11
checkbox input "true"
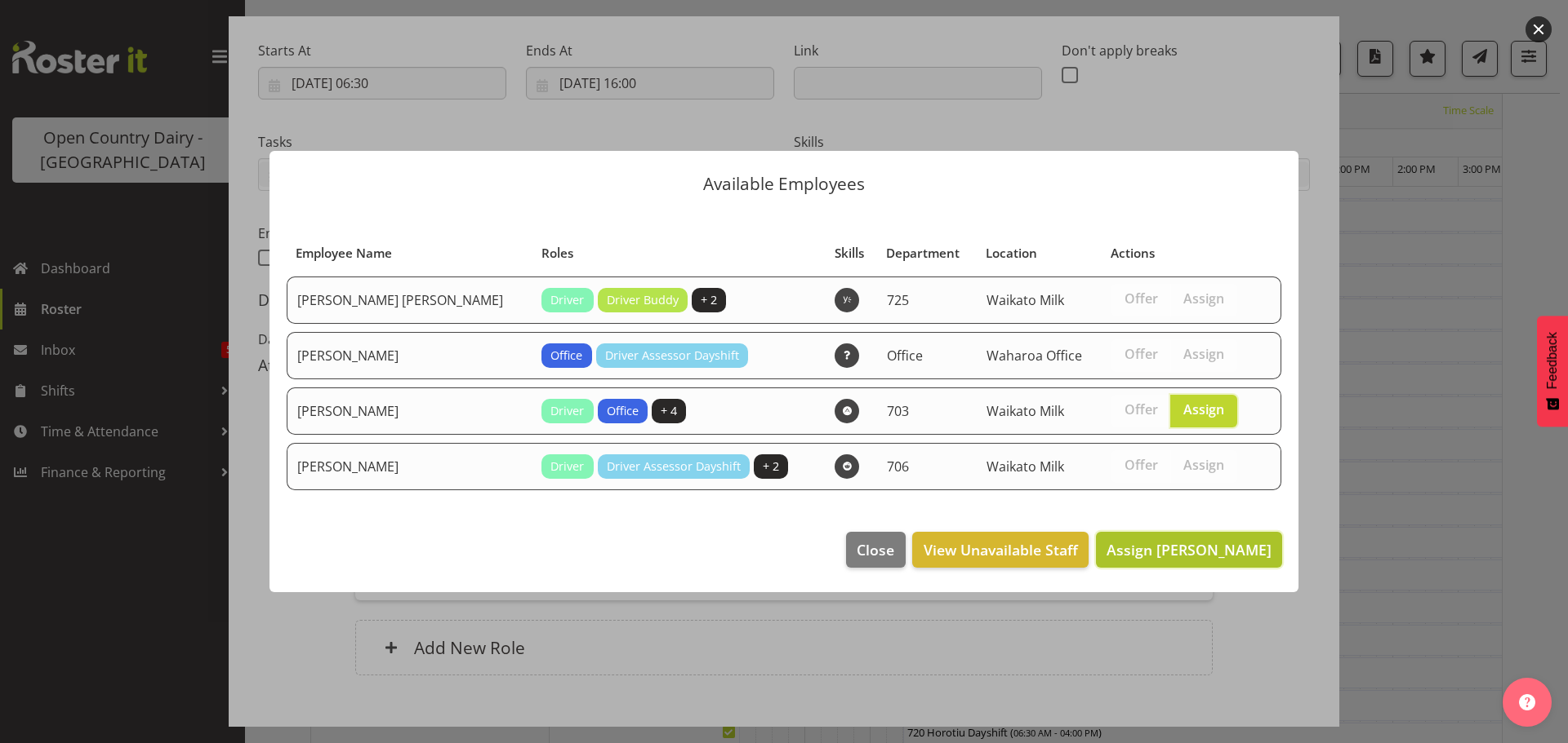
click at [1201, 547] on span "Assign Mark Fowler" at bounding box center [1188, 550] width 165 height 20
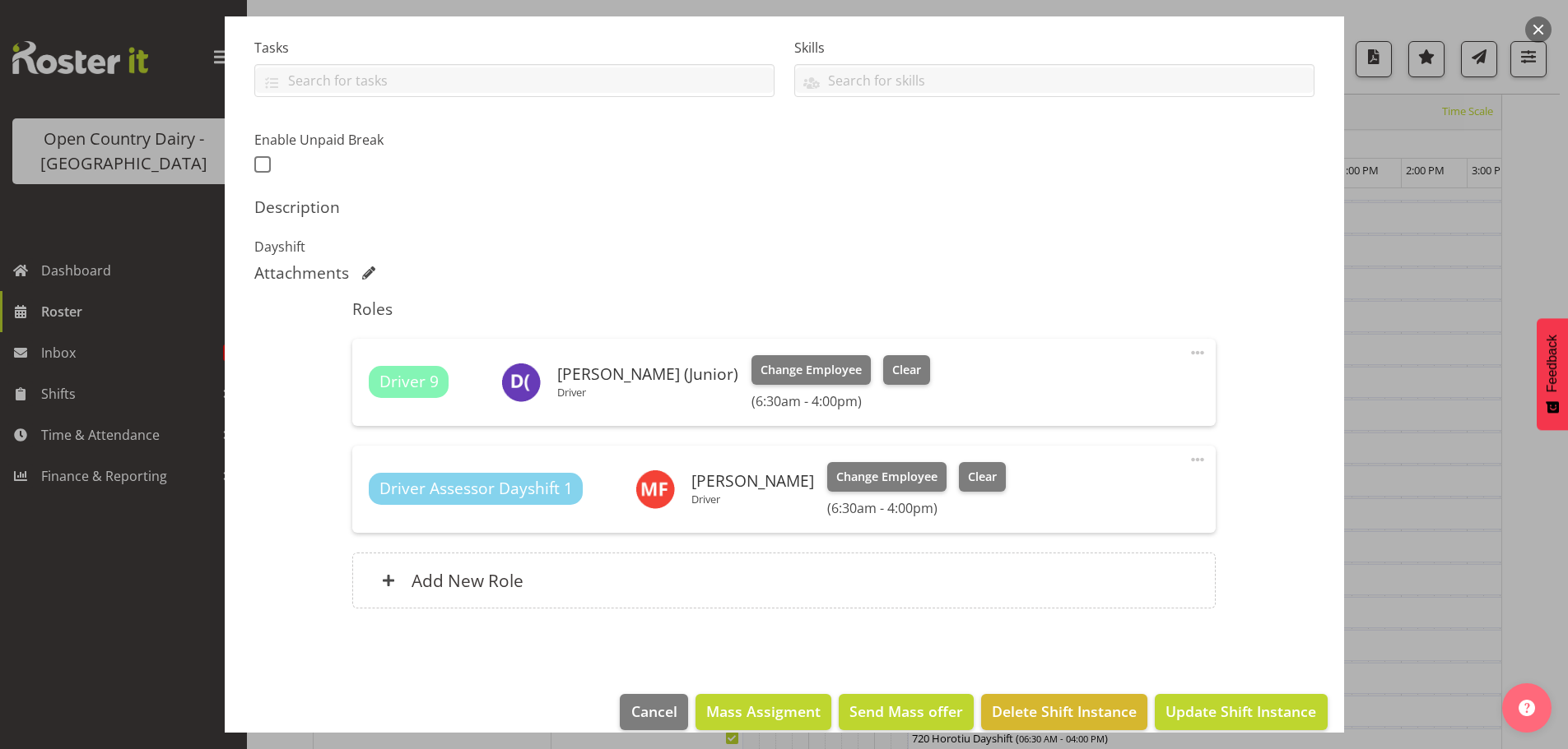
scroll to position [364, 0]
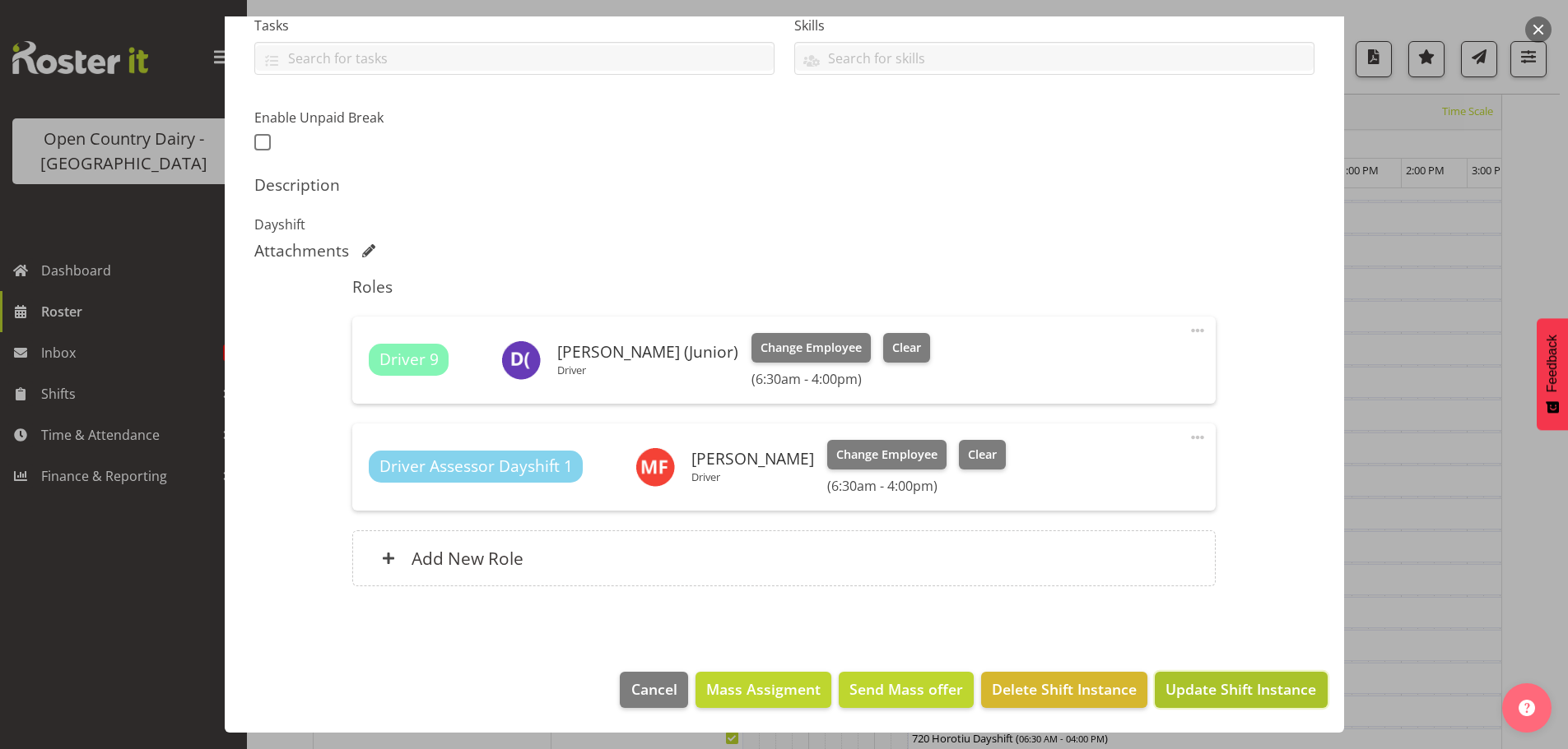
click at [1214, 689] on span "Update Shift Instance" at bounding box center [1240, 690] width 150 height 22
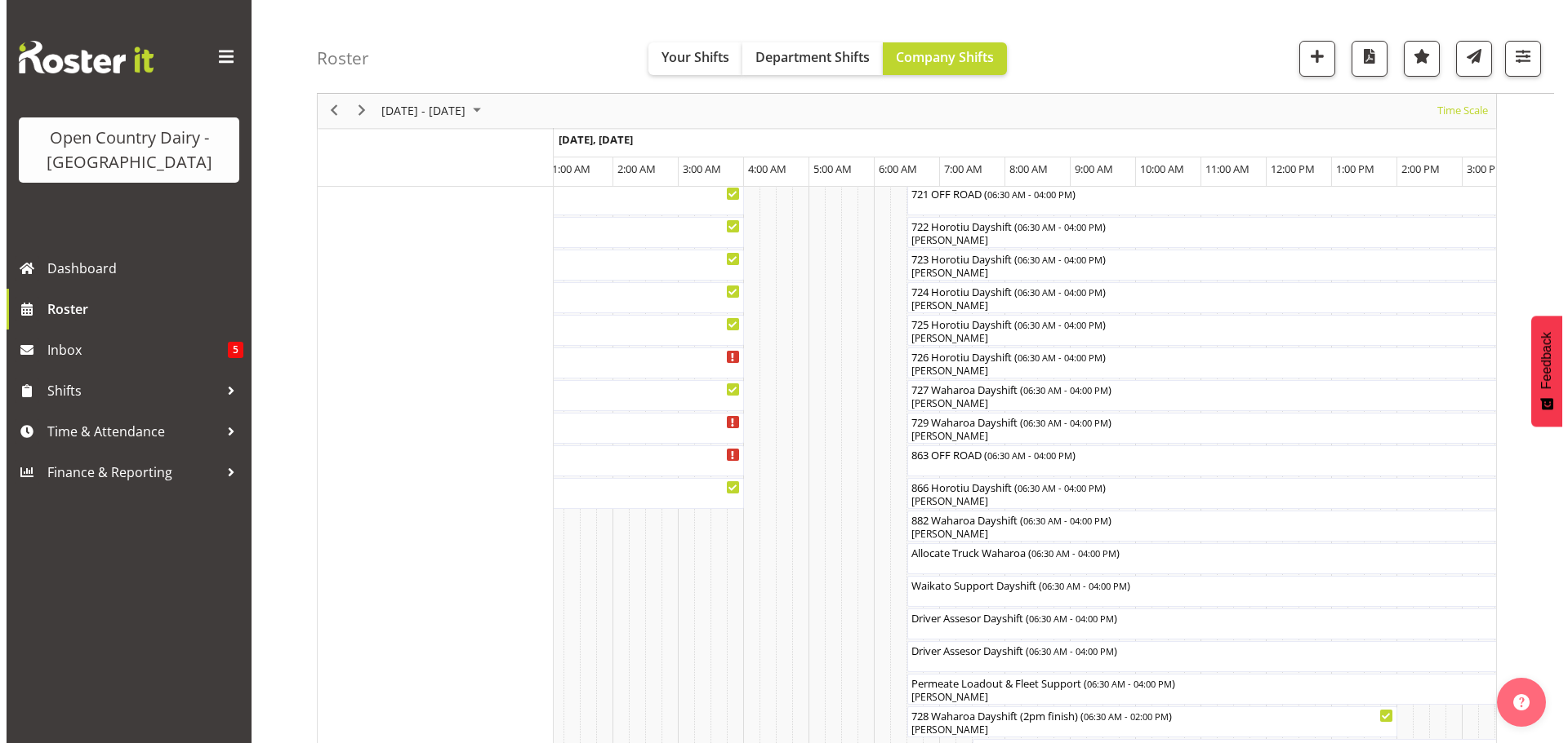
scroll to position [1038, 0]
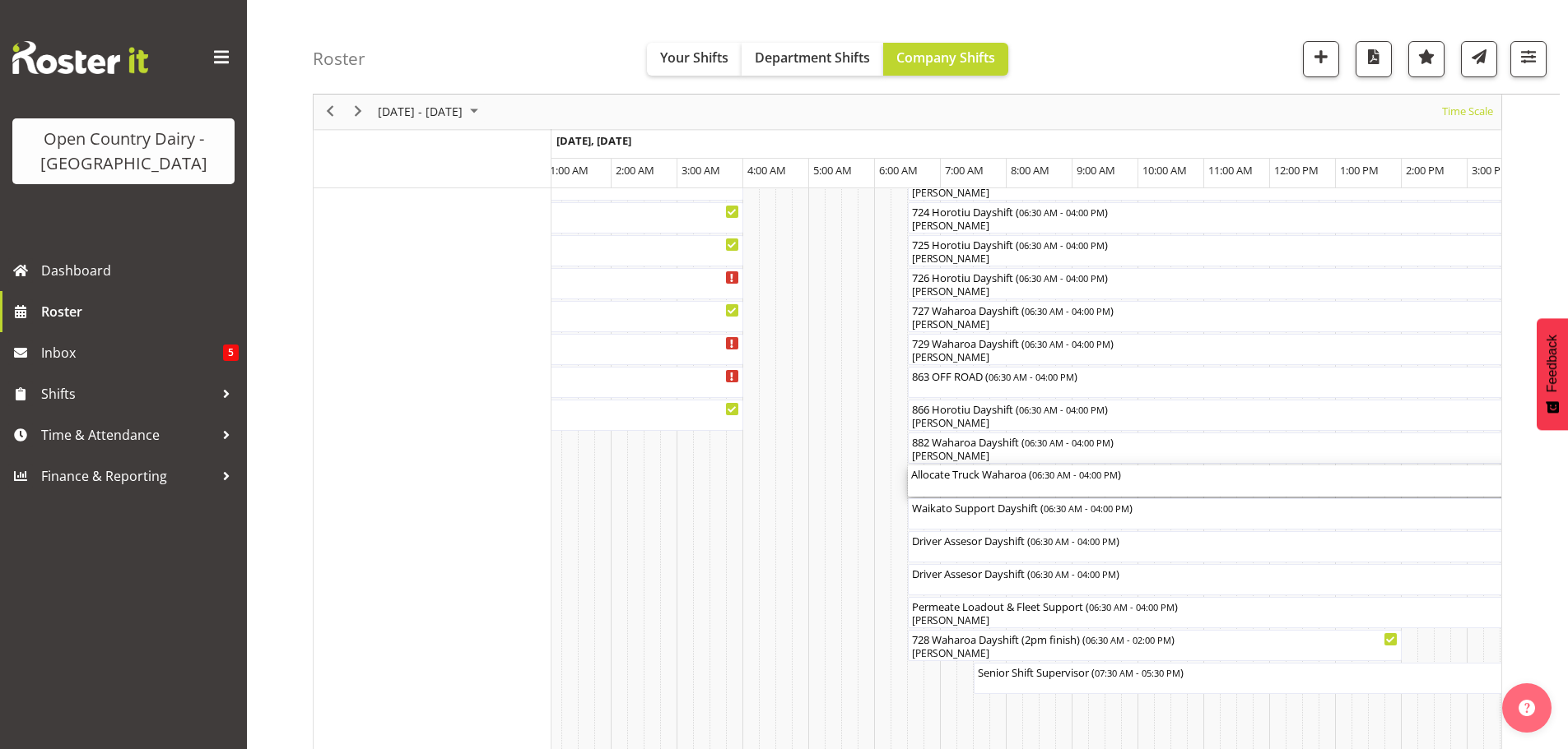
click at [1243, 483] on div "Allocate Truck Waharoa ( 06:30 AM - 04:00 PM )" at bounding box center [1221, 480] width 619 height 31
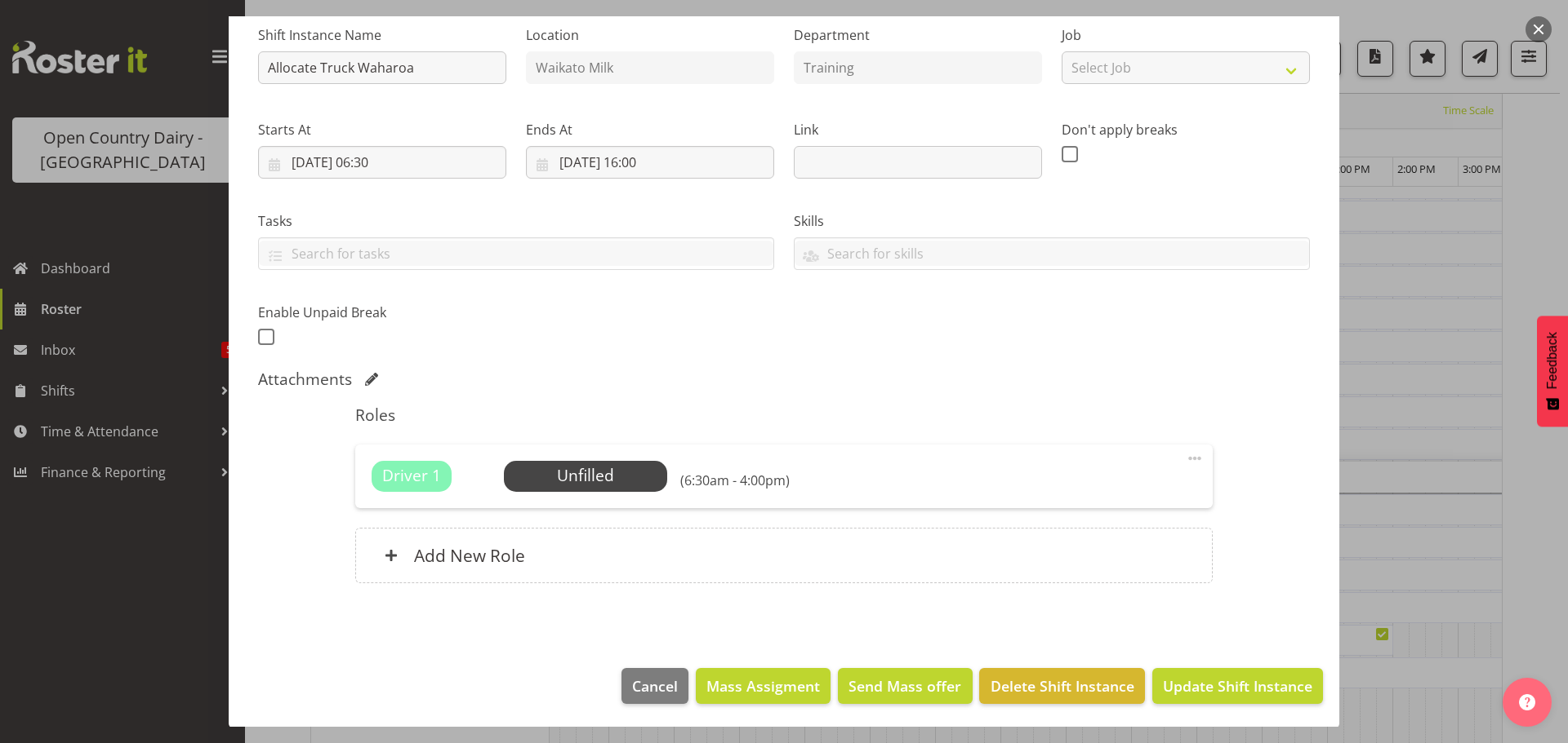
scroll to position [167, 0]
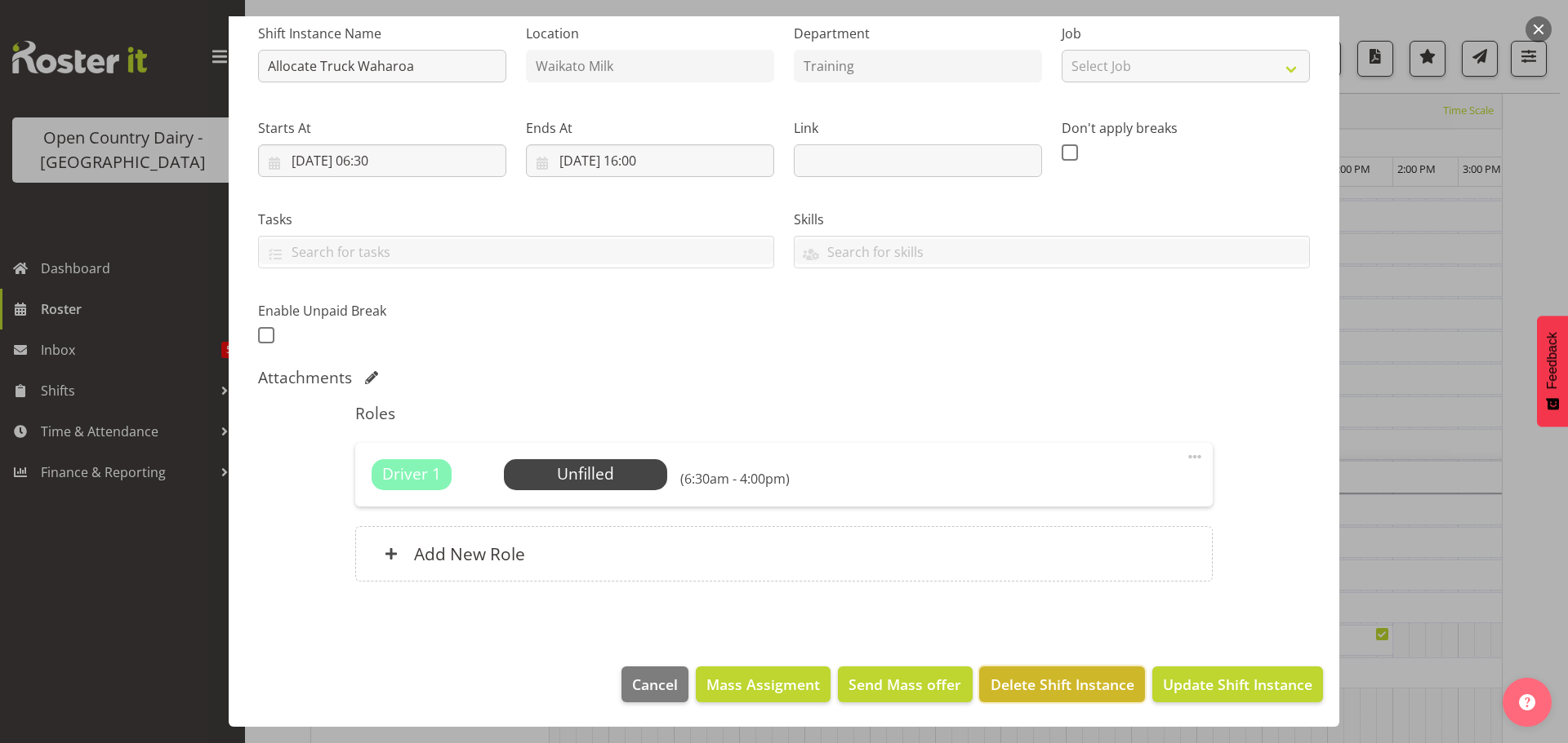
click at [1067, 687] on span "Delete Shift Instance" at bounding box center [1062, 685] width 144 height 22
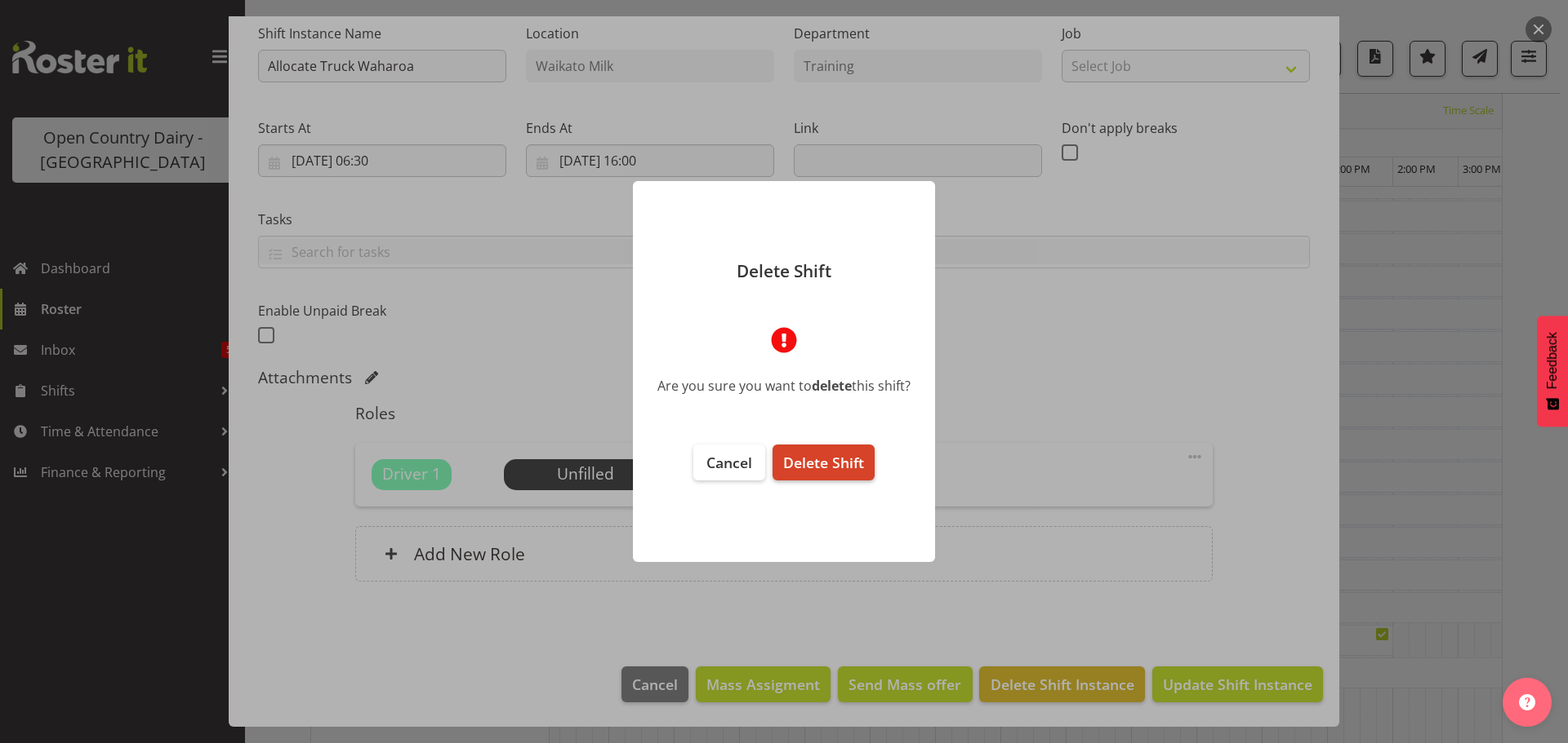
click at [823, 465] on span "Delete Shift" at bounding box center [824, 463] width 81 height 20
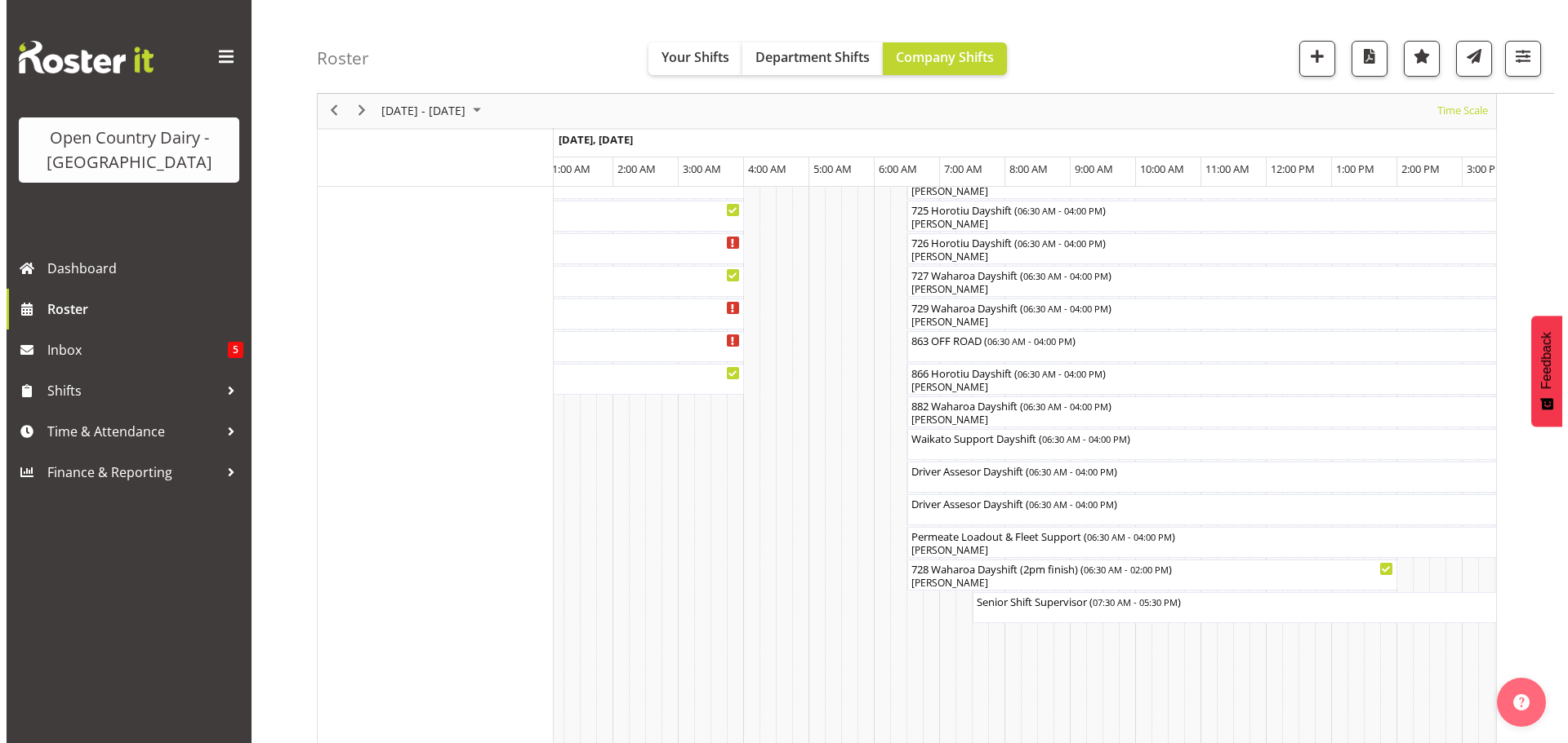
scroll to position [1202, 0]
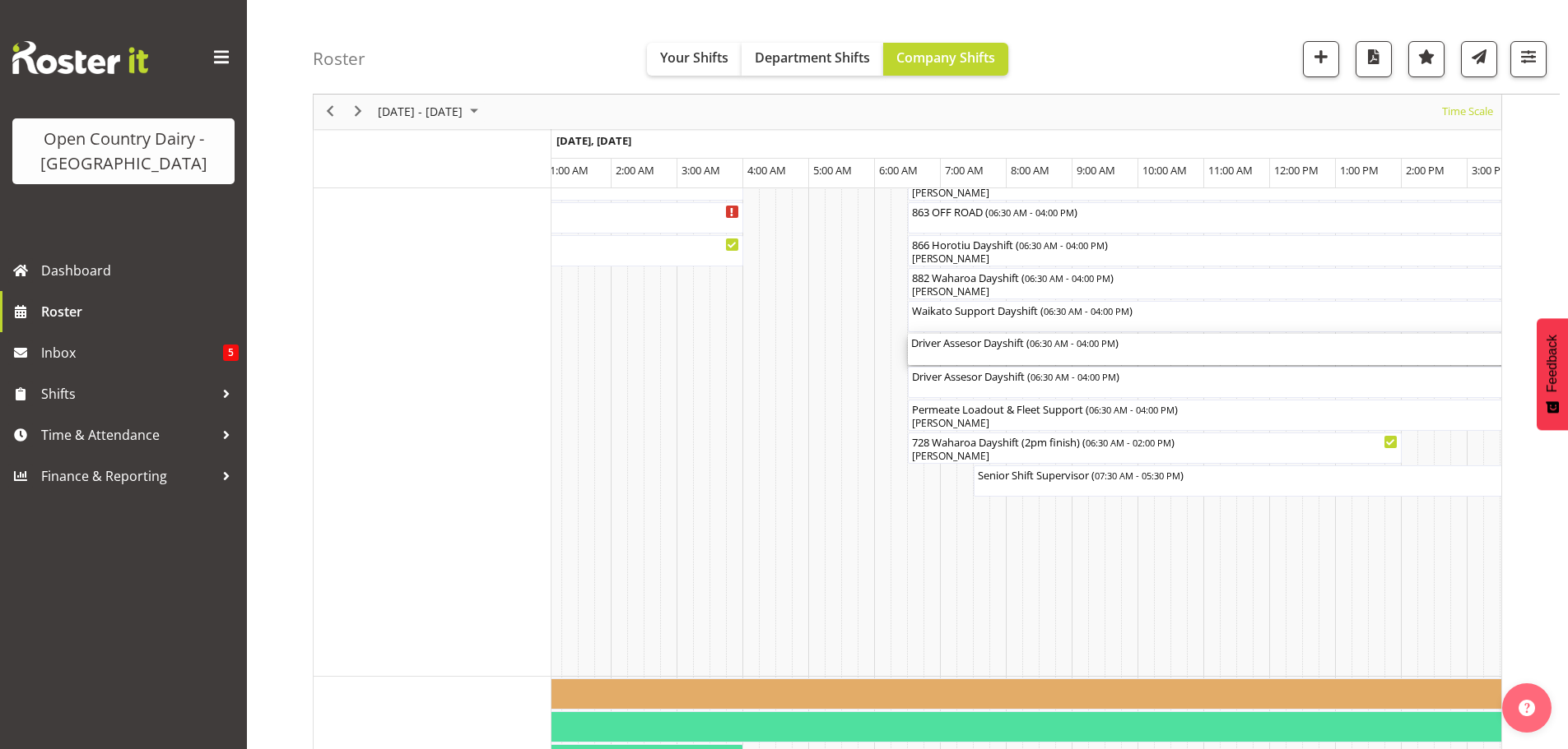
click at [1023, 353] on div "Driver Assesor Dayshift ( 06:30 AM - 04:00 PM )" at bounding box center [1221, 349] width 619 height 31
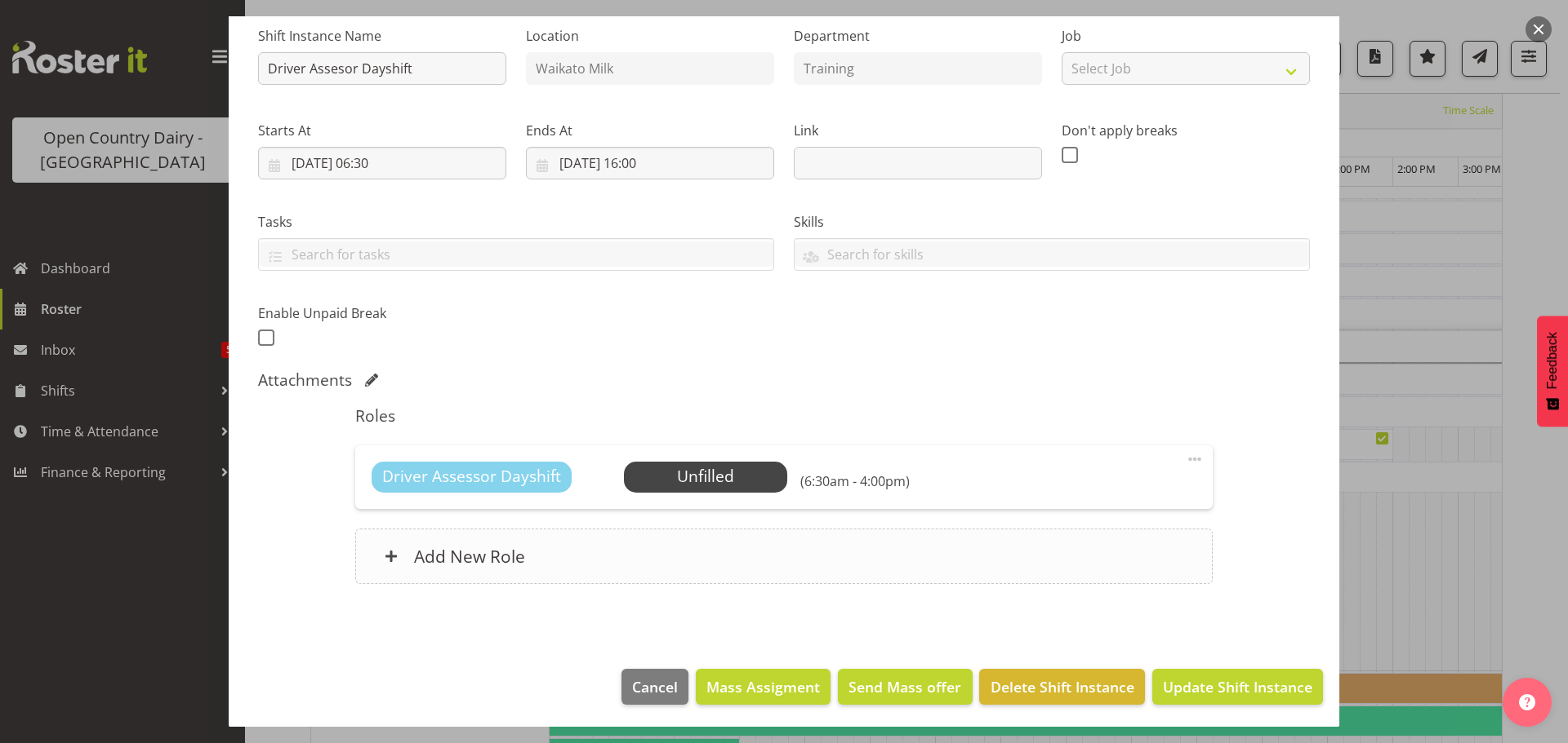
scroll to position [167, 0]
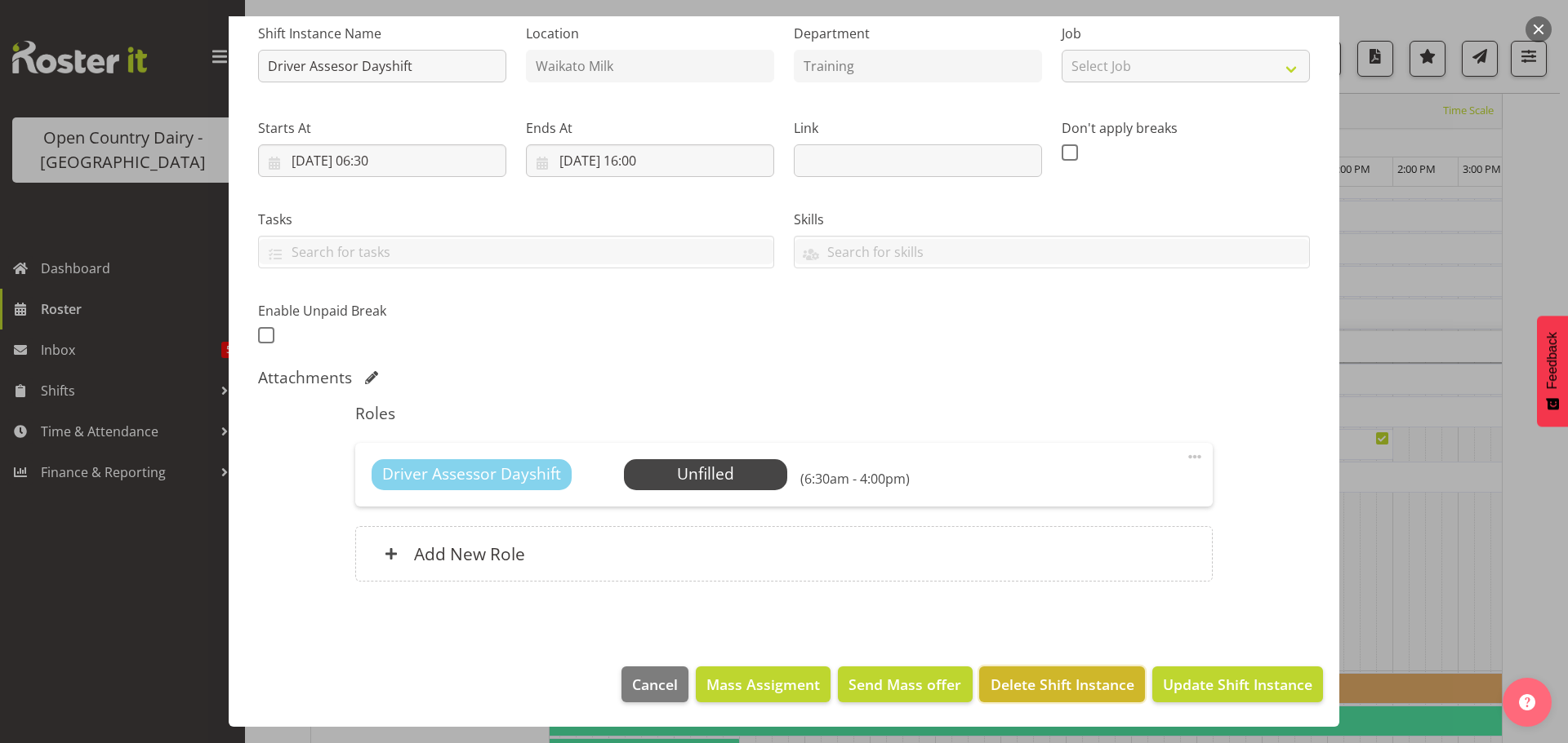
click at [1040, 680] on span "Delete Shift Instance" at bounding box center [1062, 685] width 144 height 22
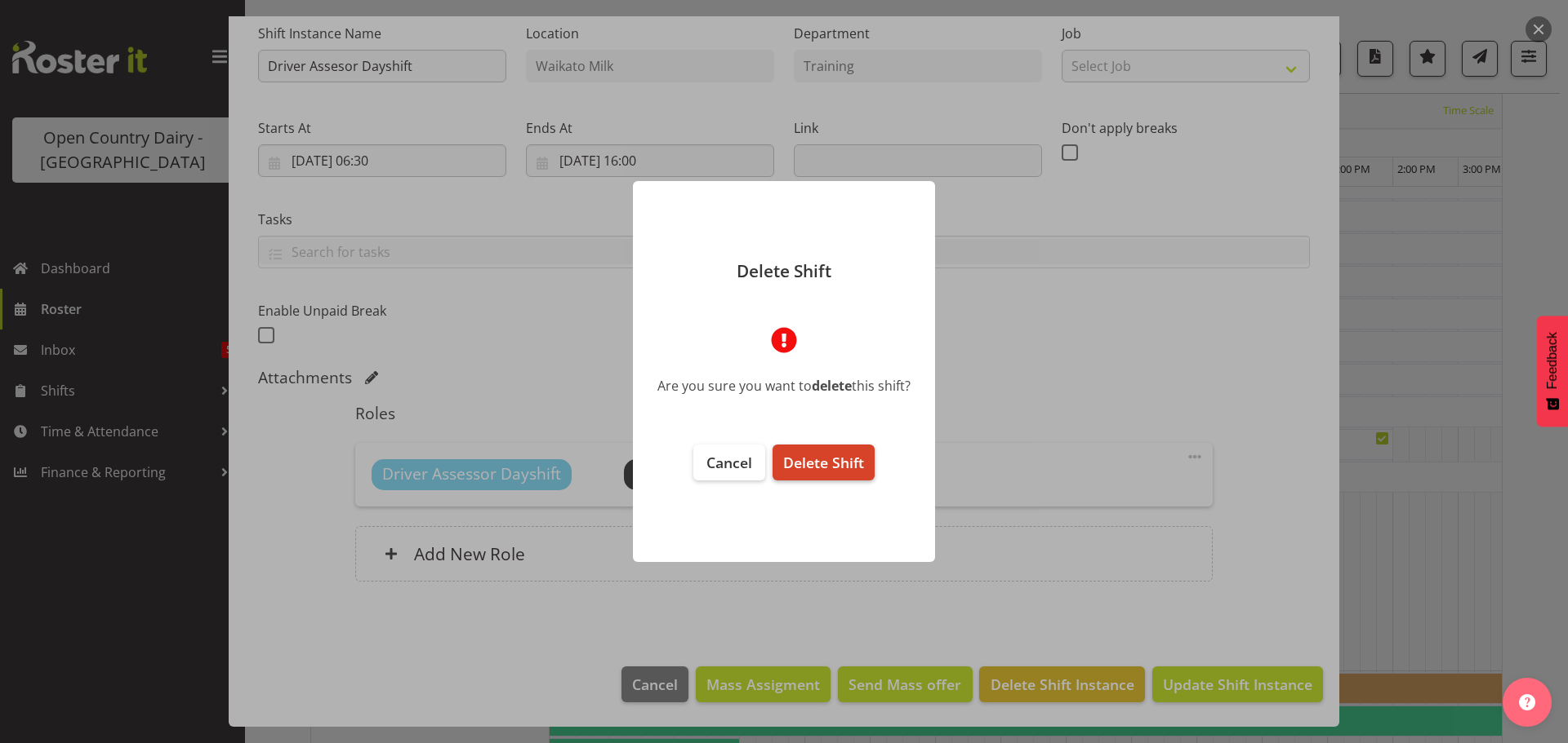
click at [835, 460] on span "Delete Shift" at bounding box center [824, 463] width 81 height 20
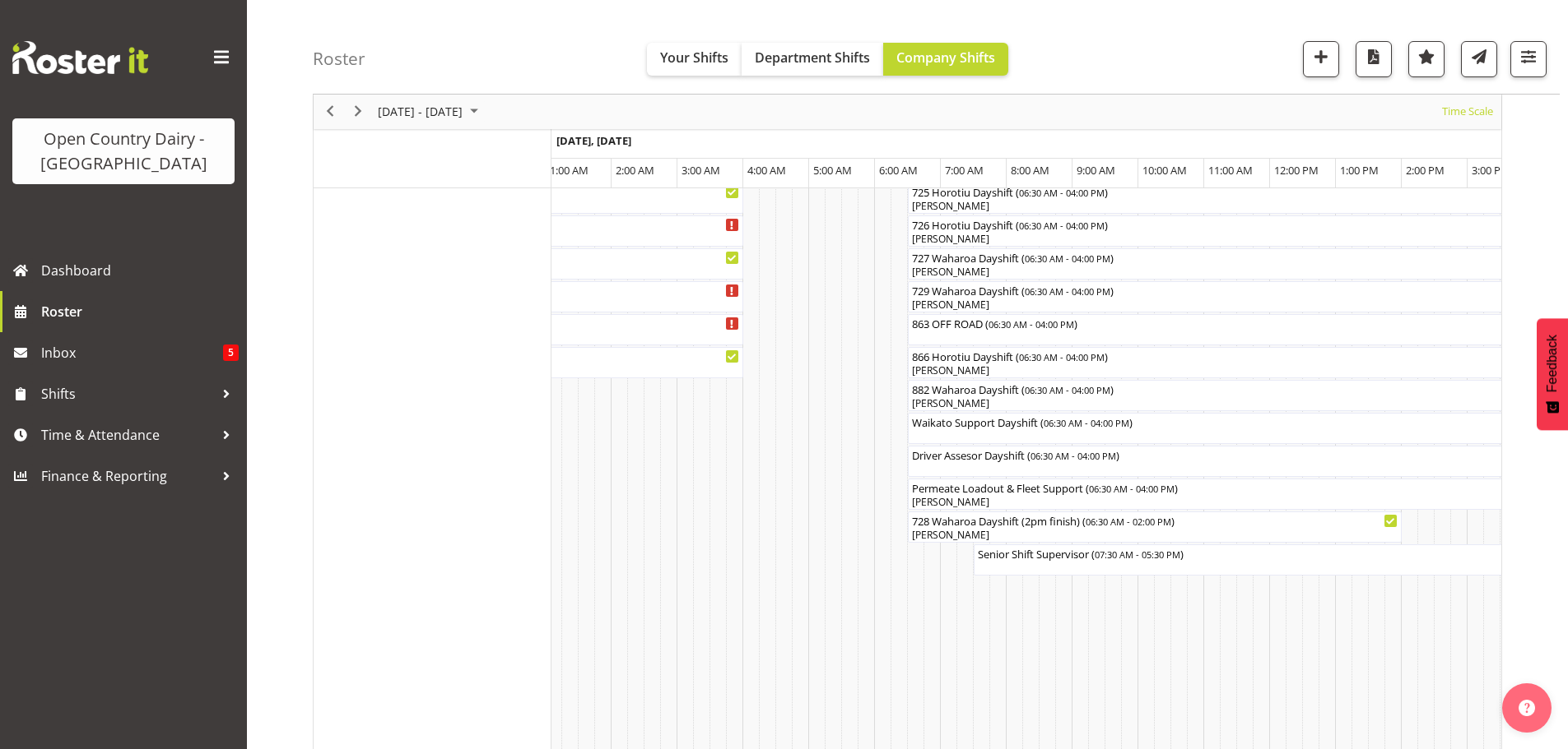
scroll to position [1129, 0]
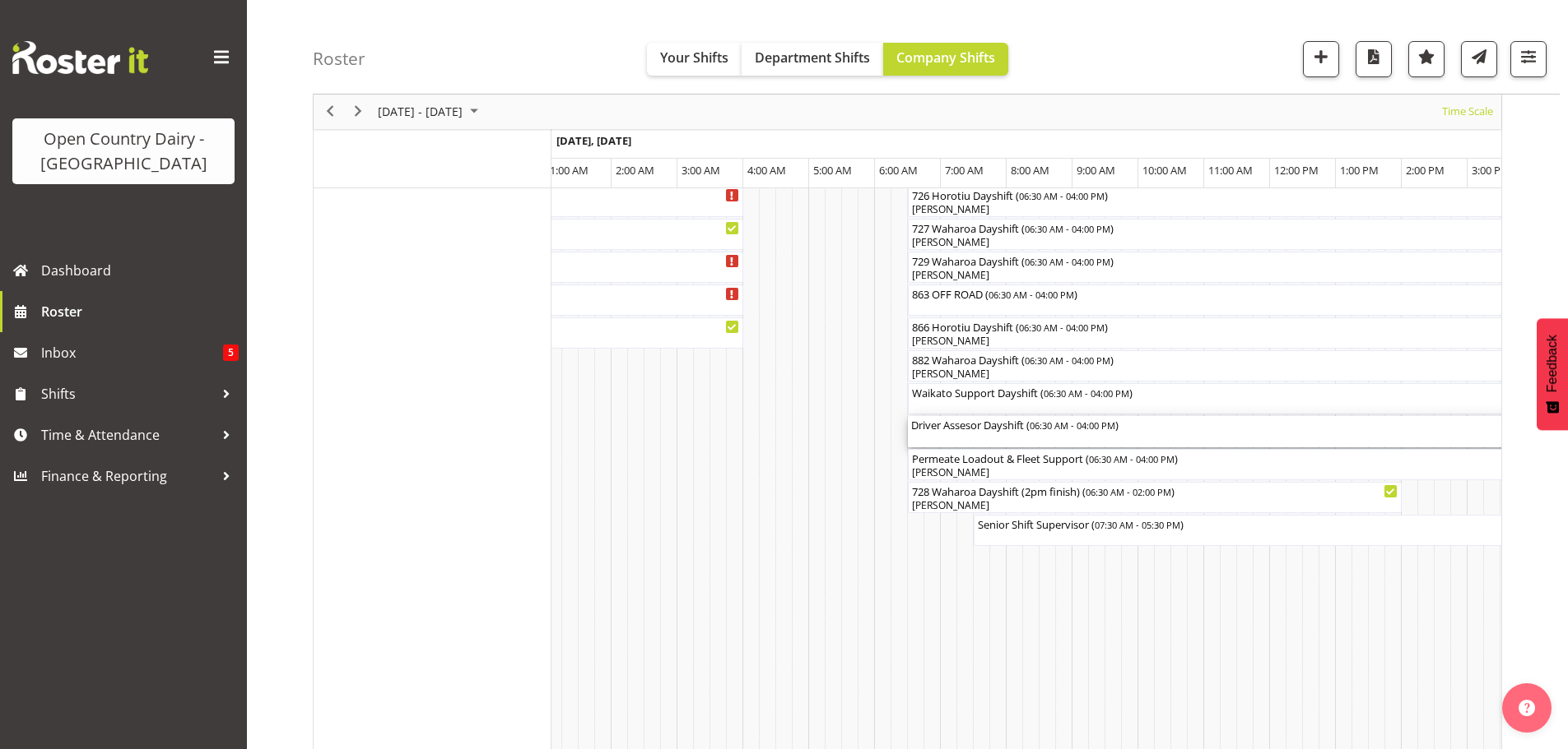
click at [982, 443] on div "Driver Assesor Dayshift ( 06:30 AM - 04:00 PM )" at bounding box center [1221, 431] width 619 height 31
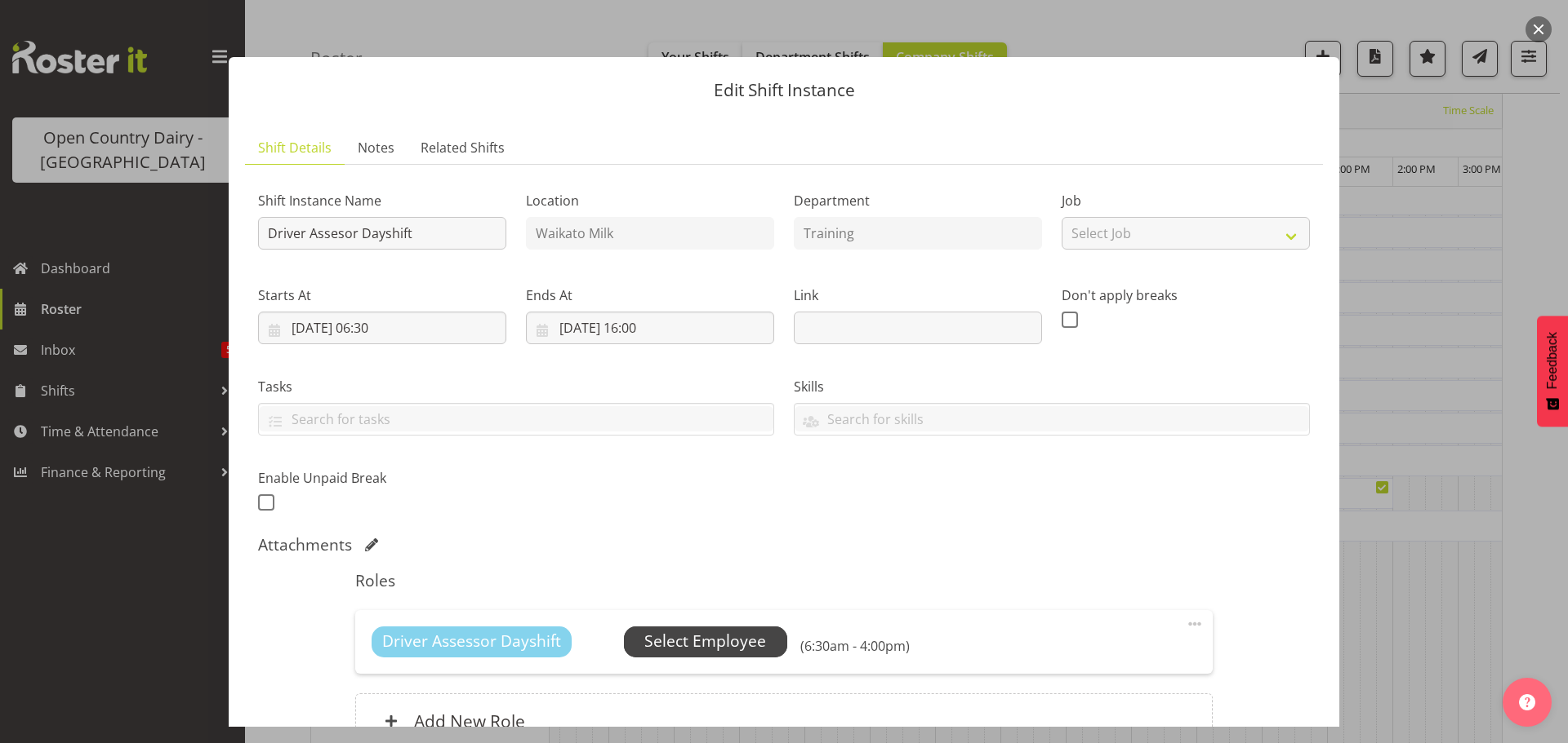
click at [714, 635] on span "Select Employee" at bounding box center [705, 641] width 122 height 24
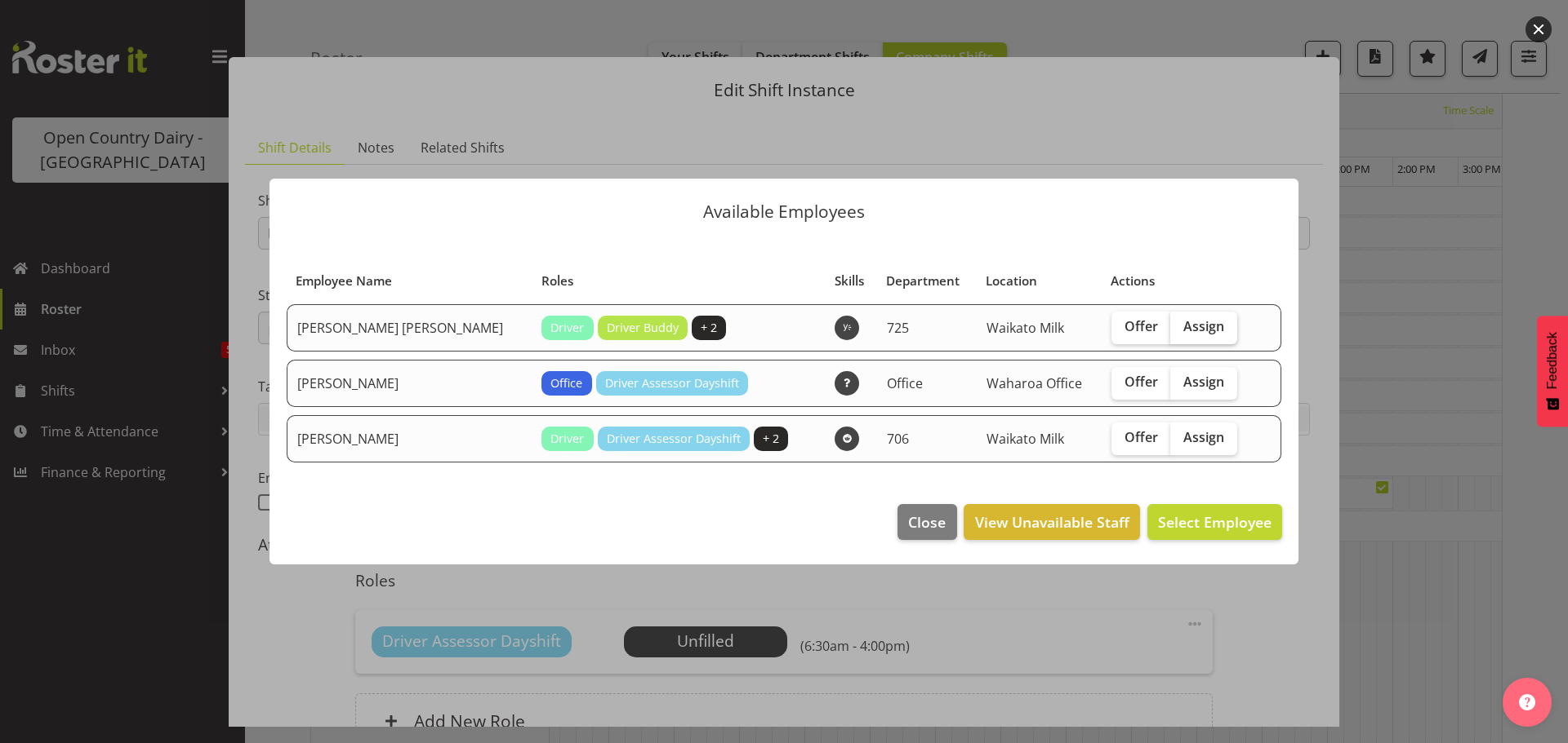
click at [1183, 328] on span "Assign" at bounding box center [1203, 327] width 41 height 17
click at [1181, 328] on input "Assign" at bounding box center [1175, 327] width 11 height 11
checkbox input "true"
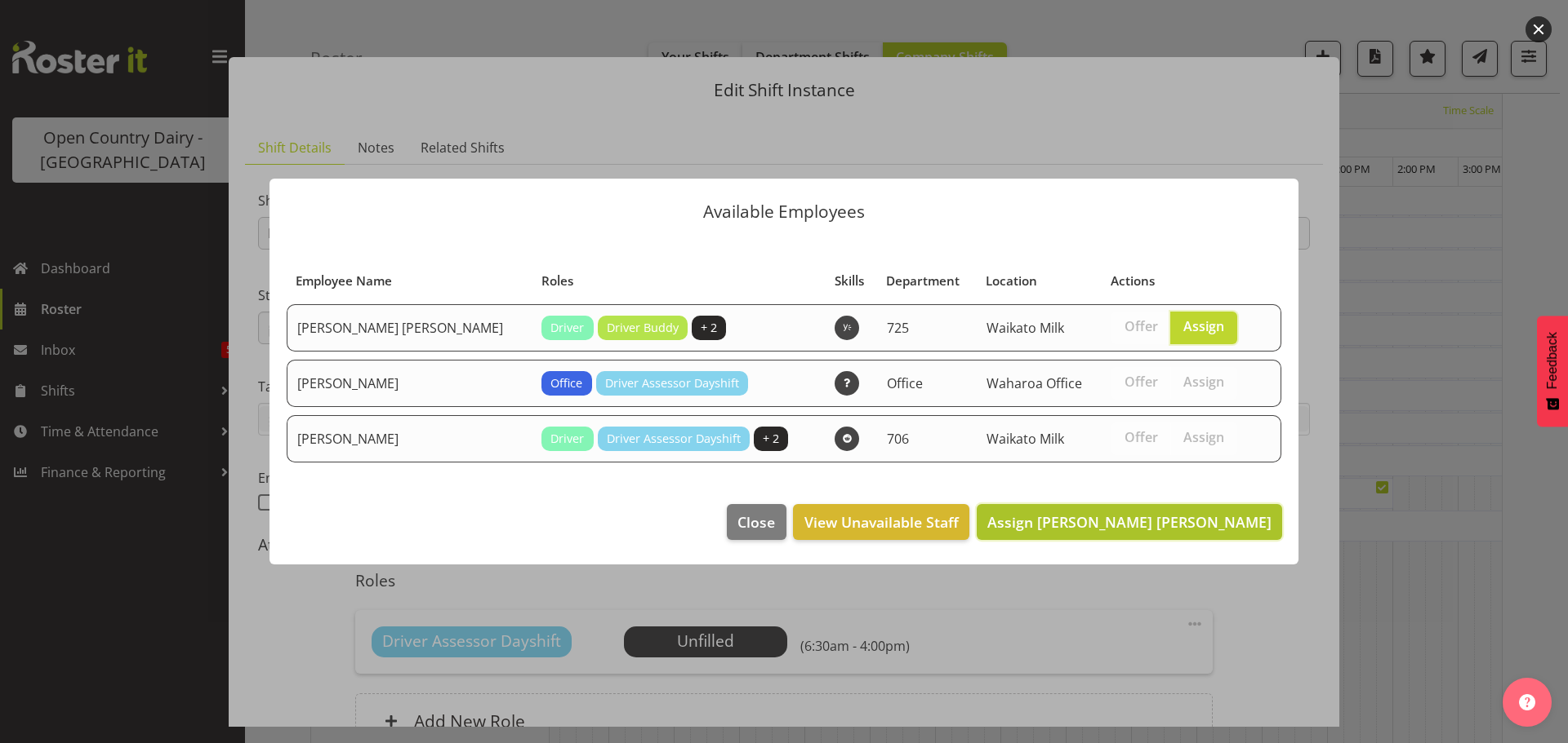
click at [1181, 523] on span "Assign Gurpreet Singh Kahlon" at bounding box center [1128, 522] width 284 height 20
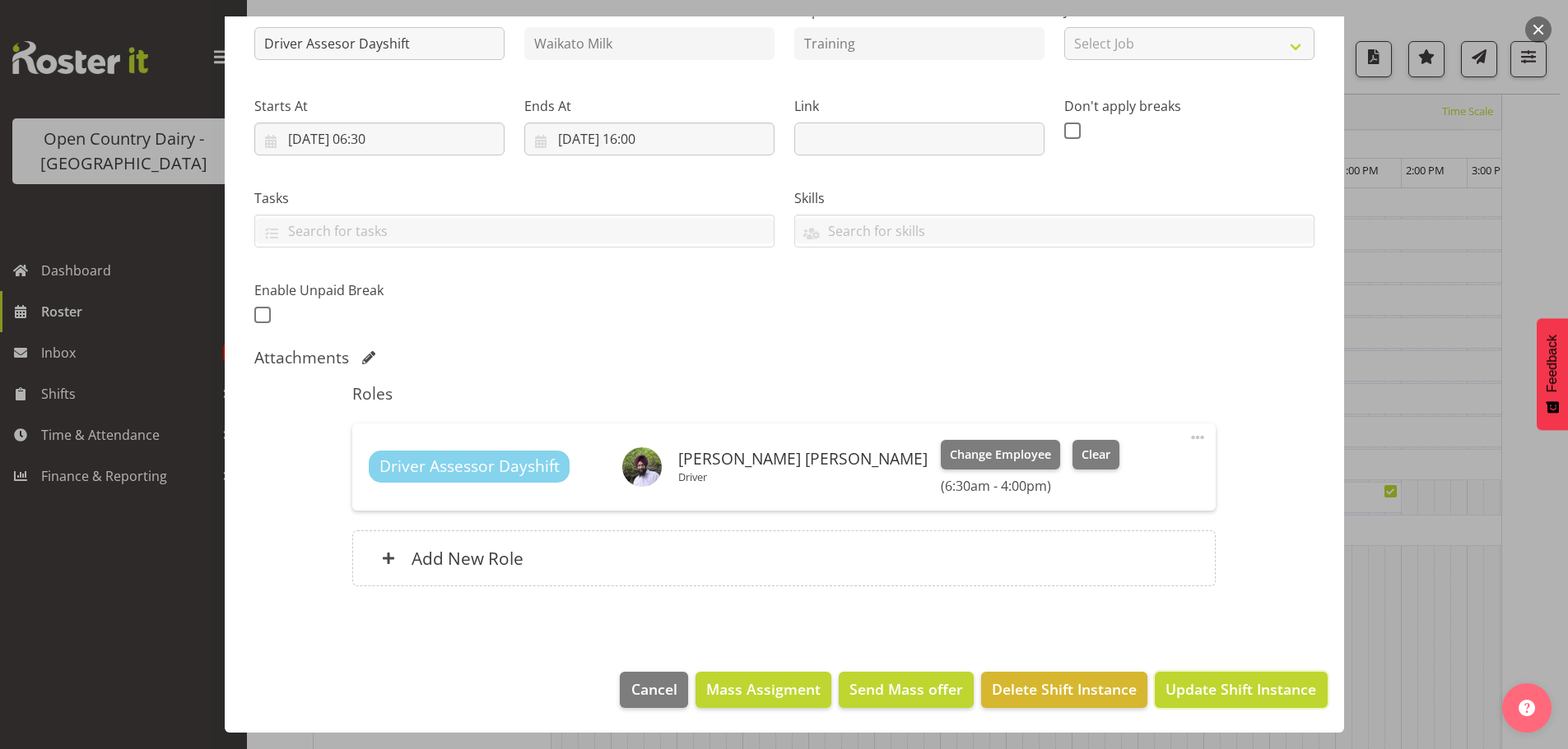
click at [1208, 685] on span "Update Shift Instance" at bounding box center [1240, 690] width 150 height 22
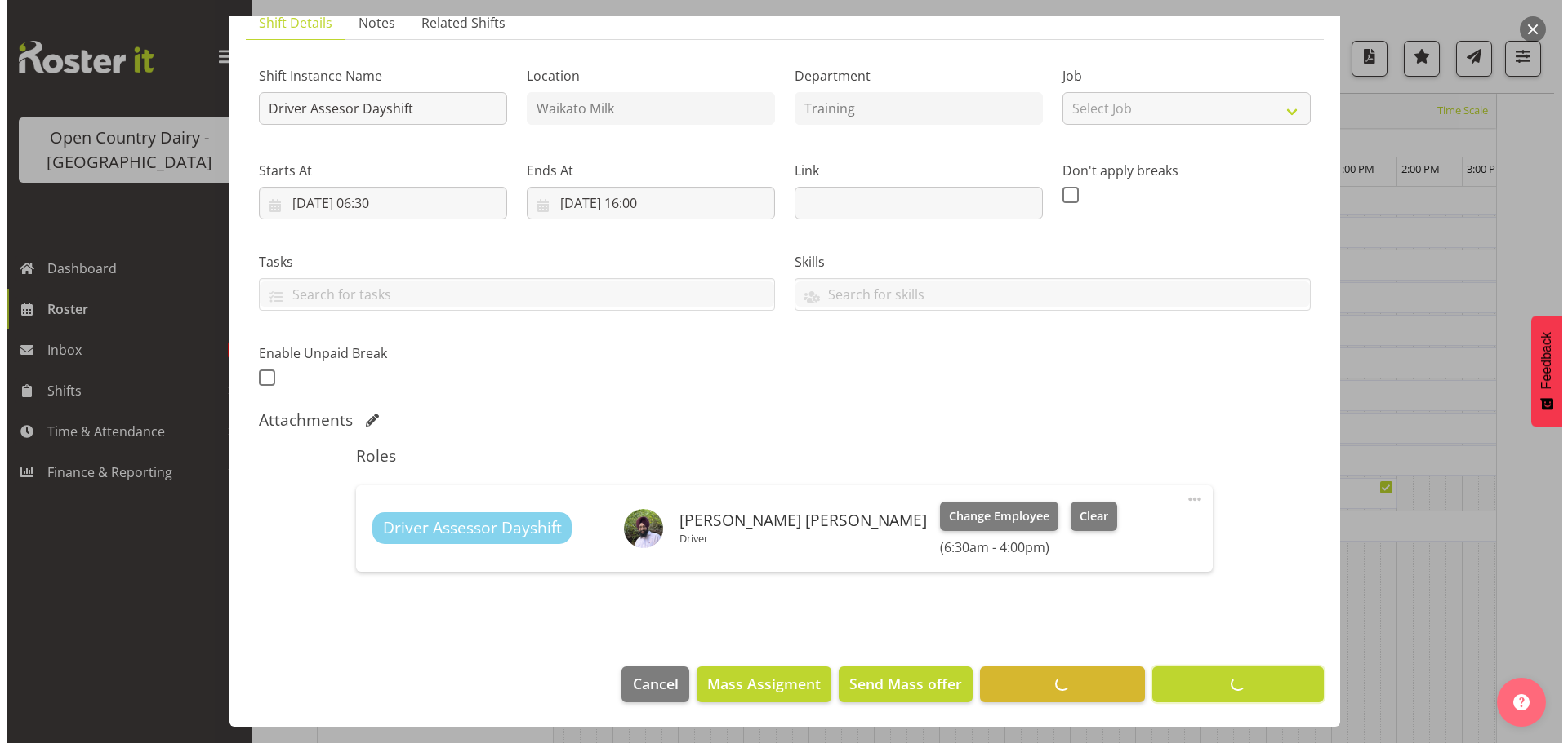
scroll to position [60, 0]
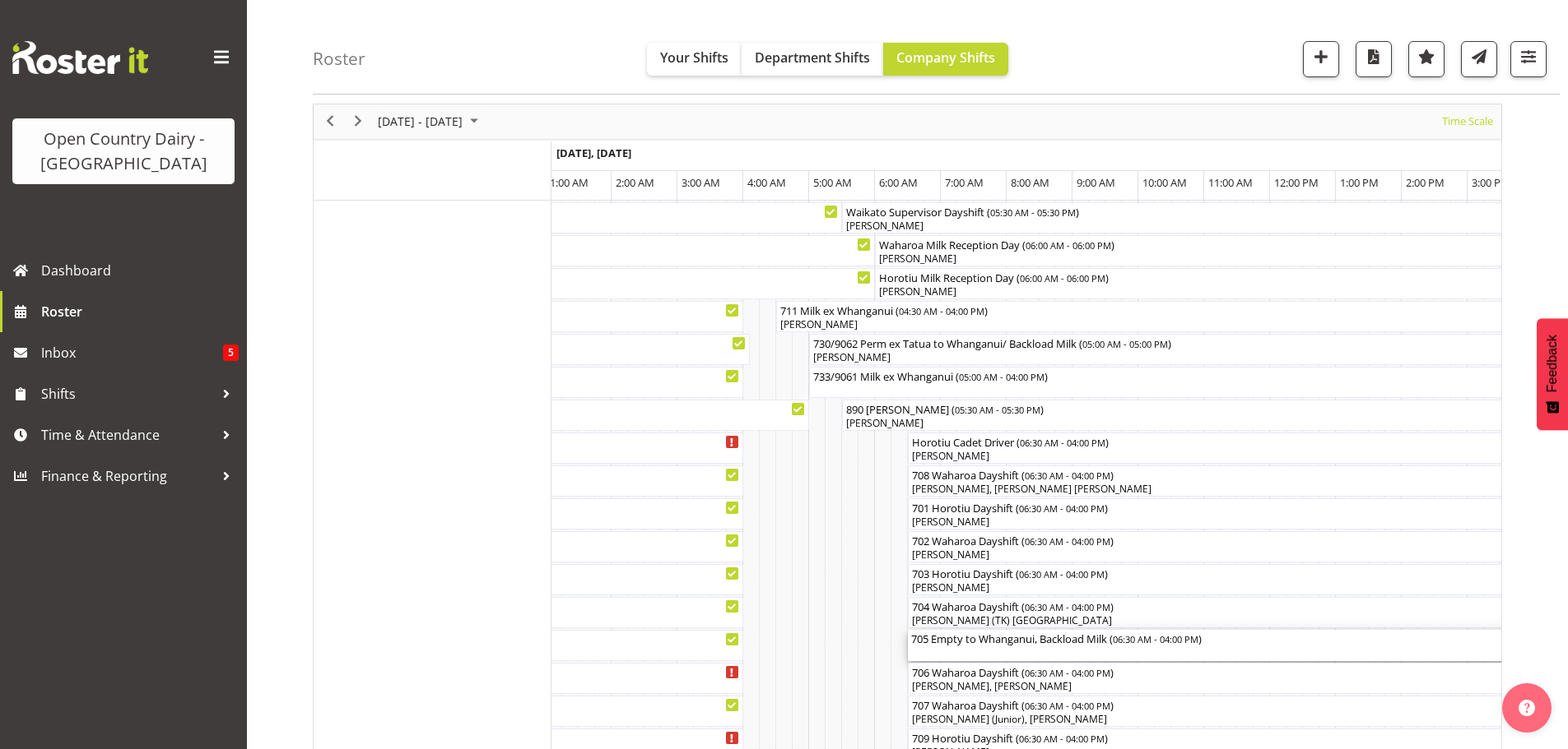
click at [975, 644] on div "705 Empty to Whanganui, Backload Milk ( 06:30 AM - 04:00 PM )" at bounding box center [1221, 638] width 619 height 17
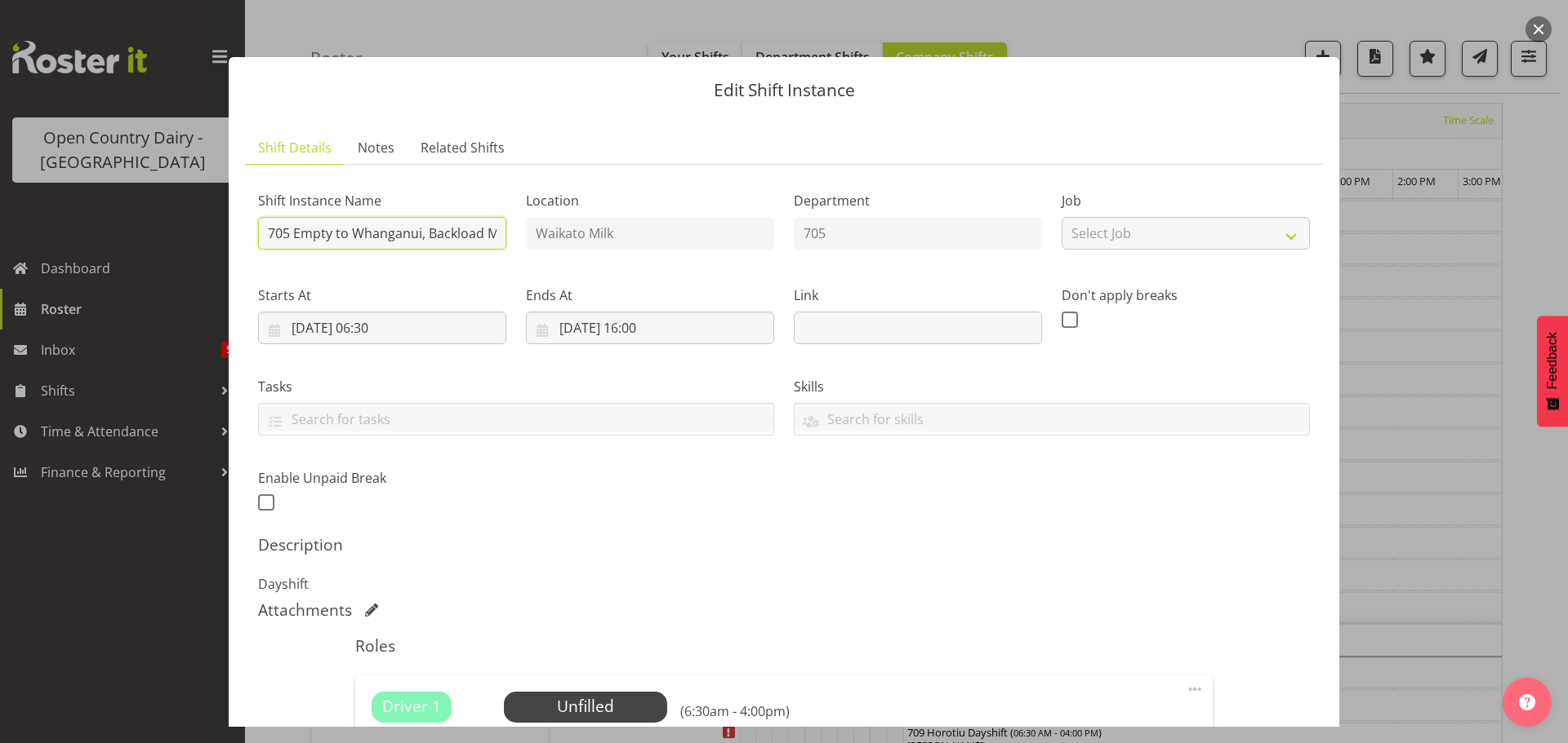
click at [470, 235] on input "705 Empty to Whanganui, Backload Milk" at bounding box center [382, 232] width 248 height 32
click at [484, 235] on input "705 Empty to Whanganui, Backload Milk" at bounding box center [382, 232] width 248 height 32
click at [373, 232] on input "705 Emp Milk" at bounding box center [382, 232] width 248 height 32
type input "705 Waharoa Dayshift"
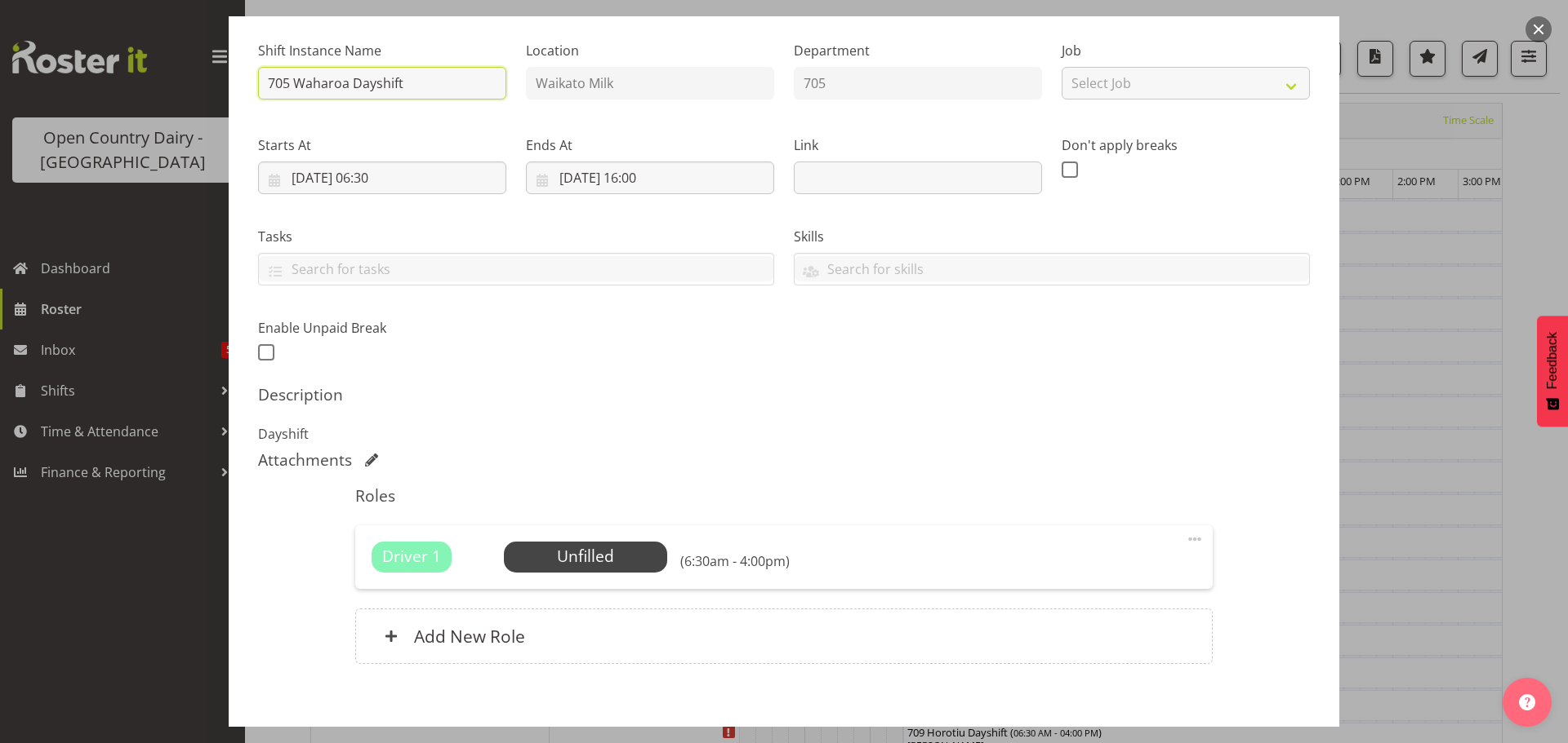
scroll to position [232, 0]
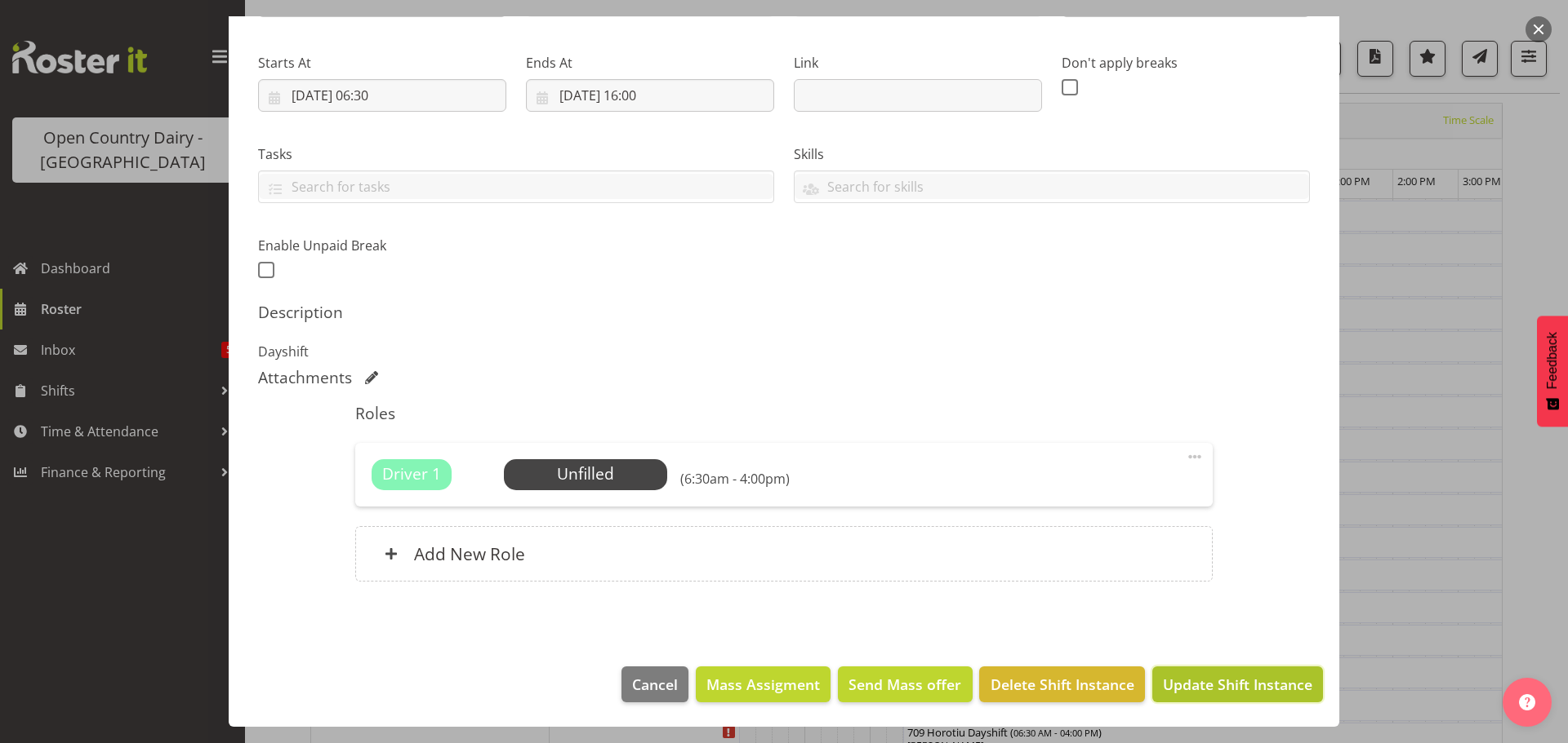
click at [1228, 682] on span "Update Shift Instance" at bounding box center [1237, 685] width 149 height 22
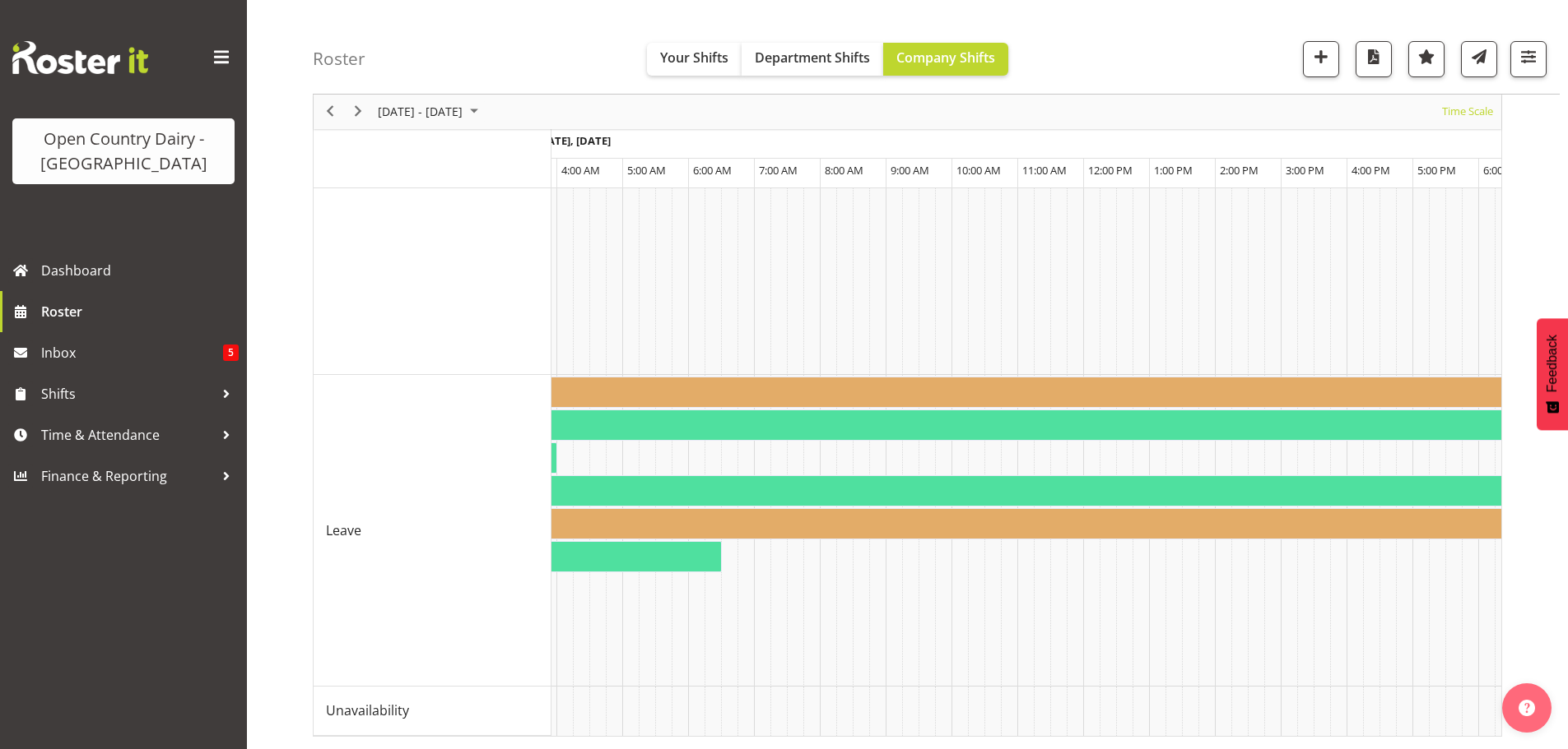
scroll to position [0, 8270]
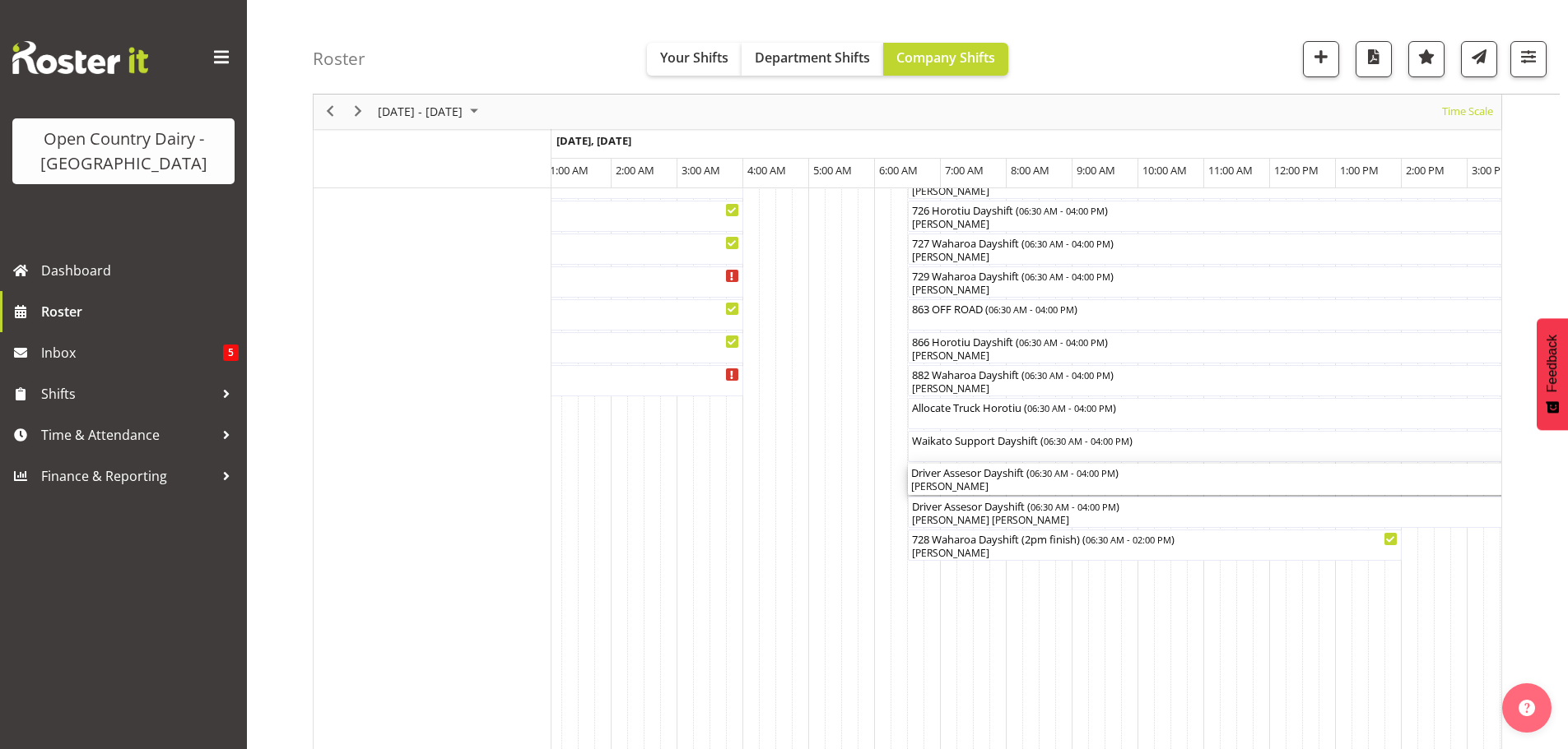
click at [1218, 487] on div "[PERSON_NAME]" at bounding box center [1221, 487] width 619 height 15
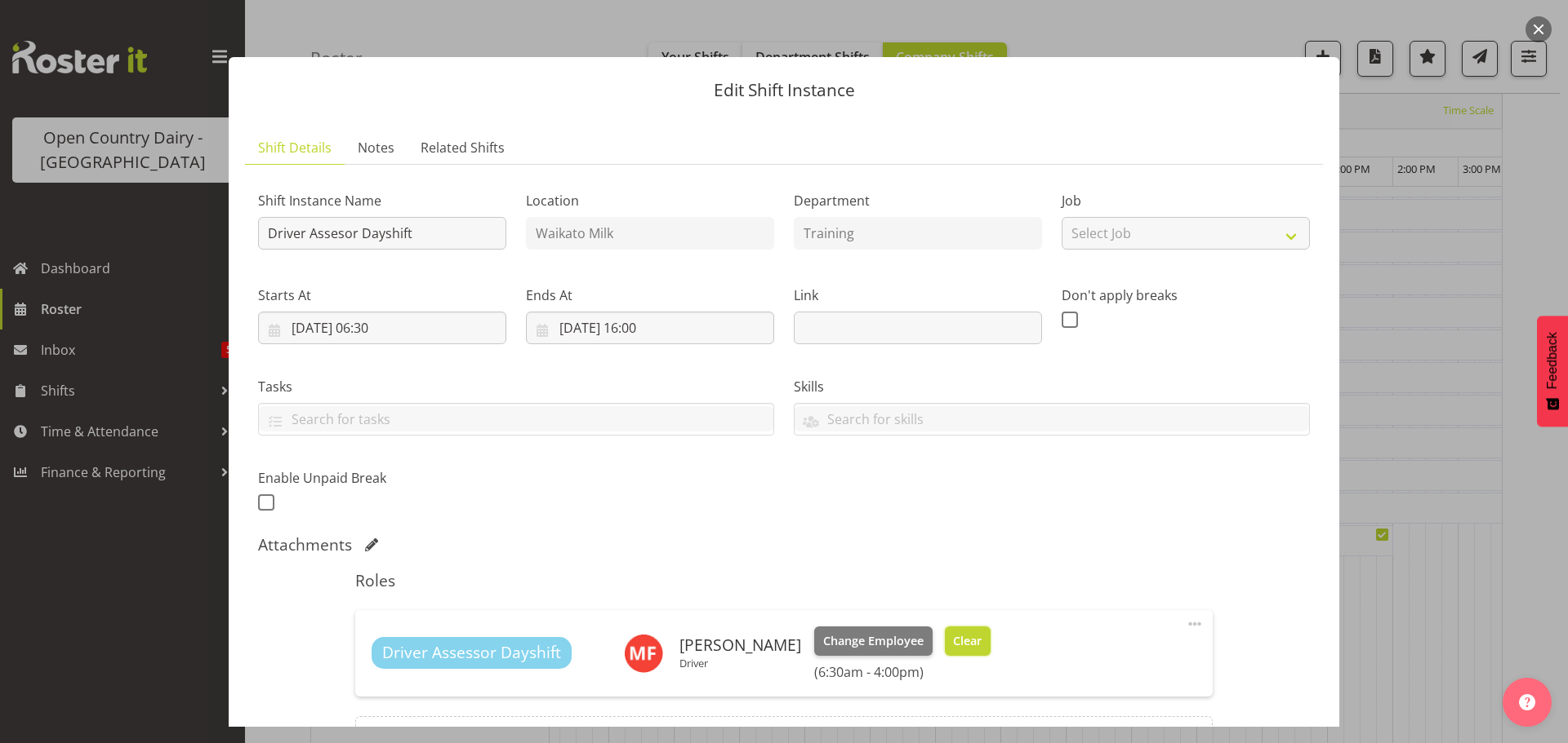
click at [961, 645] on span "Clear" at bounding box center [967, 641] width 29 height 18
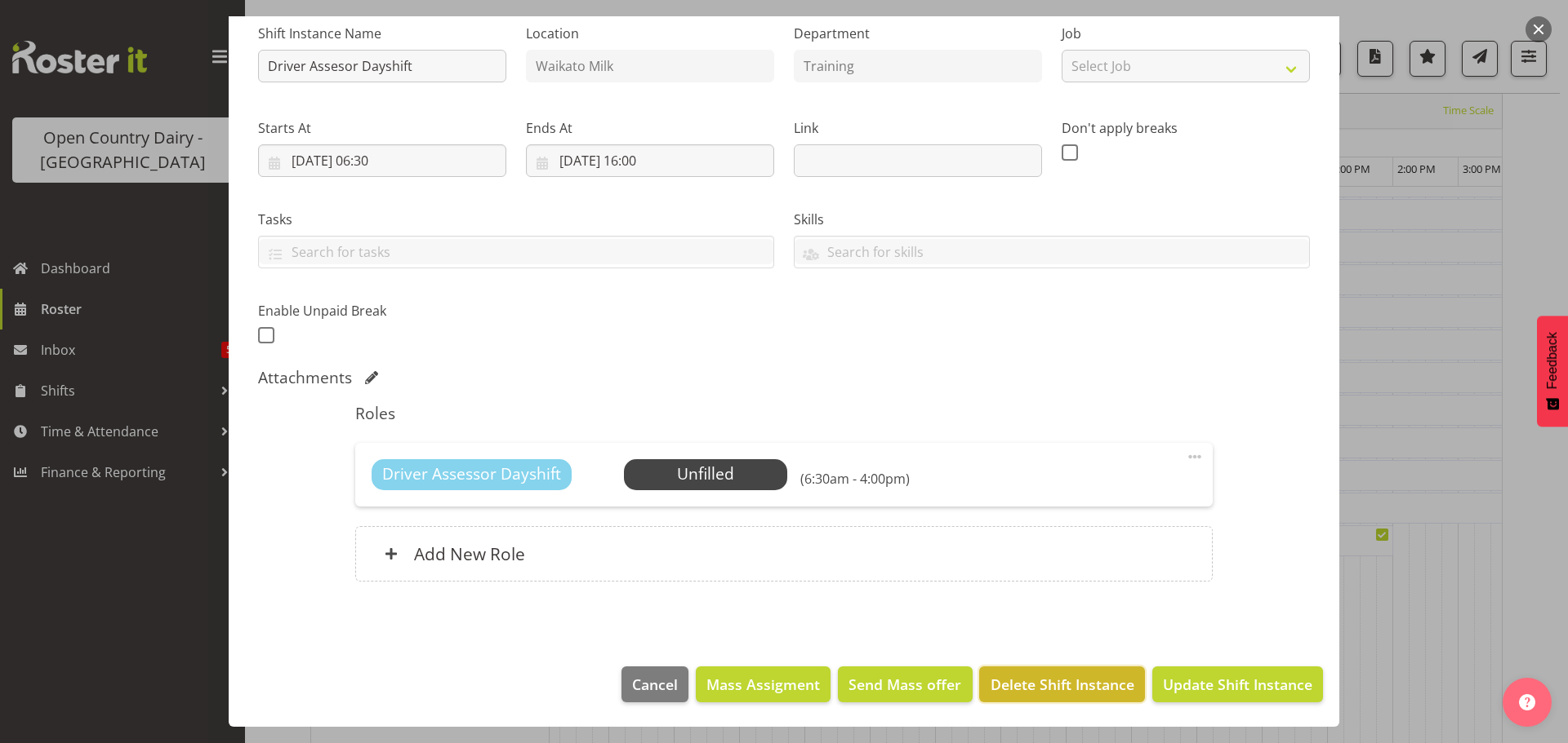
click at [1052, 689] on span "Delete Shift Instance" at bounding box center [1062, 685] width 144 height 22
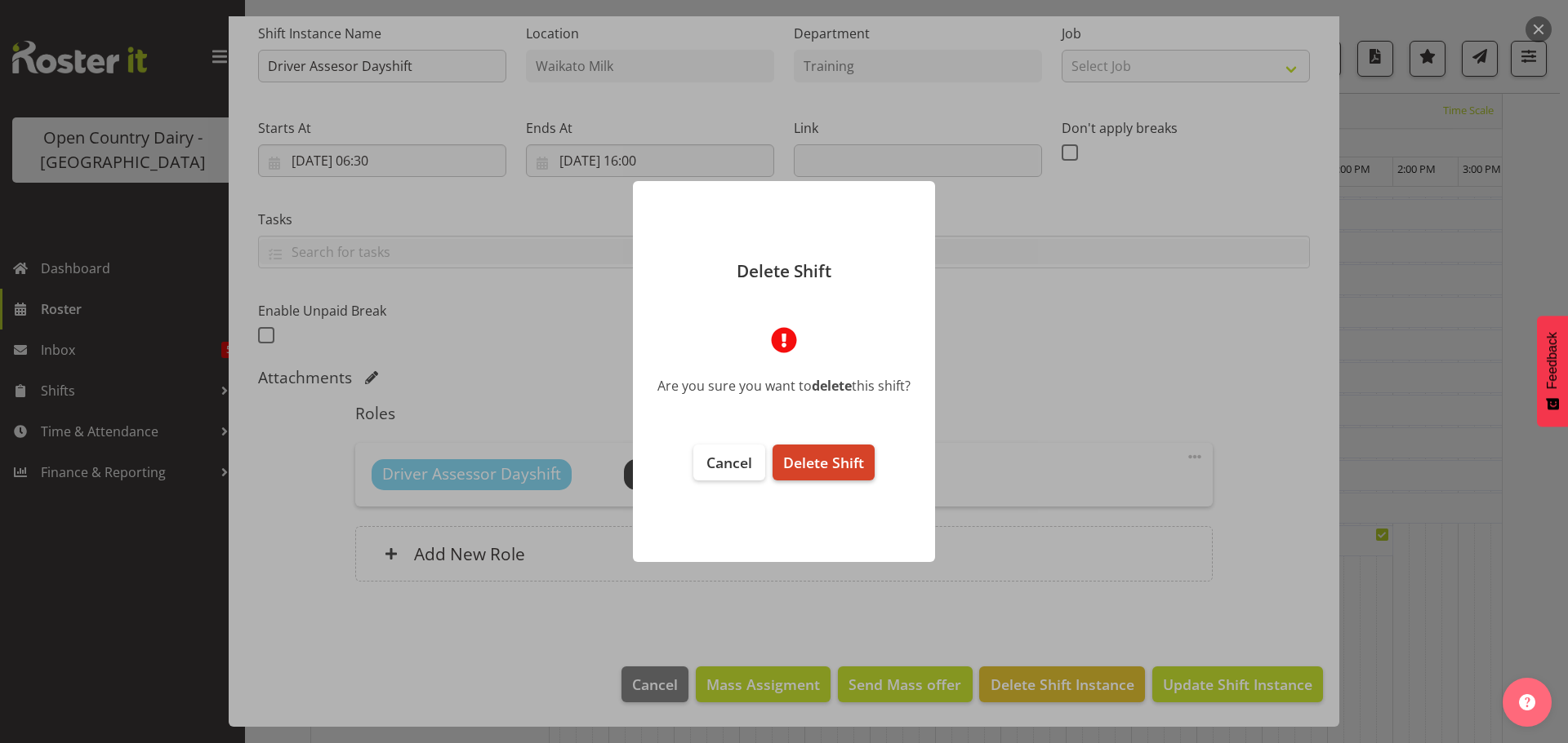
click at [822, 468] on span "Delete Shift" at bounding box center [824, 463] width 81 height 20
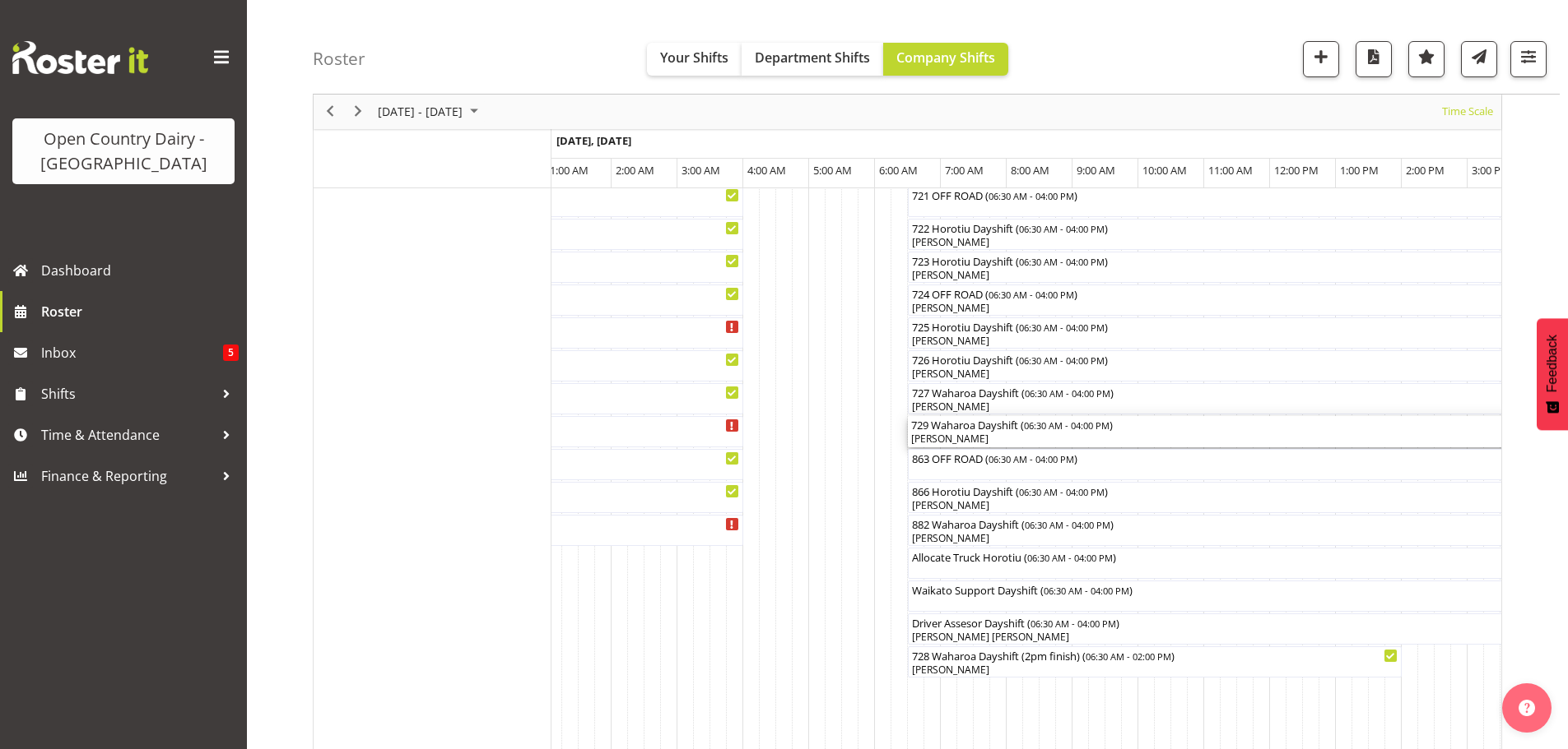
click at [990, 440] on div "[PERSON_NAME]" at bounding box center [1221, 440] width 619 height 15
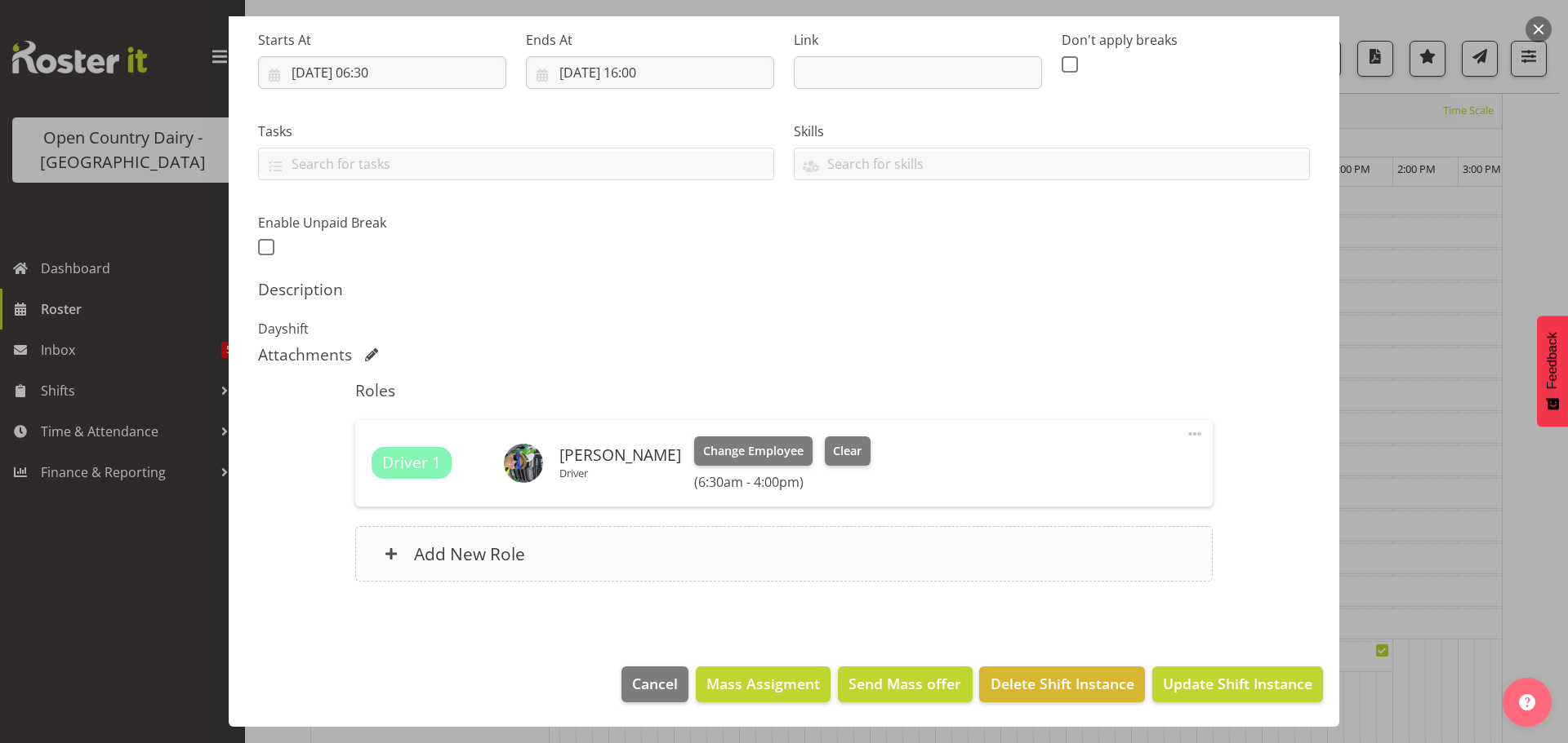
click at [452, 554] on h6 "Add New Role" at bounding box center [469, 554] width 111 height 22
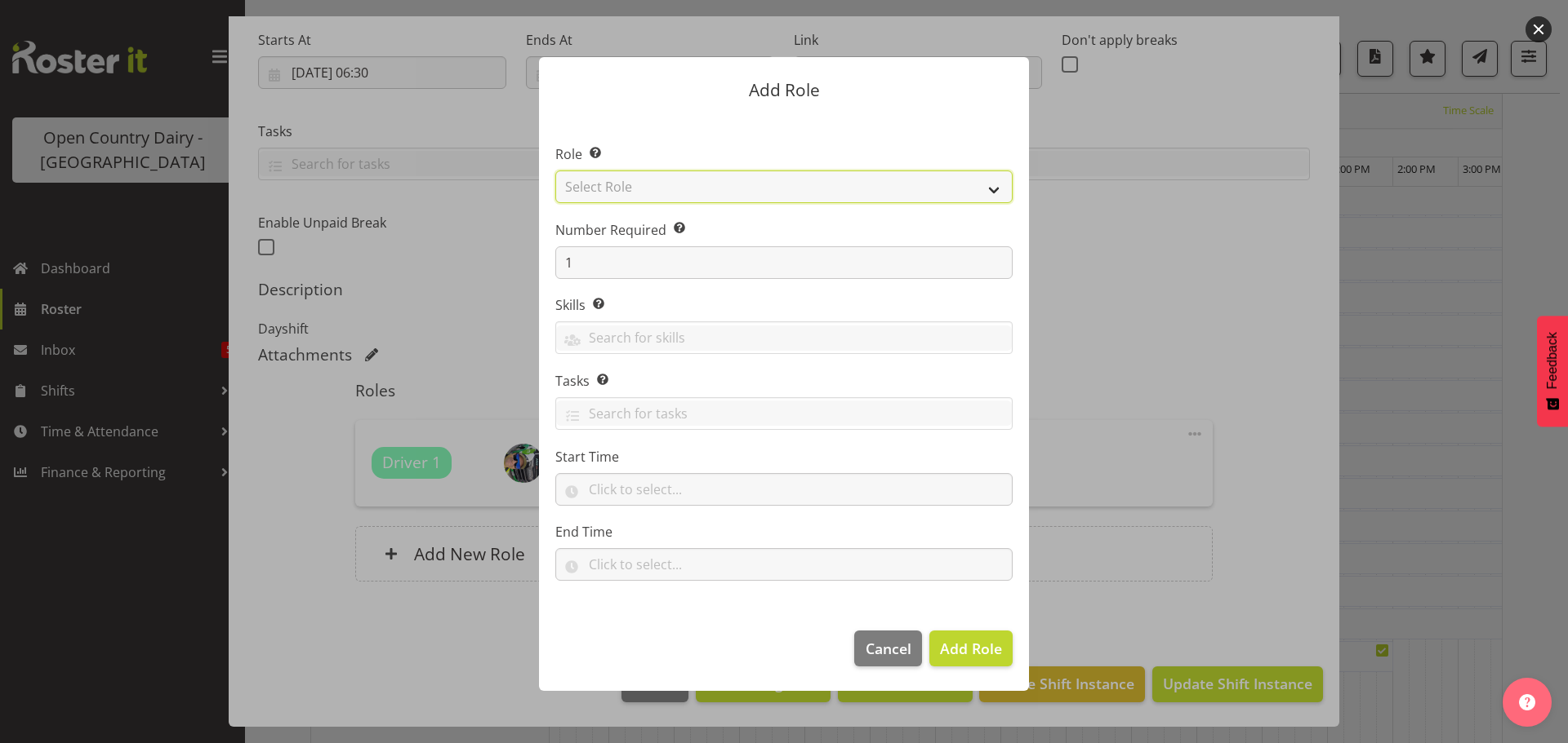
click at [946, 185] on select "Select Role Cadet Driver Crew Leader Driver Driver Buddy Driver Assessor Dayshi…" at bounding box center [784, 186] width 457 height 32
select select "1386"
click at [556, 170] on select "Select Role Cadet Driver Crew Leader Driver Driver Buddy Driver Assessor Dayshi…" at bounding box center [784, 186] width 457 height 32
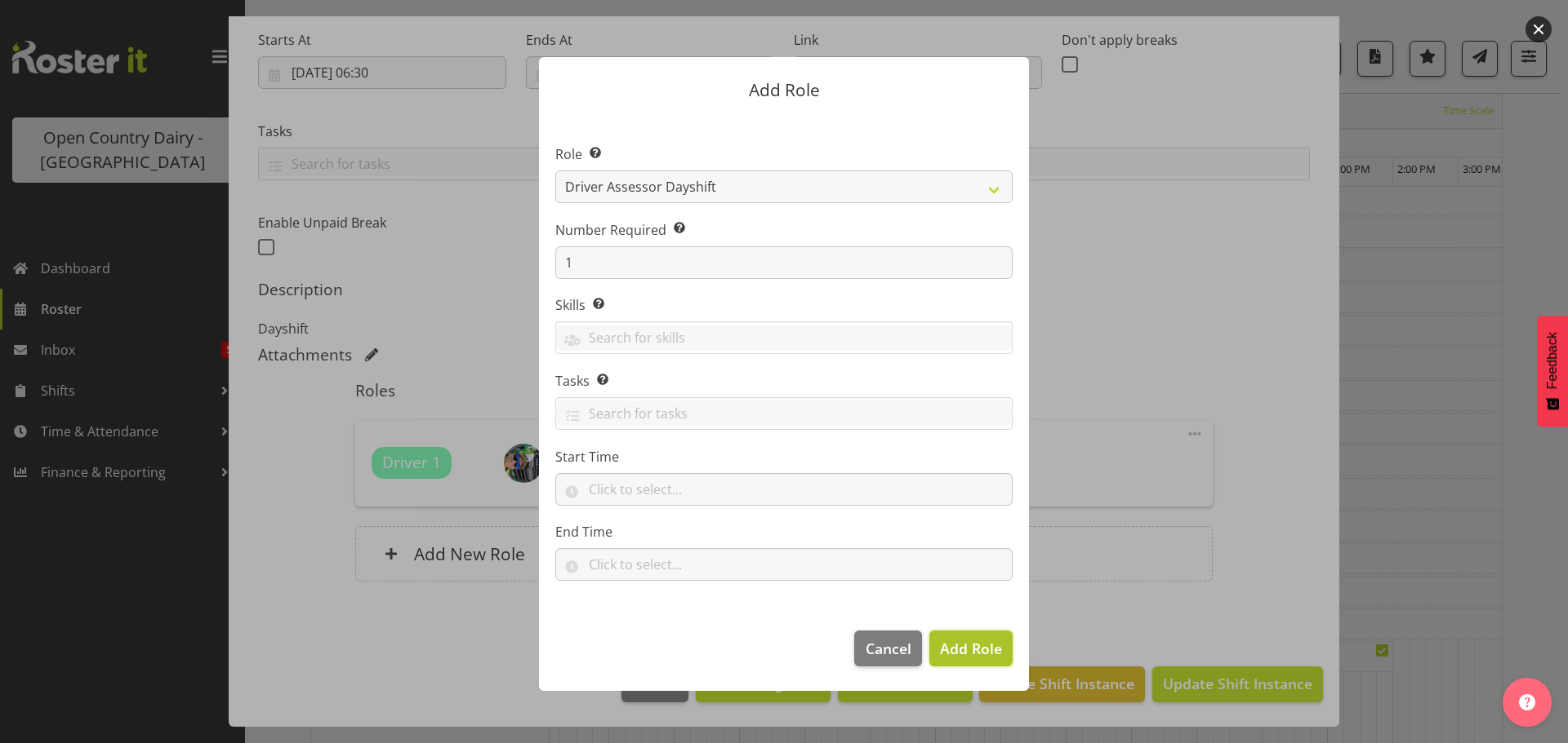
click at [963, 652] on span "Add Role" at bounding box center [970, 649] width 62 height 20
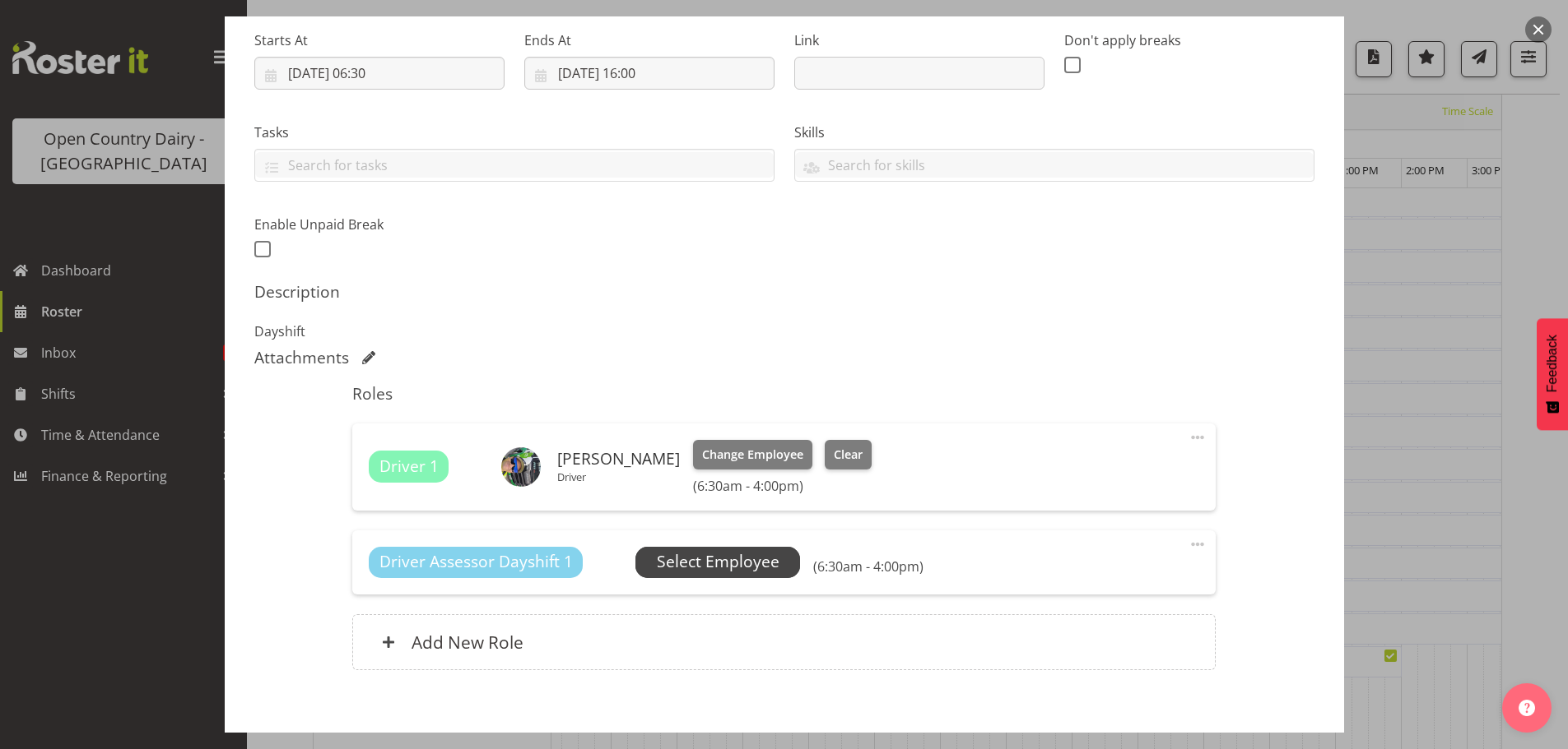
click at [703, 562] on span "Select Employee" at bounding box center [718, 562] width 123 height 24
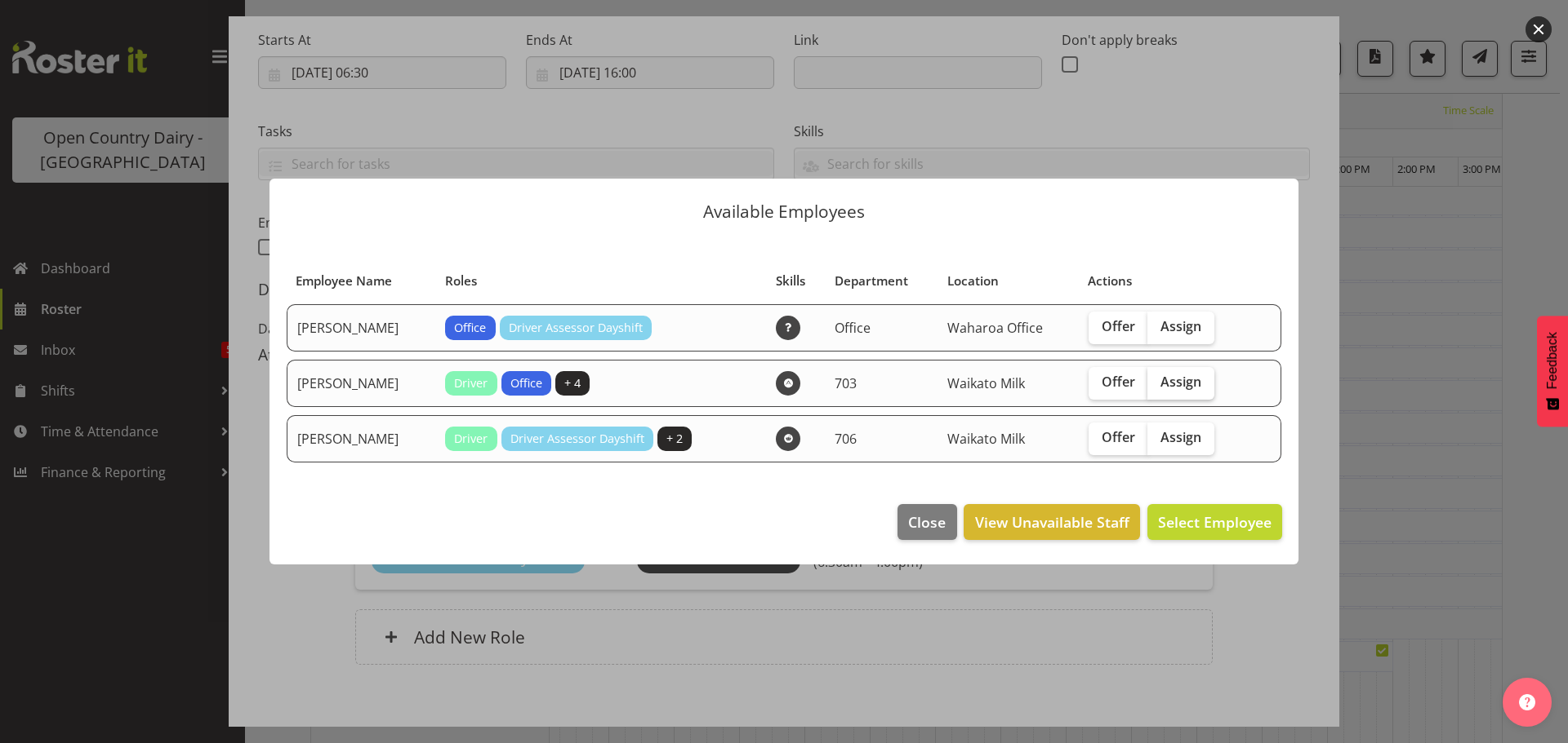
click at [1186, 382] on span "Assign" at bounding box center [1180, 382] width 41 height 17
click at [1157, 382] on input "Assign" at bounding box center [1152, 382] width 11 height 11
checkbox input "true"
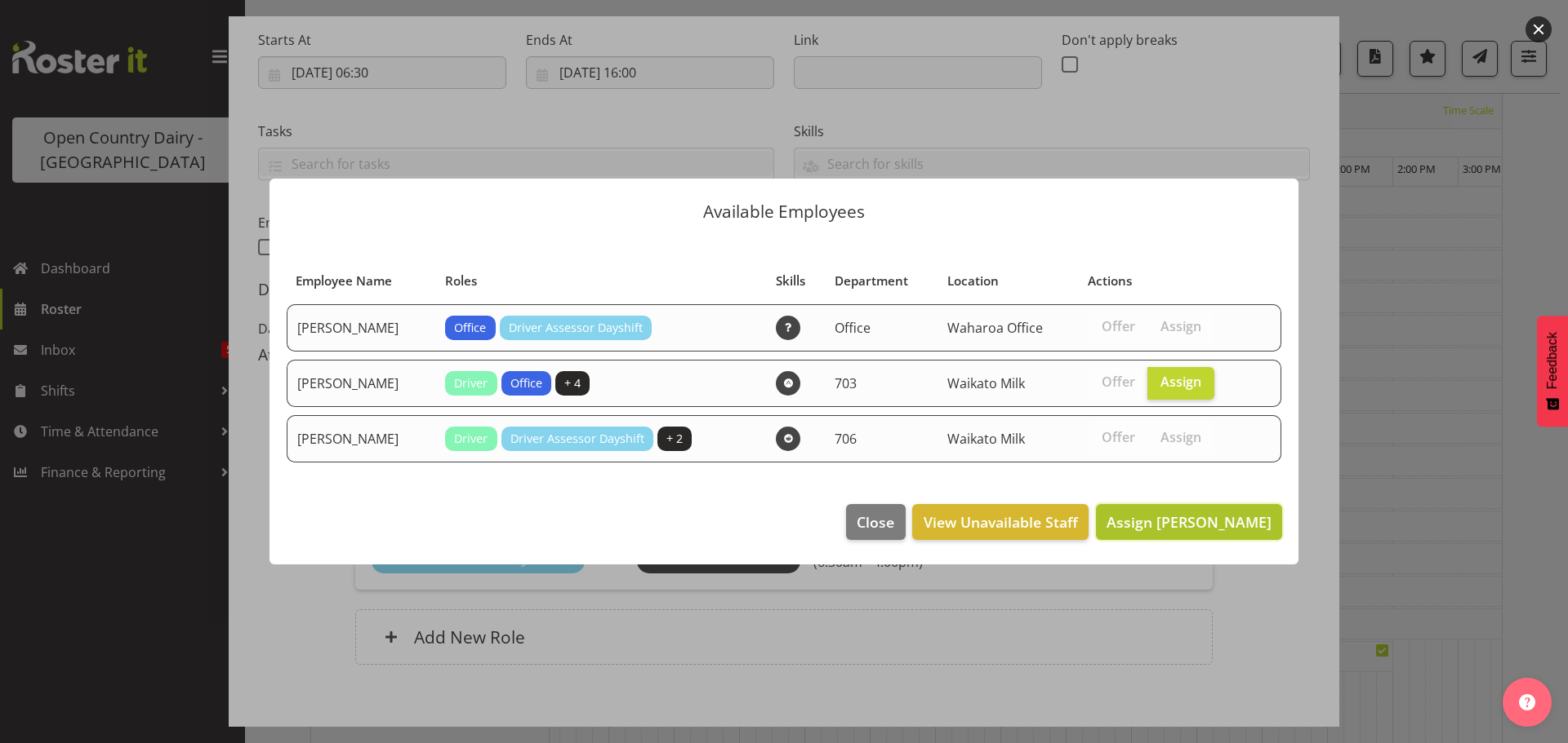
click at [1203, 521] on span "Assign Mark Fowler" at bounding box center [1188, 522] width 165 height 20
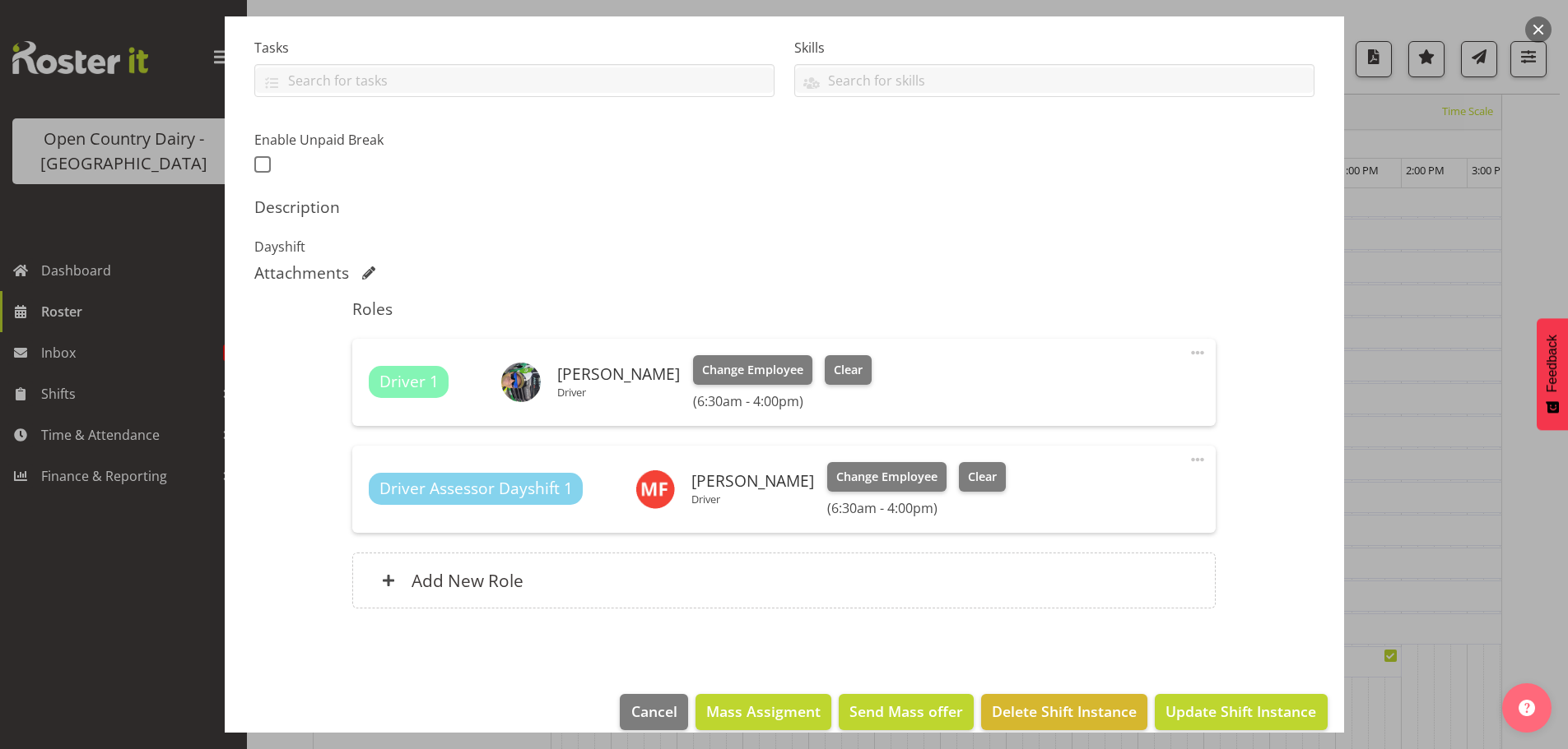
scroll to position [364, 0]
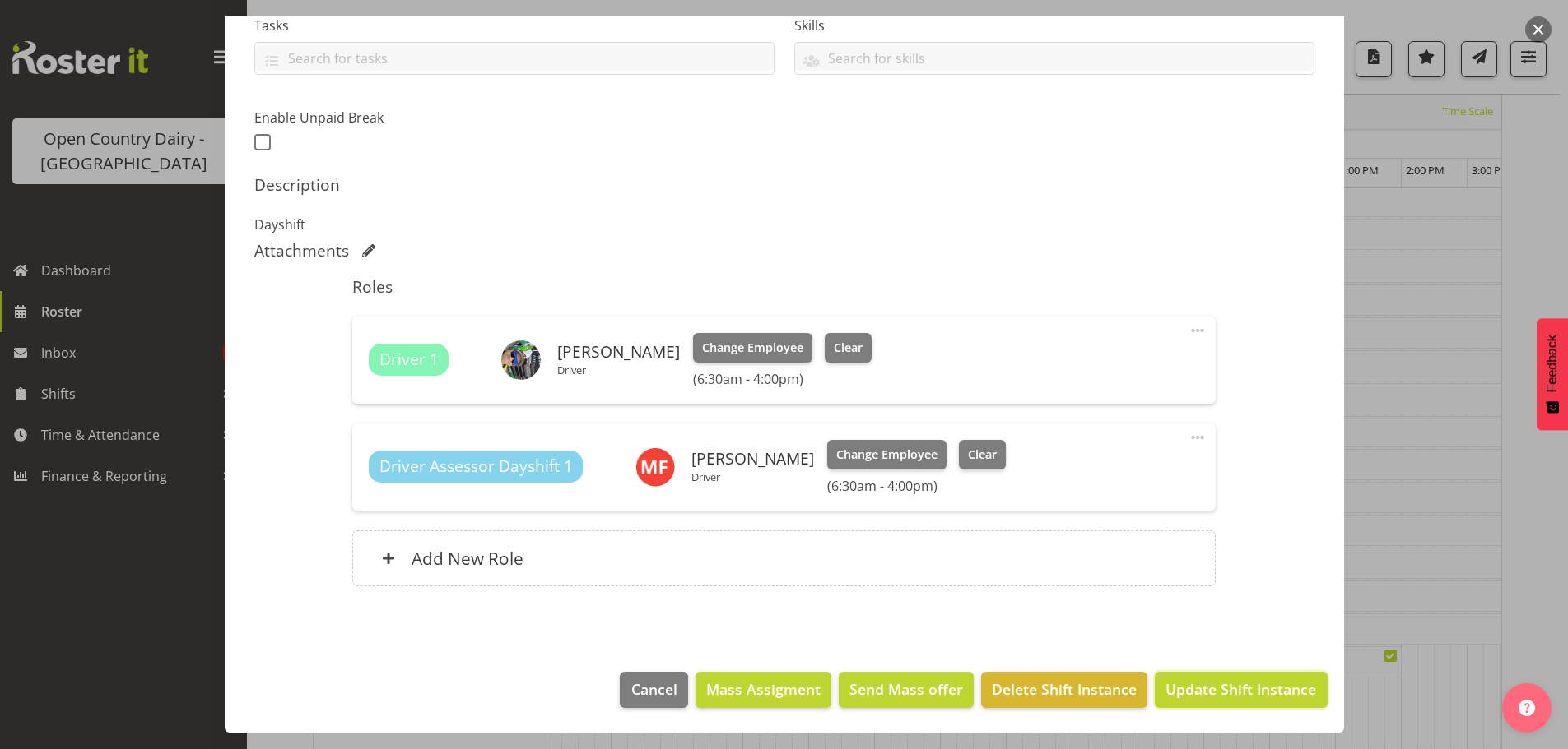
click at [1244, 686] on span "Update Shift Instance" at bounding box center [1240, 690] width 150 height 22
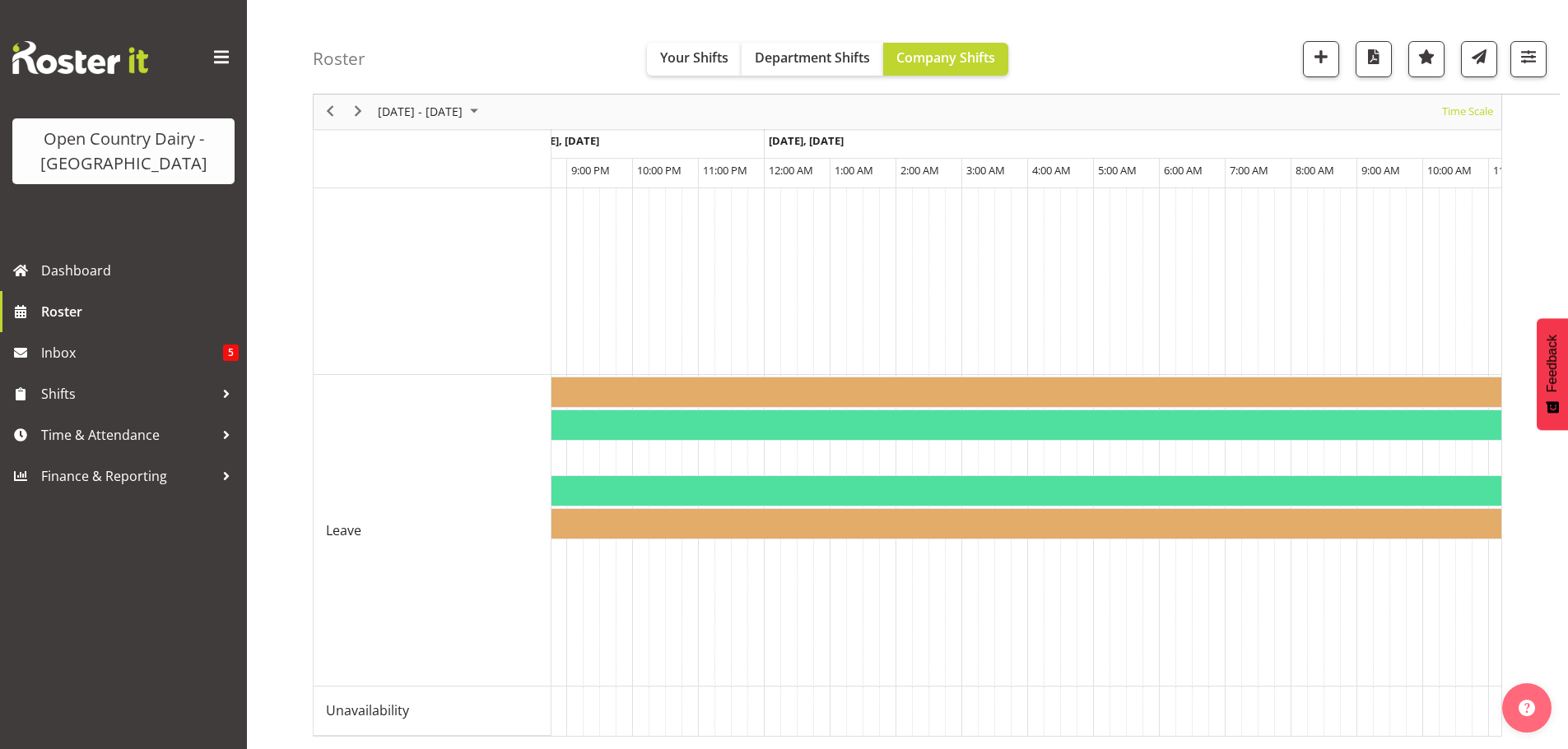
scroll to position [0, 9209]
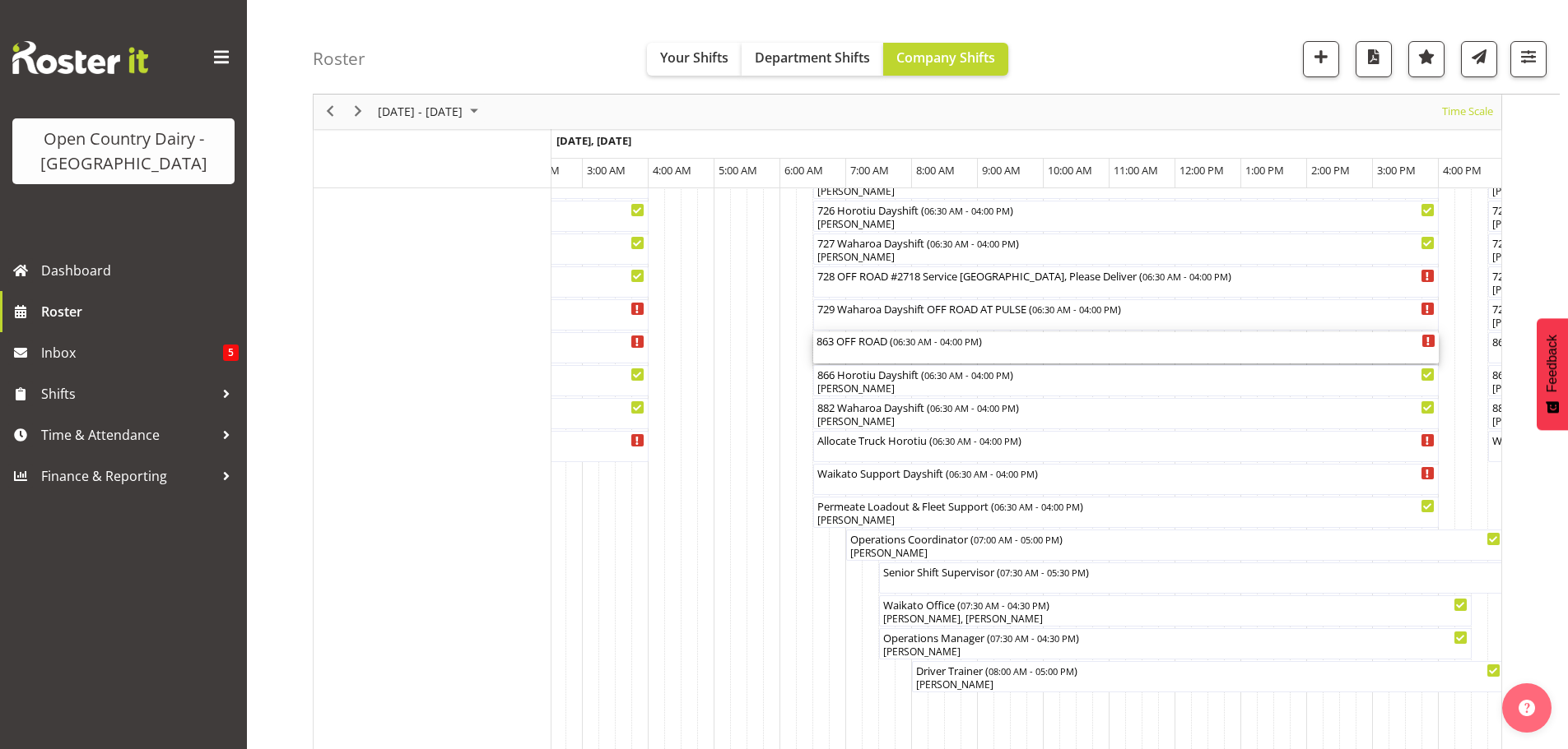
click at [863, 358] on div "863 OFF ROAD ( 06:30 AM - 04:00 PM )" at bounding box center [1126, 347] width 619 height 31
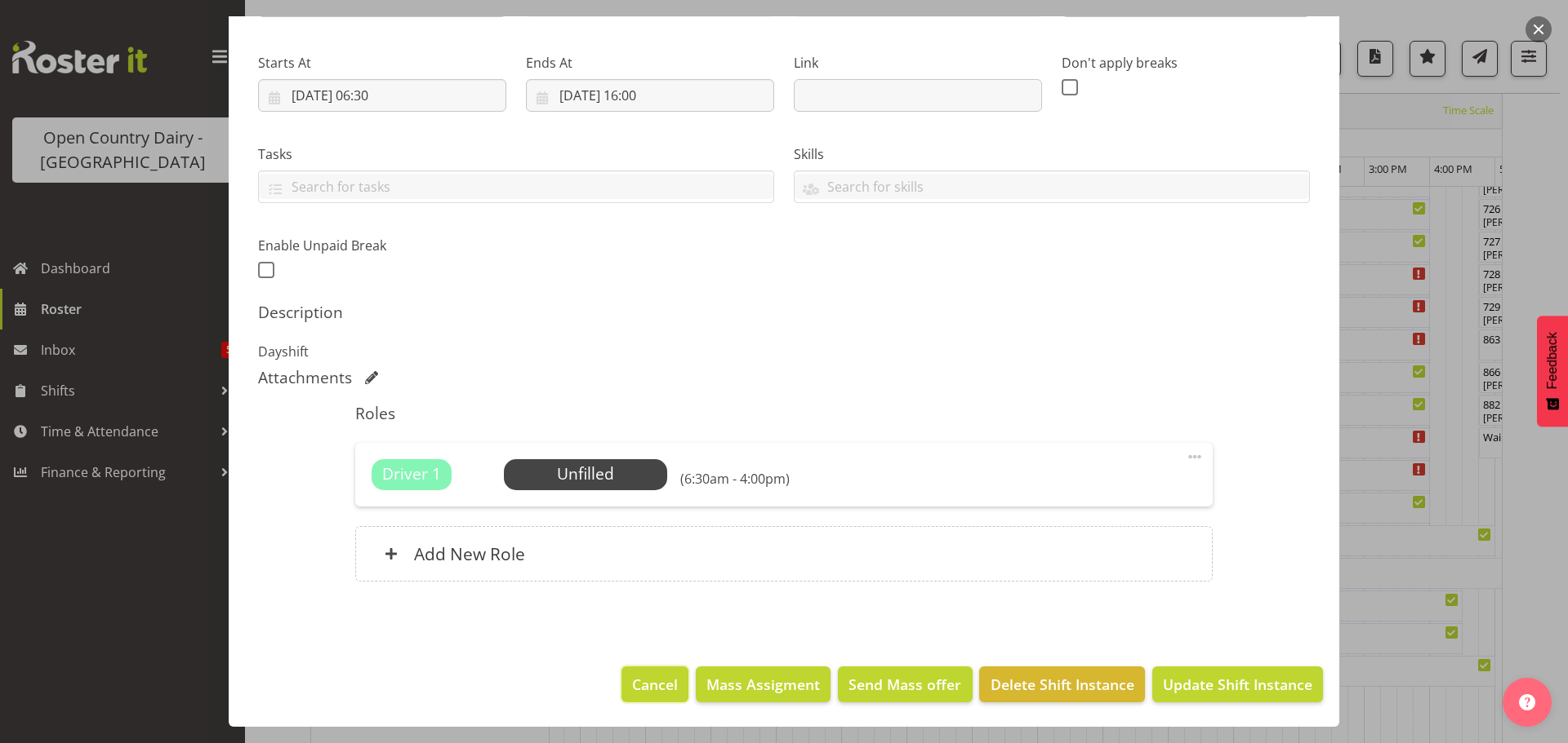
click at [657, 687] on span "Cancel" at bounding box center [654, 685] width 46 height 22
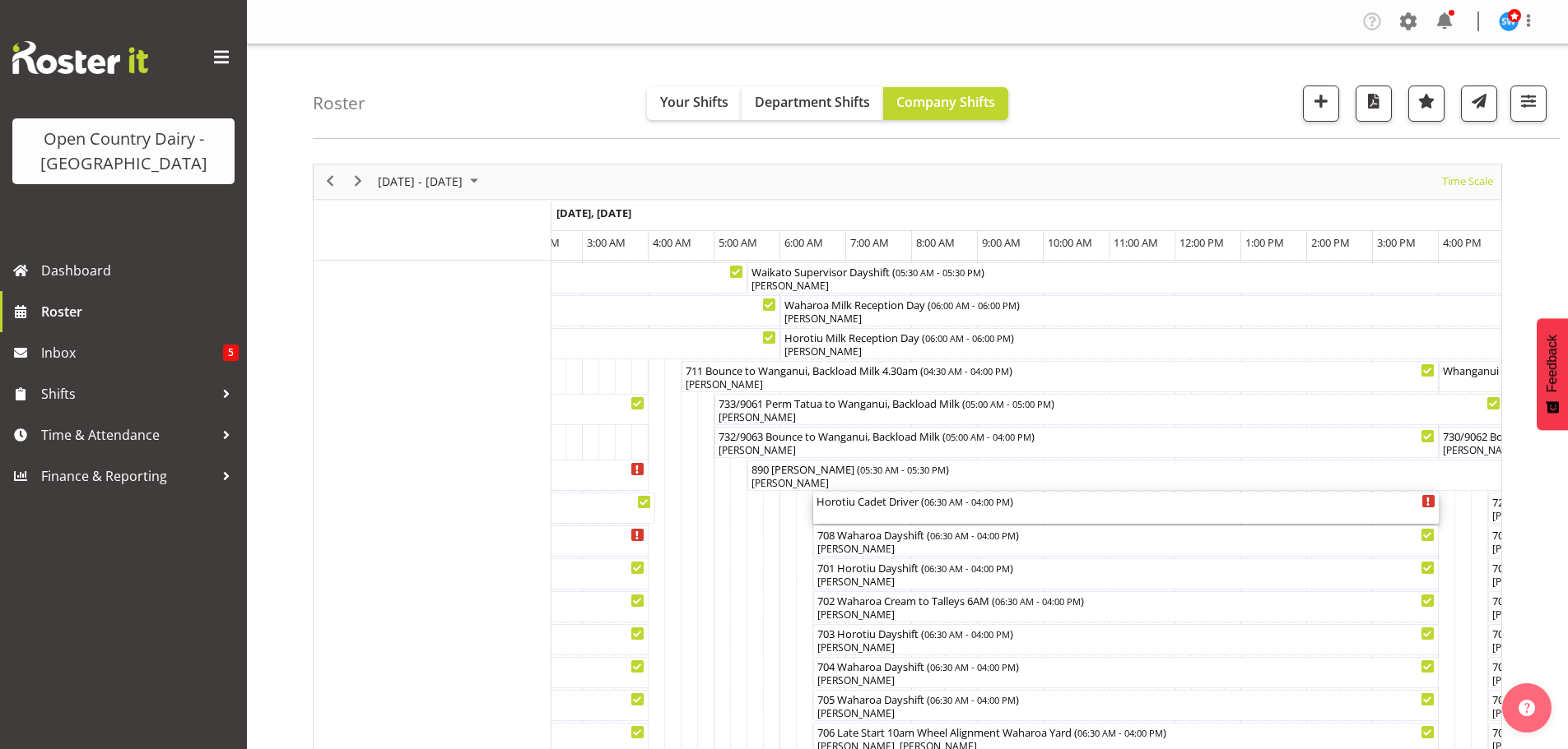
click at [1061, 510] on div "Horotiu Cadet Driver ( 06:30 AM - 04:00 PM )" at bounding box center [1126, 508] width 619 height 31
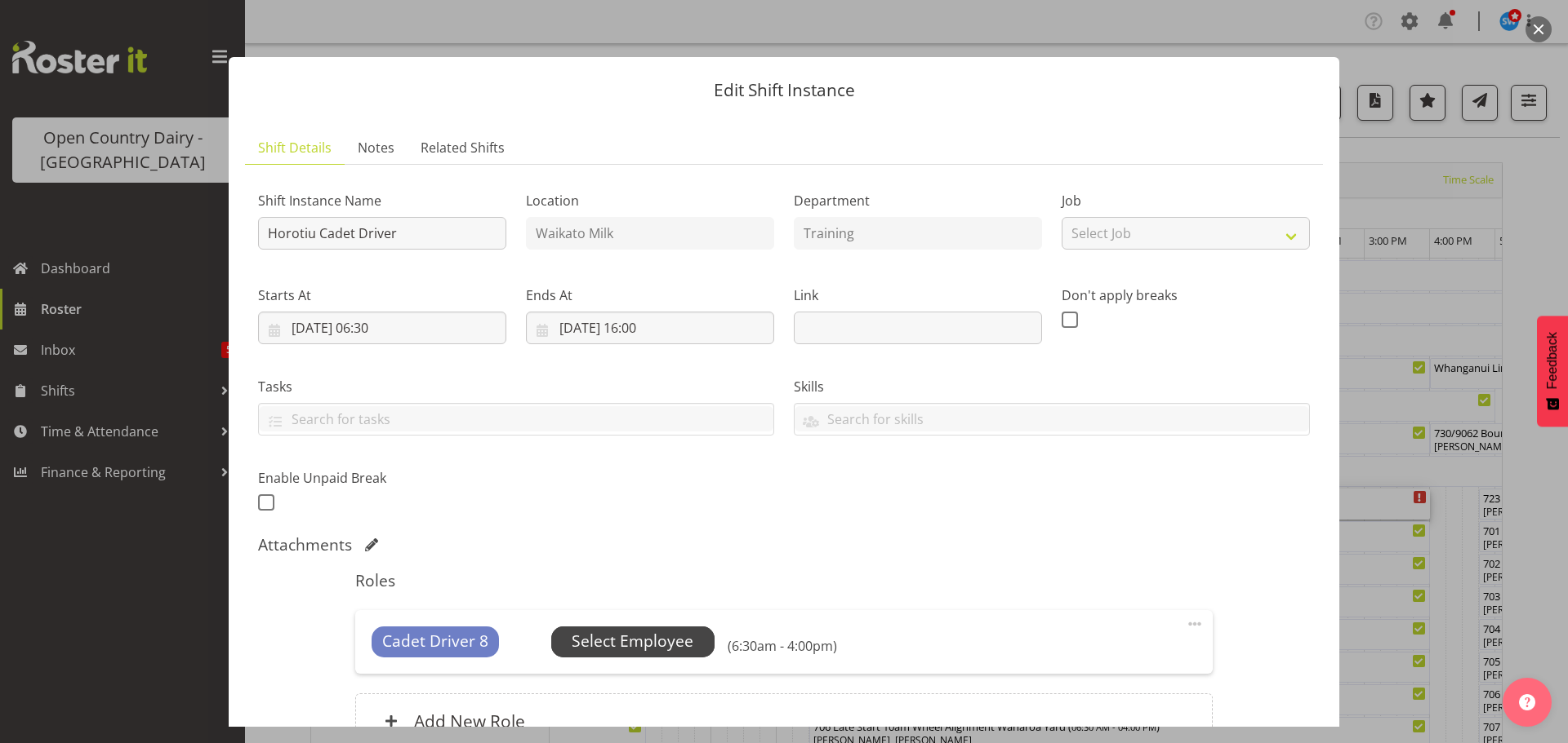
click at [636, 646] on span "Select Employee" at bounding box center [632, 641] width 122 height 24
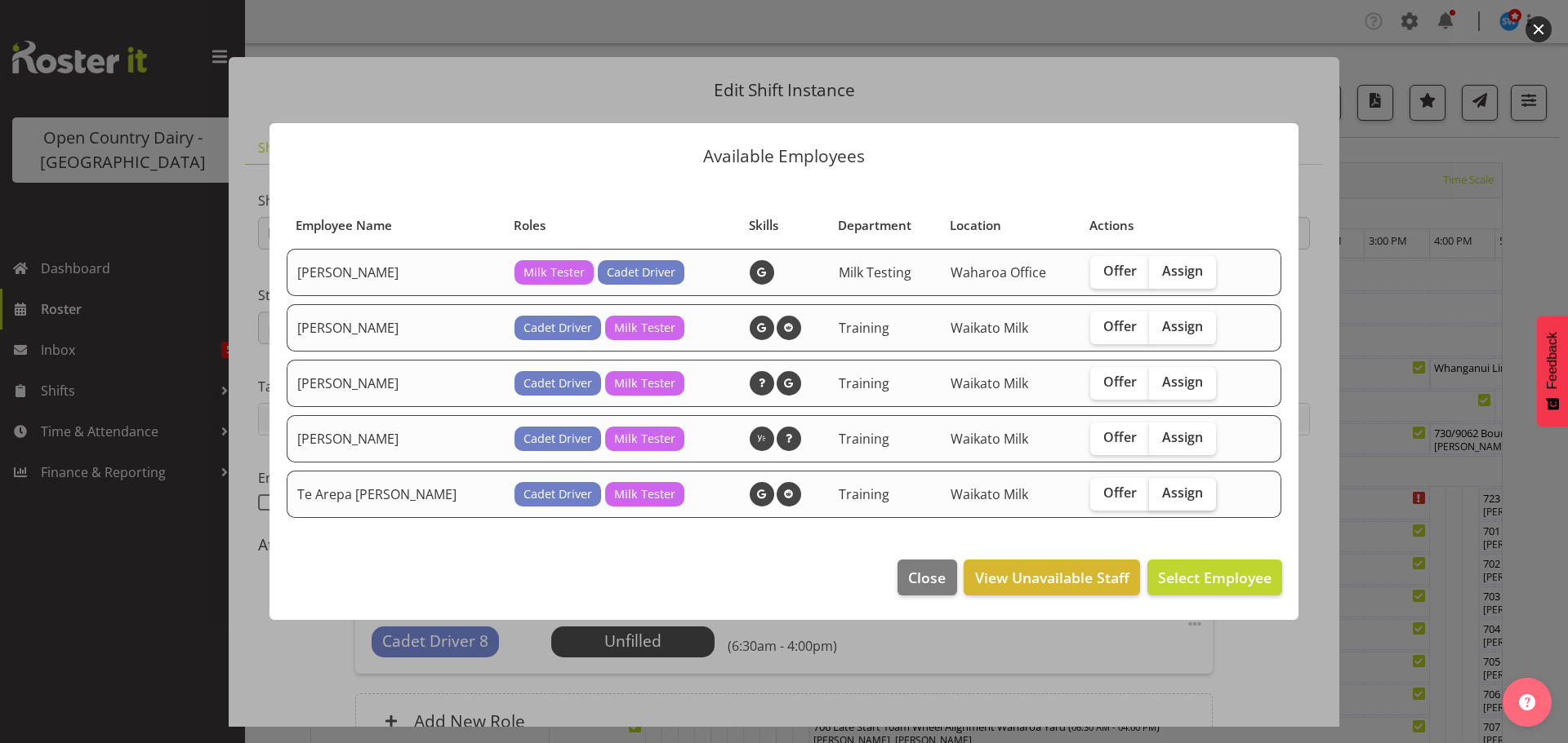
click at [1183, 493] on span "Assign" at bounding box center [1181, 493] width 41 height 17
click at [1159, 493] on input "Assign" at bounding box center [1154, 493] width 11 height 11
checkbox input "true"
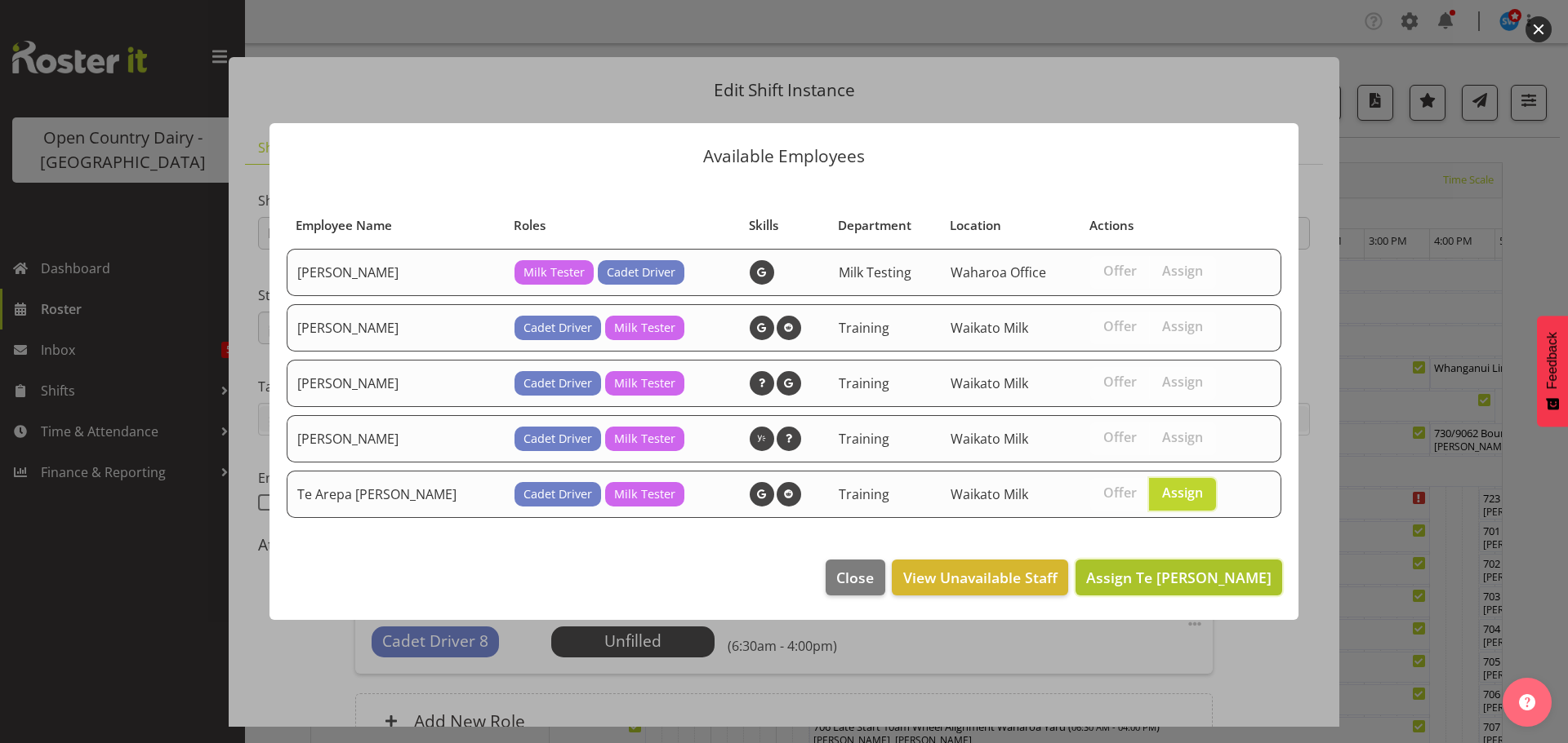
click at [1214, 582] on span "Assign Te Arepa Wano" at bounding box center [1179, 578] width 185 height 20
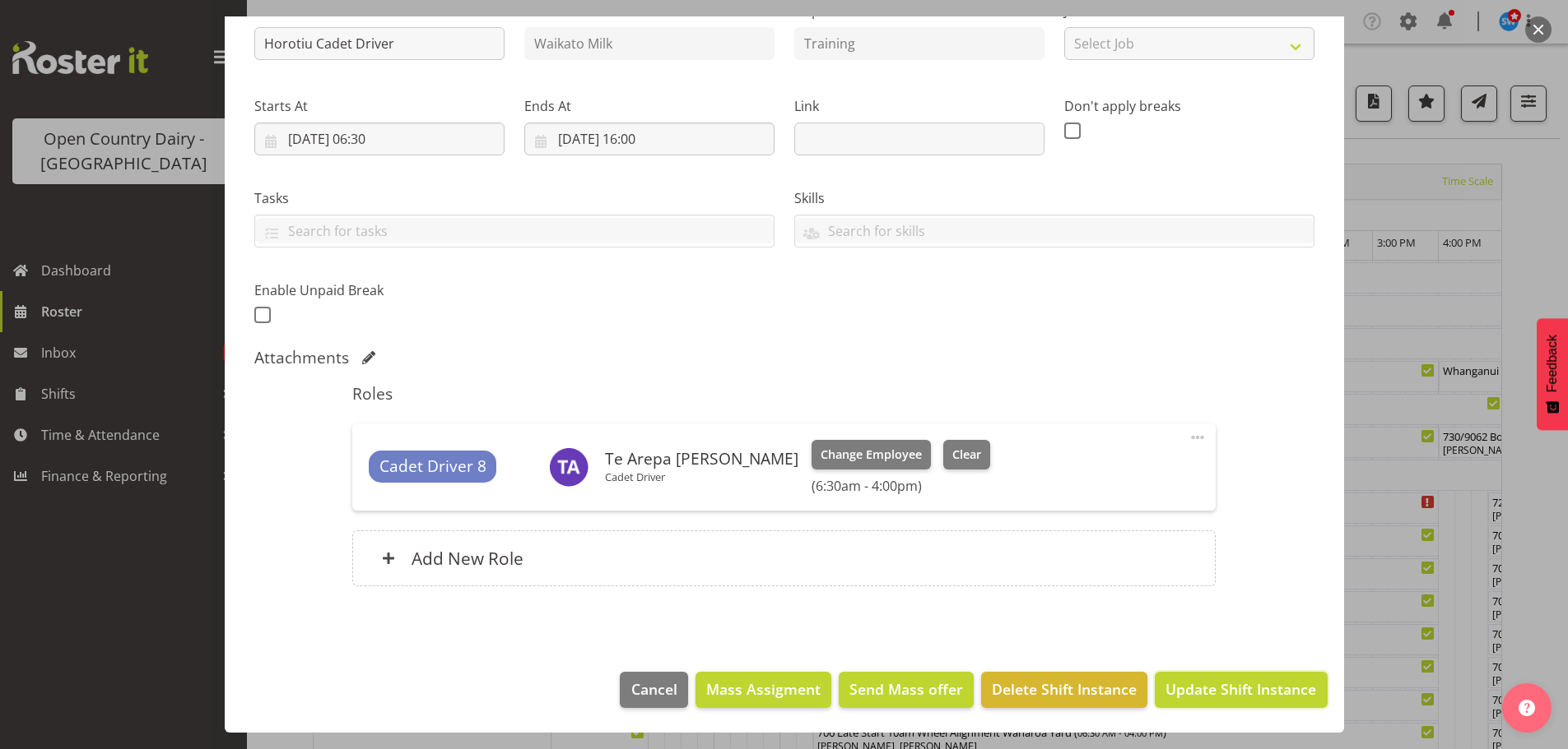
click at [1245, 696] on span "Update Shift Instance" at bounding box center [1240, 690] width 150 height 22
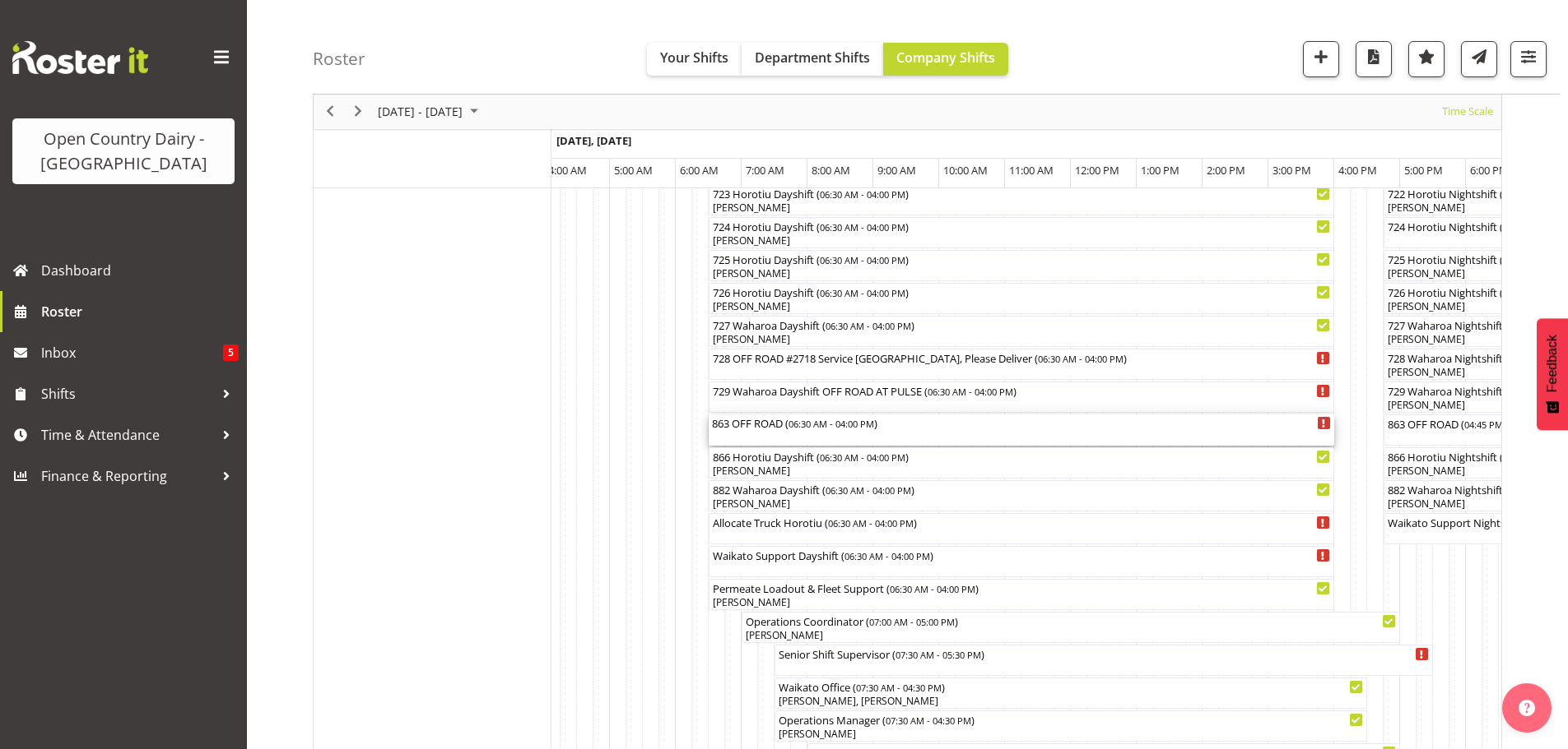
click at [790, 432] on div "863 OFF ROAD ( 06:30 AM - 04:00 PM )" at bounding box center [1021, 430] width 619 height 31
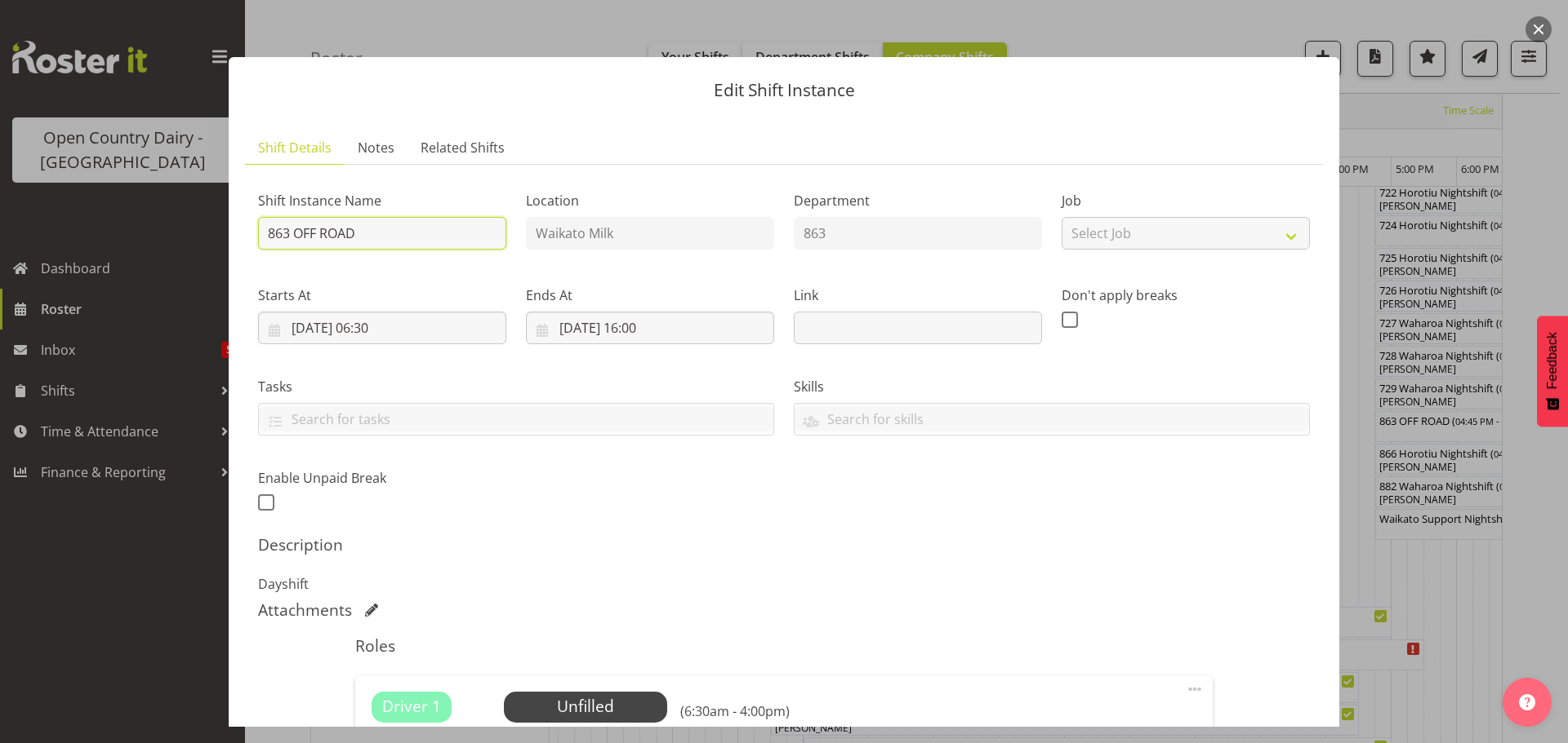
click at [398, 229] on input "863 OFF ROAD" at bounding box center [382, 232] width 248 height 32
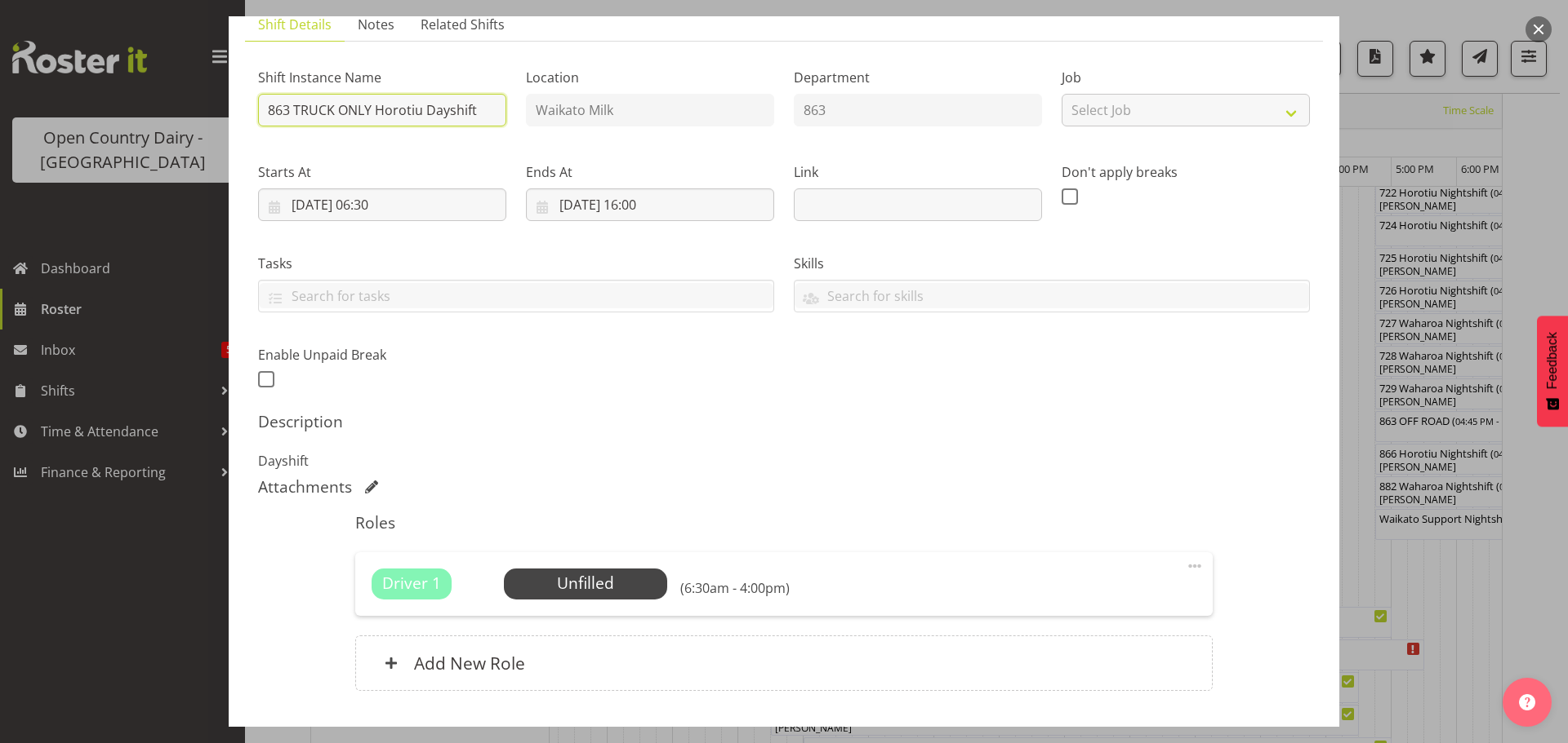
scroll to position [232, 0]
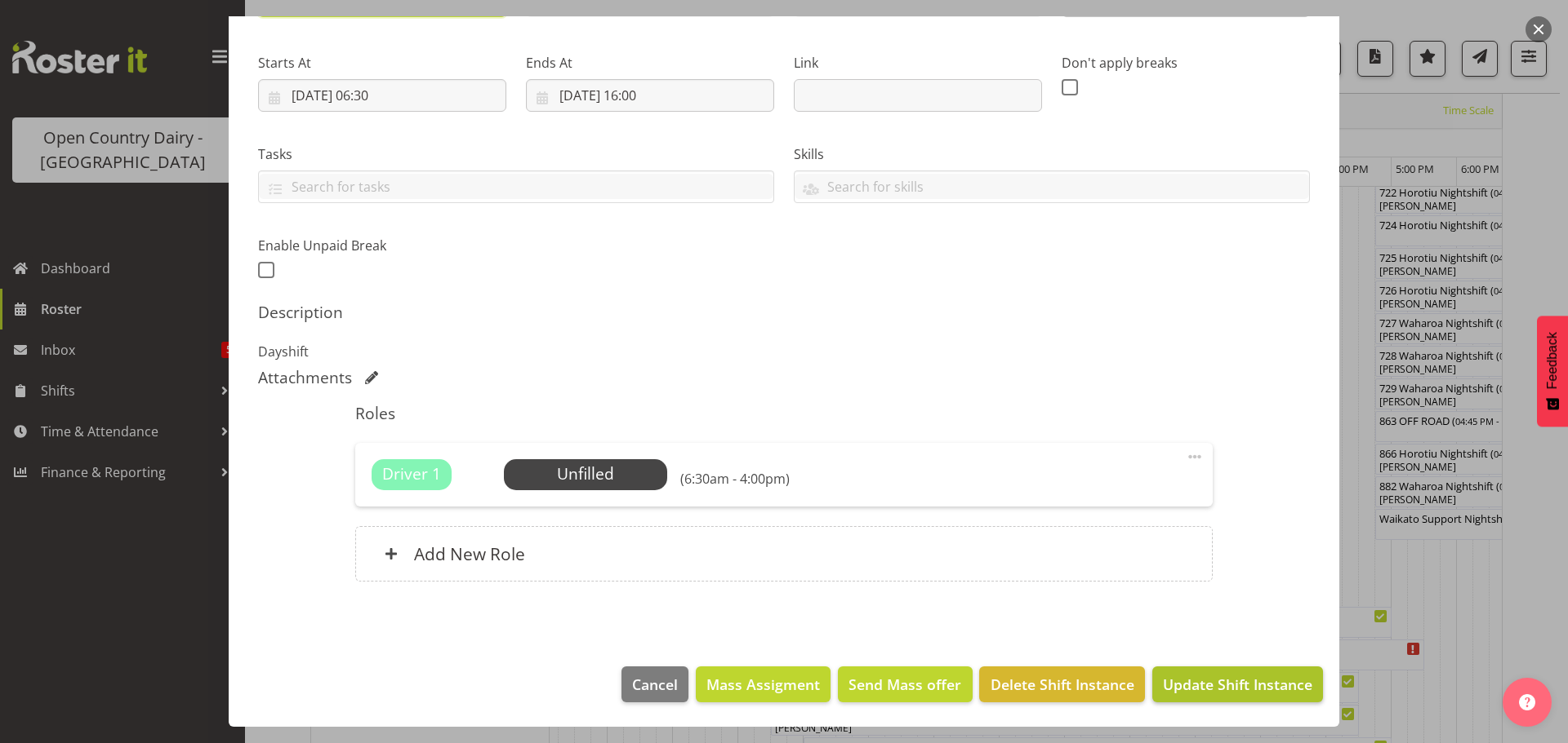
type input "863 TRUCK ONLY Horotiu Dayshift"
click at [1181, 684] on span "Update Shift Instance" at bounding box center [1237, 685] width 149 height 22
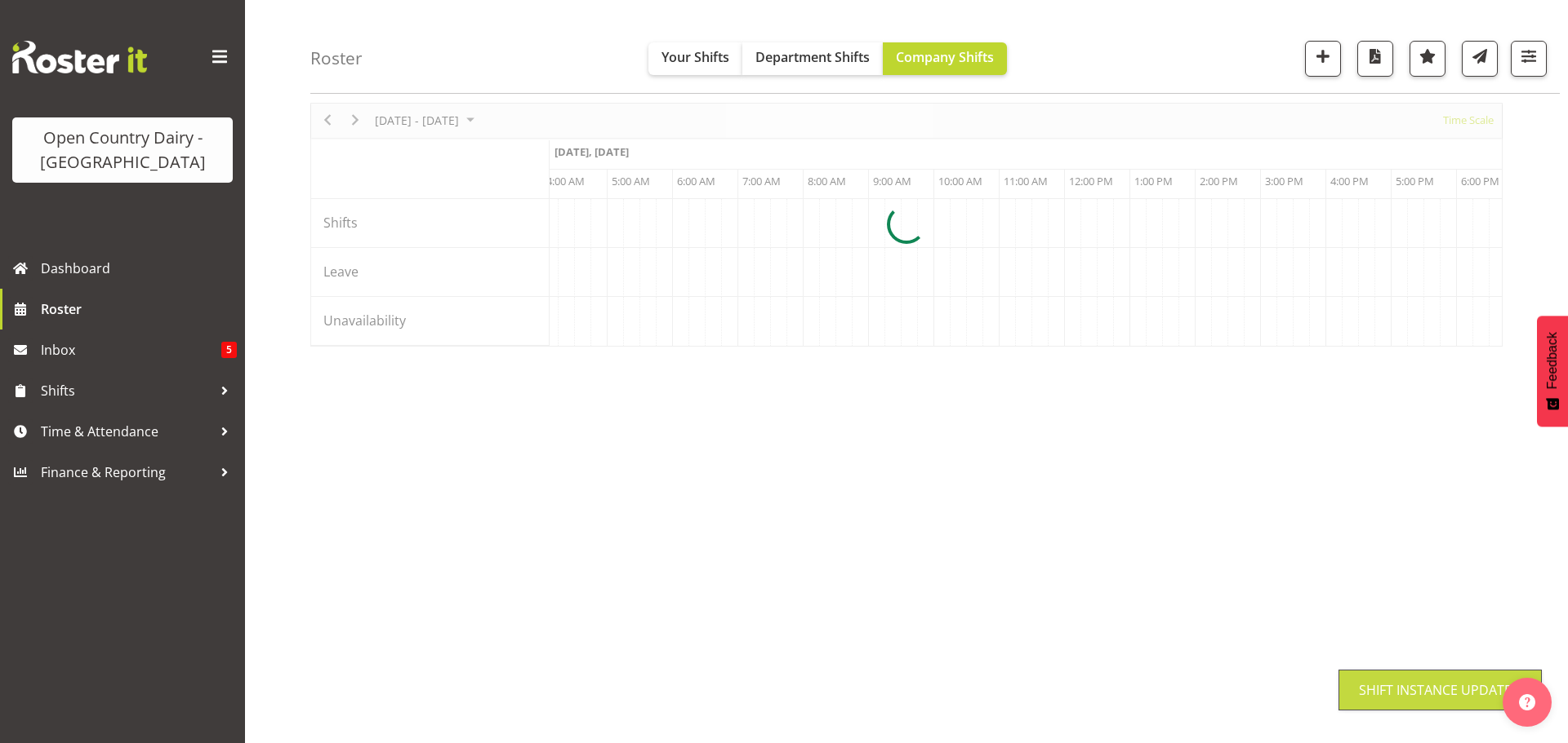
scroll to position [60, 0]
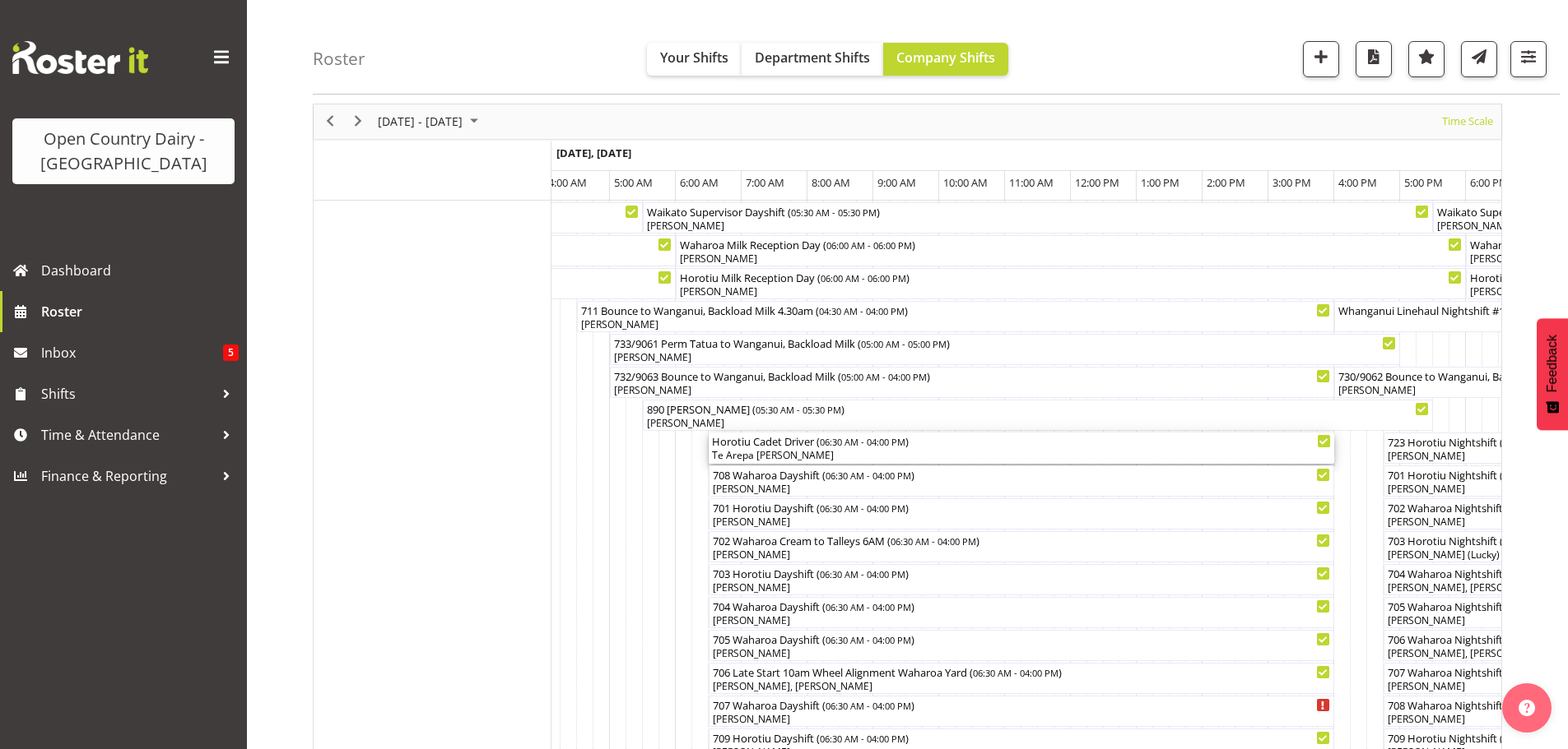
click at [836, 455] on div "Te Arepa [PERSON_NAME]" at bounding box center [1021, 455] width 619 height 15
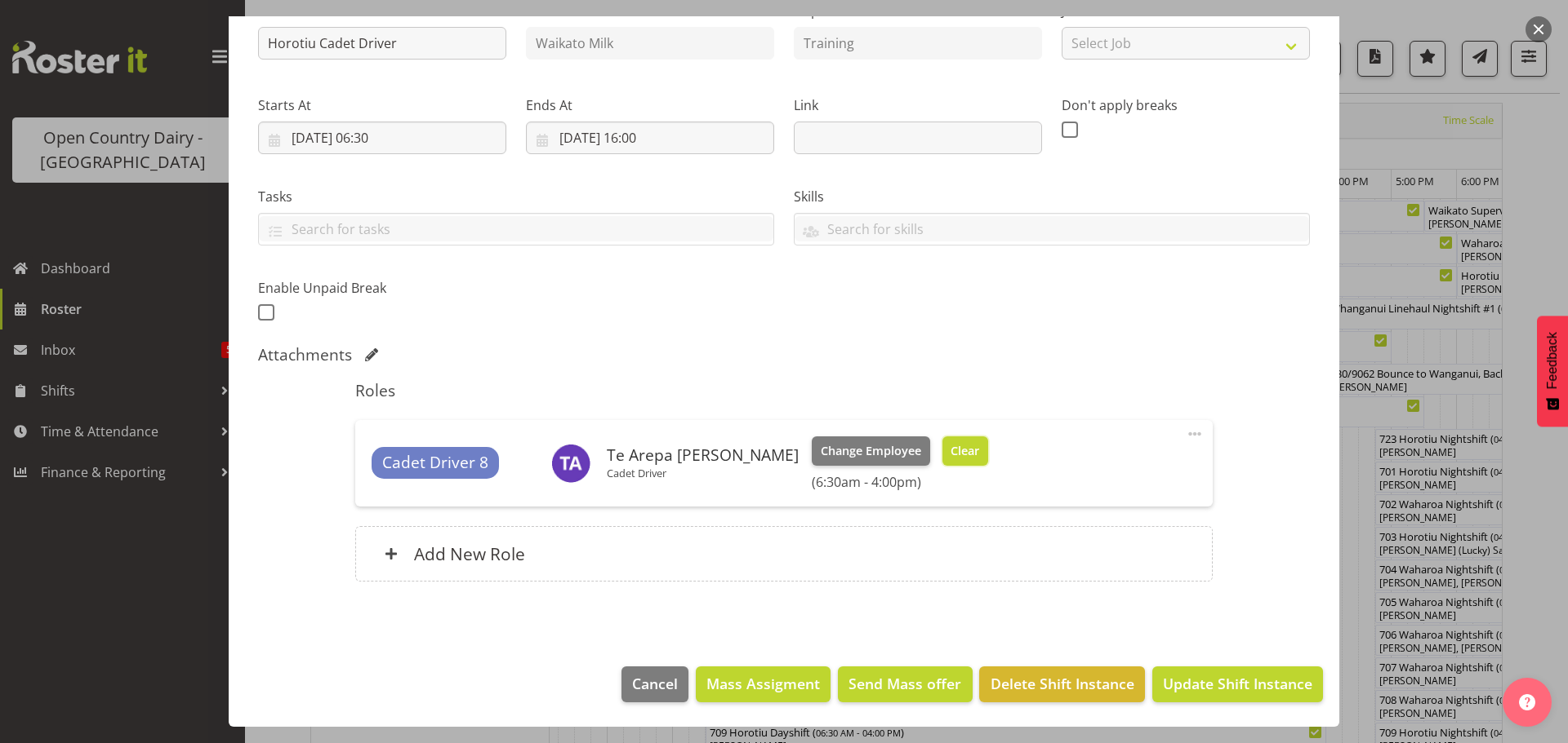
click at [950, 451] on span "Clear" at bounding box center [964, 452] width 29 height 18
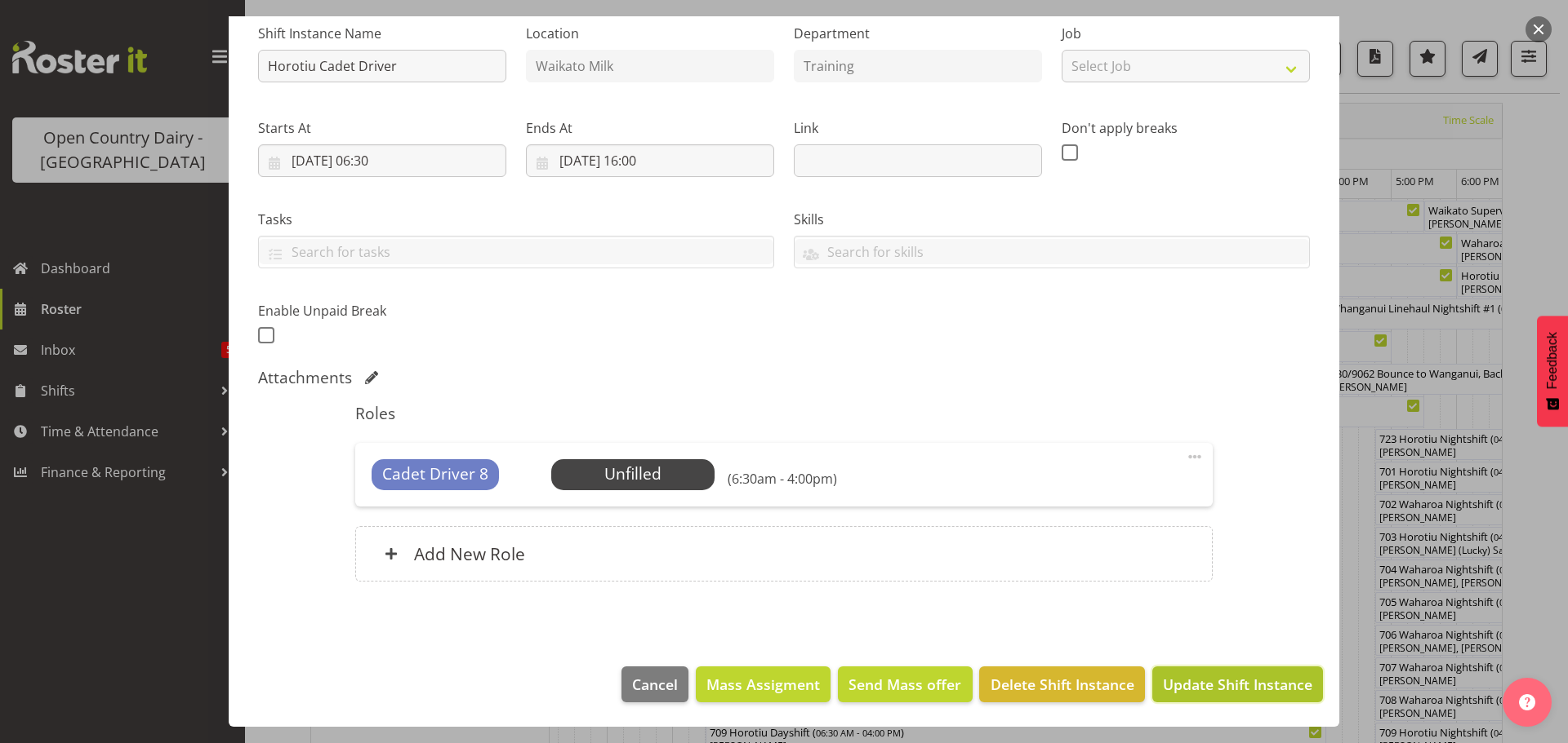
click at [1216, 683] on span "Update Shift Instance" at bounding box center [1237, 685] width 149 height 22
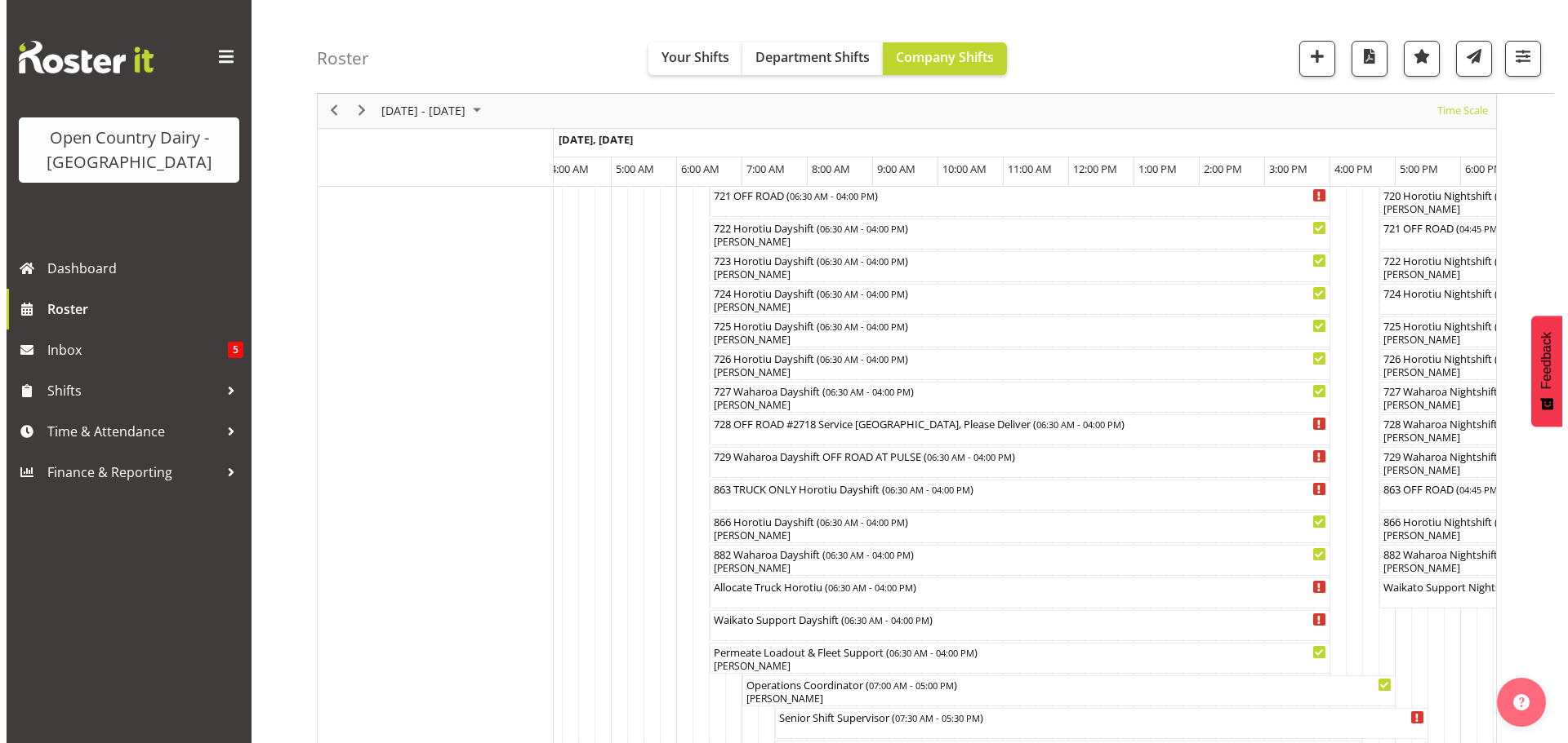
scroll to position [957, 0]
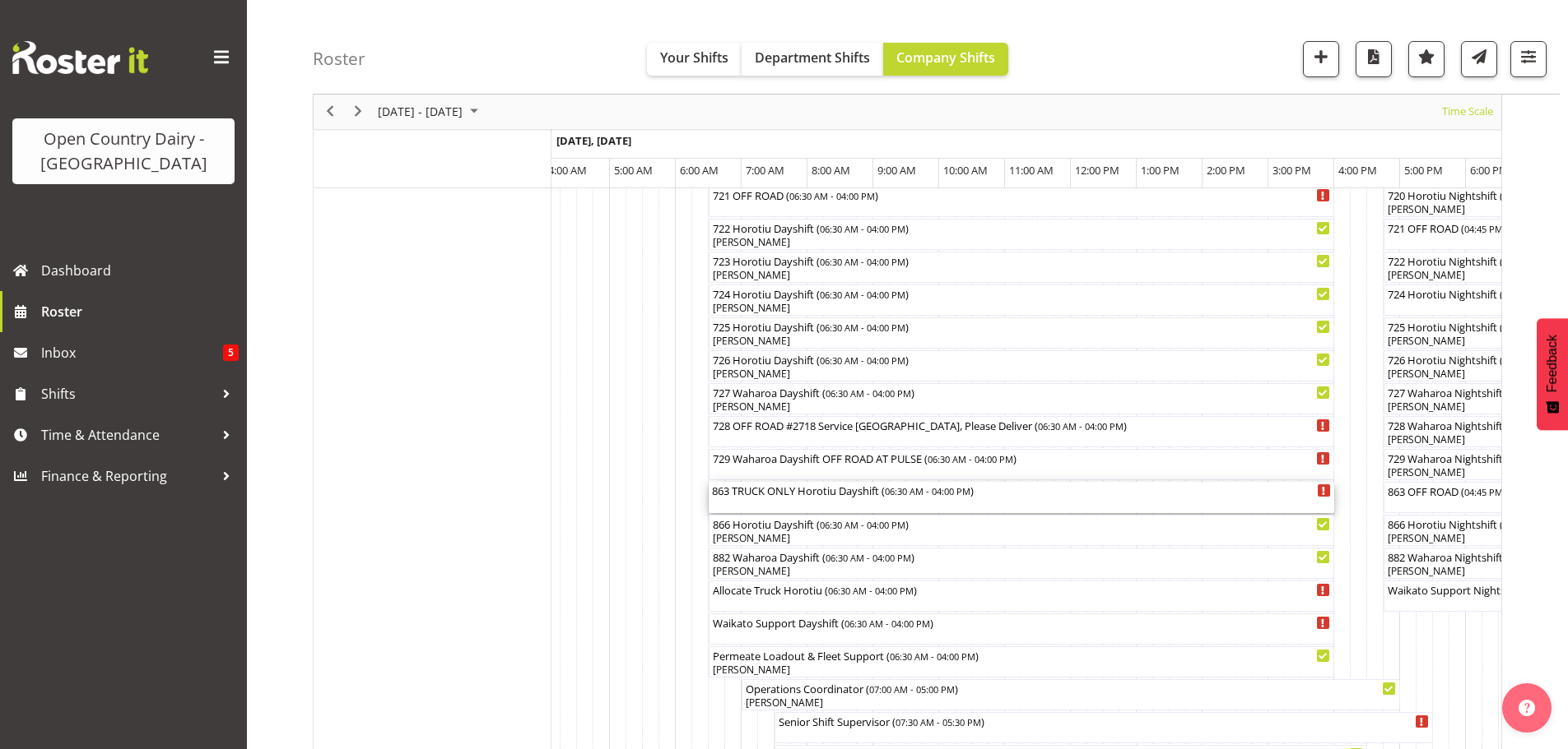
click at [811, 502] on div "863 TRUCK ONLY Horotiu Dayshift ( 06:30 AM - 04:00 PM )" at bounding box center [1021, 497] width 619 height 31
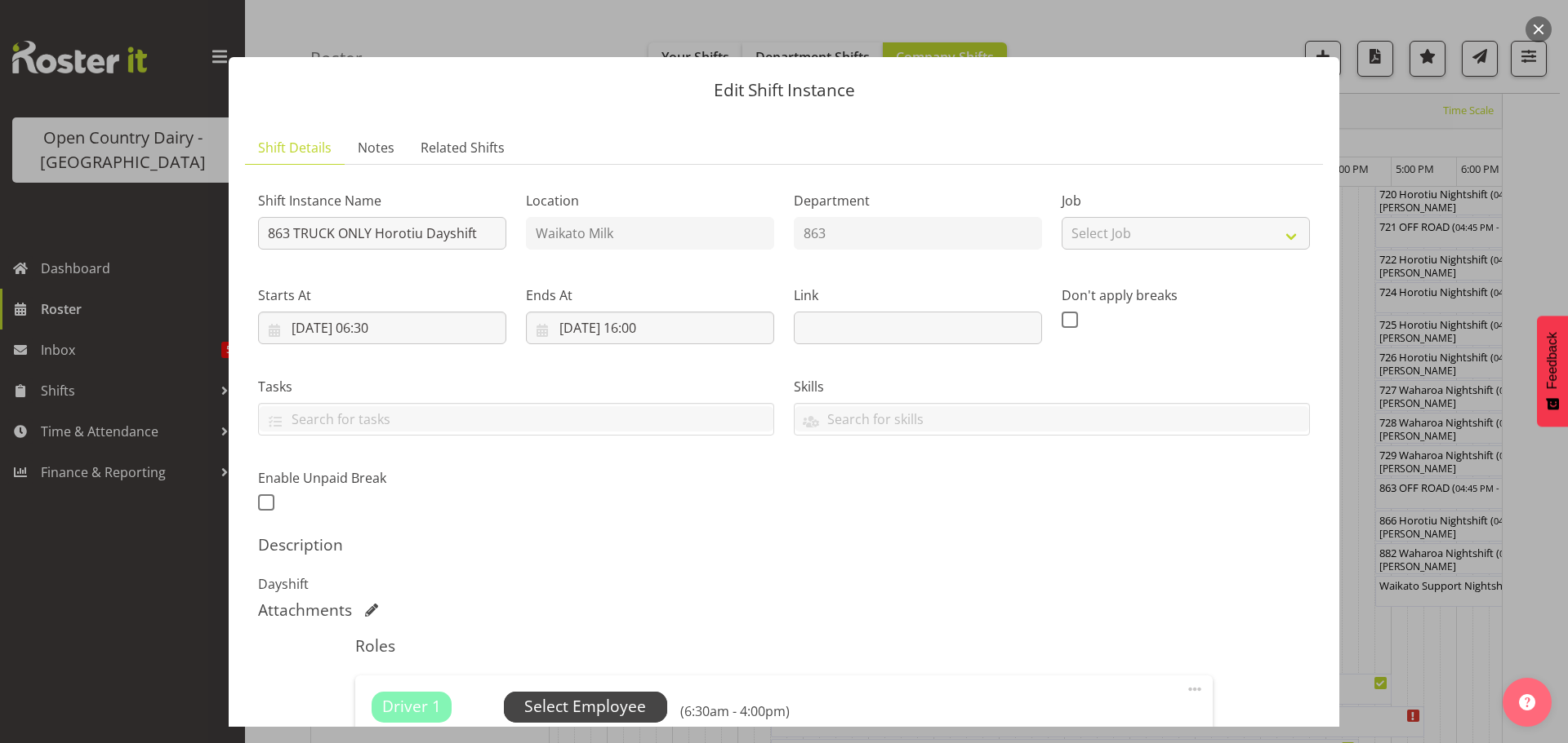
click at [588, 704] on span "Select Employee" at bounding box center [584, 707] width 122 height 24
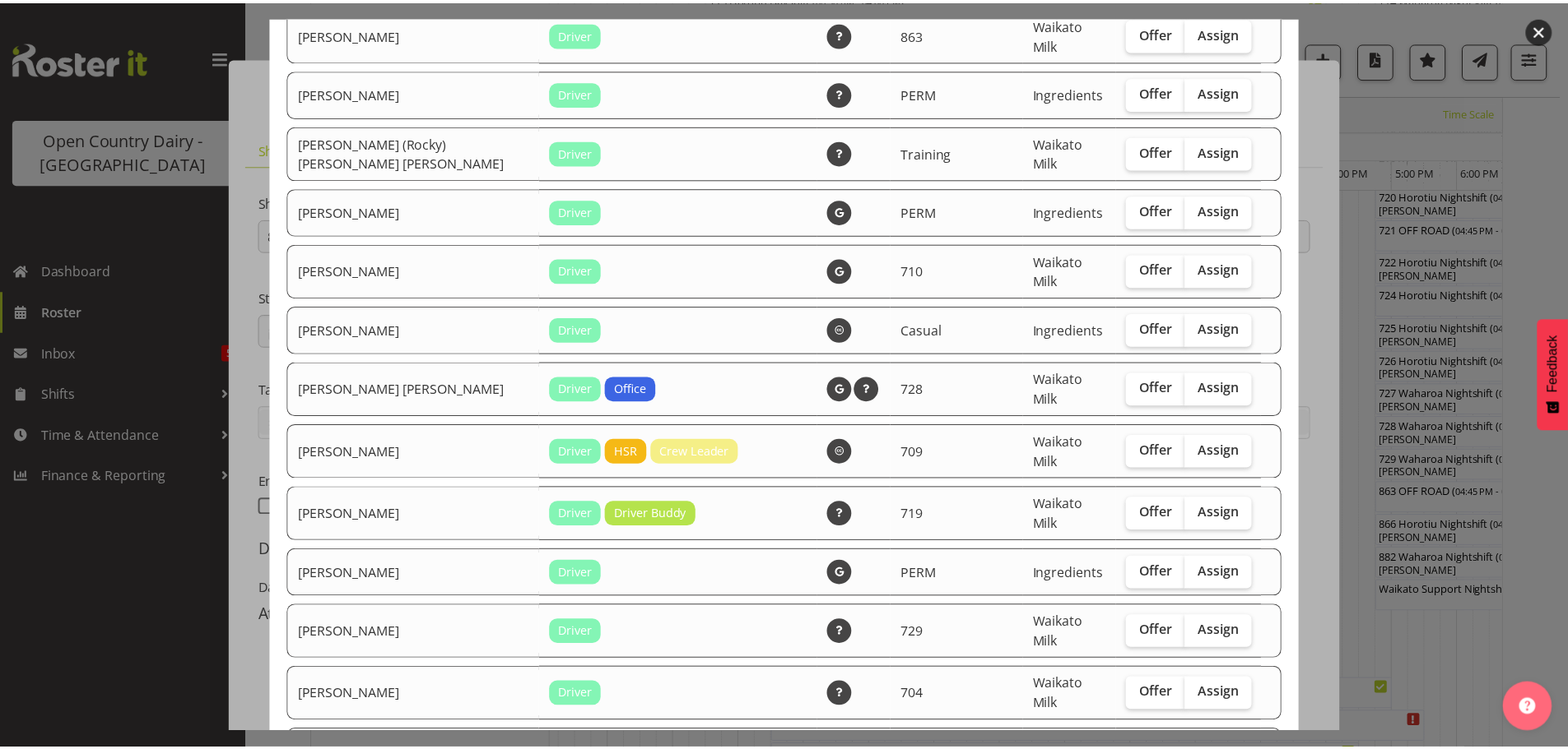
scroll to position [3182, 0]
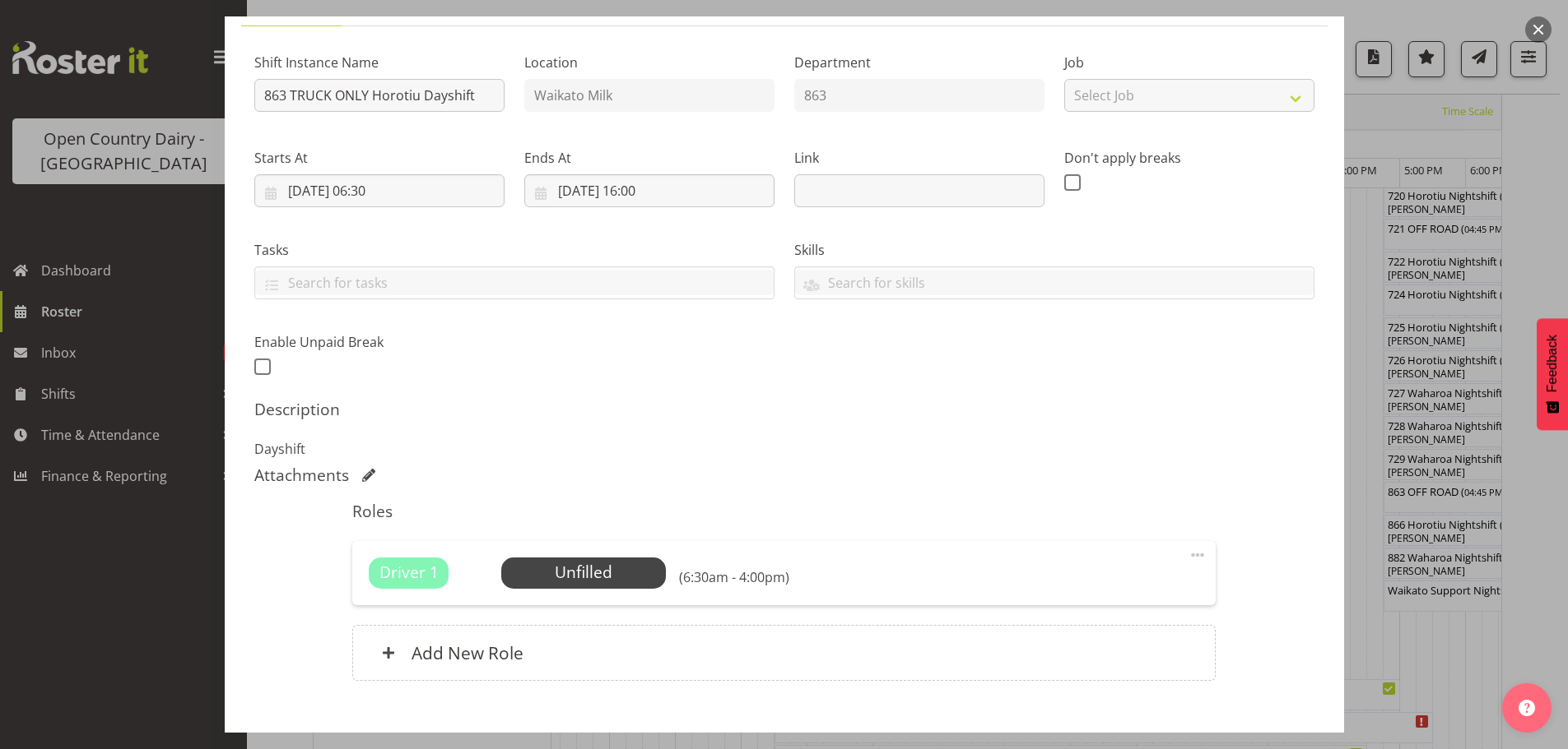
scroll to position [164, 0]
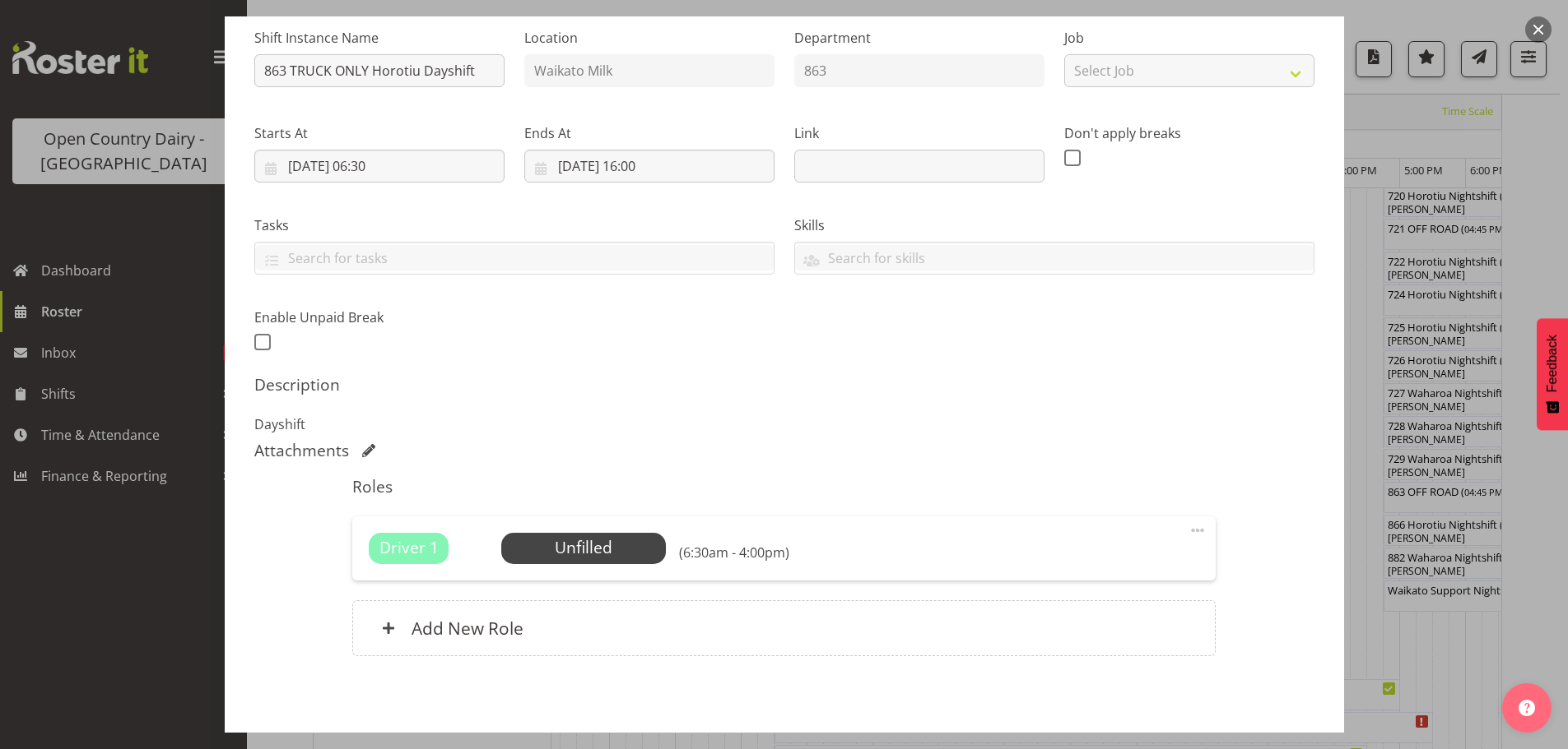
click at [1187, 529] on span at bounding box center [1197, 530] width 20 height 20
click at [1069, 624] on link "Delete" at bounding box center [1127, 626] width 158 height 30
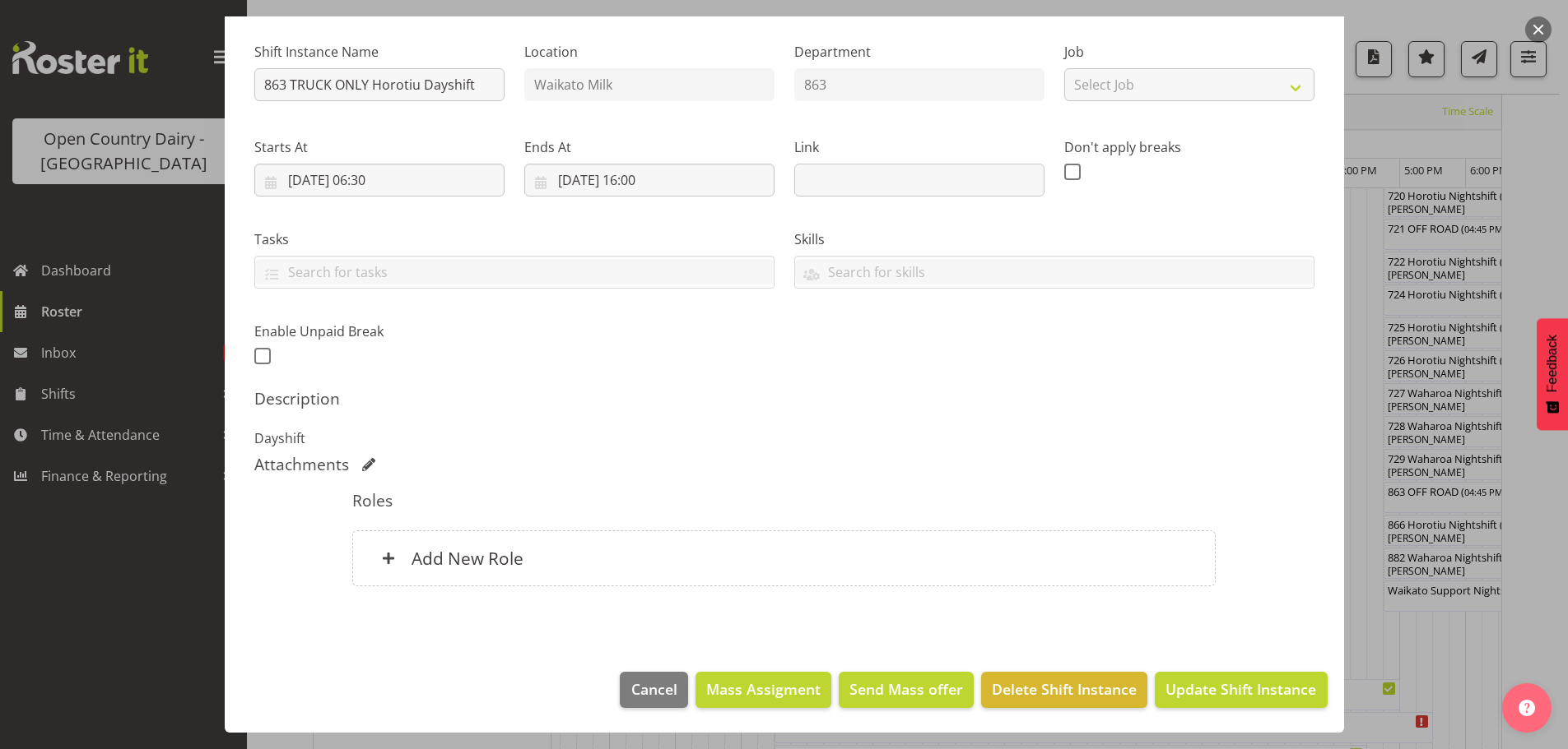
scroll to position [150, 0]
click at [442, 555] on h6 "Add New Role" at bounding box center [467, 559] width 112 height 22
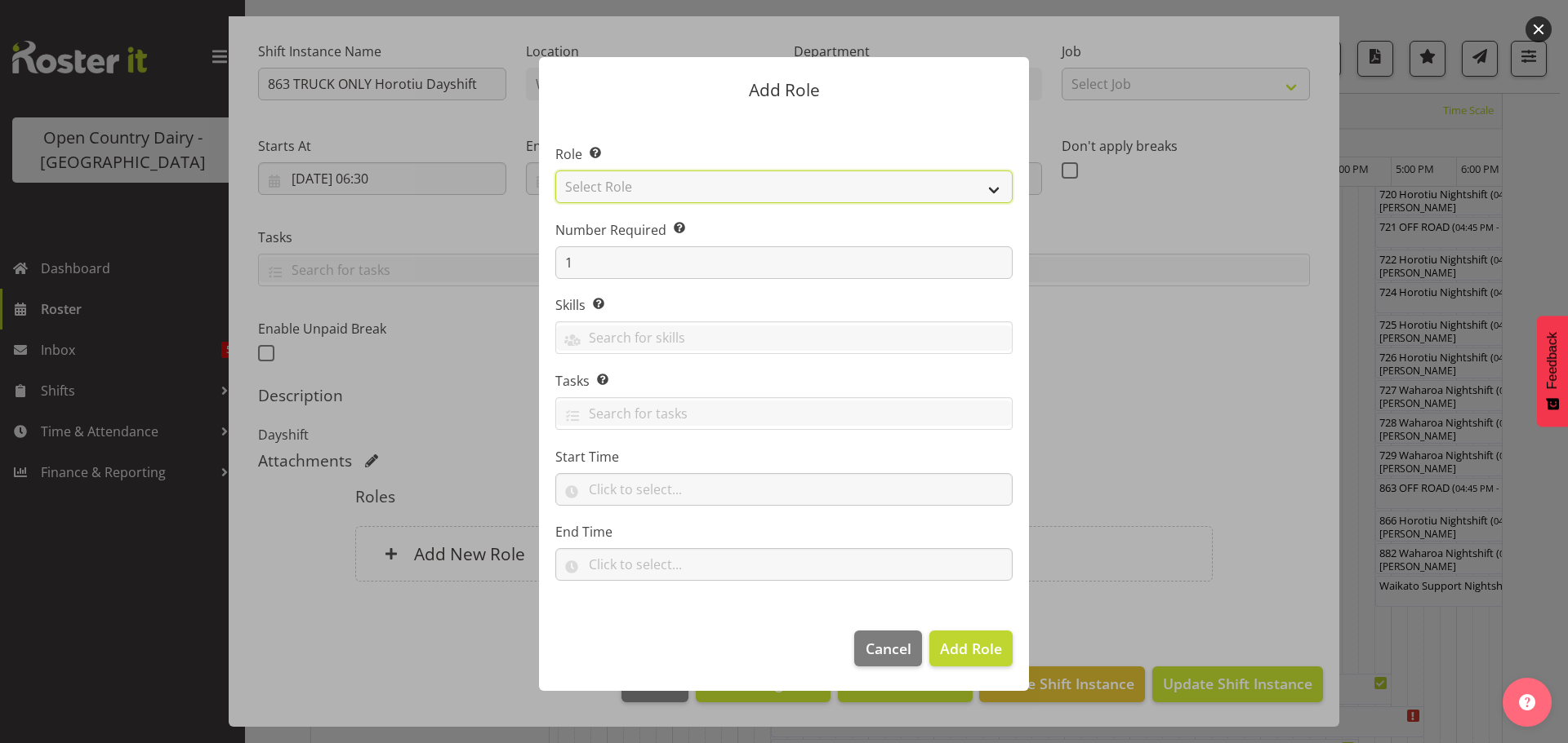
click at [874, 186] on select "Select Role Cadet Driver Crew Leader Driver Driver Buddy Driver Assessor Dayshi…" at bounding box center [784, 186] width 457 height 32
select select "1462"
click at [556, 170] on select "Select Role Cadet Driver Crew Leader Driver Driver Buddy Driver Assessor Dayshi…" at bounding box center [784, 186] width 457 height 32
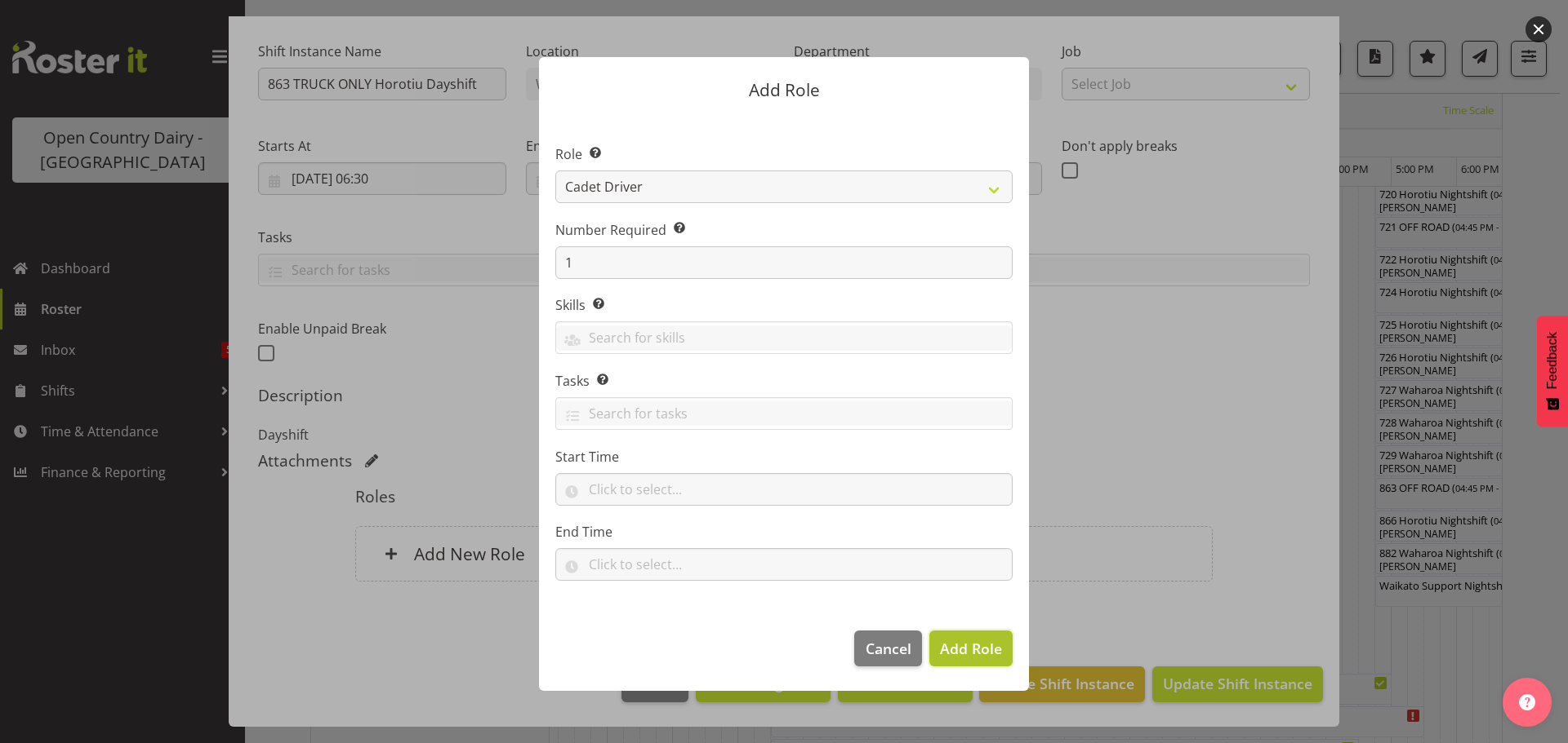
click at [952, 649] on span "Add Role" at bounding box center [970, 649] width 62 height 20
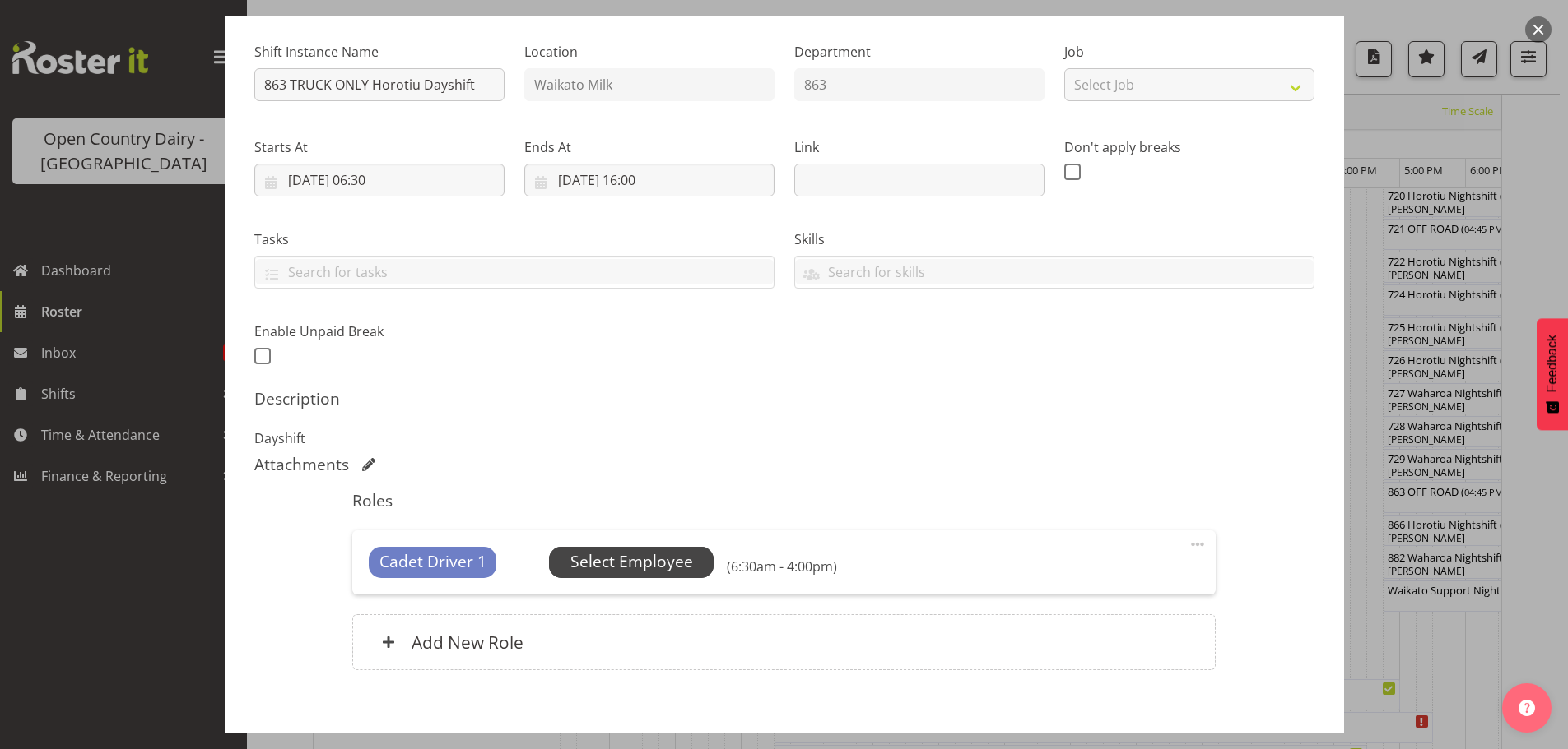
click at [610, 559] on span "Select Employee" at bounding box center [631, 562] width 123 height 24
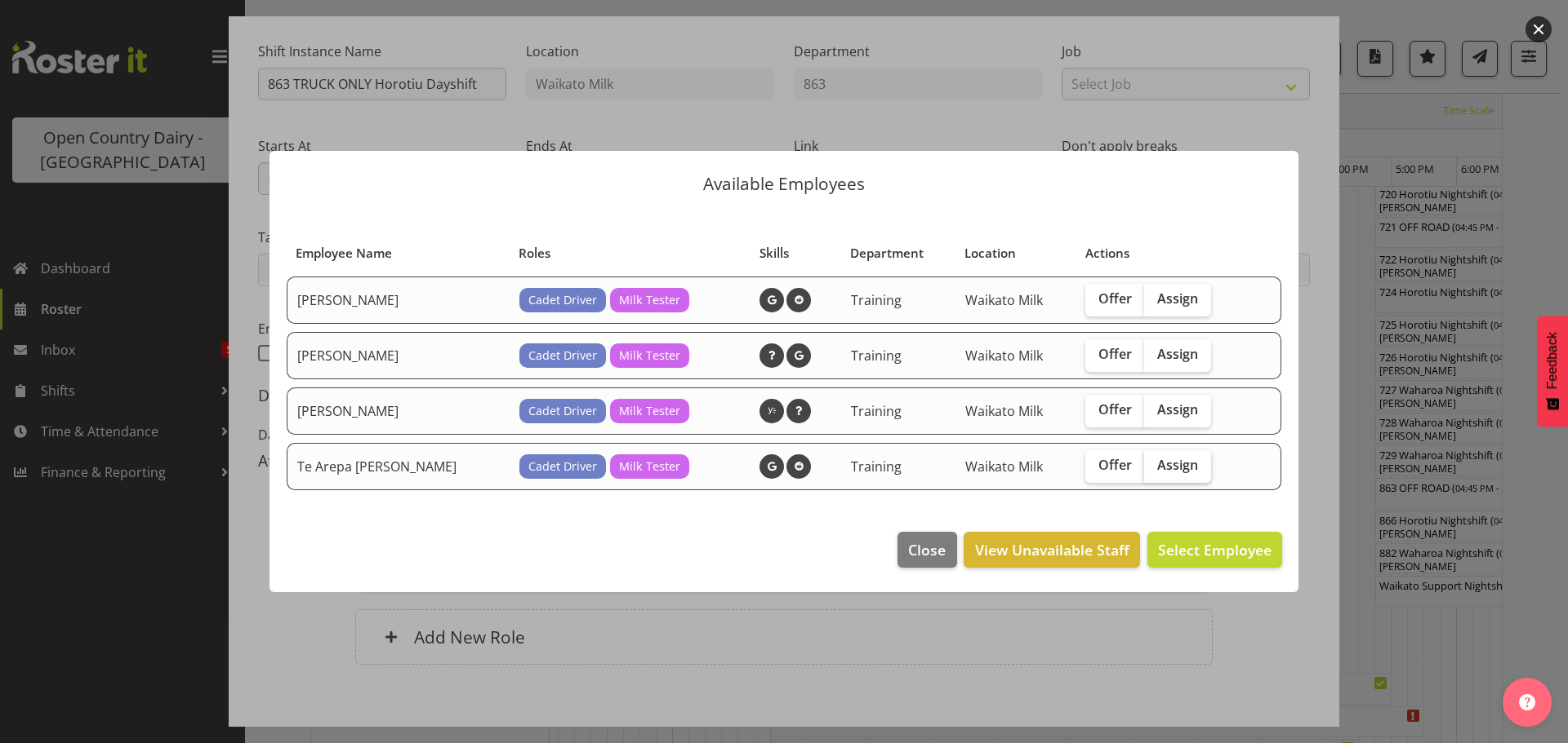
click at [1165, 464] on span "Assign" at bounding box center [1176, 465] width 41 height 17
click at [1155, 464] on input "Assign" at bounding box center [1149, 465] width 11 height 11
checkbox input "true"
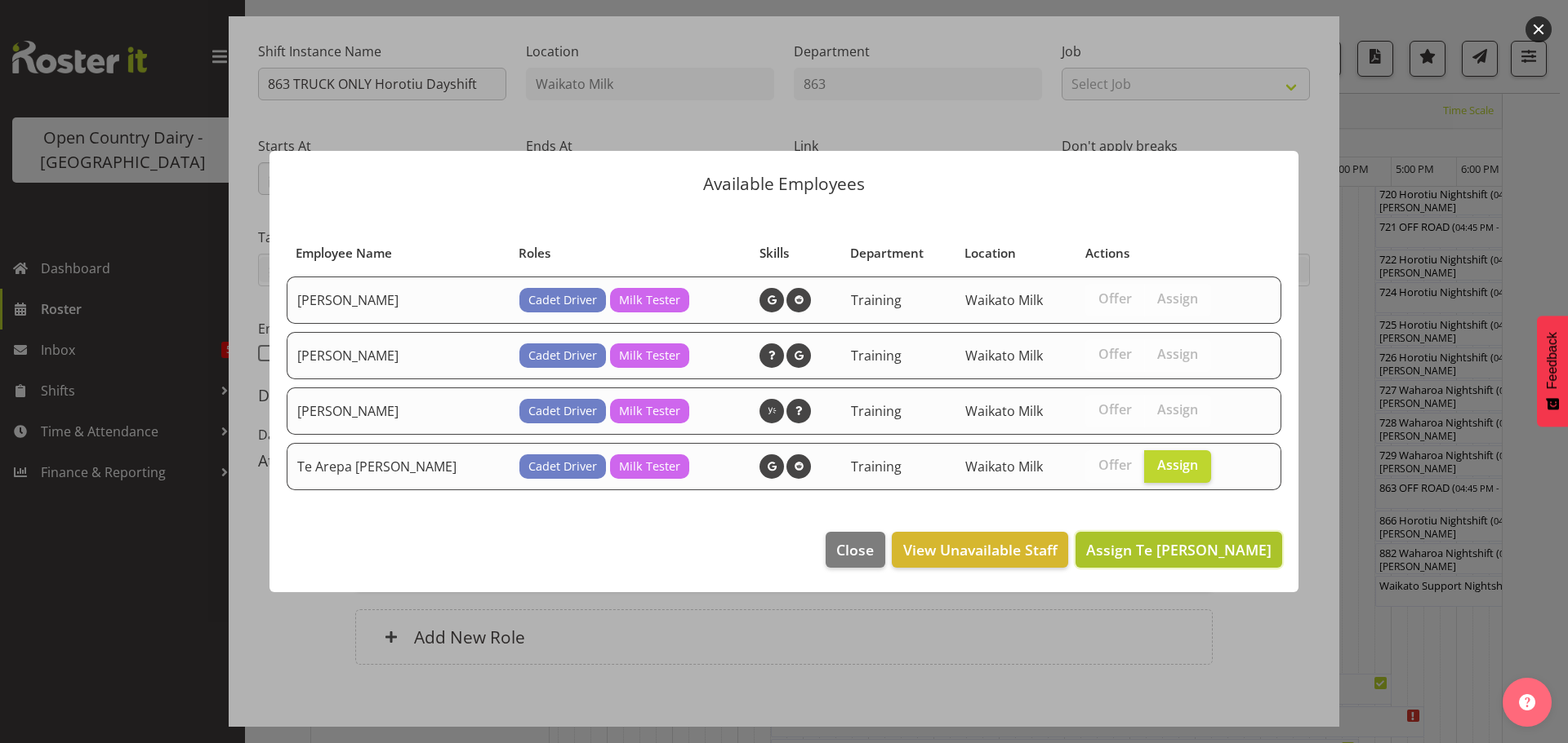
click at [1199, 545] on span "Assign Te Arepa Wano" at bounding box center [1179, 550] width 185 height 20
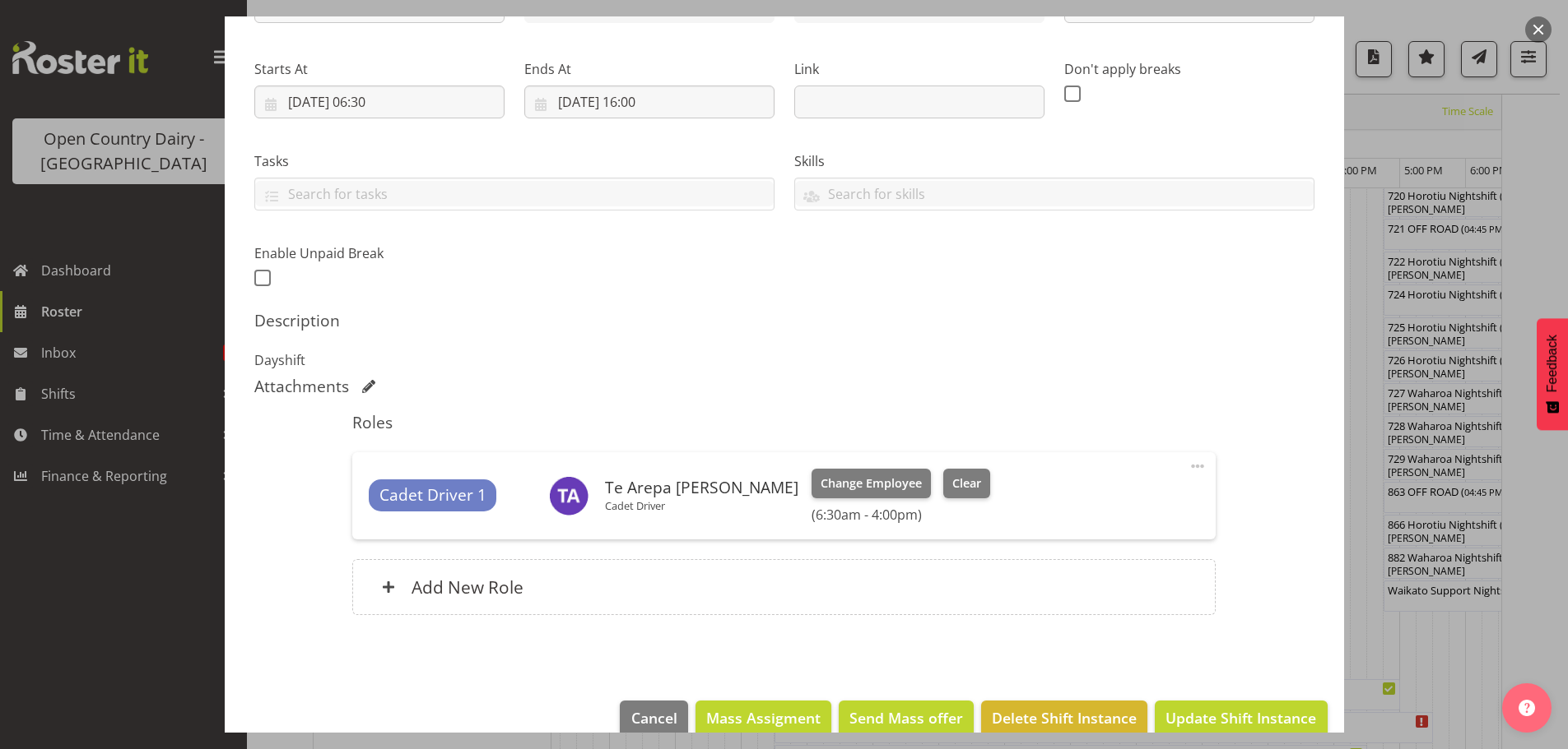
scroll to position [258, 0]
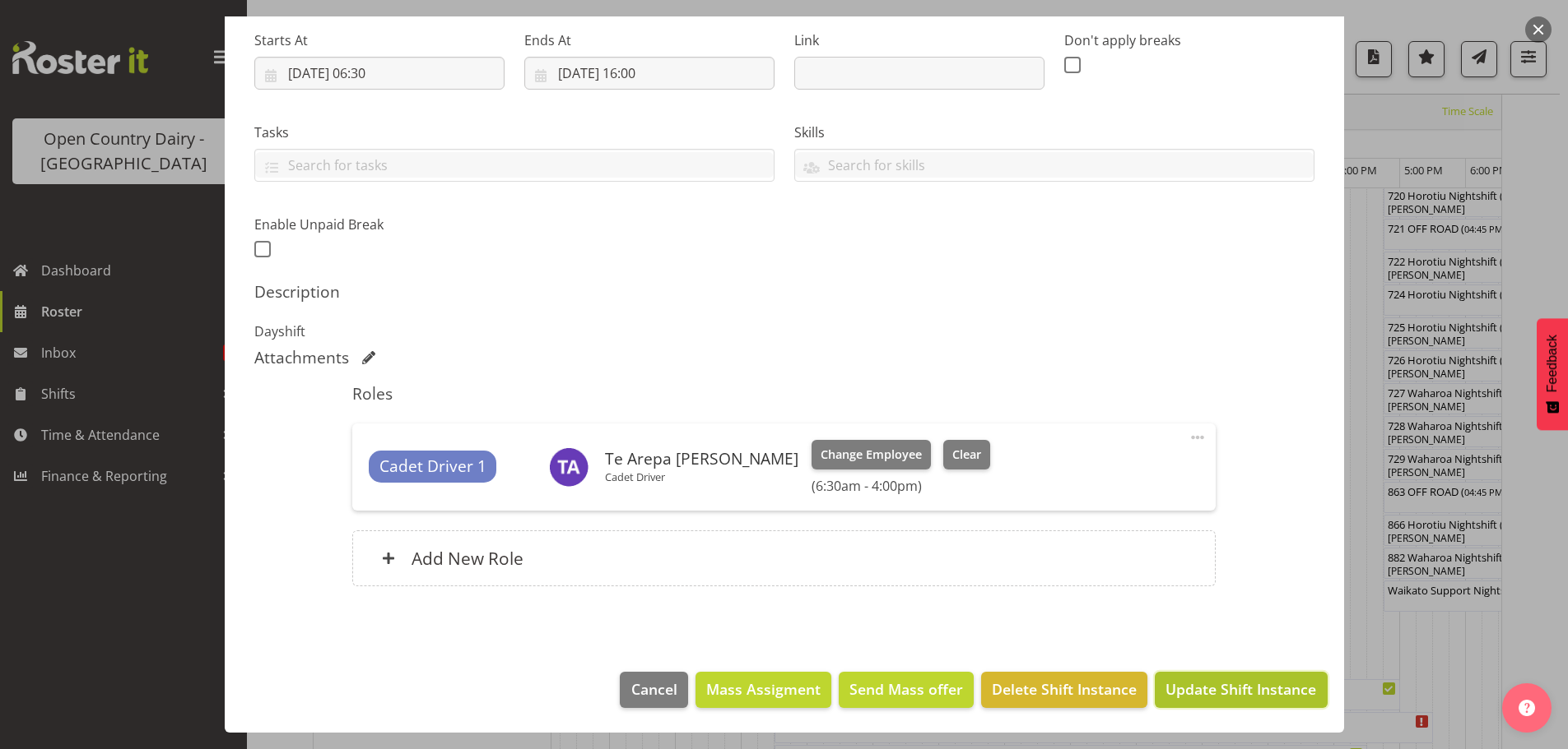
click at [1227, 685] on span "Update Shift Instance" at bounding box center [1240, 690] width 150 height 22
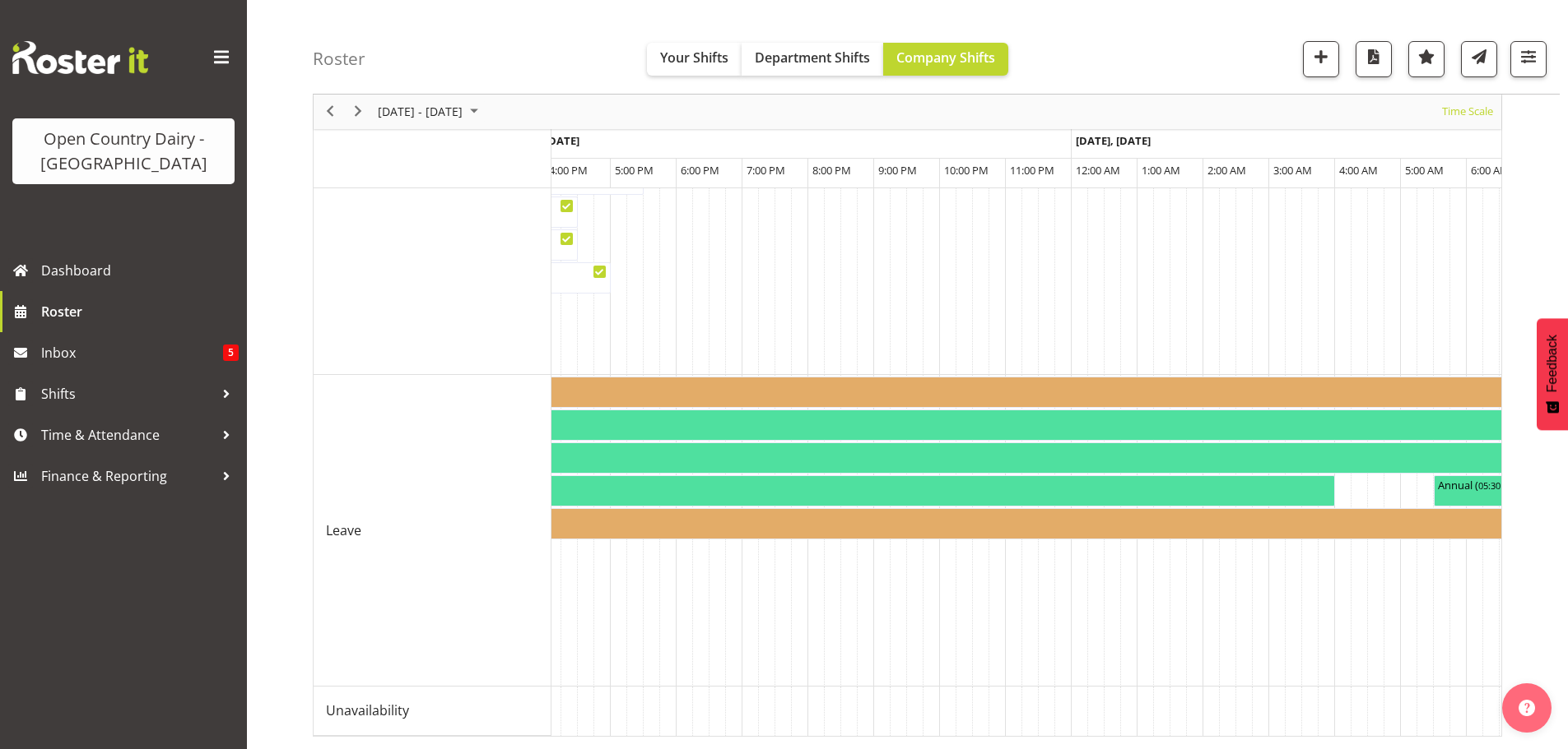
scroll to position [0, 4323]
